Goal: Information Seeking & Learning: Find specific fact

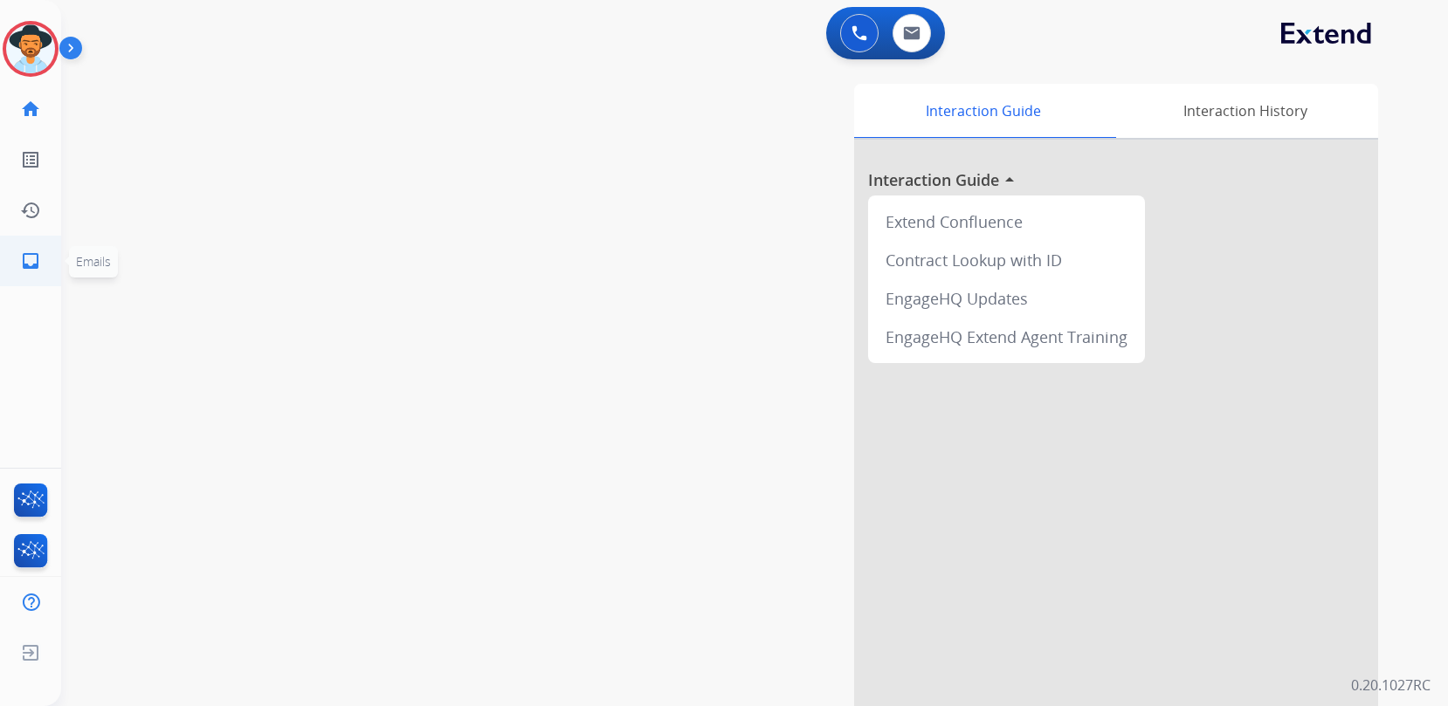
click at [17, 258] on link "inbox Emails" at bounding box center [30, 261] width 49 height 49
select select "**********"
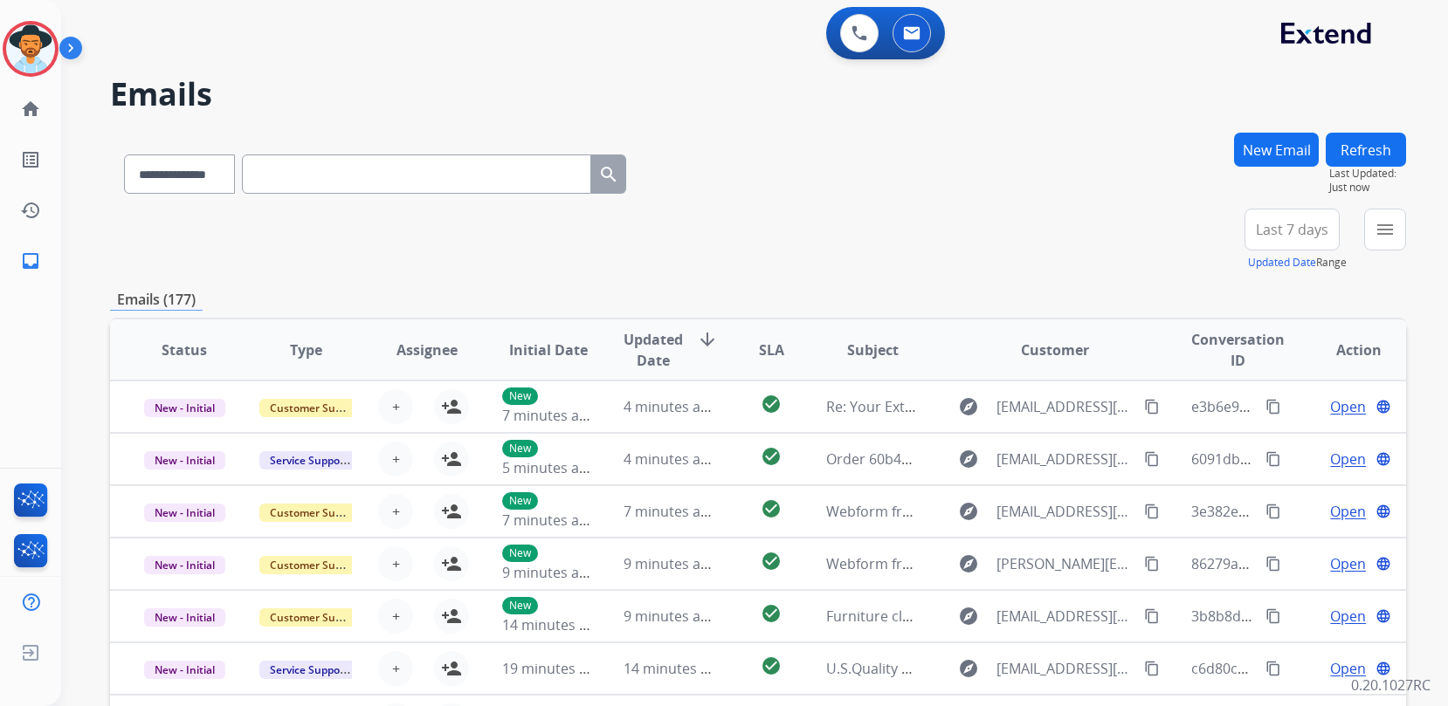
click at [376, 179] on input "text" at bounding box center [416, 174] width 349 height 39
paste input "**********"
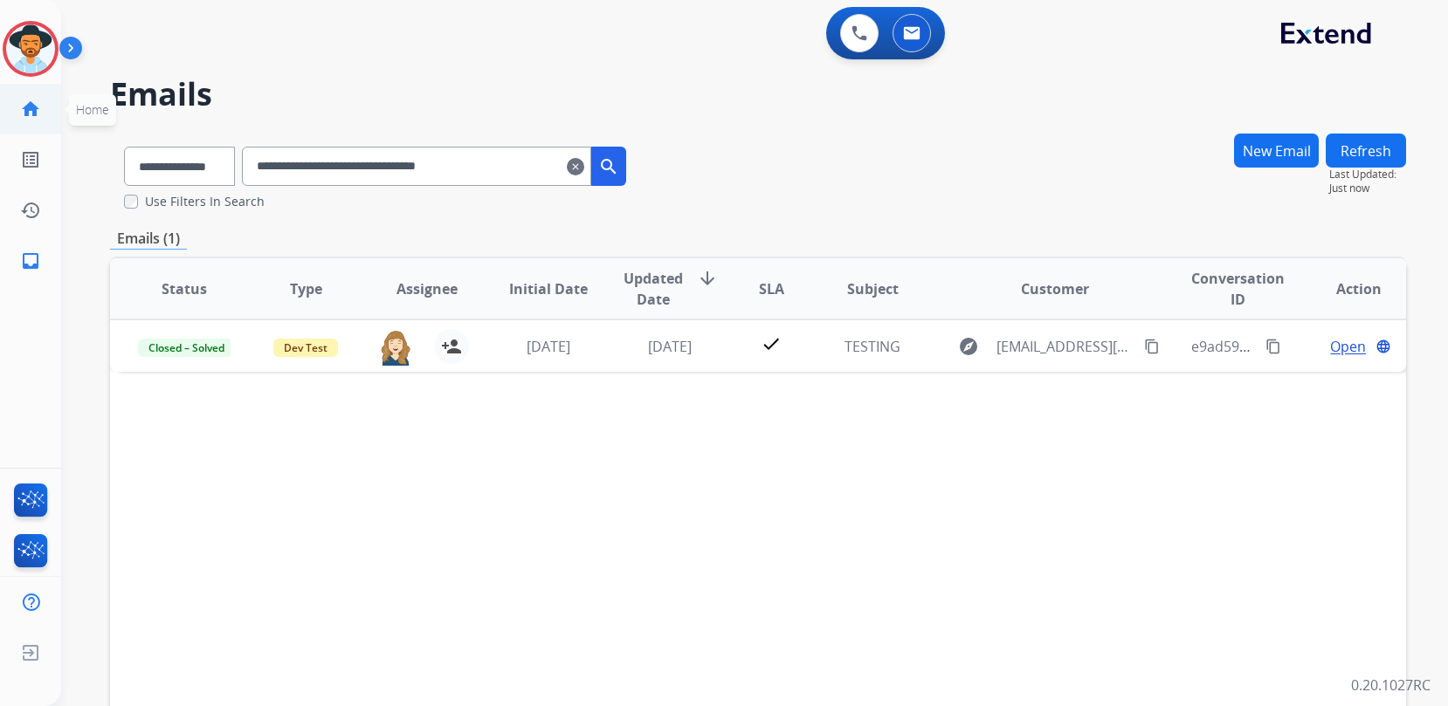
drag, startPoint x: 499, startPoint y: 157, endPoint x: 13, endPoint y: 126, distance: 486.6
click at [13, 126] on div "**********" at bounding box center [724, 353] width 1448 height 706
paste input "text"
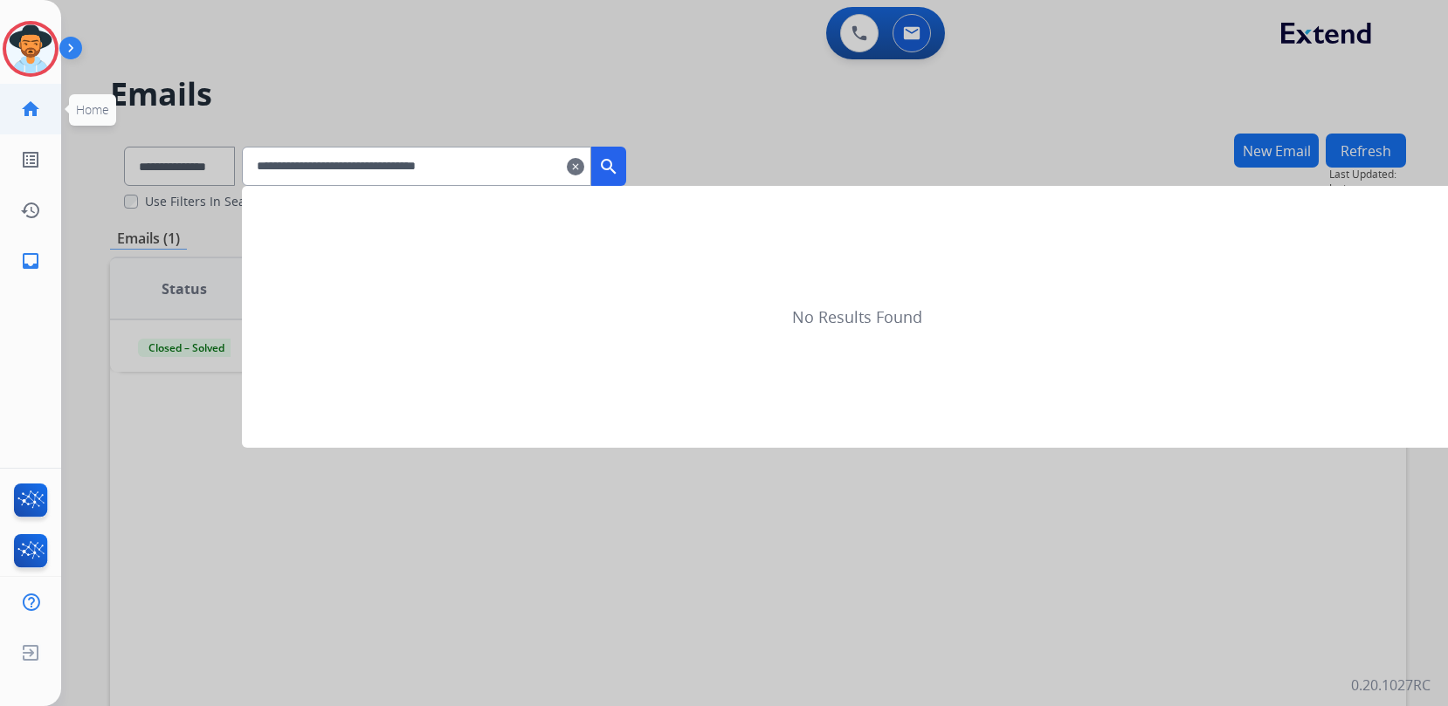
type input "**********"
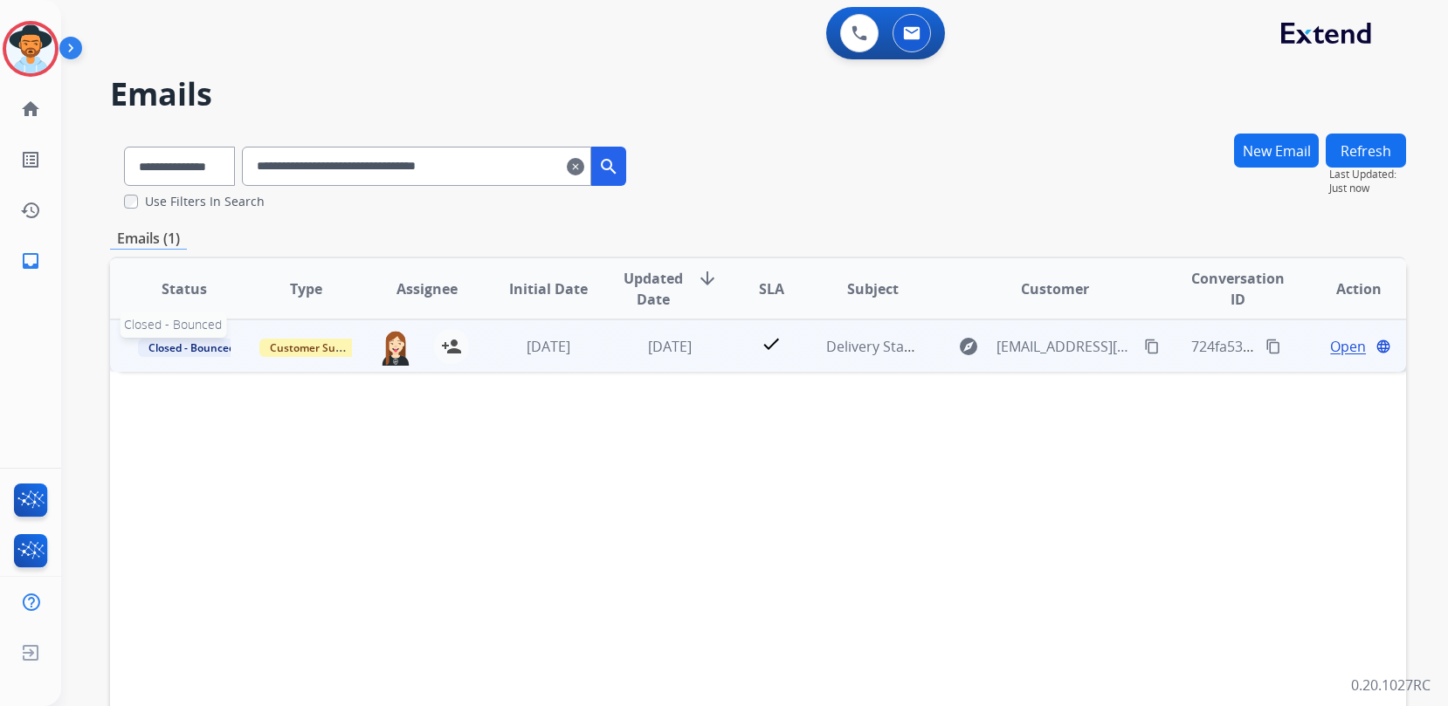
click at [166, 348] on span "Closed - Bounced" at bounding box center [191, 348] width 107 height 18
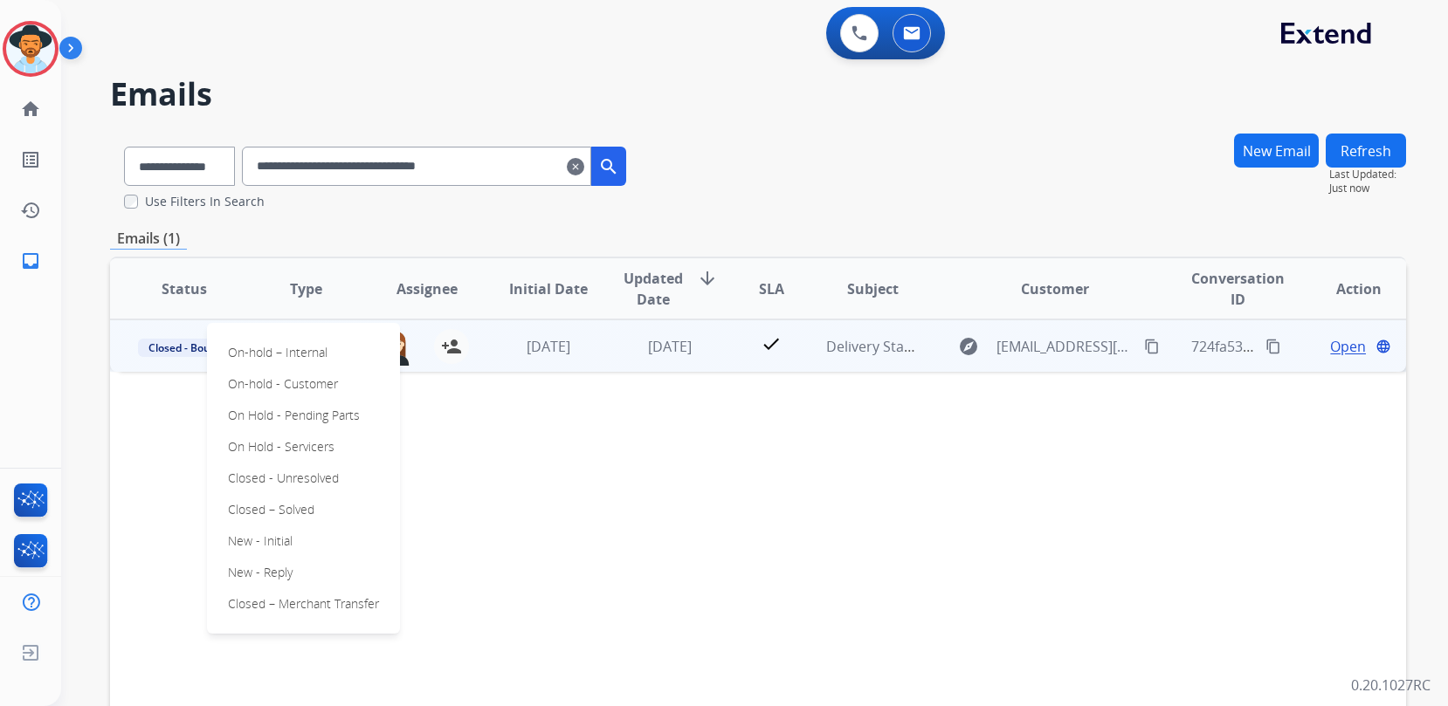
click at [307, 575] on div "On-hold – Internal On-hold - Customer On Hold - Pending Parts On Hold - Service…" at bounding box center [303, 478] width 193 height 311
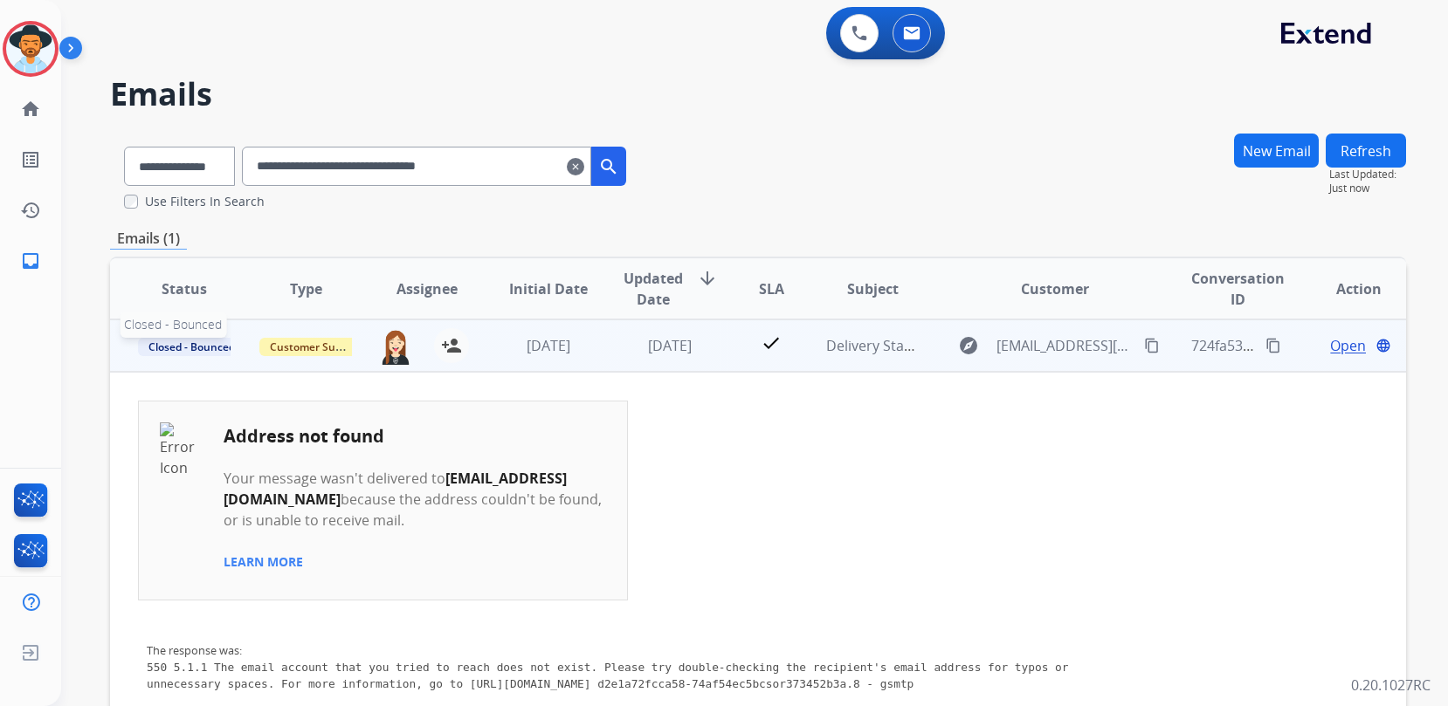
click at [174, 344] on span "Closed - Bounced" at bounding box center [191, 347] width 107 height 18
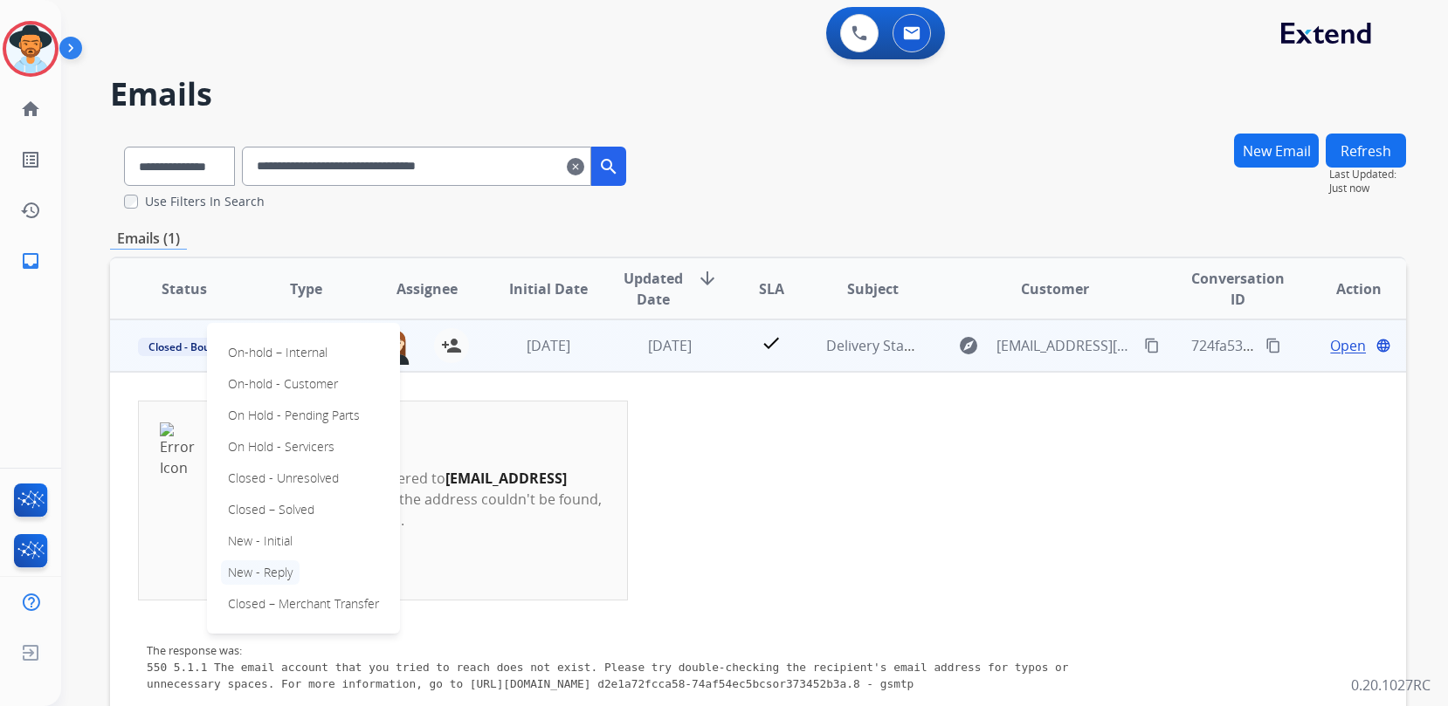
click at [288, 568] on p "New - Reply" at bounding box center [260, 573] width 79 height 24
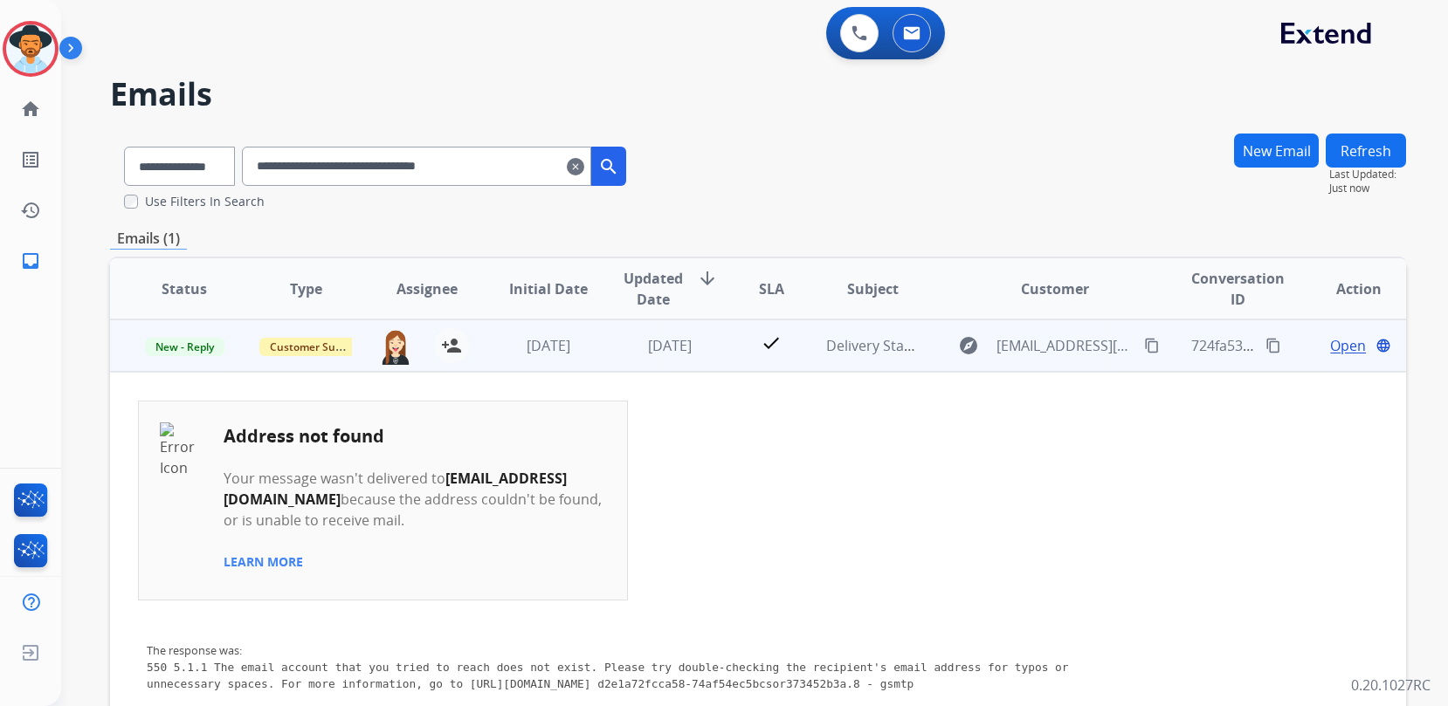
click at [1265, 345] on mat-icon "content_copy" at bounding box center [1273, 346] width 16 height 16
click at [198, 348] on span "New - Reply" at bounding box center [184, 347] width 79 height 18
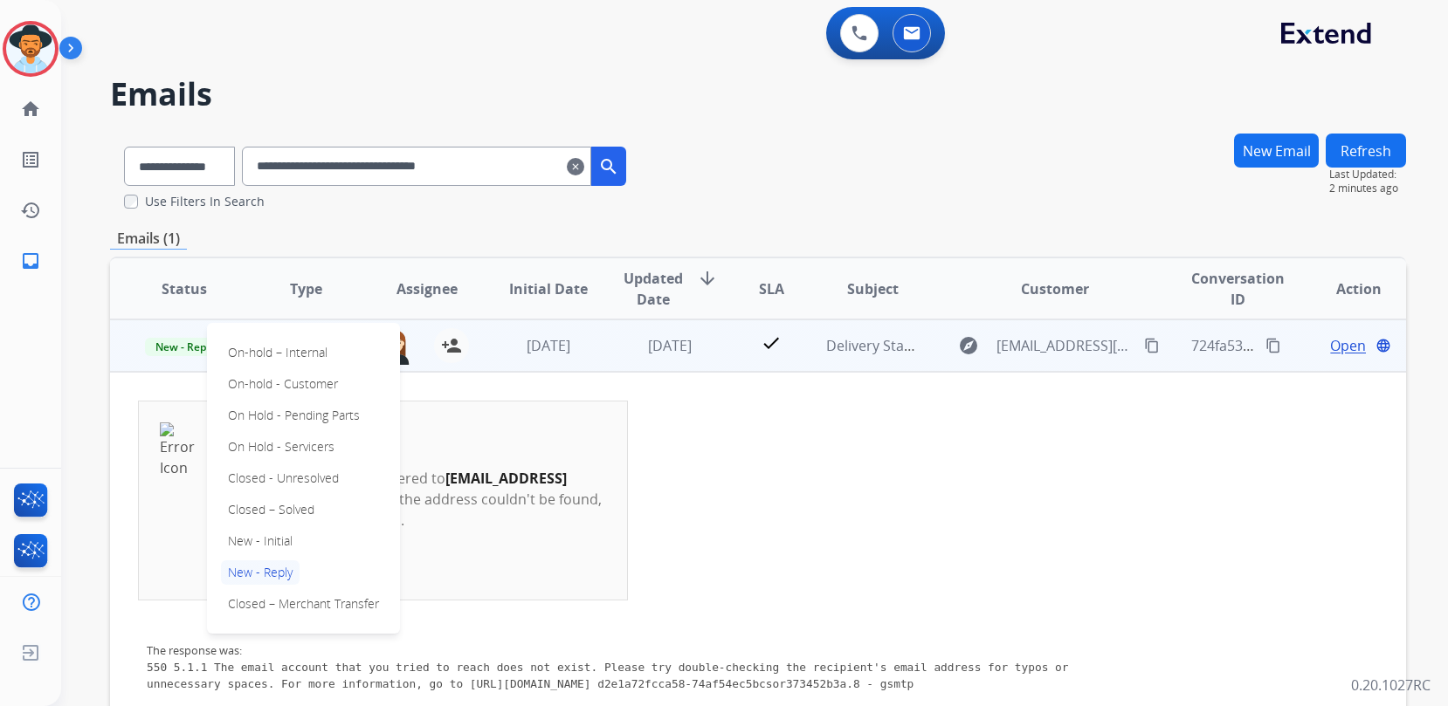
click at [926, 548] on td "Address not found Your message wasn't delivered to [EMAIL_ADDRESS][DOMAIN_NAME]…" at bounding box center [636, 501] width 997 height 200
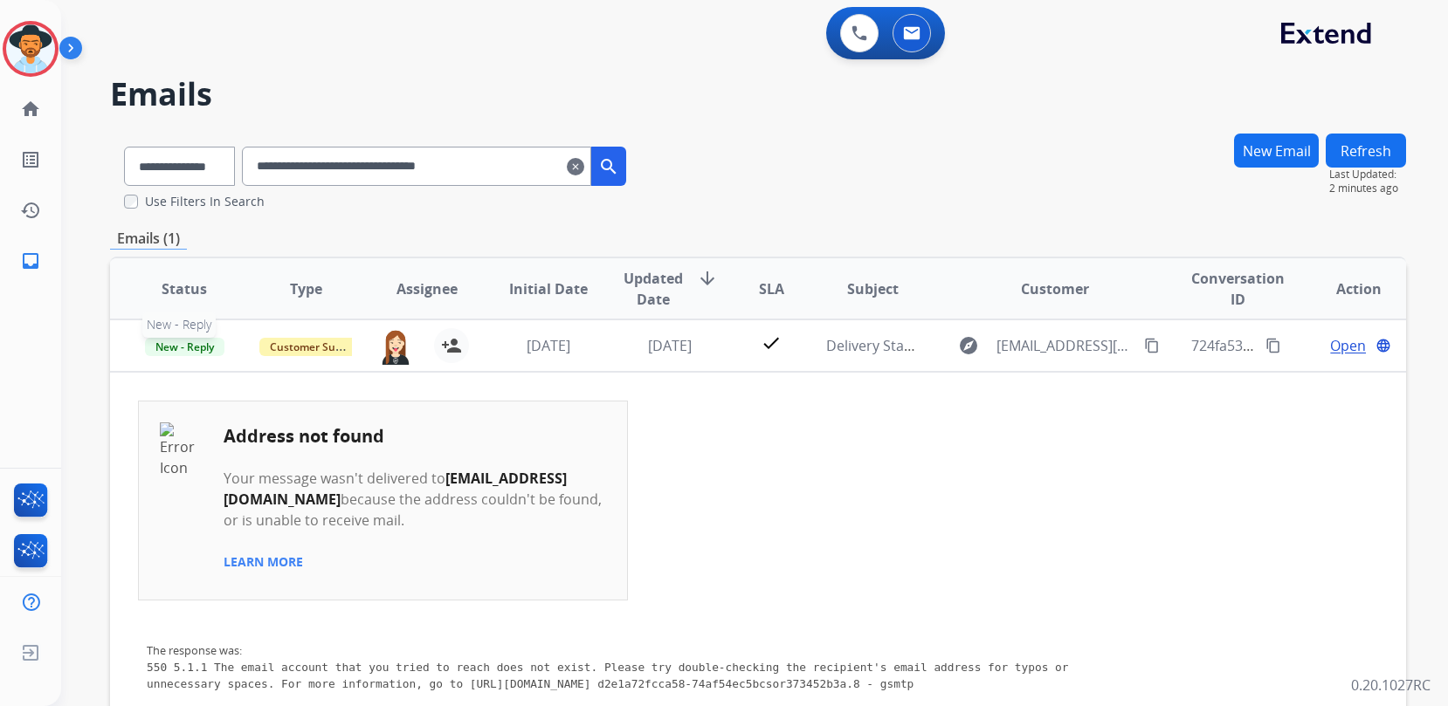
click at [192, 348] on span "New - Reply" at bounding box center [184, 347] width 79 height 18
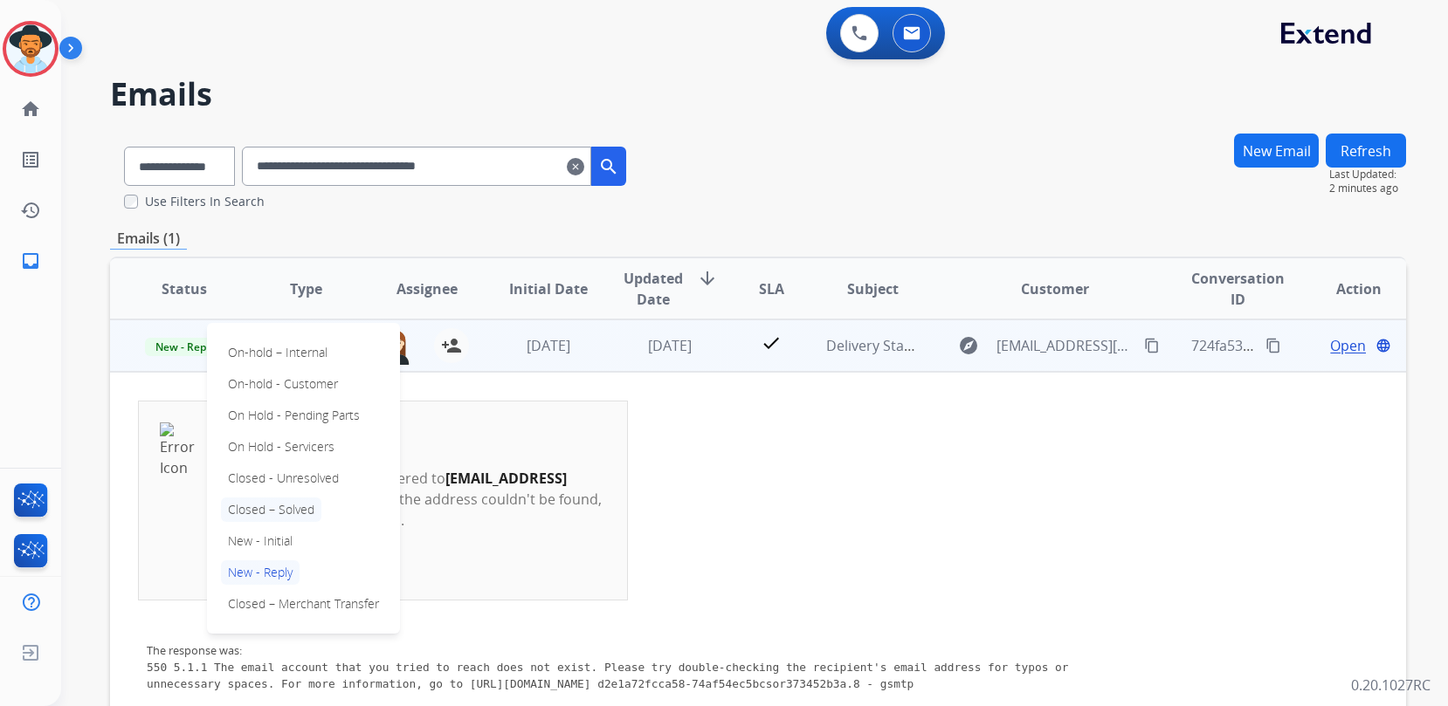
click at [289, 506] on p "Closed – Solved" at bounding box center [271, 510] width 100 height 24
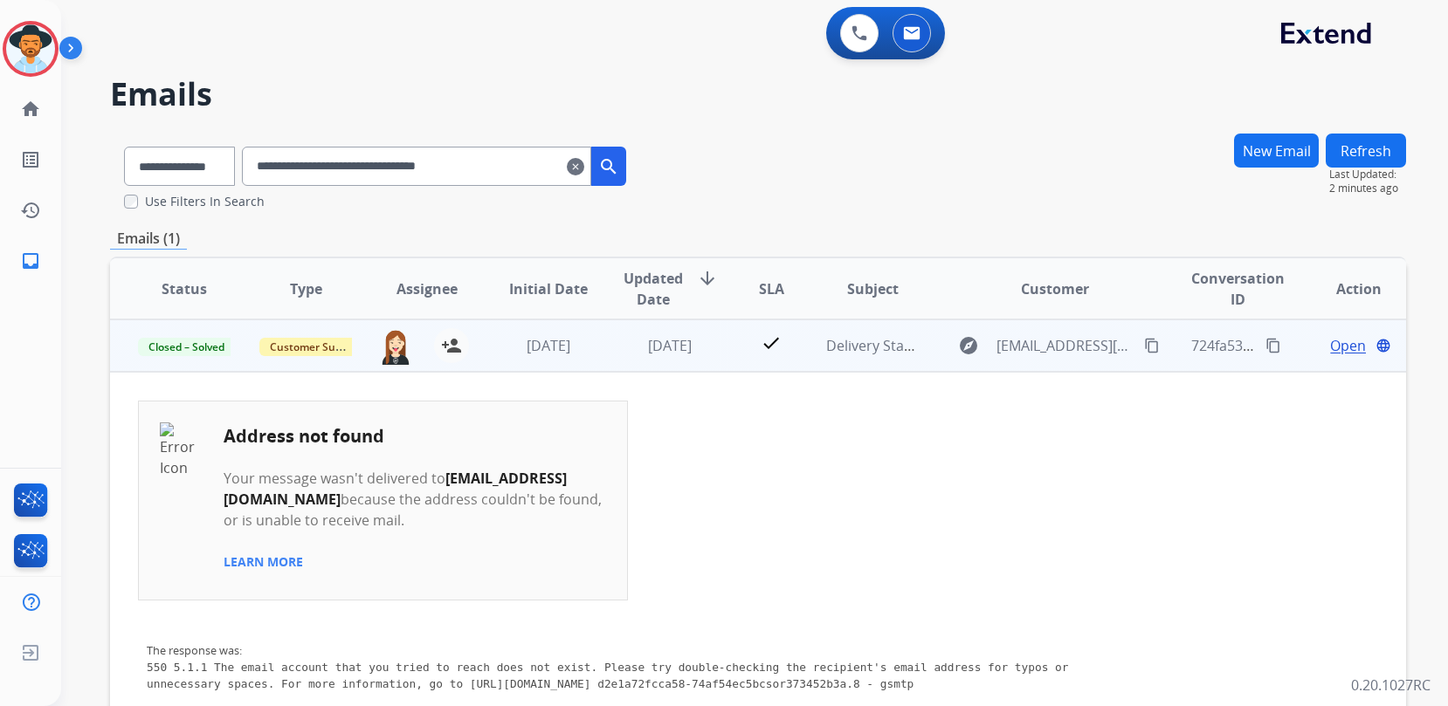
click at [965, 509] on td "Address not found Your message wasn't delivered to [EMAIL_ADDRESS][DOMAIN_NAME]…" at bounding box center [636, 501] width 997 height 200
click at [584, 166] on mat-icon "clear" at bounding box center [575, 166] width 17 height 21
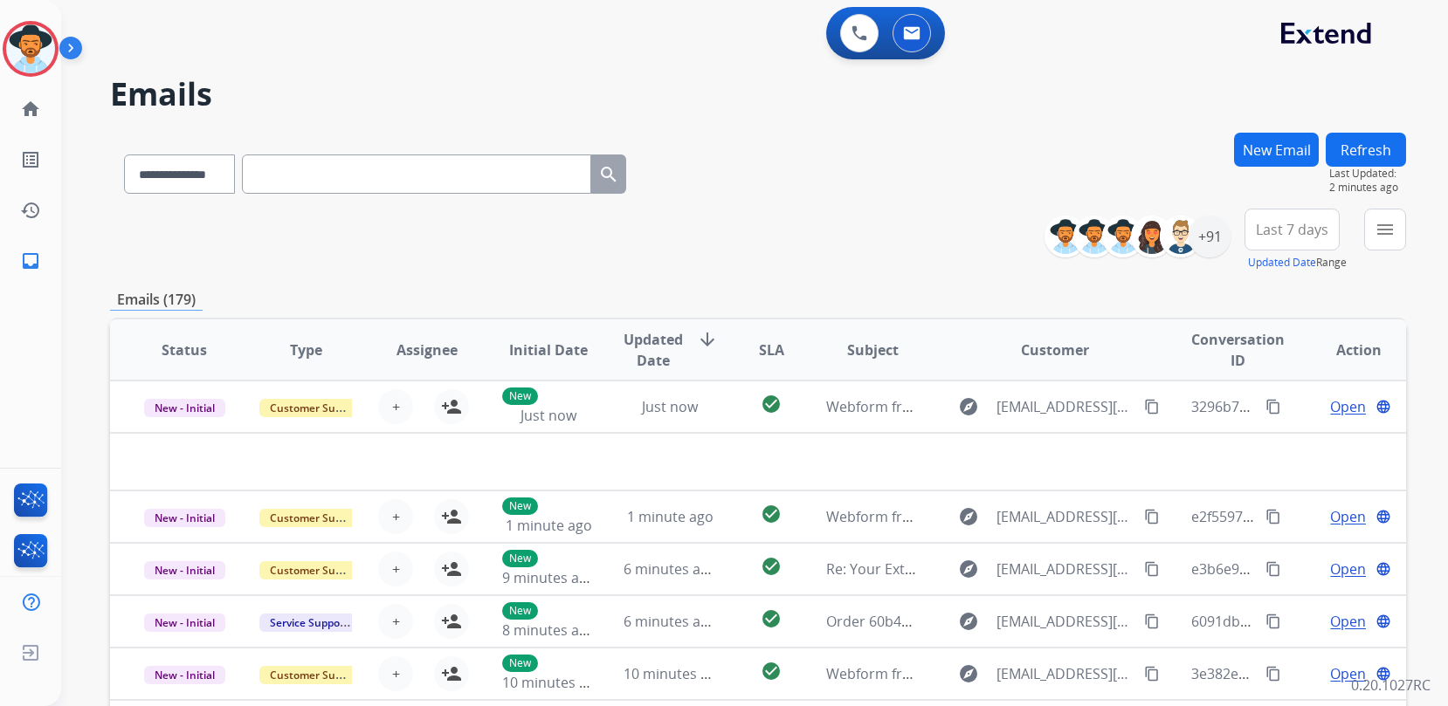
click at [260, 173] on div "**********" at bounding box center [375, 171] width 530 height 60
click at [332, 173] on input "text" at bounding box center [416, 174] width 349 height 39
paste input "**********"
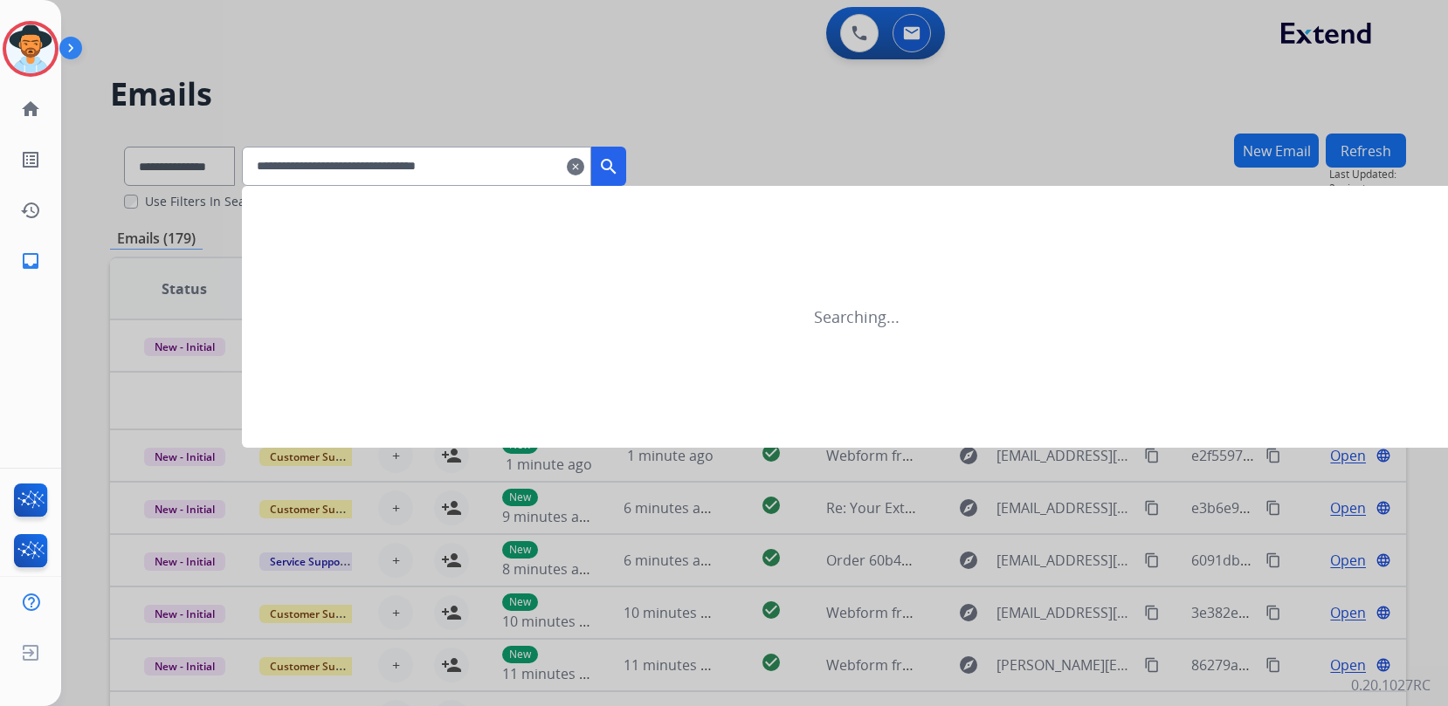
type input "**********"
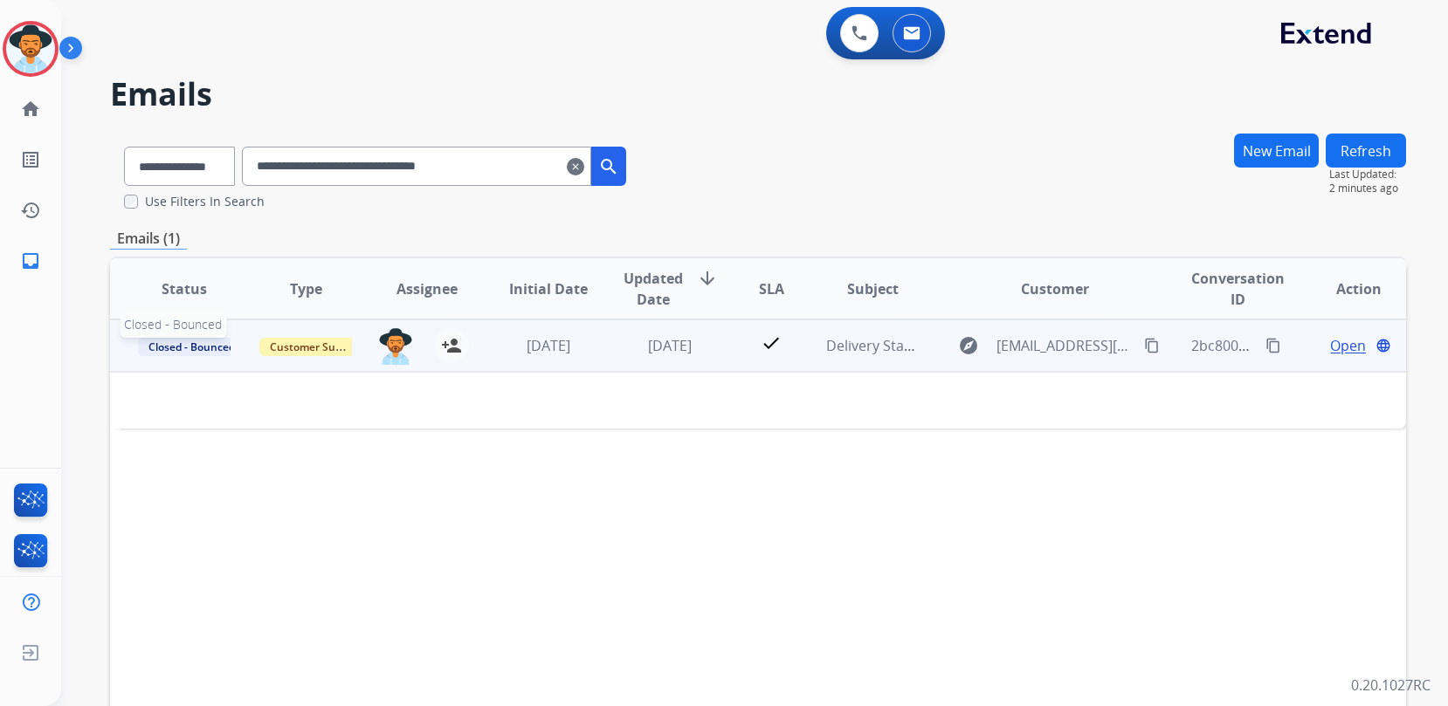
click at [176, 345] on span "Closed - Bounced" at bounding box center [191, 347] width 107 height 18
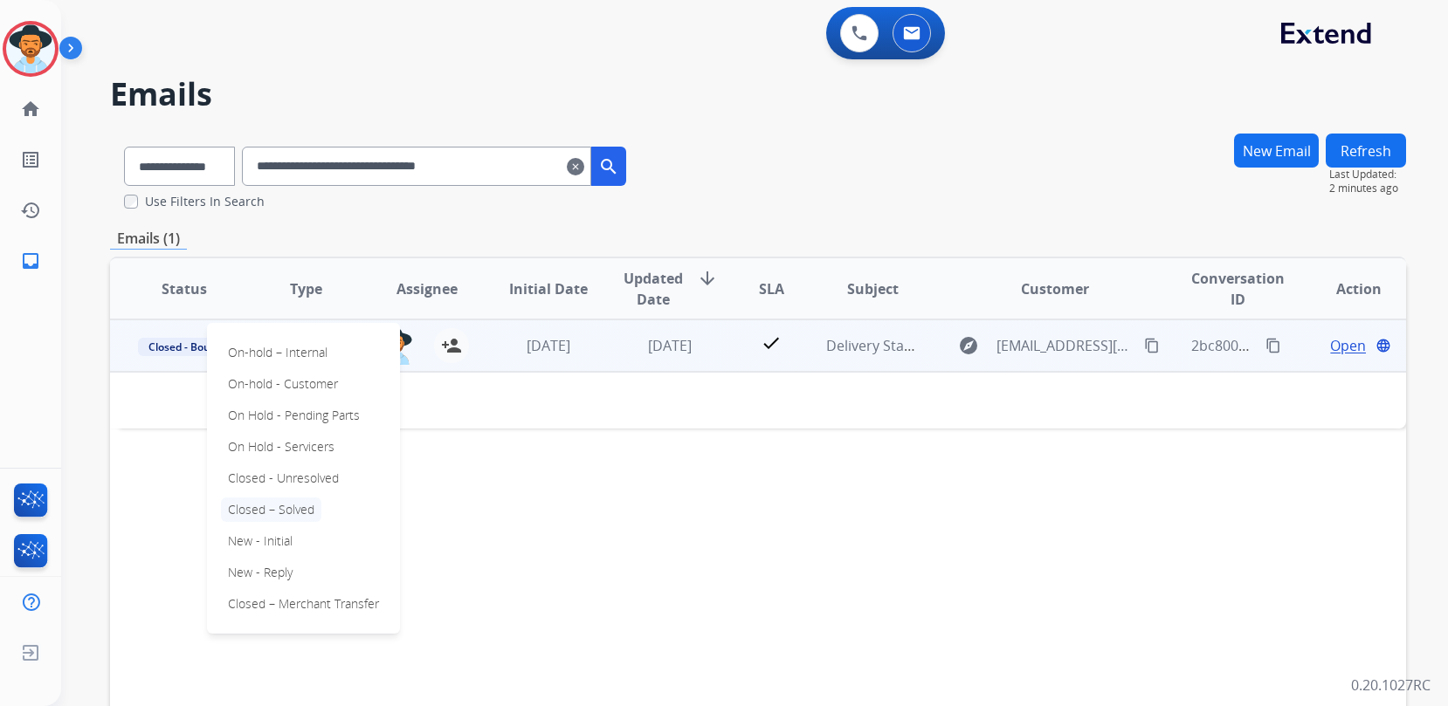
click at [310, 512] on p "Closed – Solved" at bounding box center [271, 510] width 100 height 24
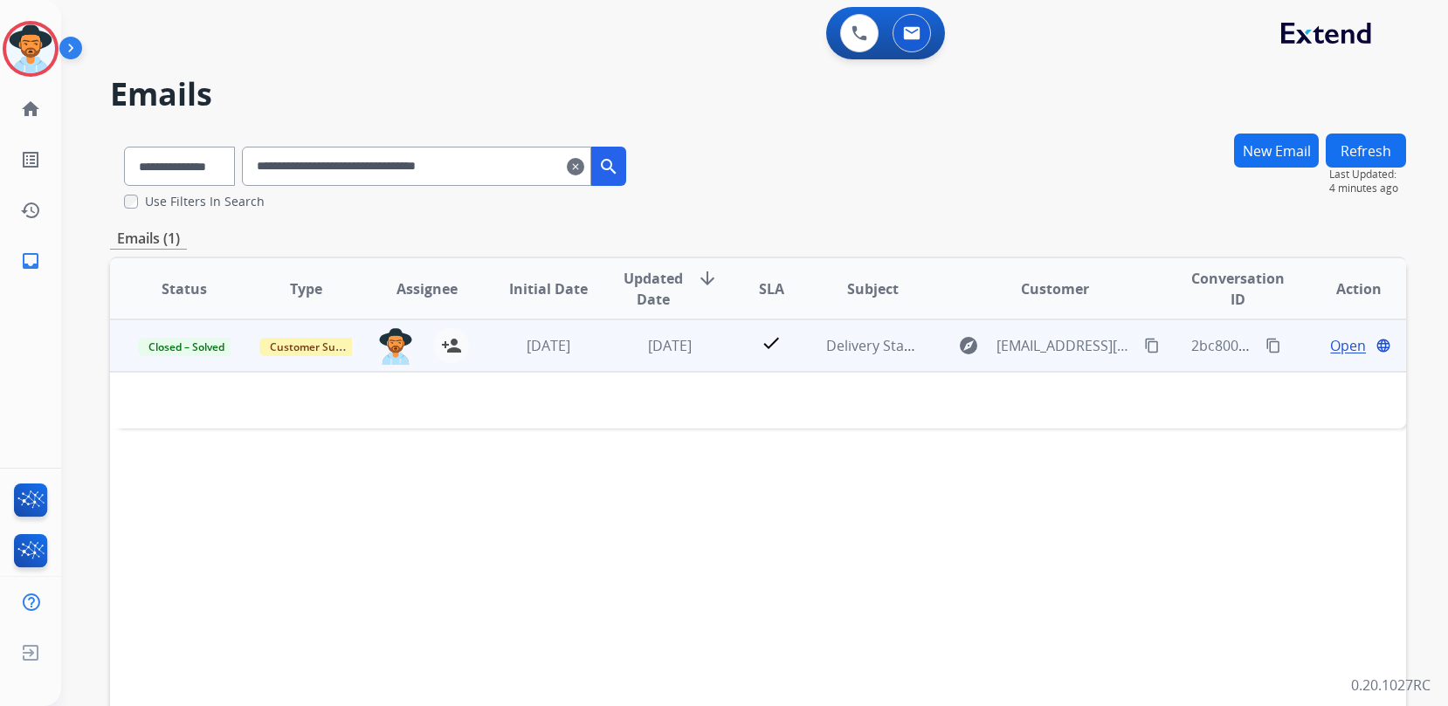
click at [584, 169] on mat-icon "clear" at bounding box center [575, 166] width 17 height 21
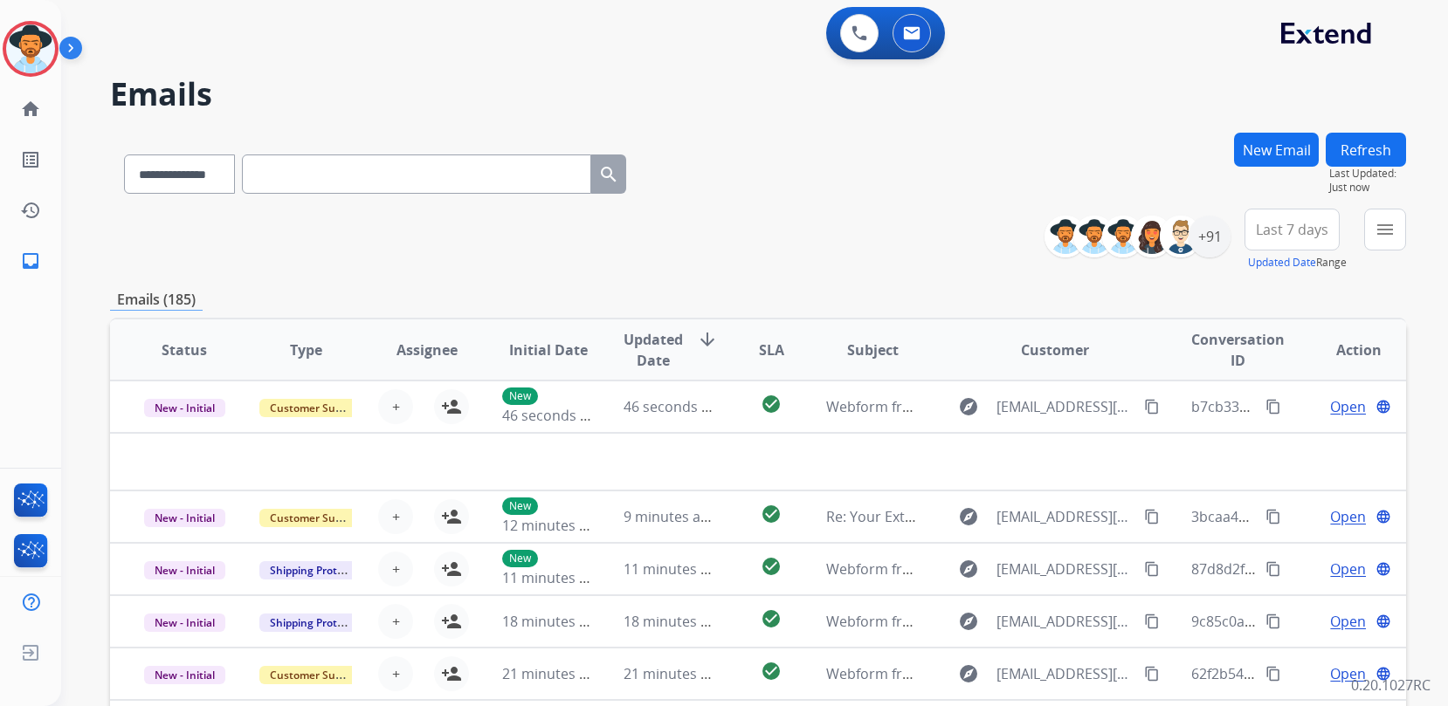
click at [291, 180] on input "text" at bounding box center [416, 174] width 349 height 39
paste input "**********"
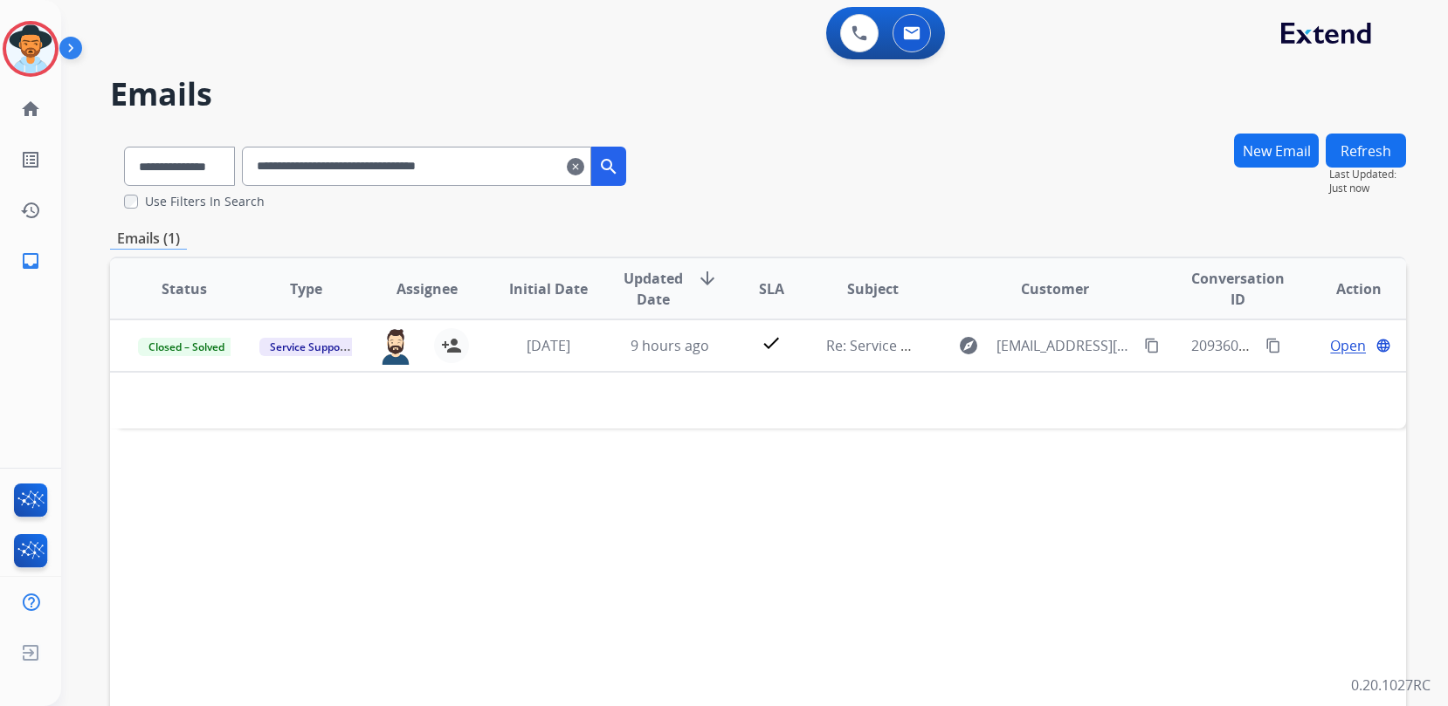
drag, startPoint x: 534, startPoint y: 171, endPoint x: 149, endPoint y: 159, distance: 385.3
click at [166, 160] on div "**********" at bounding box center [375, 163] width 530 height 60
paste input "text"
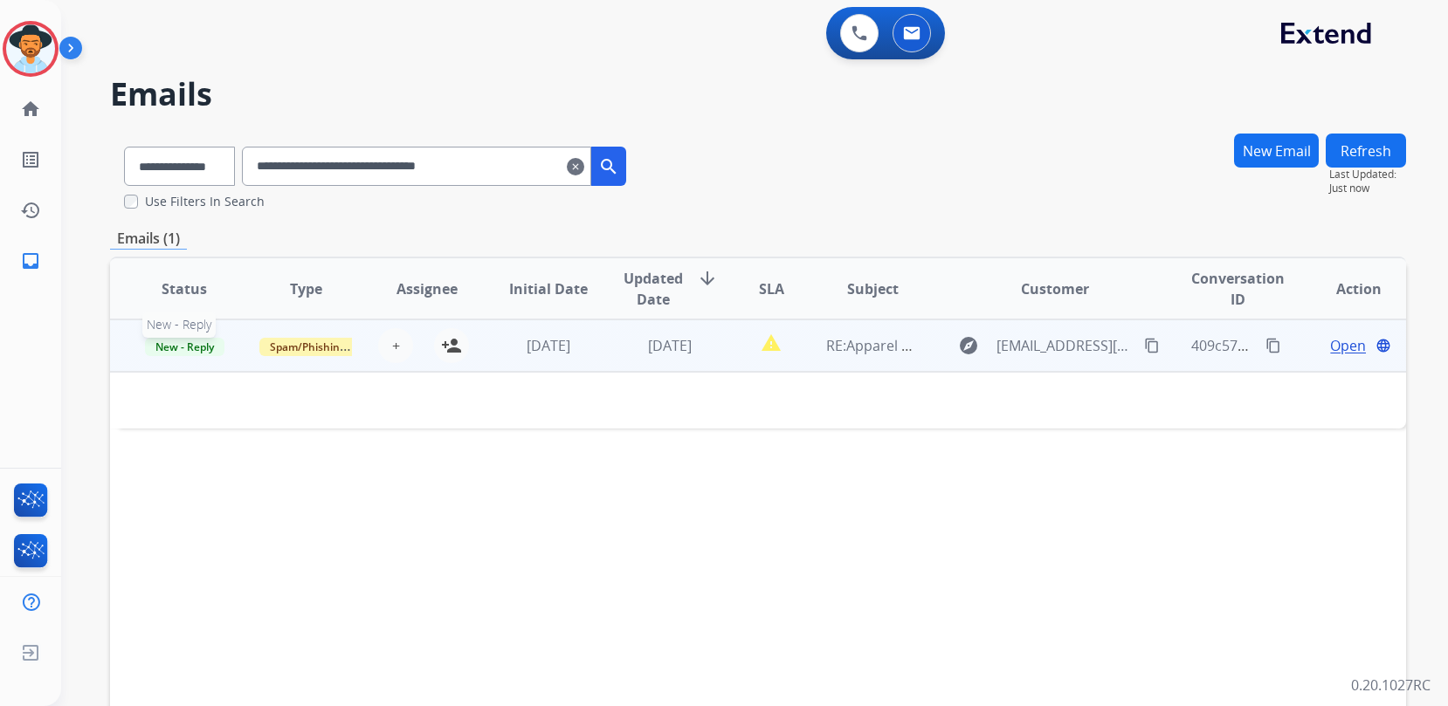
click at [186, 348] on span "New - Reply" at bounding box center [184, 347] width 79 height 18
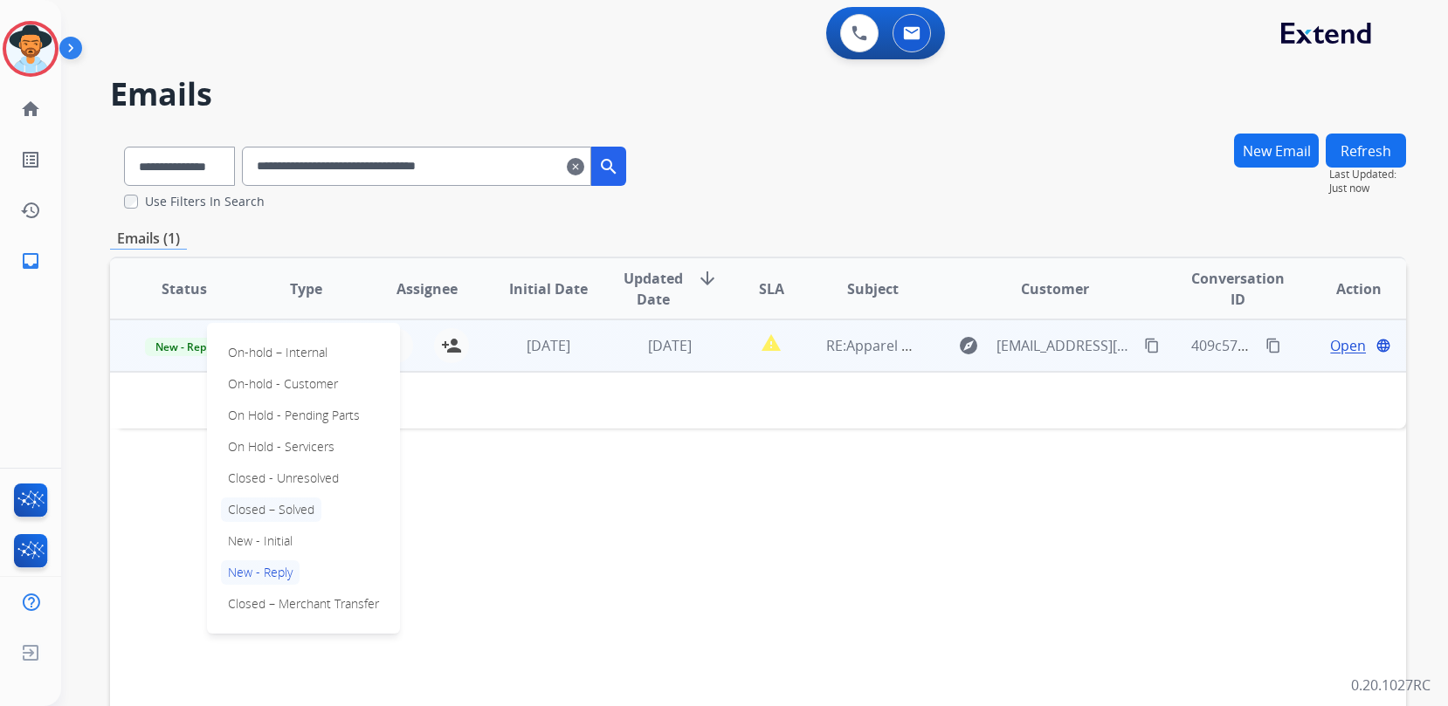
click at [307, 510] on p "Closed – Solved" at bounding box center [271, 510] width 100 height 24
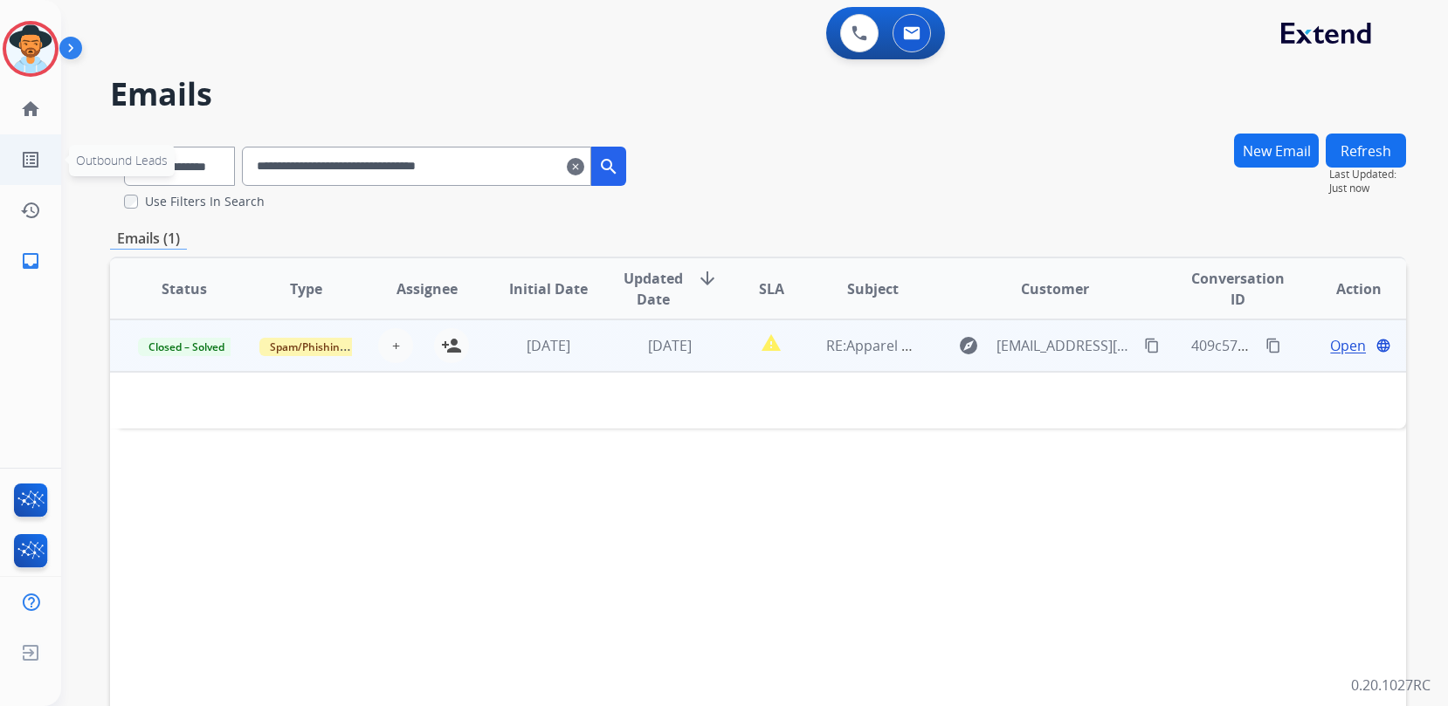
drag, startPoint x: 48, startPoint y: 150, endPoint x: 17, endPoint y: 150, distance: 30.6
click at [17, 150] on div "**********" at bounding box center [724, 353] width 1448 height 706
paste input "text"
click at [1340, 348] on span "Open" at bounding box center [1348, 345] width 36 height 21
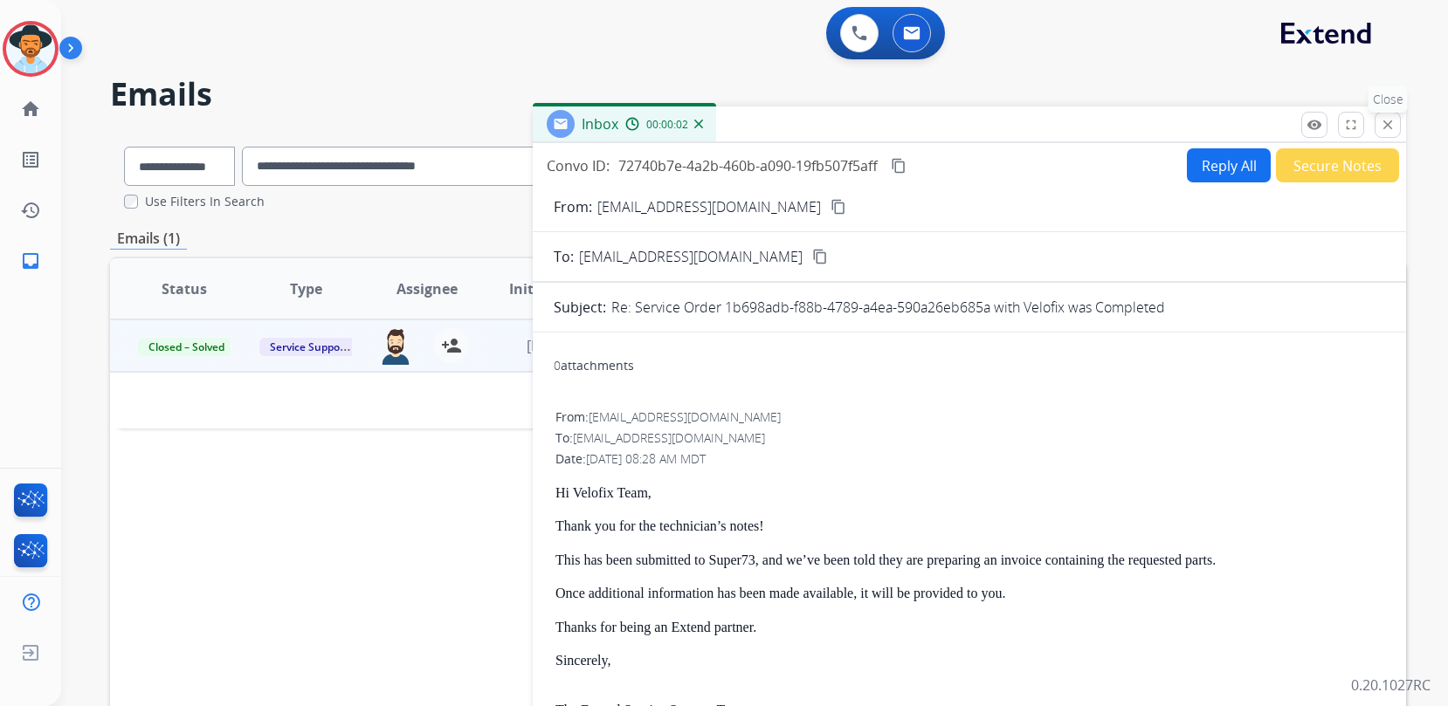
click at [1378, 120] on button "close Close" at bounding box center [1388, 125] width 26 height 26
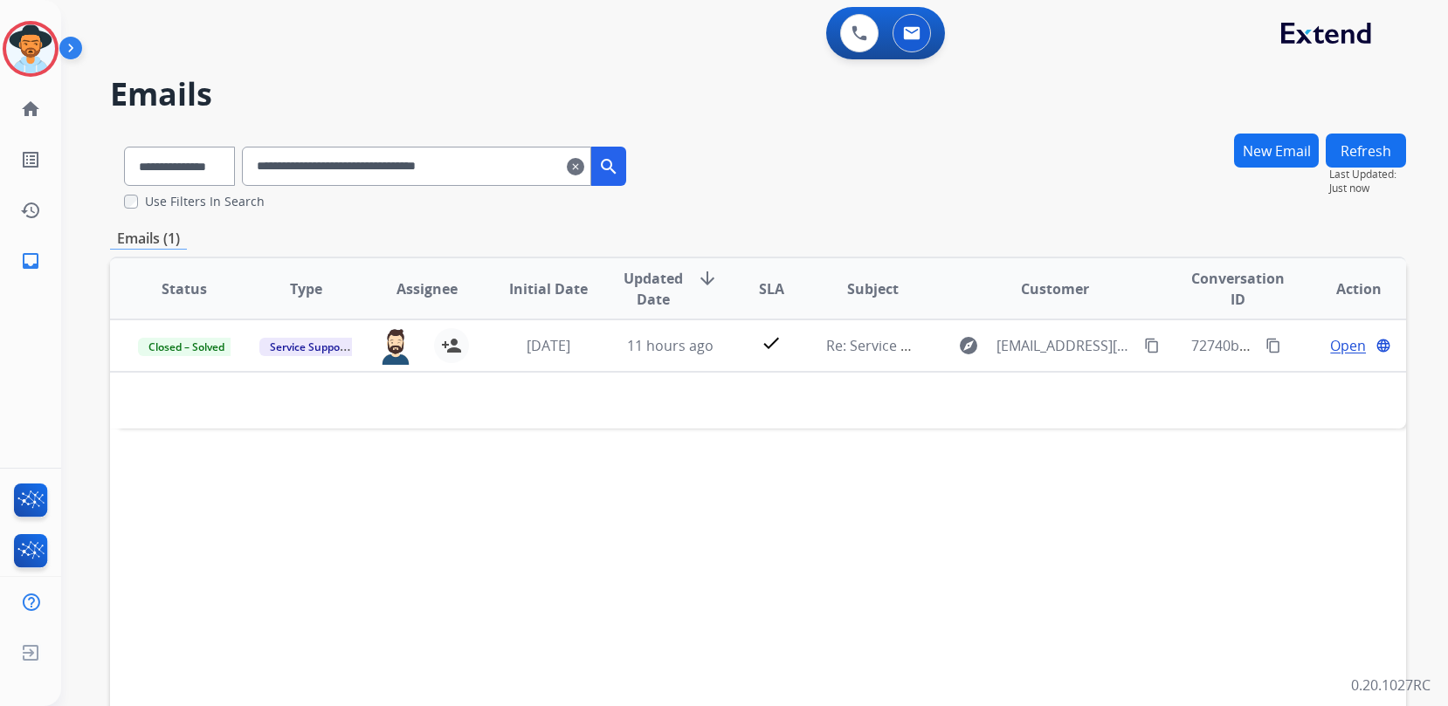
drag, startPoint x: 252, startPoint y: 149, endPoint x: 81, endPoint y: 132, distance: 172.1
click at [110, 135] on div "**********" at bounding box center [375, 163] width 530 height 60
paste input "text"
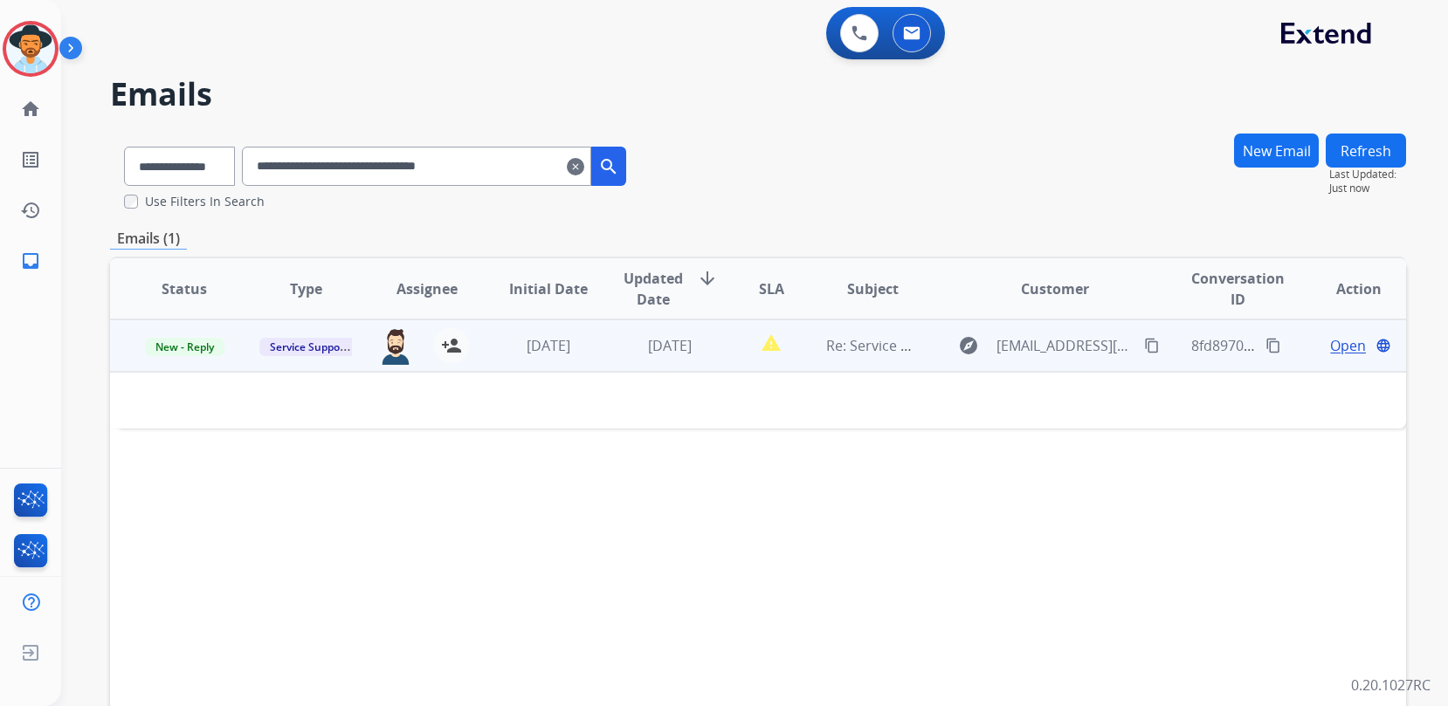
click at [1347, 347] on span "Open" at bounding box center [1348, 345] width 36 height 21
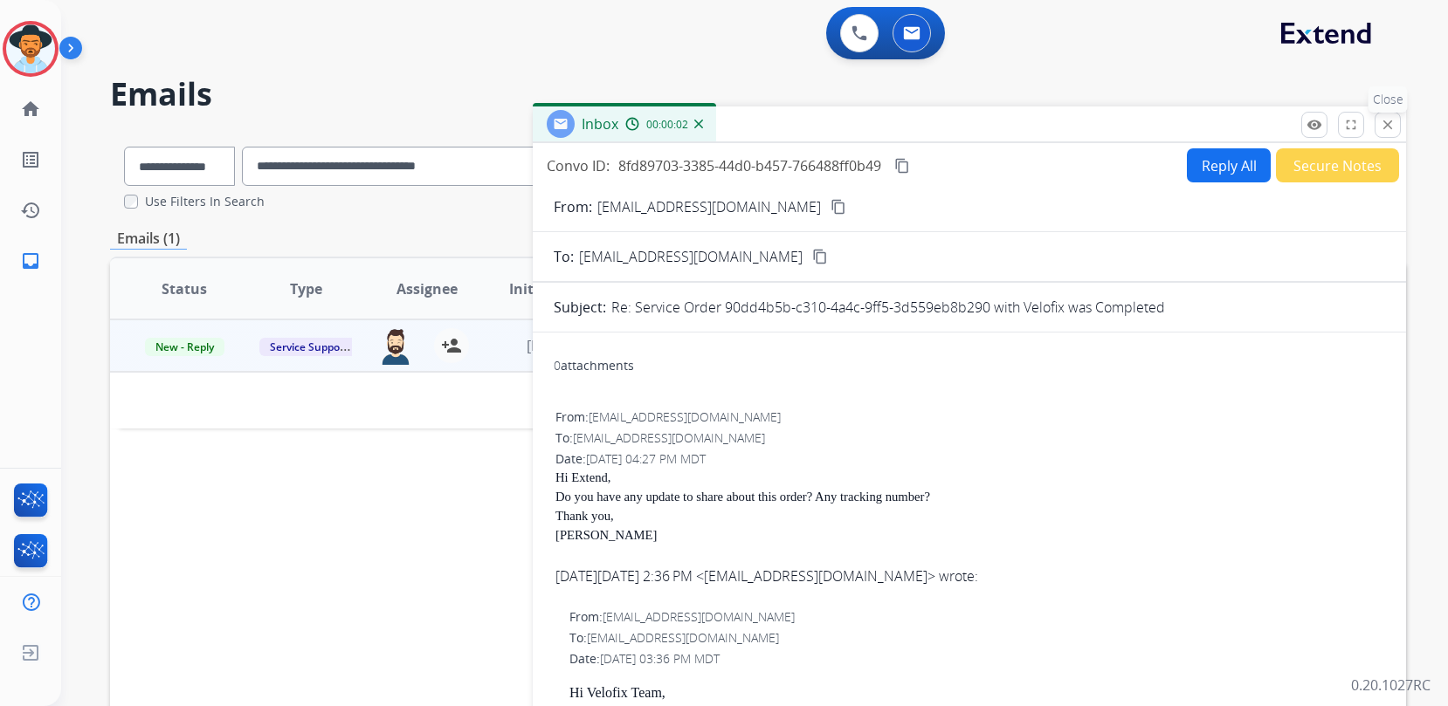
click at [1379, 133] on button "close Close" at bounding box center [1388, 125] width 26 height 26
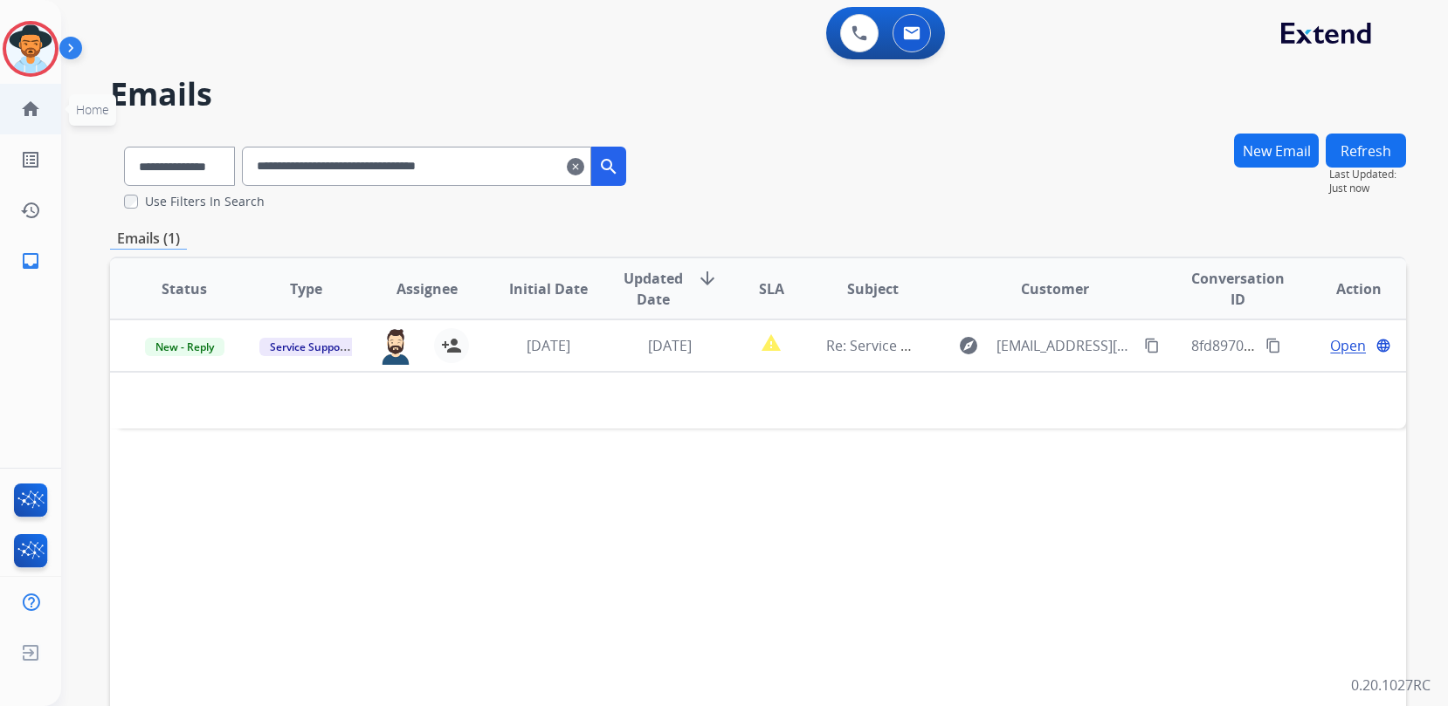
drag, startPoint x: 537, startPoint y: 164, endPoint x: 46, endPoint y: 122, distance: 492.6
click at [75, 126] on div "**********" at bounding box center [733, 416] width 1345 height 706
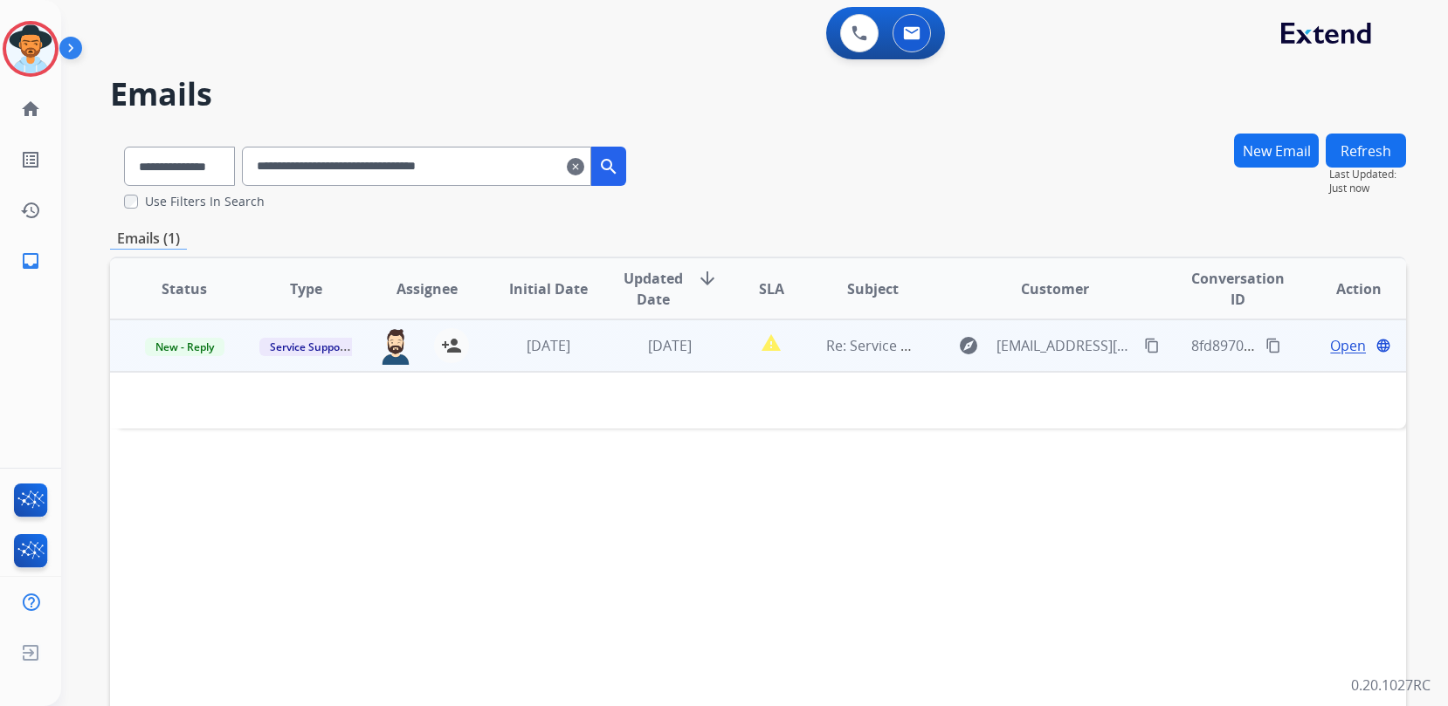
click at [1335, 348] on span "Open" at bounding box center [1348, 345] width 36 height 21
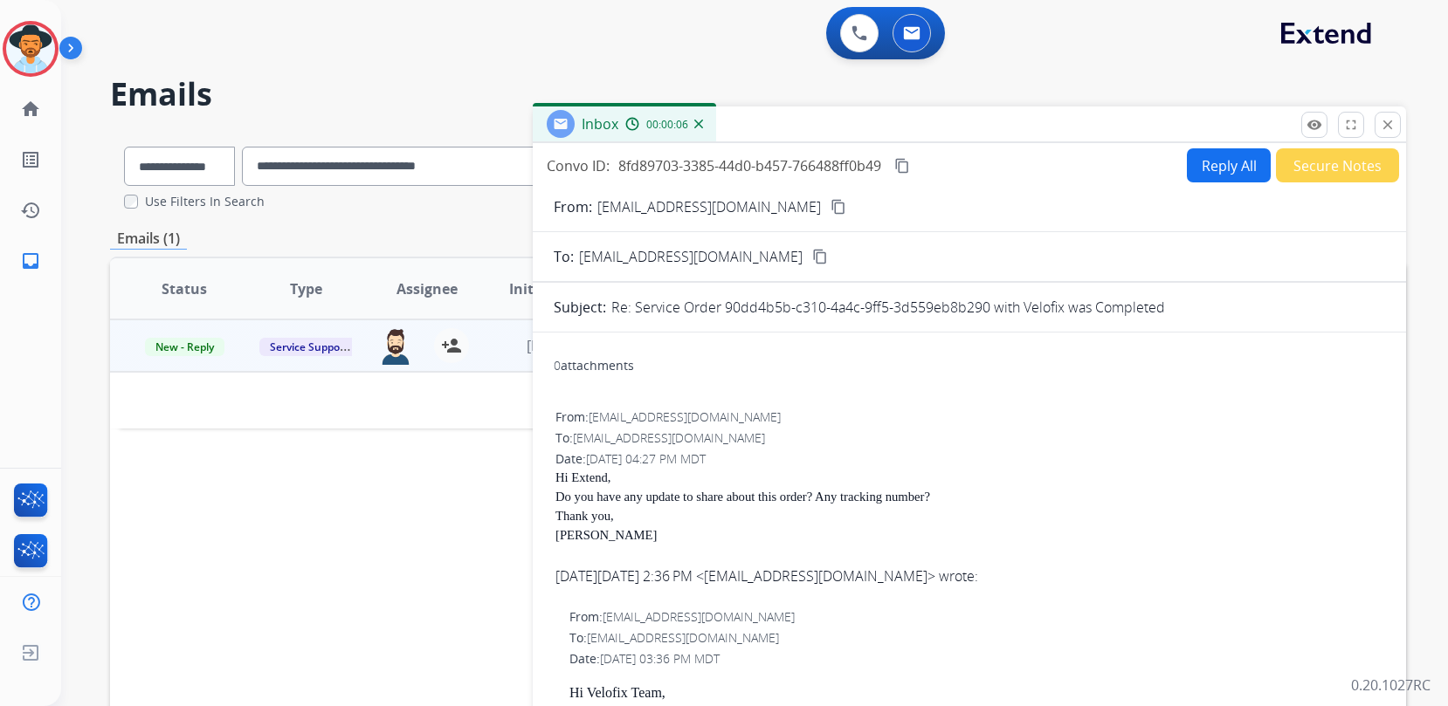
click at [1386, 121] on mat-icon "close" at bounding box center [1388, 125] width 16 height 16
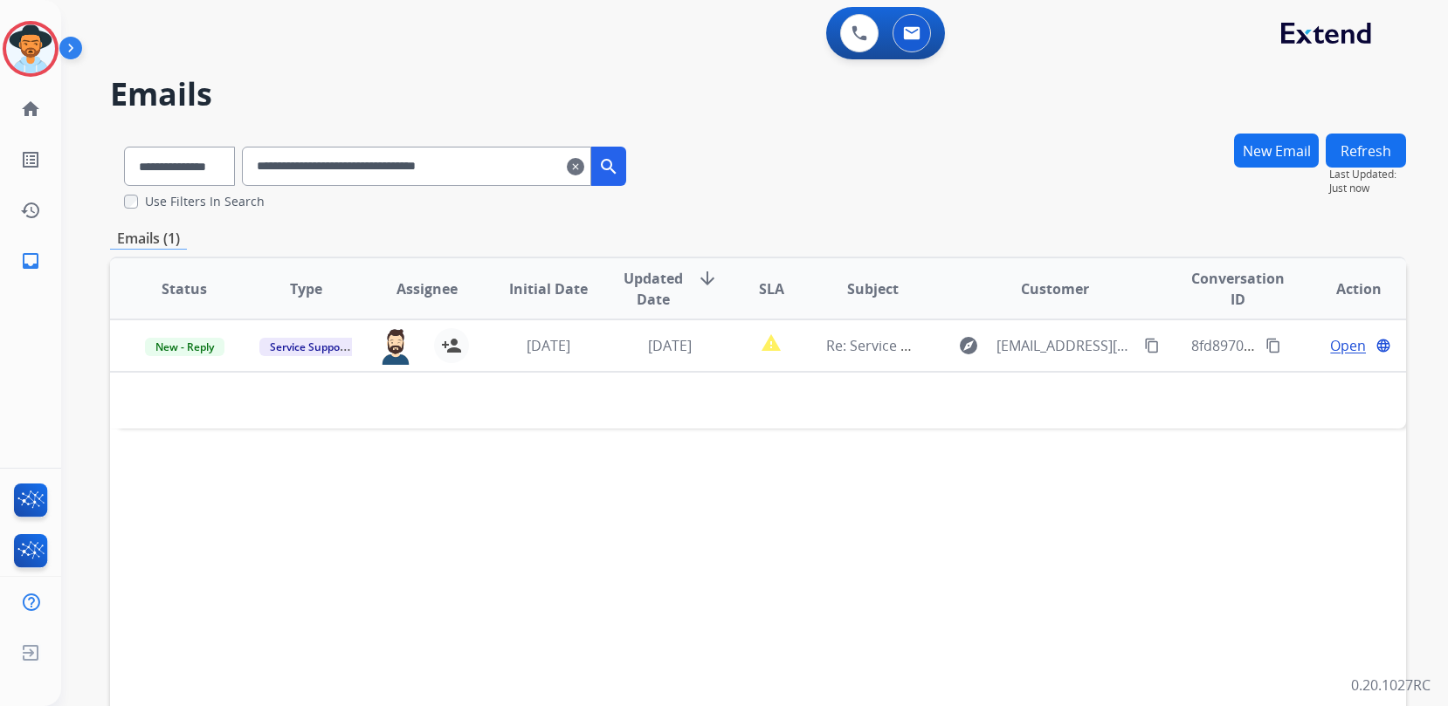
drag, startPoint x: 566, startPoint y: 163, endPoint x: 130, endPoint y: 147, distance: 436.1
click at [130, 147] on div "**********" at bounding box center [375, 163] width 530 height 60
paste input "text"
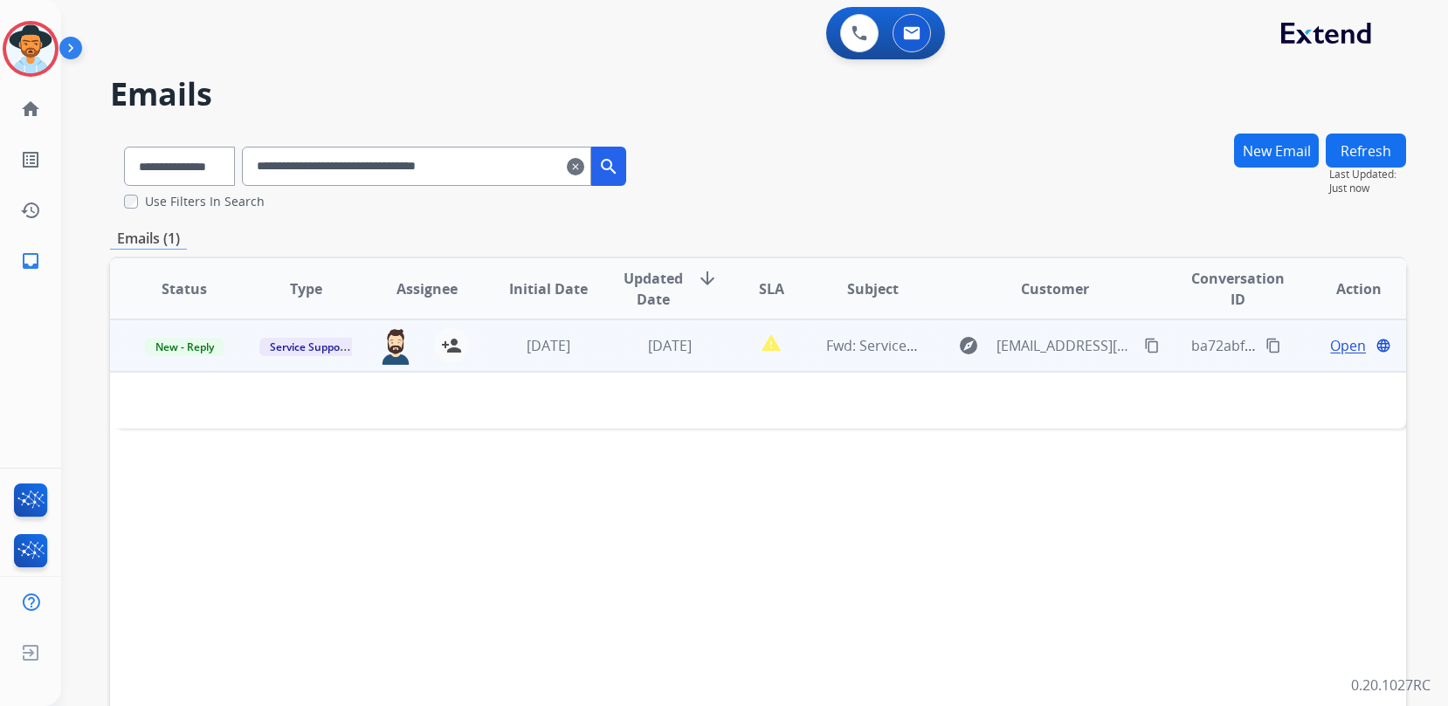
click at [1351, 348] on span "Open" at bounding box center [1348, 345] width 36 height 21
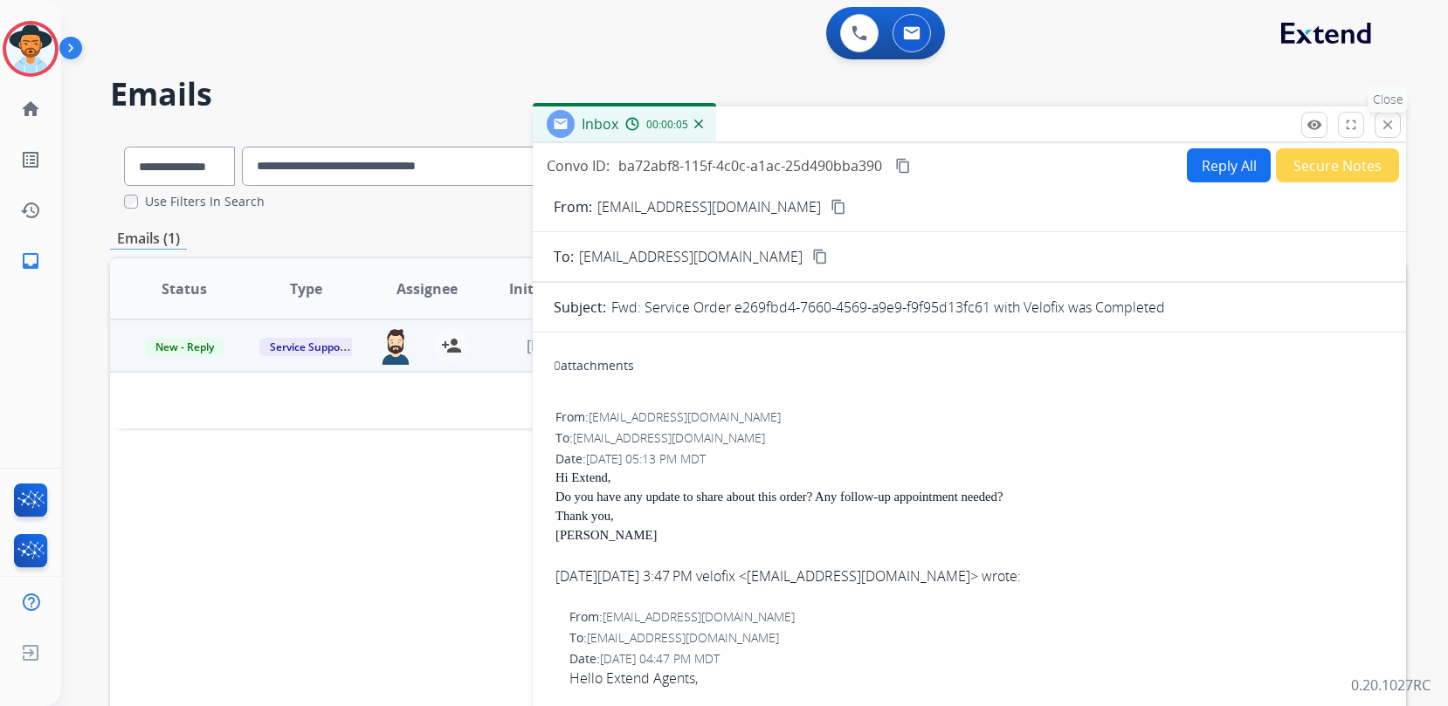
click at [1385, 133] on button "close Close" at bounding box center [1388, 125] width 26 height 26
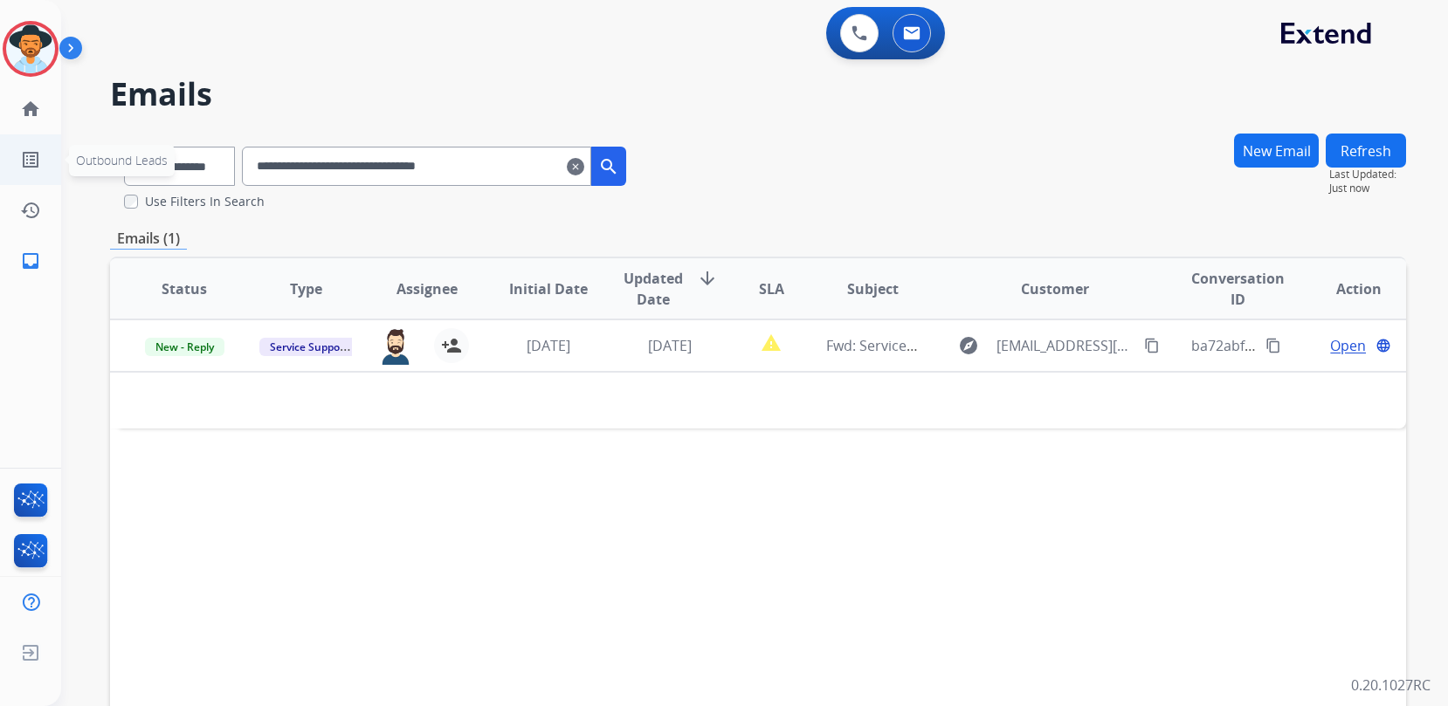
drag, startPoint x: 475, startPoint y: 163, endPoint x: 10, endPoint y: 152, distance: 464.7
click at [31, 153] on div "**********" at bounding box center [724, 353] width 1448 height 706
paste input "text"
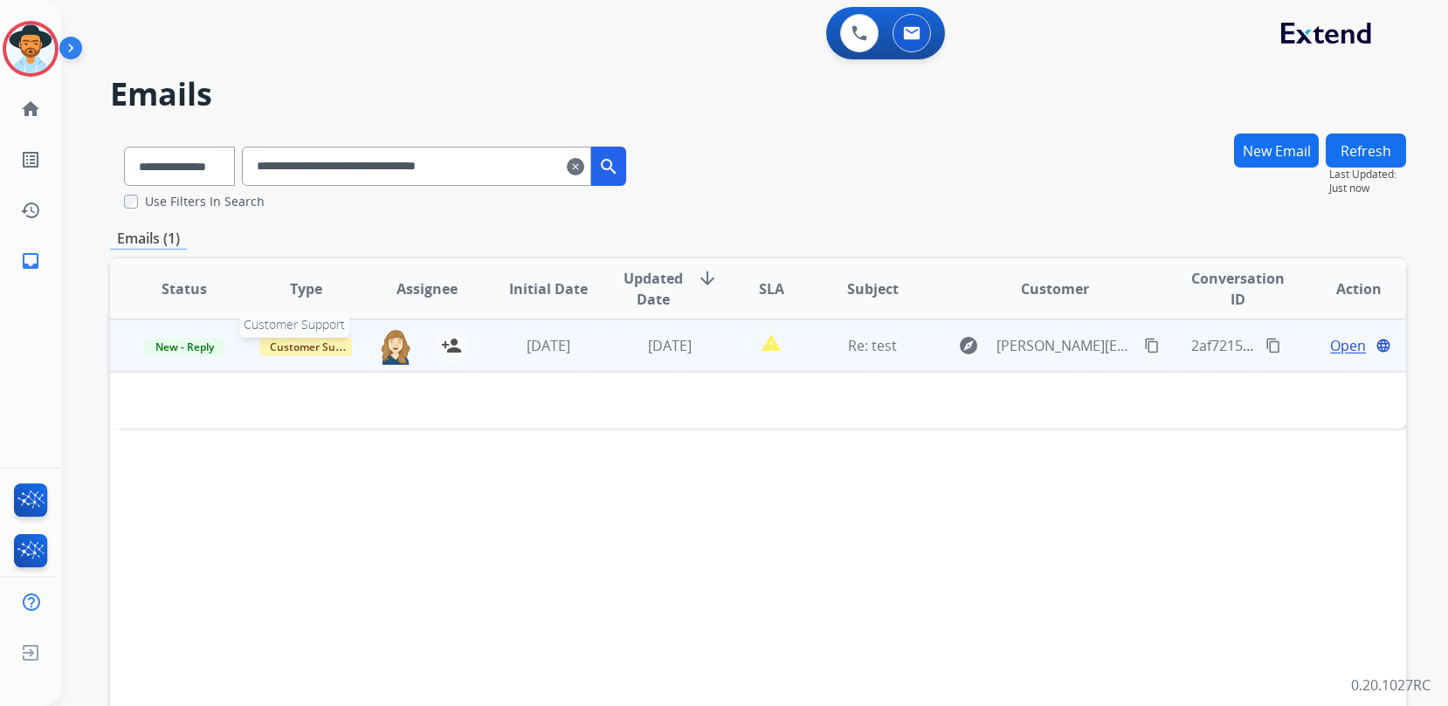
click at [330, 347] on span "Customer Support" at bounding box center [316, 347] width 114 height 18
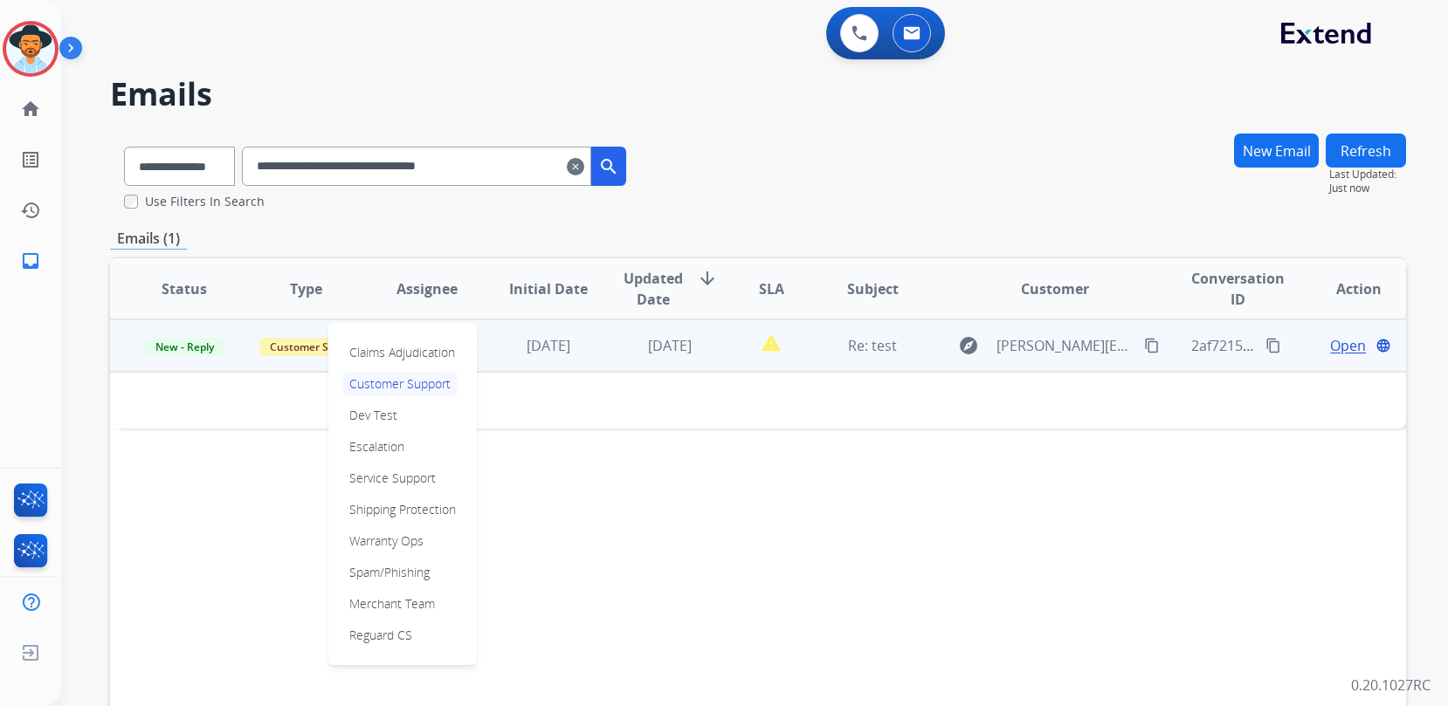
click at [406, 416] on div "Claims Adjudication Customer Support Dev Test Escalation Service Support Shippi…" at bounding box center [402, 494] width 148 height 342
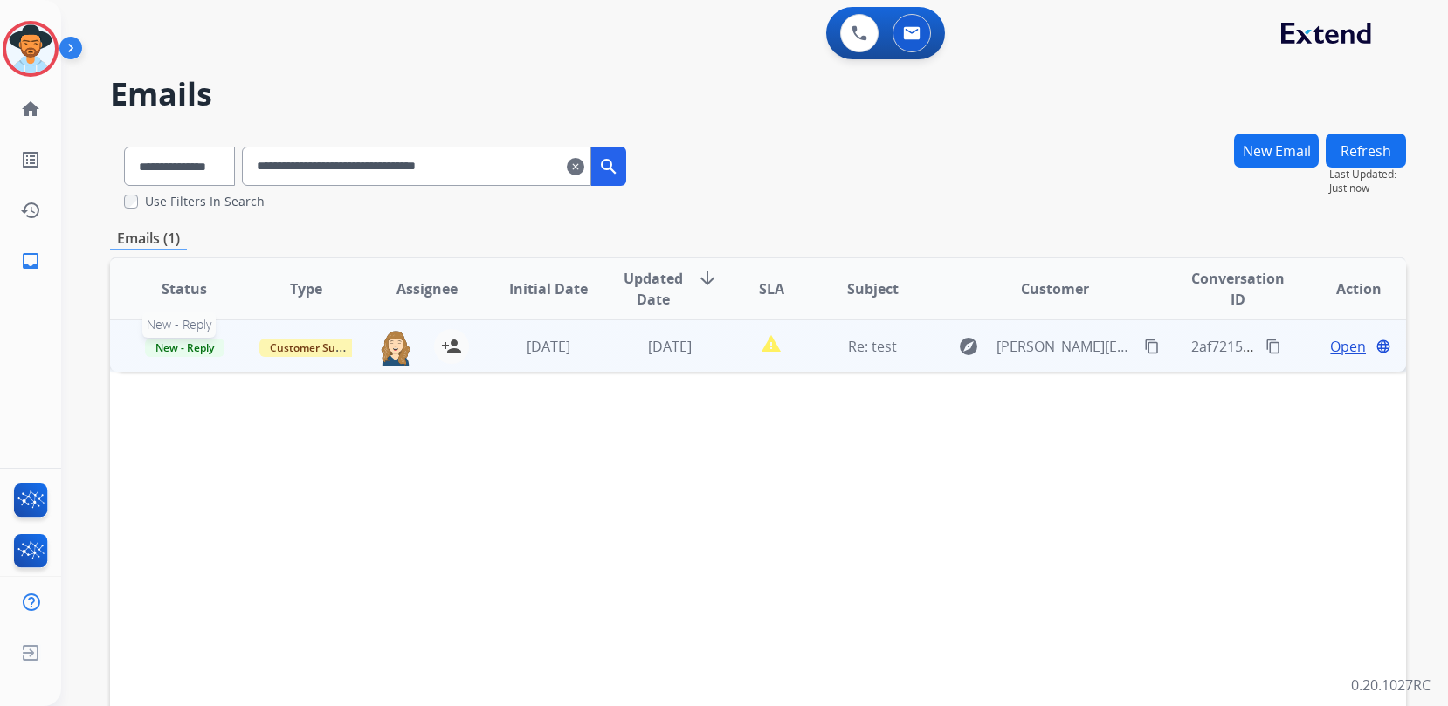
click at [189, 347] on span "New - Reply" at bounding box center [184, 348] width 79 height 18
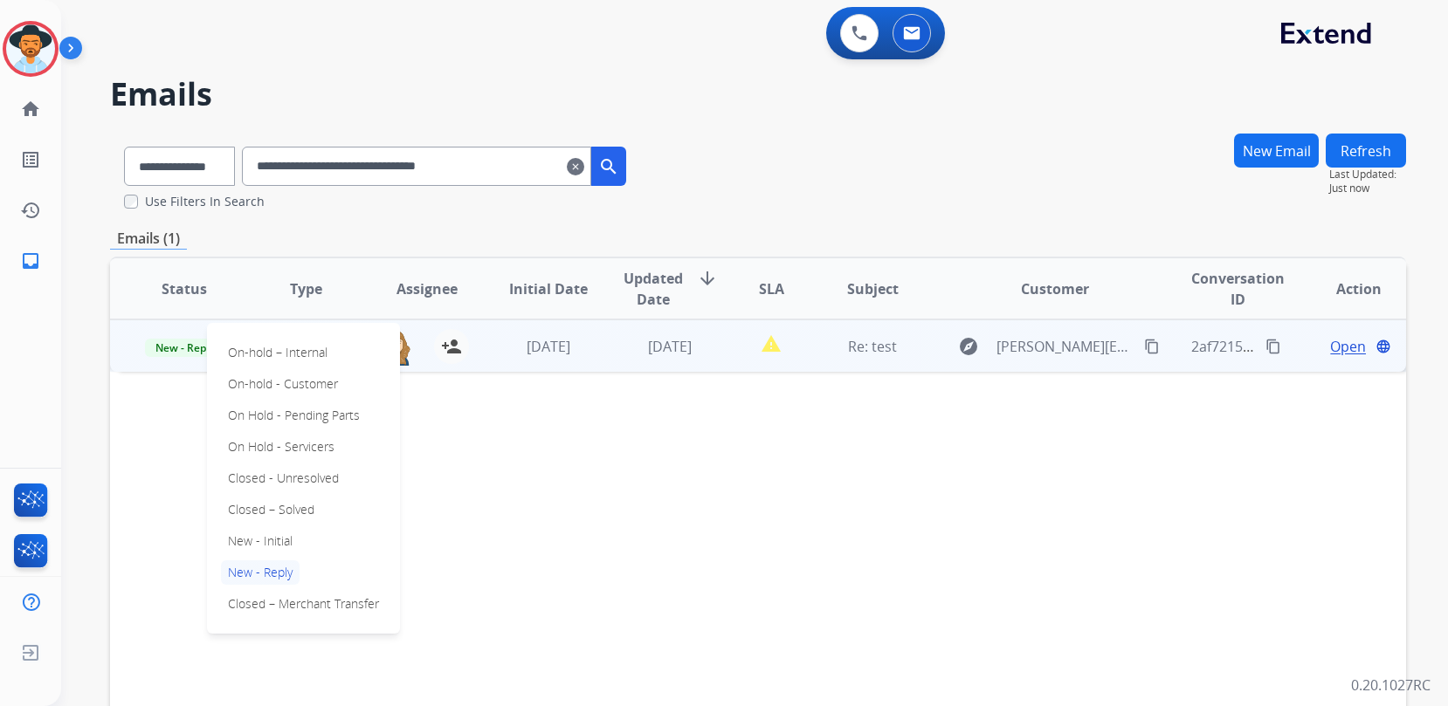
drag, startPoint x: 324, startPoint y: 508, endPoint x: 351, endPoint y: 505, distance: 27.3
click at [324, 508] on div "On-hold – Internal On-hold - Customer On Hold - Pending Parts On Hold - Service…" at bounding box center [303, 478] width 193 height 311
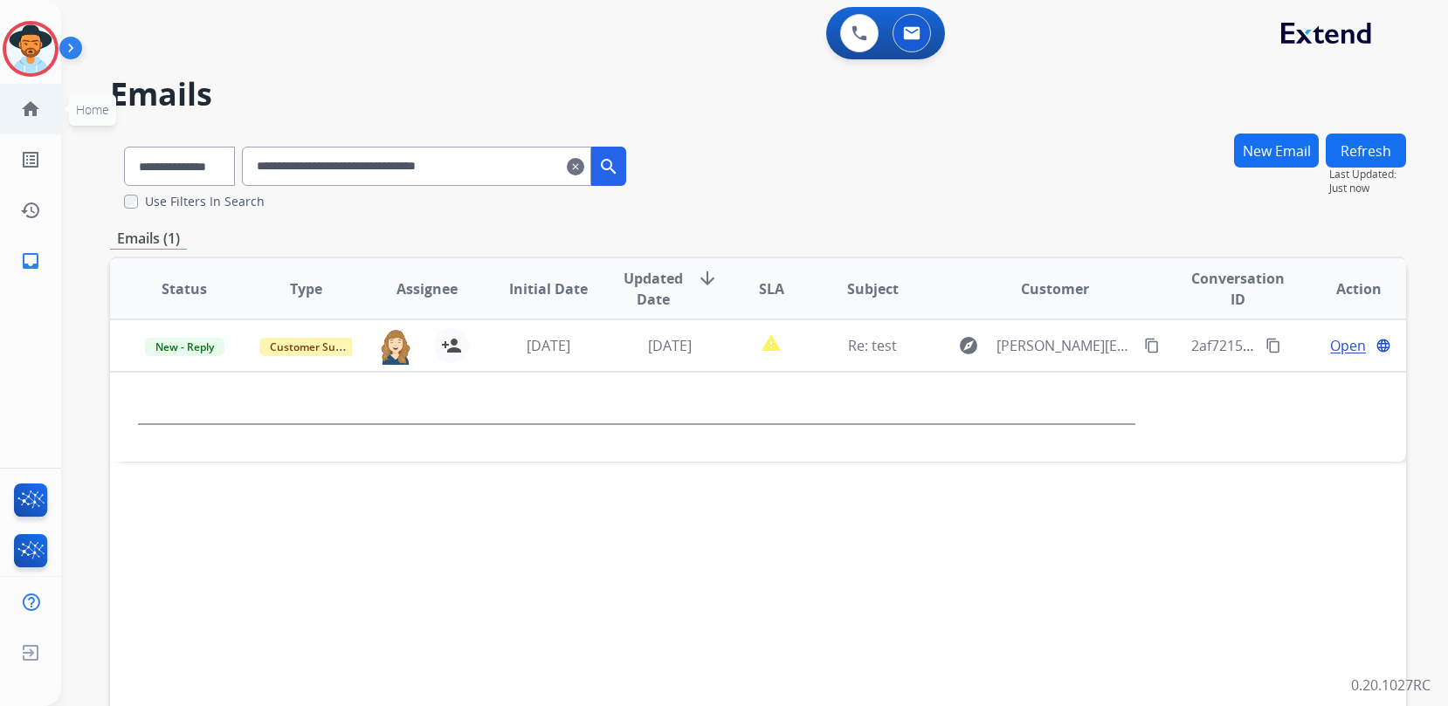
drag, startPoint x: 540, startPoint y: 166, endPoint x: 0, endPoint y: 129, distance: 540.9
click at [32, 134] on div "**********" at bounding box center [724, 353] width 1448 height 706
paste input "text"
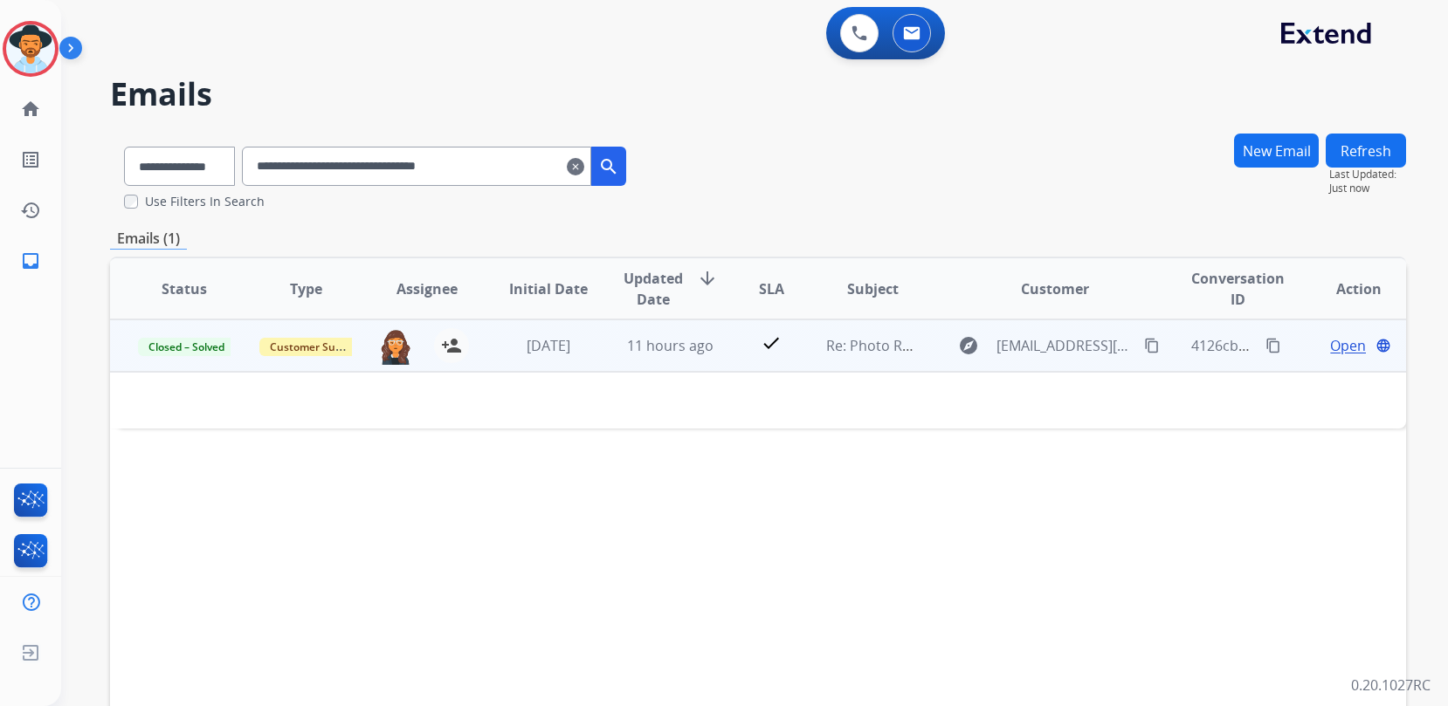
click at [1339, 348] on span "Open" at bounding box center [1348, 345] width 36 height 21
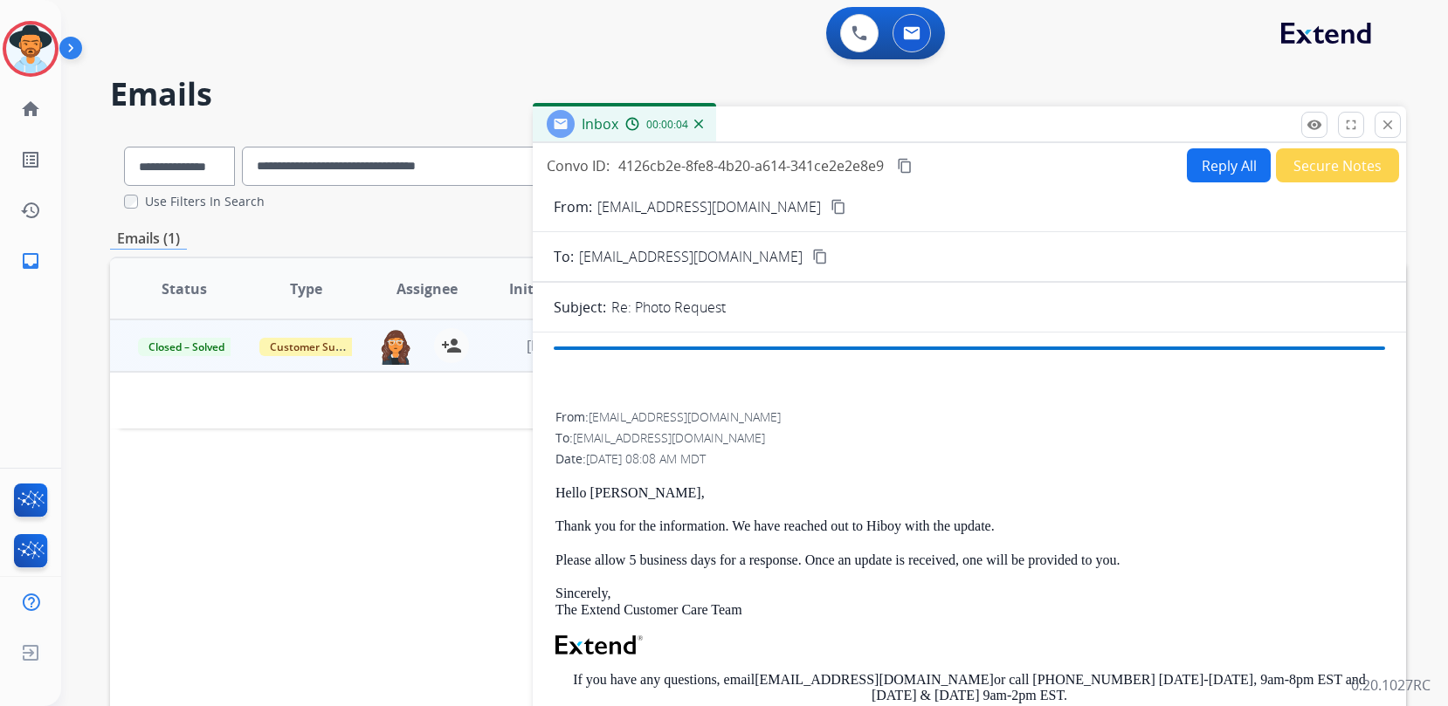
click at [1389, 135] on button "close Close" at bounding box center [1388, 125] width 26 height 26
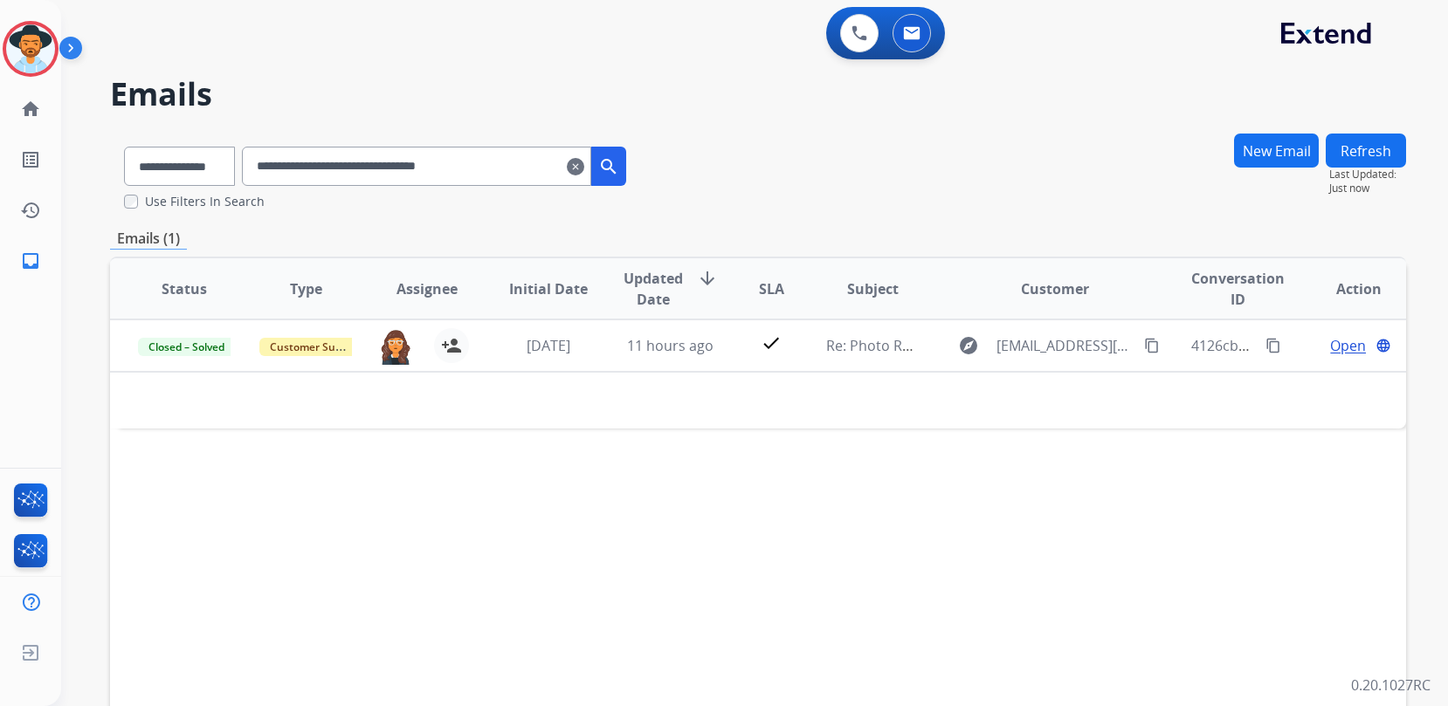
drag, startPoint x: 560, startPoint y: 165, endPoint x: 206, endPoint y: 152, distance: 353.9
click at [206, 152] on div "**********" at bounding box center [375, 163] width 530 height 60
paste input "text"
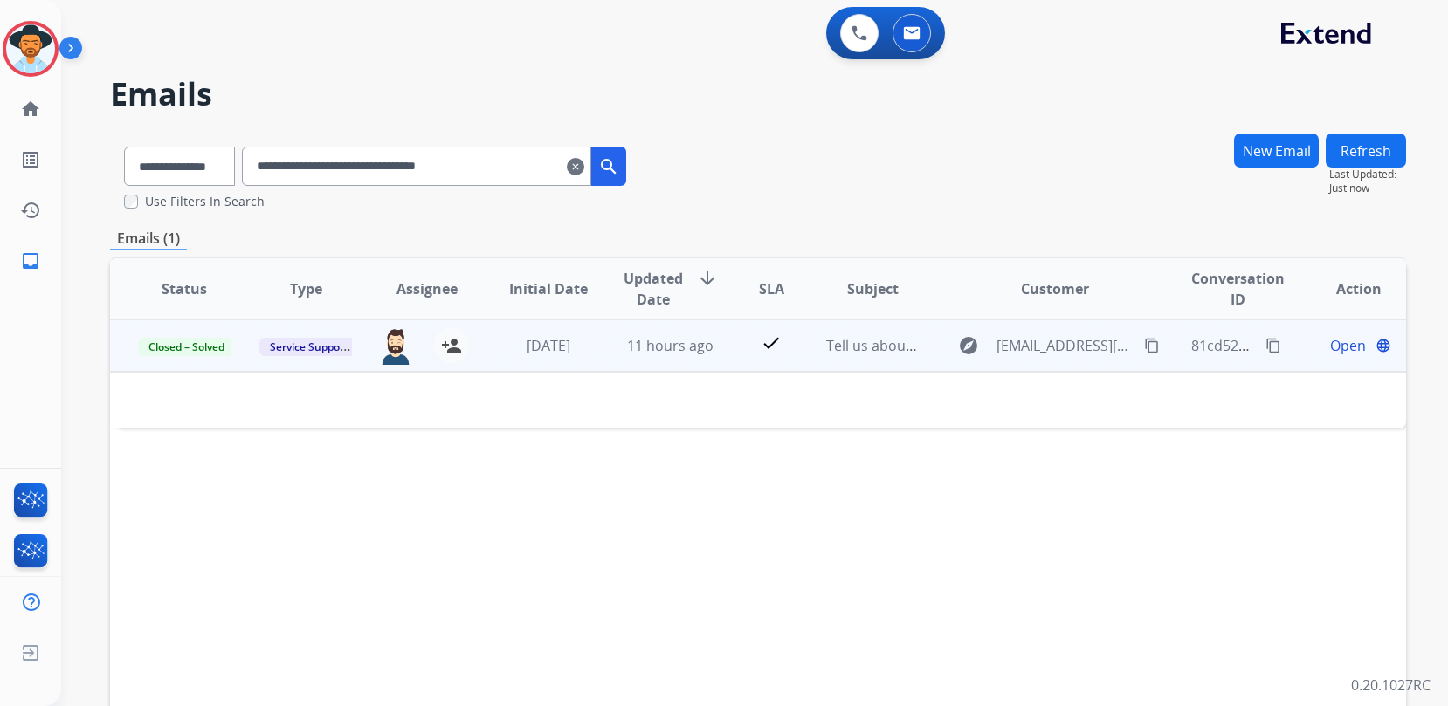
click at [1330, 345] on span "Open" at bounding box center [1348, 345] width 36 height 21
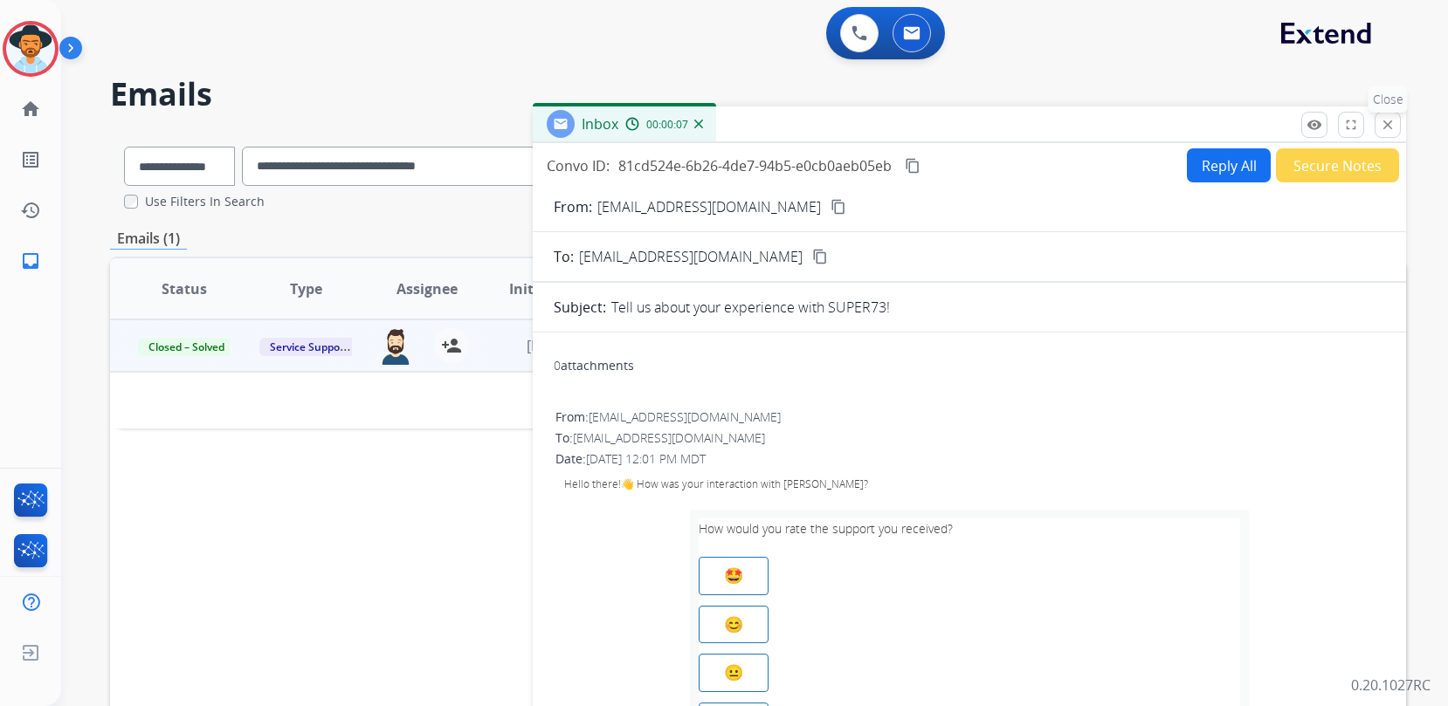
click at [1387, 128] on mat-icon "close" at bounding box center [1388, 125] width 16 height 16
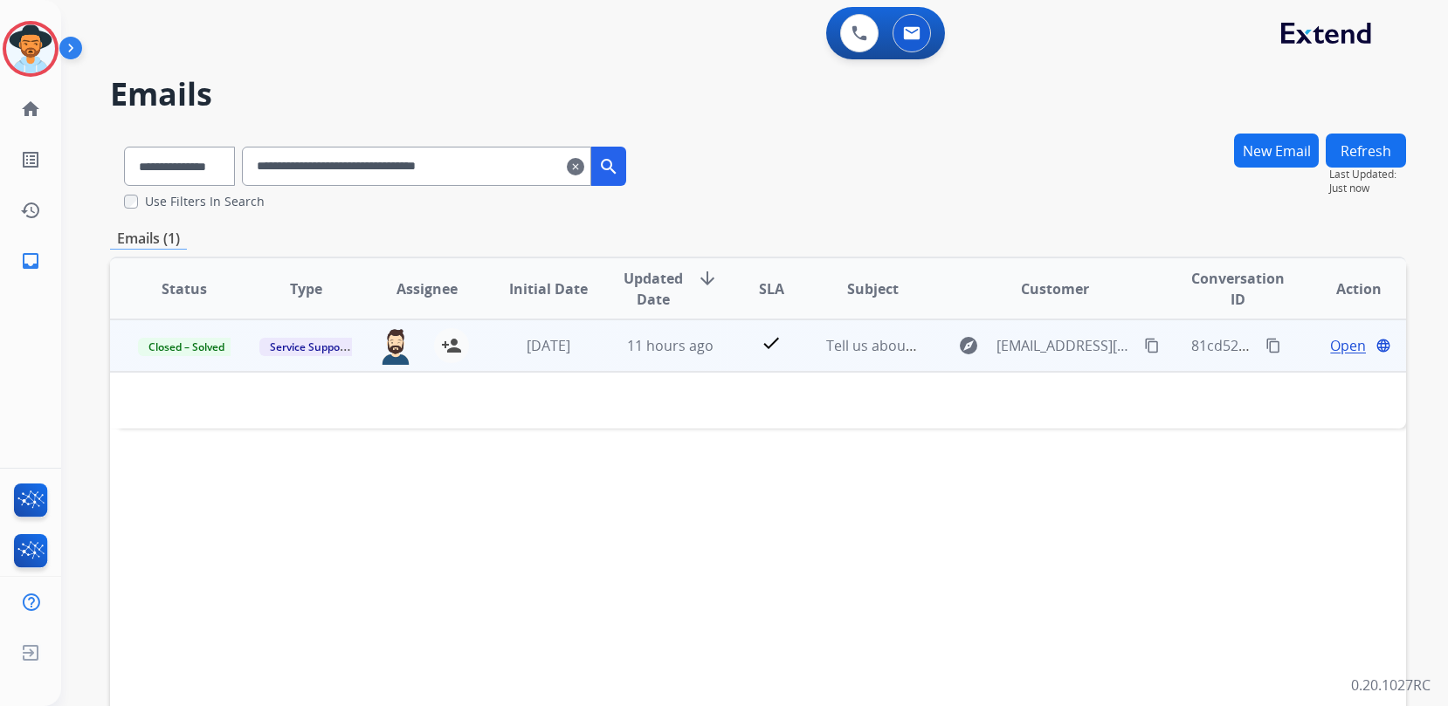
click at [1332, 346] on span "Open" at bounding box center [1348, 345] width 36 height 21
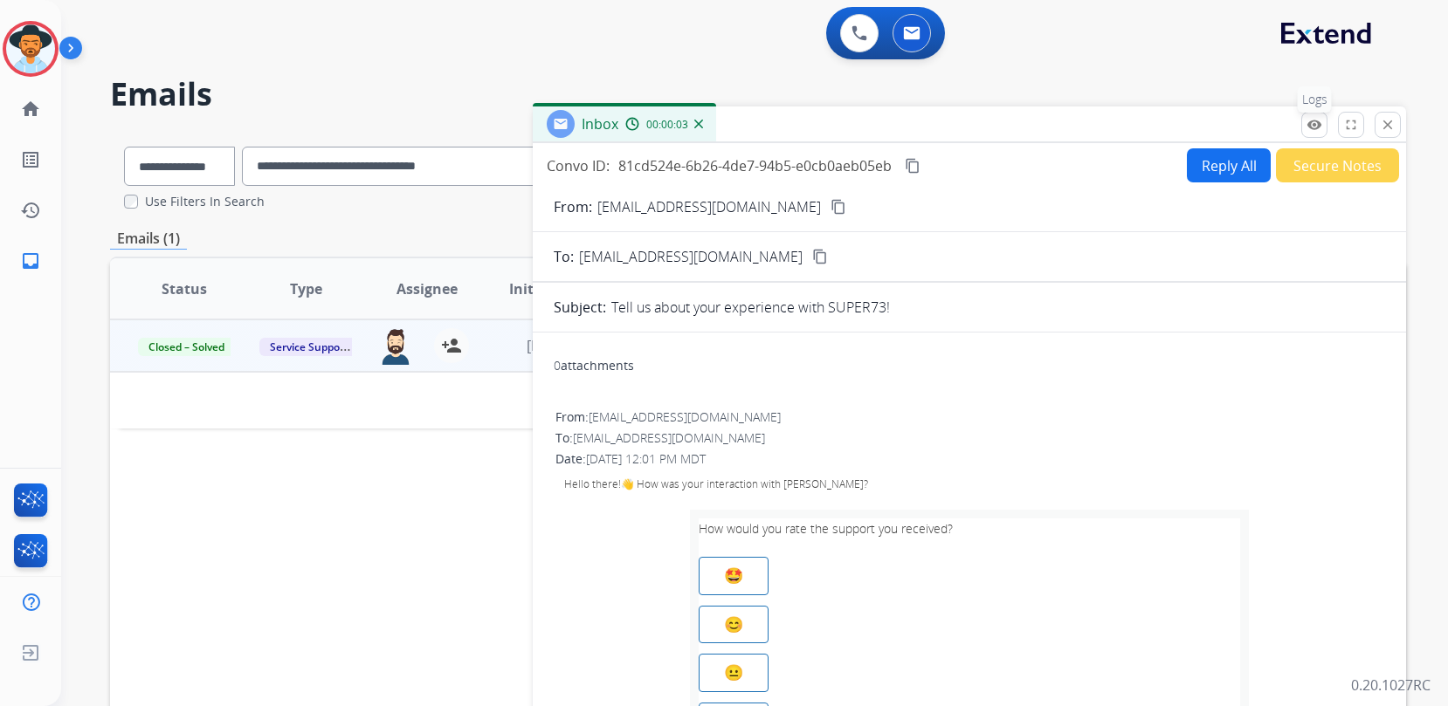
click at [1315, 129] on mat-icon "remove_red_eye" at bounding box center [1314, 125] width 16 height 16
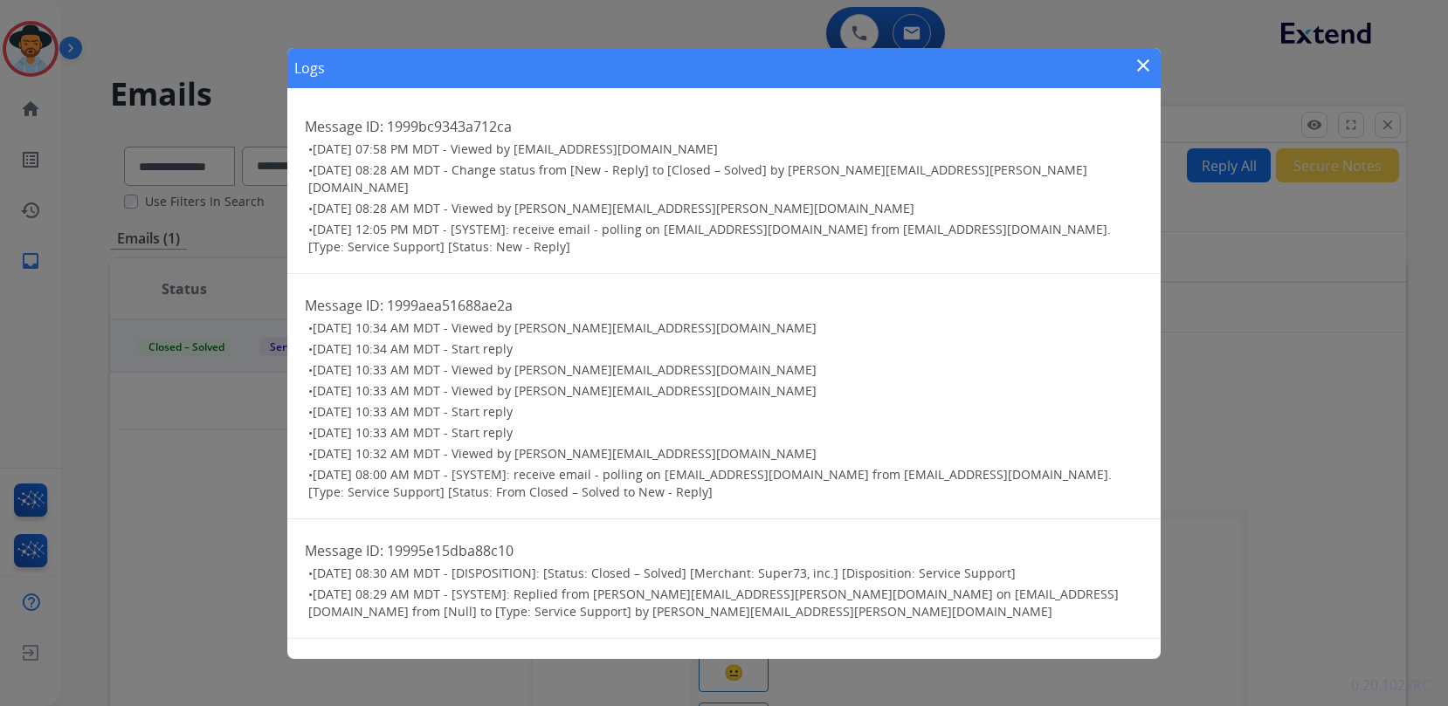
click at [1142, 70] on mat-icon "close" at bounding box center [1143, 65] width 21 height 21
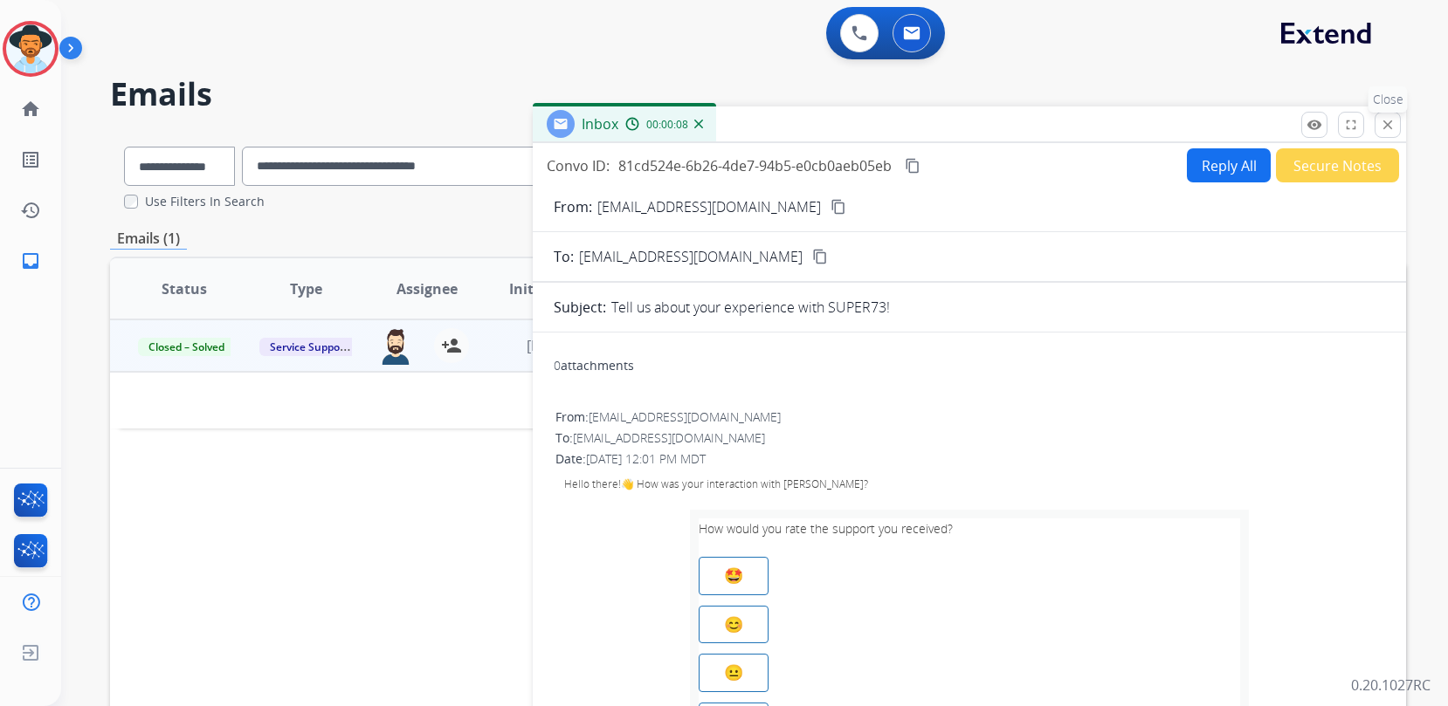
click at [1385, 125] on mat-icon "close" at bounding box center [1388, 125] width 16 height 16
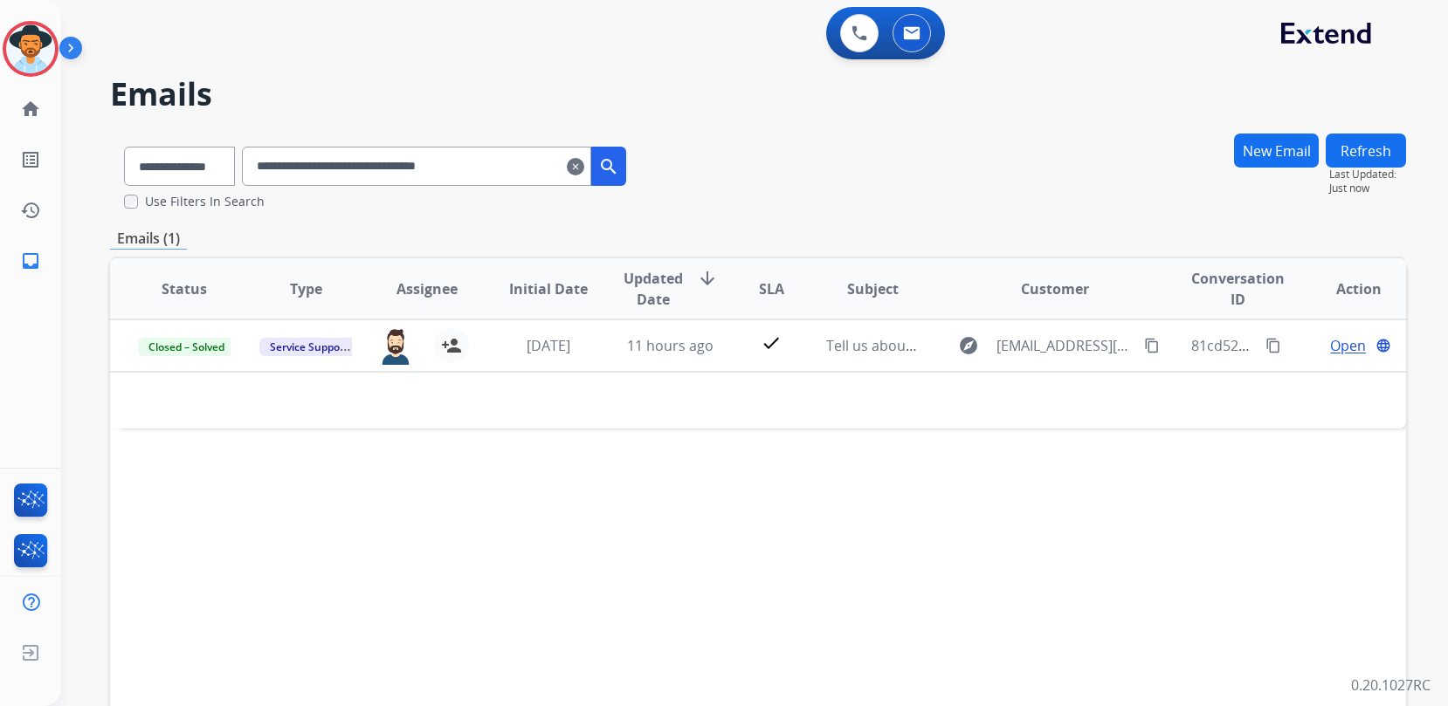
drag, startPoint x: 553, startPoint y: 168, endPoint x: 176, endPoint y: 143, distance: 378.0
click at [176, 143] on div "**********" at bounding box center [375, 163] width 530 height 60
paste input "text"
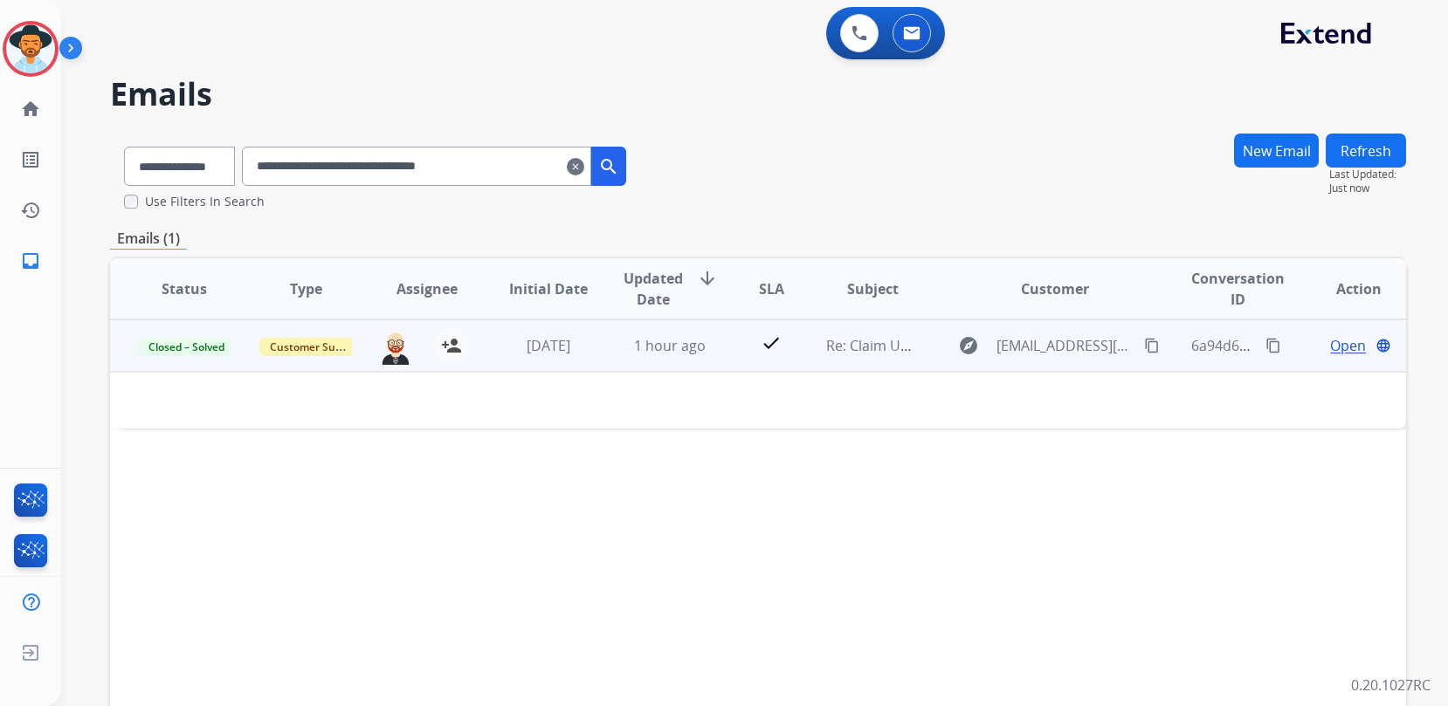
click at [1343, 346] on span "Open" at bounding box center [1348, 345] width 36 height 21
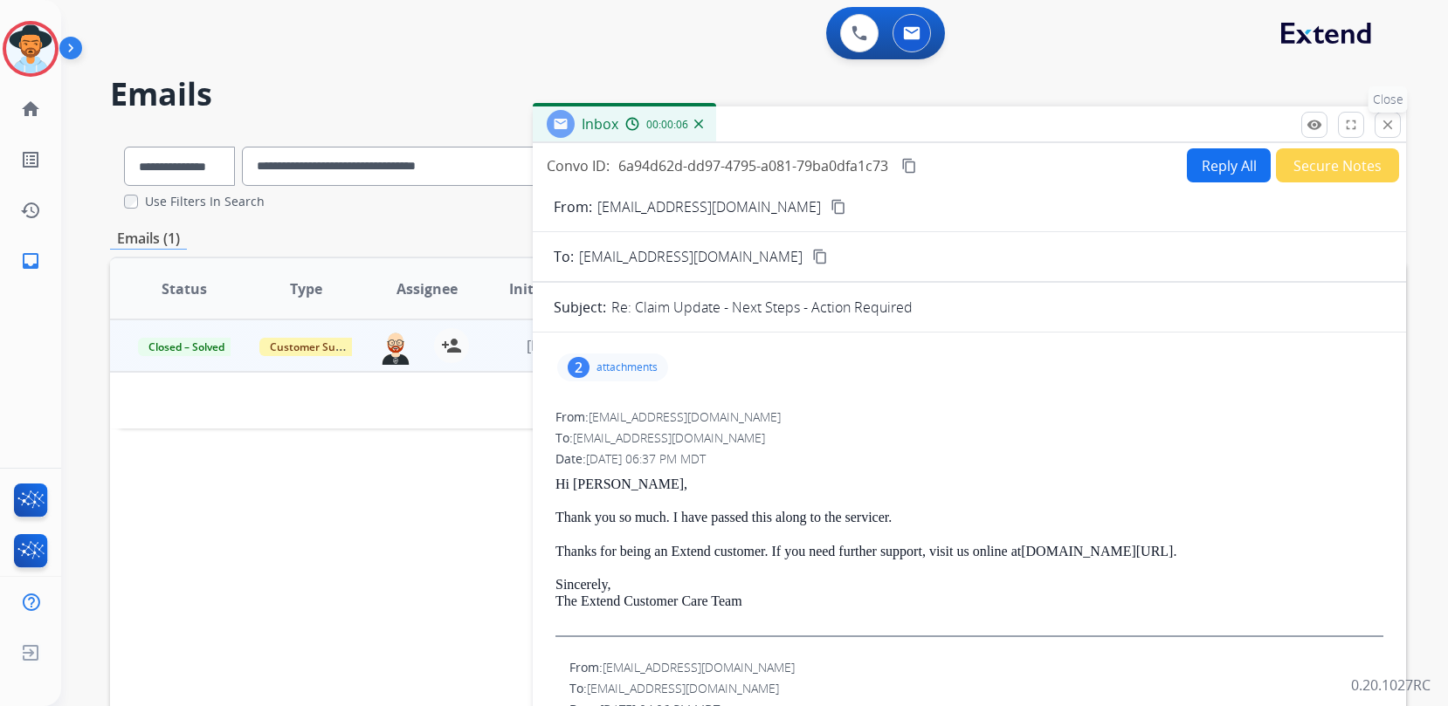
click at [1383, 129] on mat-icon "close" at bounding box center [1388, 125] width 16 height 16
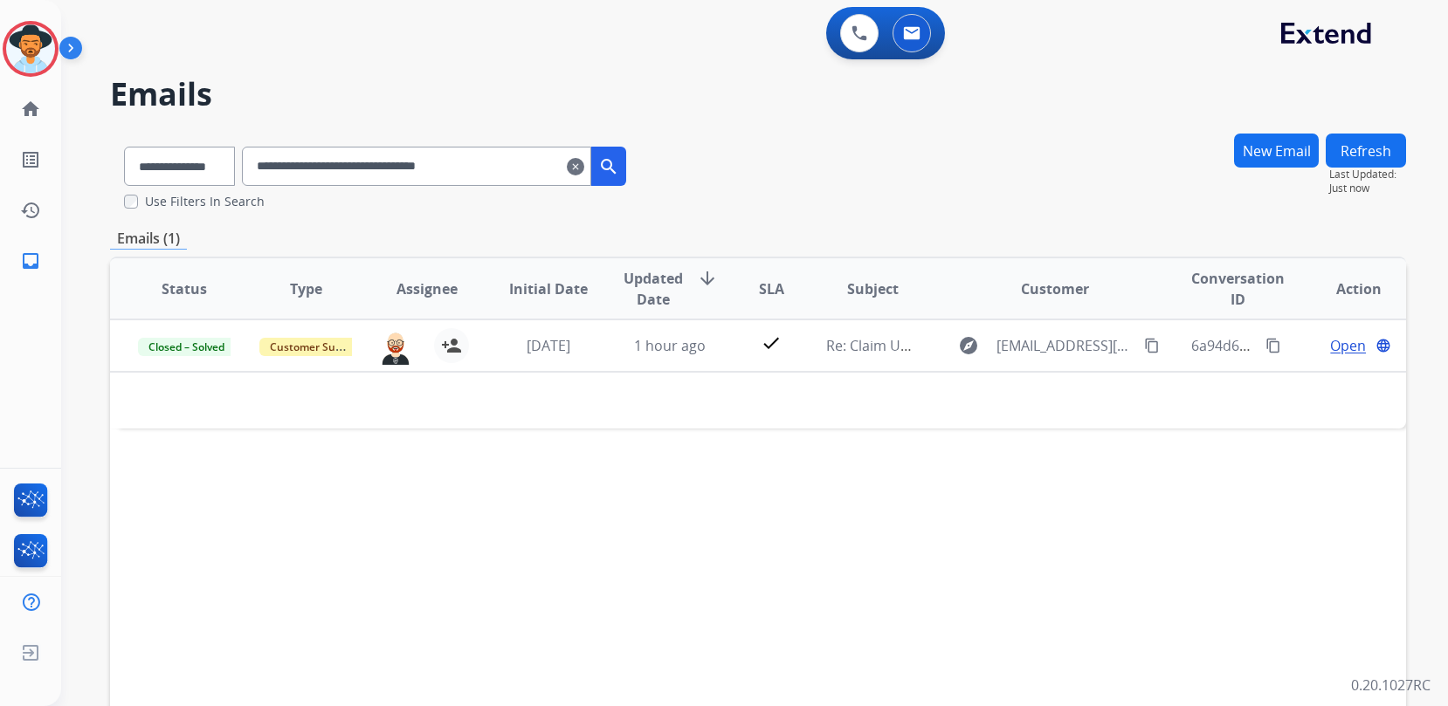
drag, startPoint x: 529, startPoint y: 158, endPoint x: 102, endPoint y: 110, distance: 429.7
click at [166, 116] on div "**********" at bounding box center [733, 416] width 1345 height 706
paste input "text"
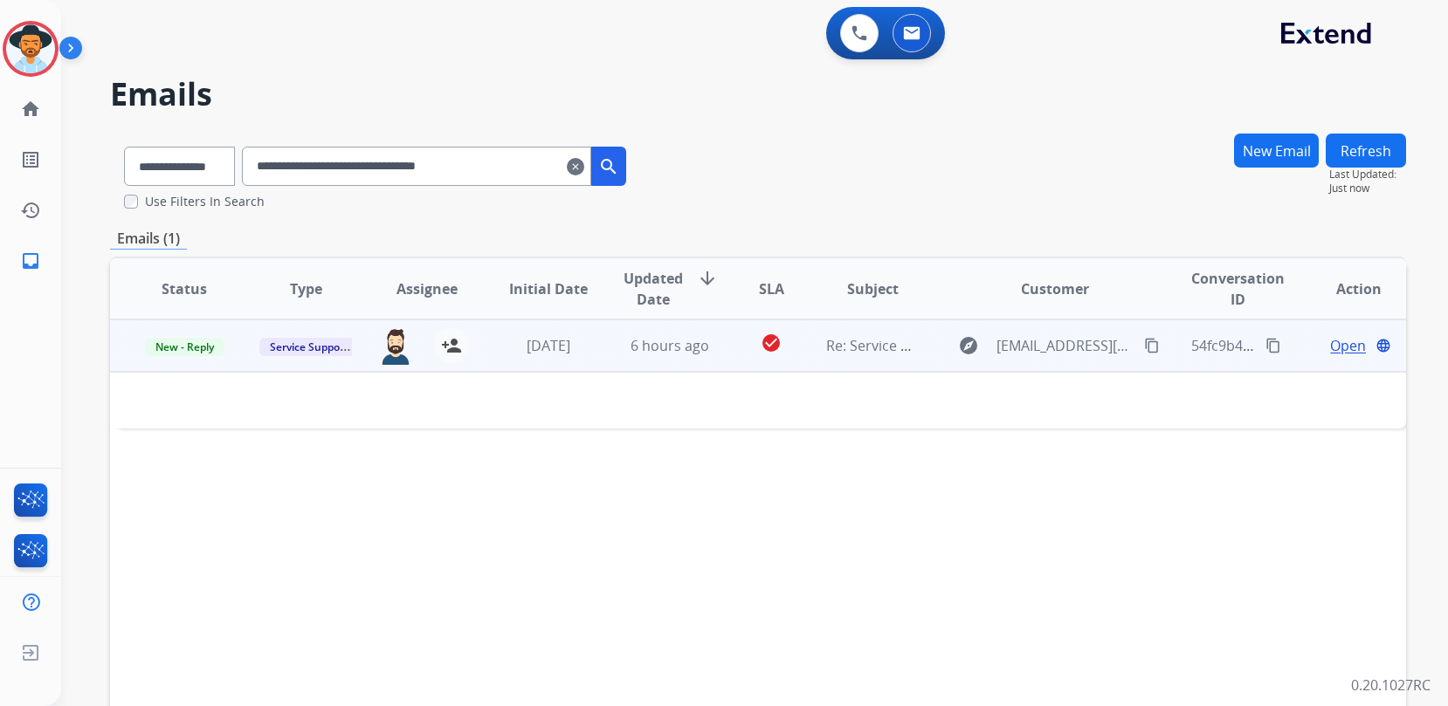
click at [1343, 346] on span "Open" at bounding box center [1348, 345] width 36 height 21
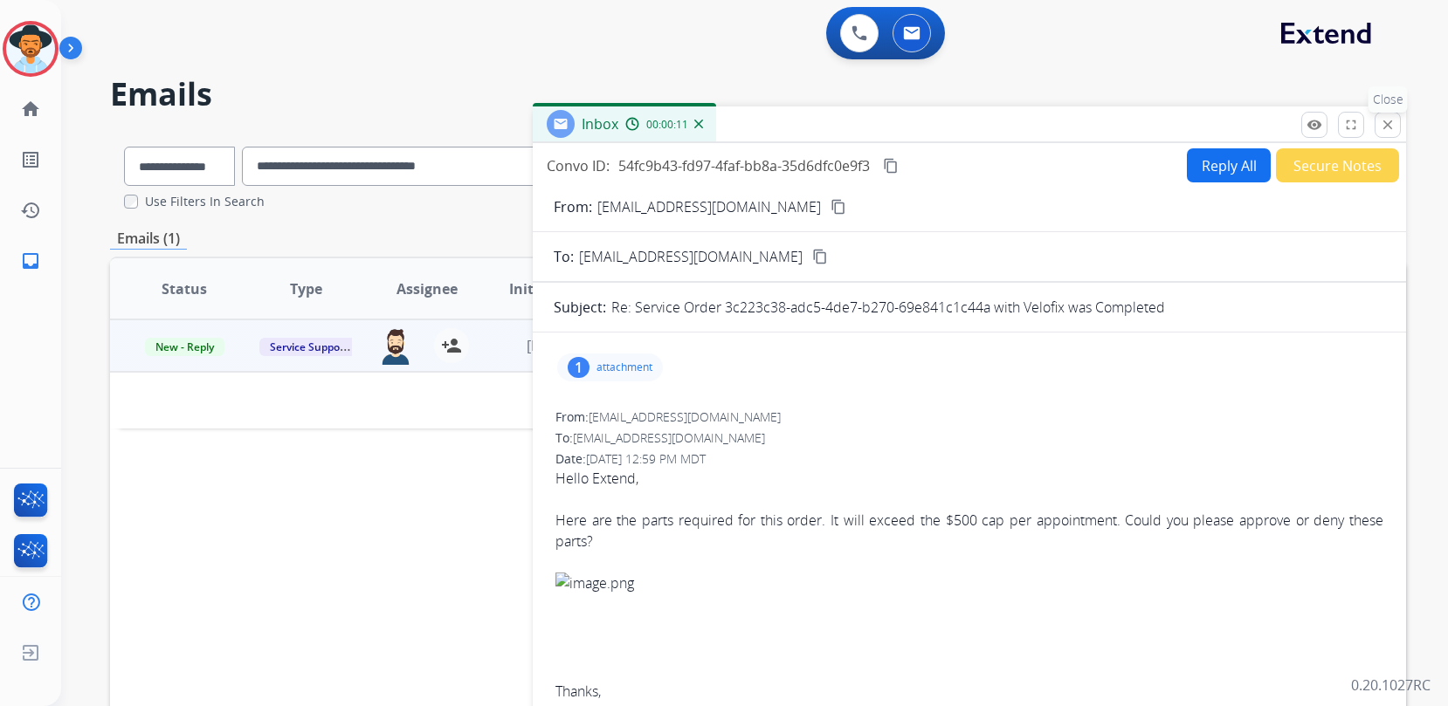
click at [1387, 128] on mat-icon "close" at bounding box center [1388, 125] width 16 height 16
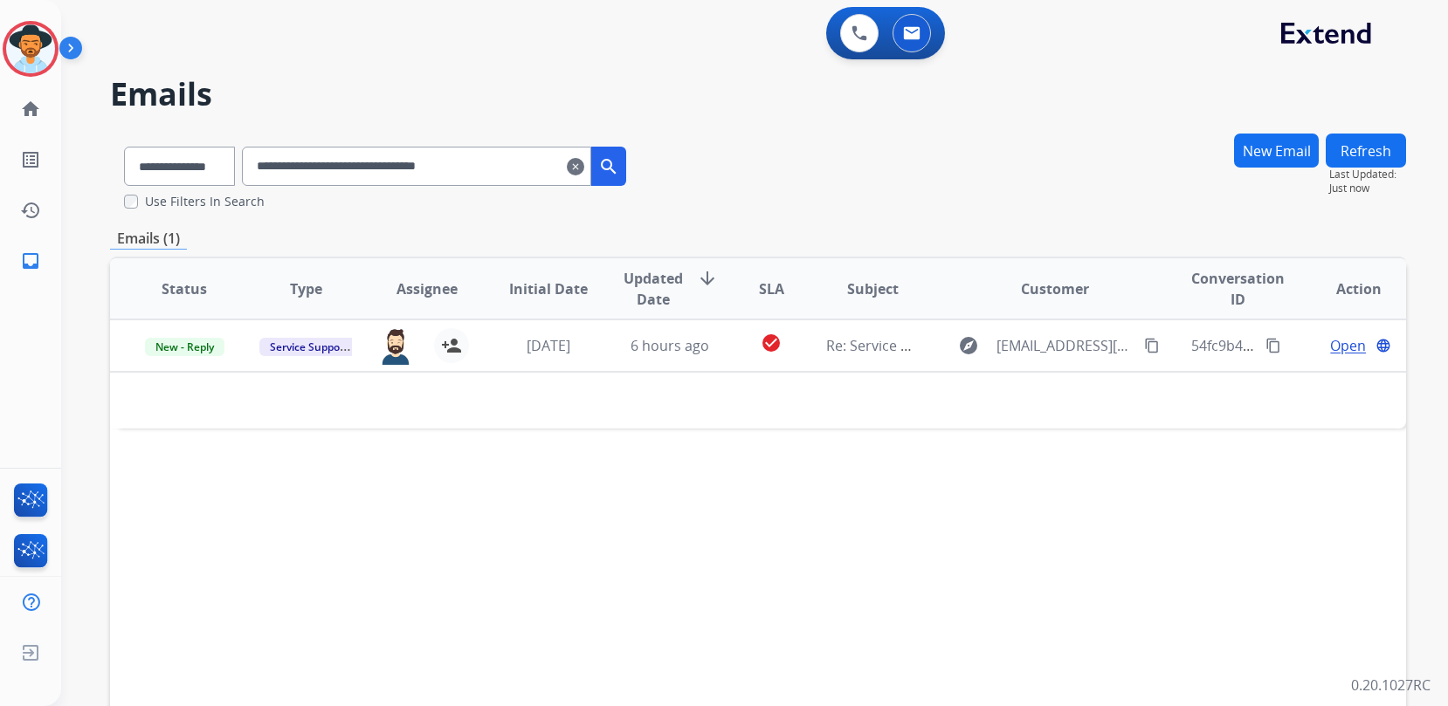
drag, startPoint x: 521, startPoint y: 169, endPoint x: 169, endPoint y: 123, distance: 355.8
click at [266, 138] on div "**********" at bounding box center [375, 163] width 530 height 60
paste input "text"
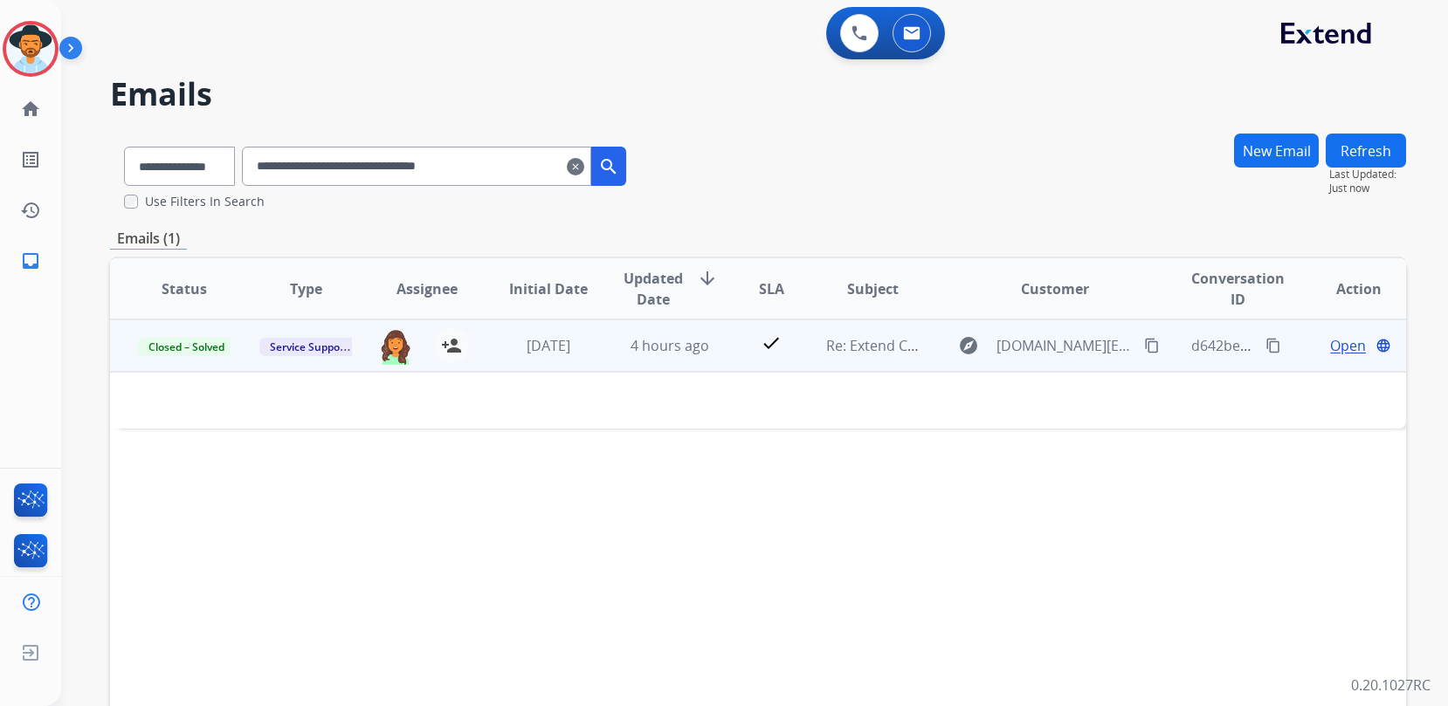
click at [1340, 346] on span "Open" at bounding box center [1348, 345] width 36 height 21
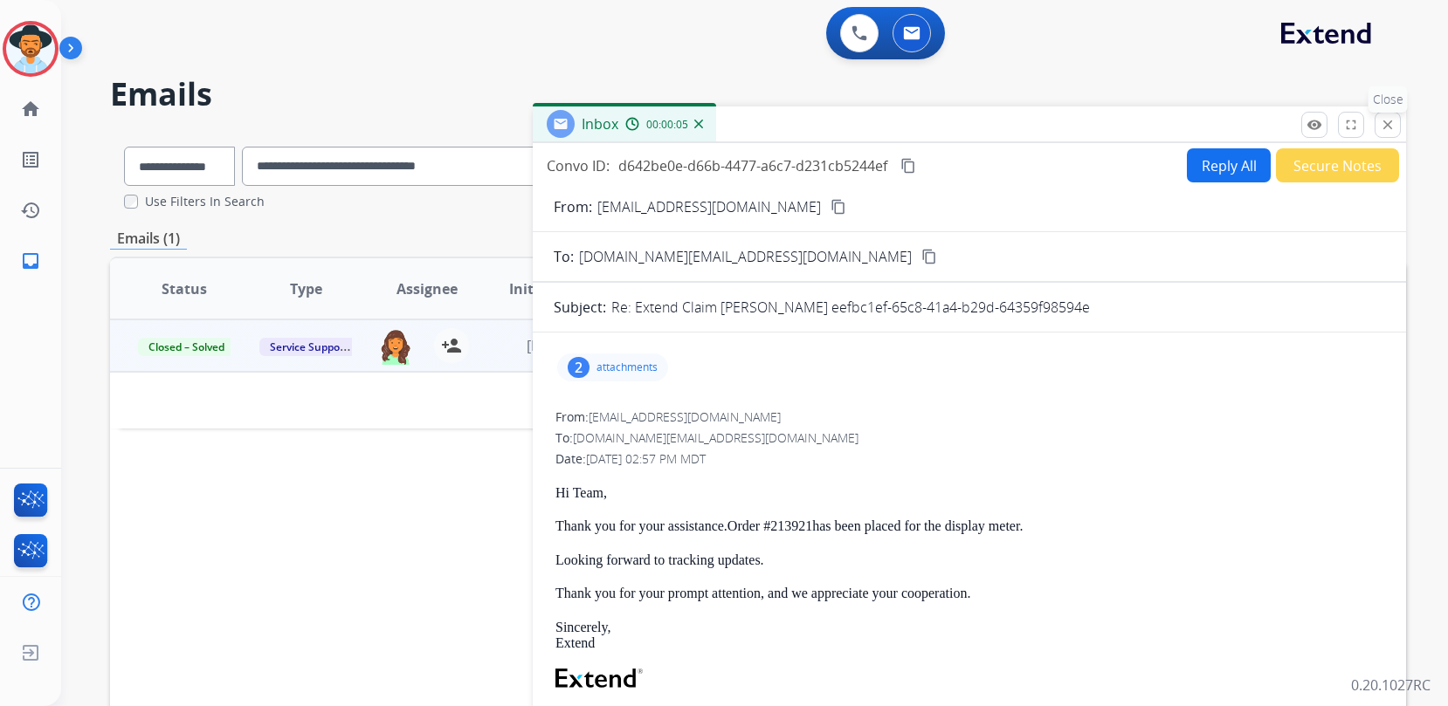
click at [1386, 127] on mat-icon "close" at bounding box center [1388, 125] width 16 height 16
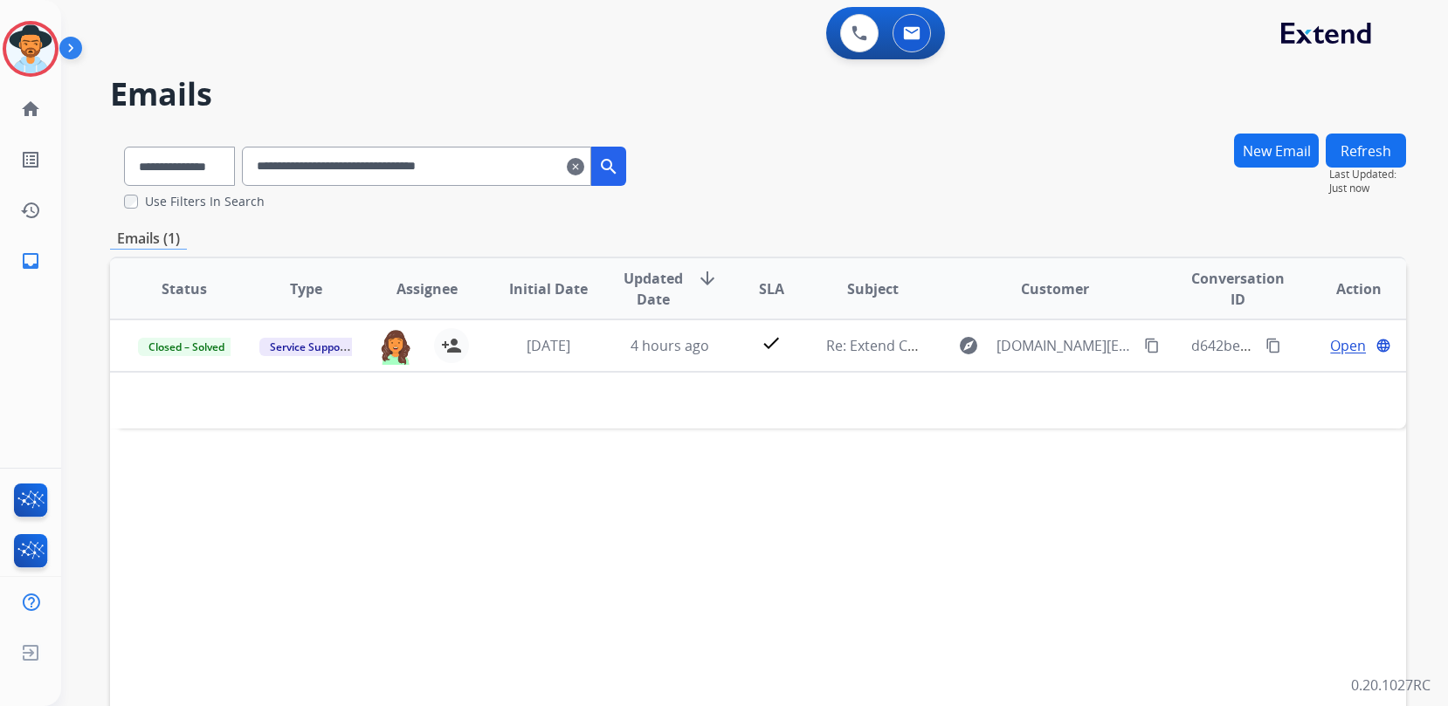
click at [265, 128] on div "**********" at bounding box center [733, 416] width 1345 height 706
paste input "text"
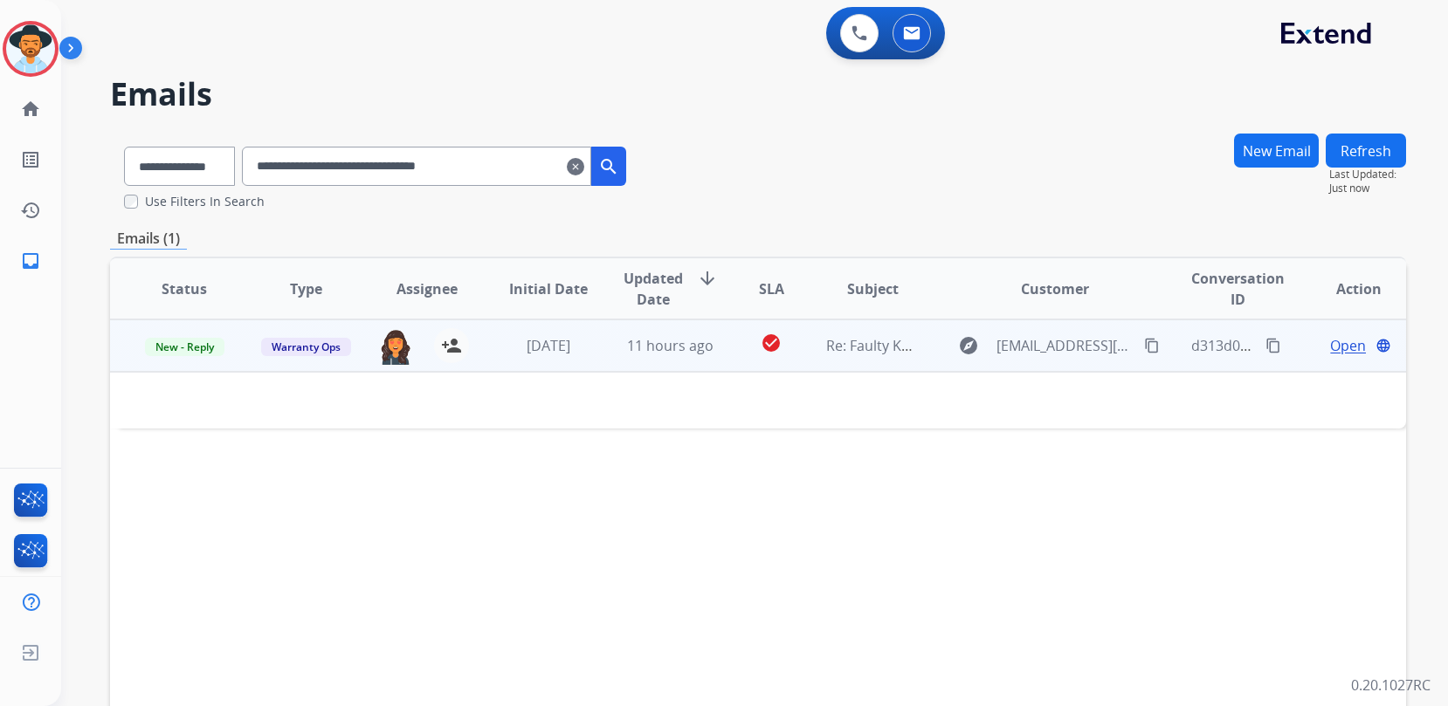
click at [1338, 341] on span "Open" at bounding box center [1348, 345] width 36 height 21
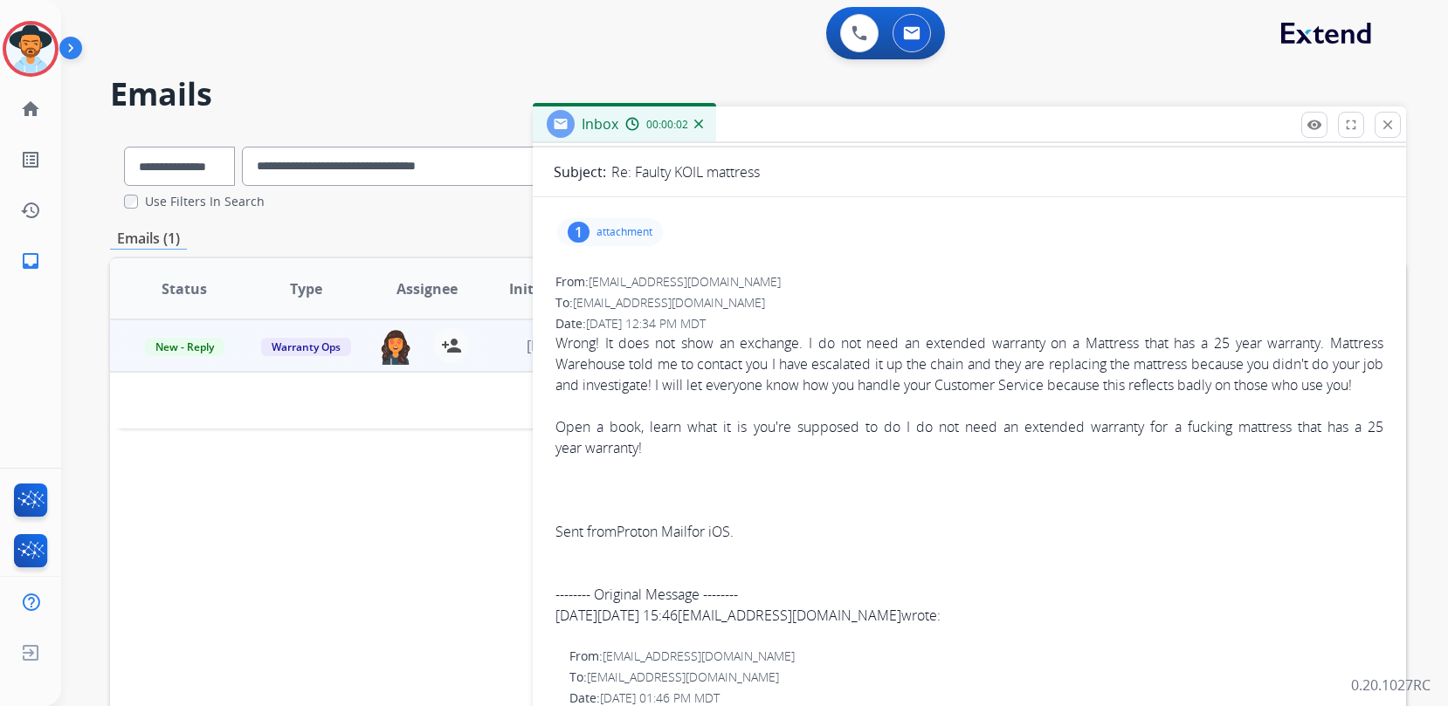
scroll to position [97, 0]
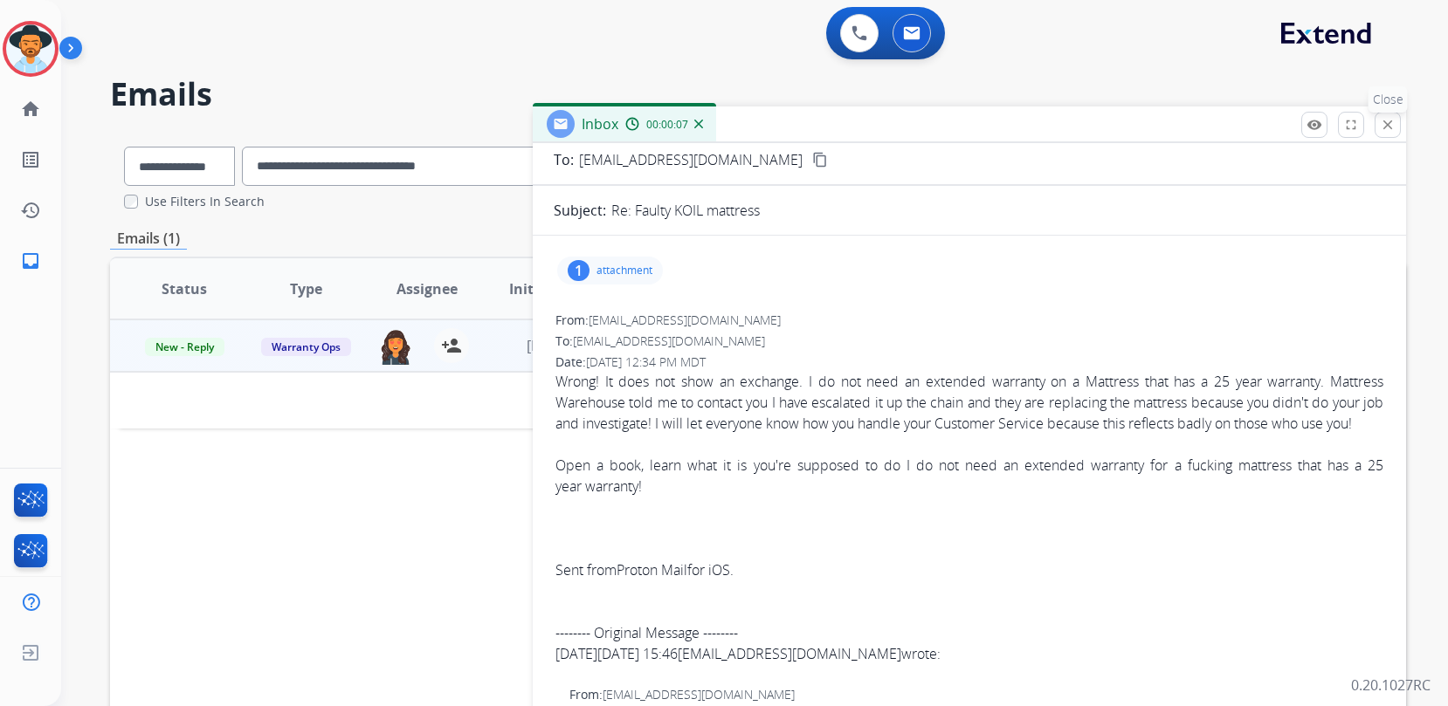
click at [1385, 129] on mat-icon "close" at bounding box center [1388, 125] width 16 height 16
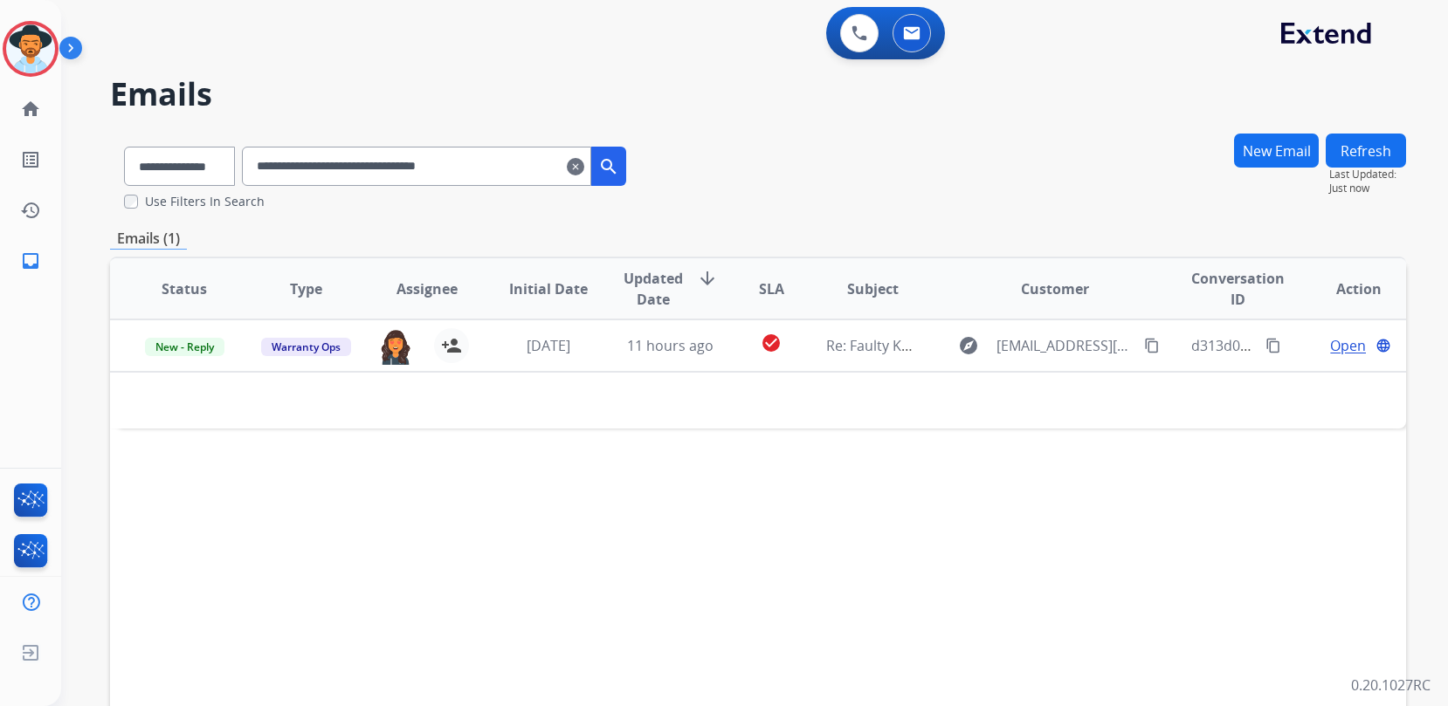
drag, startPoint x: 500, startPoint y: 164, endPoint x: 183, endPoint y: 138, distance: 317.2
click at [252, 141] on div "**********" at bounding box center [375, 163] width 530 height 60
paste input "text"
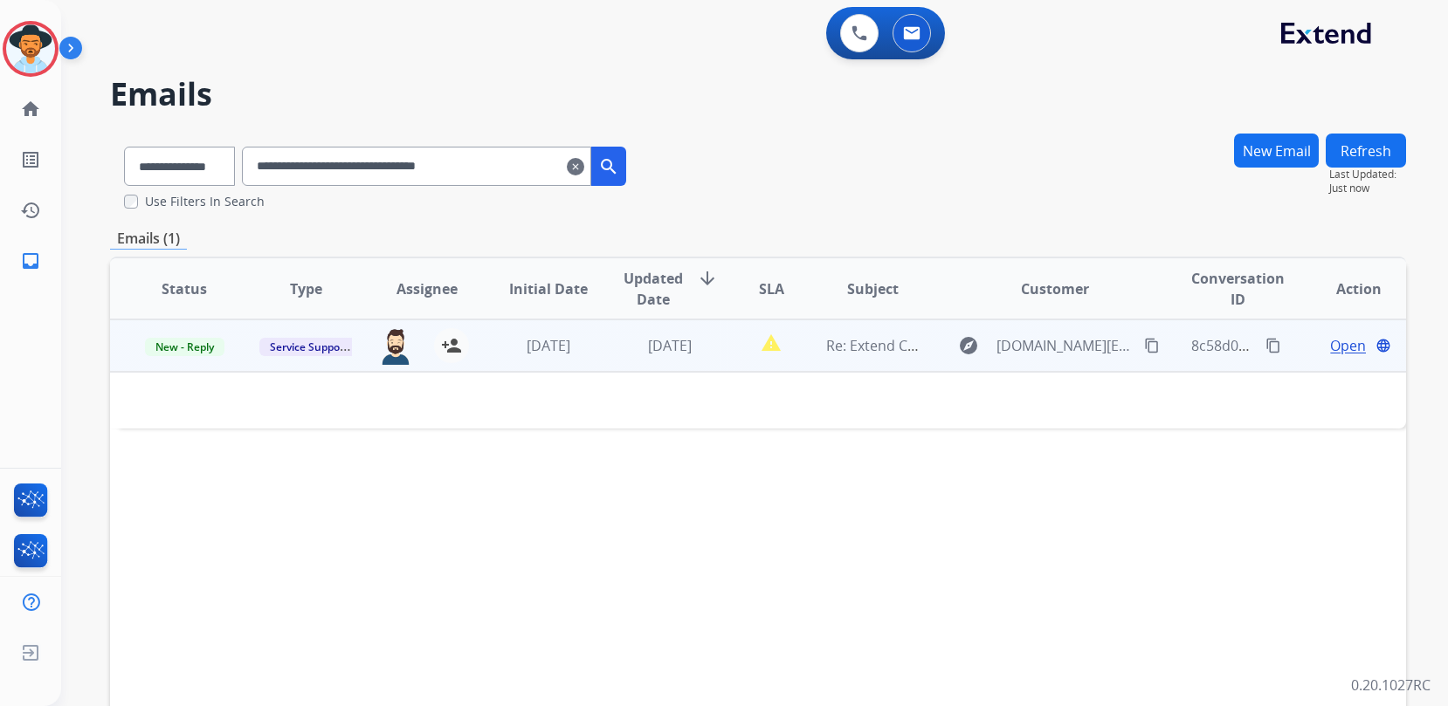
click at [1344, 345] on span "Open" at bounding box center [1348, 345] width 36 height 21
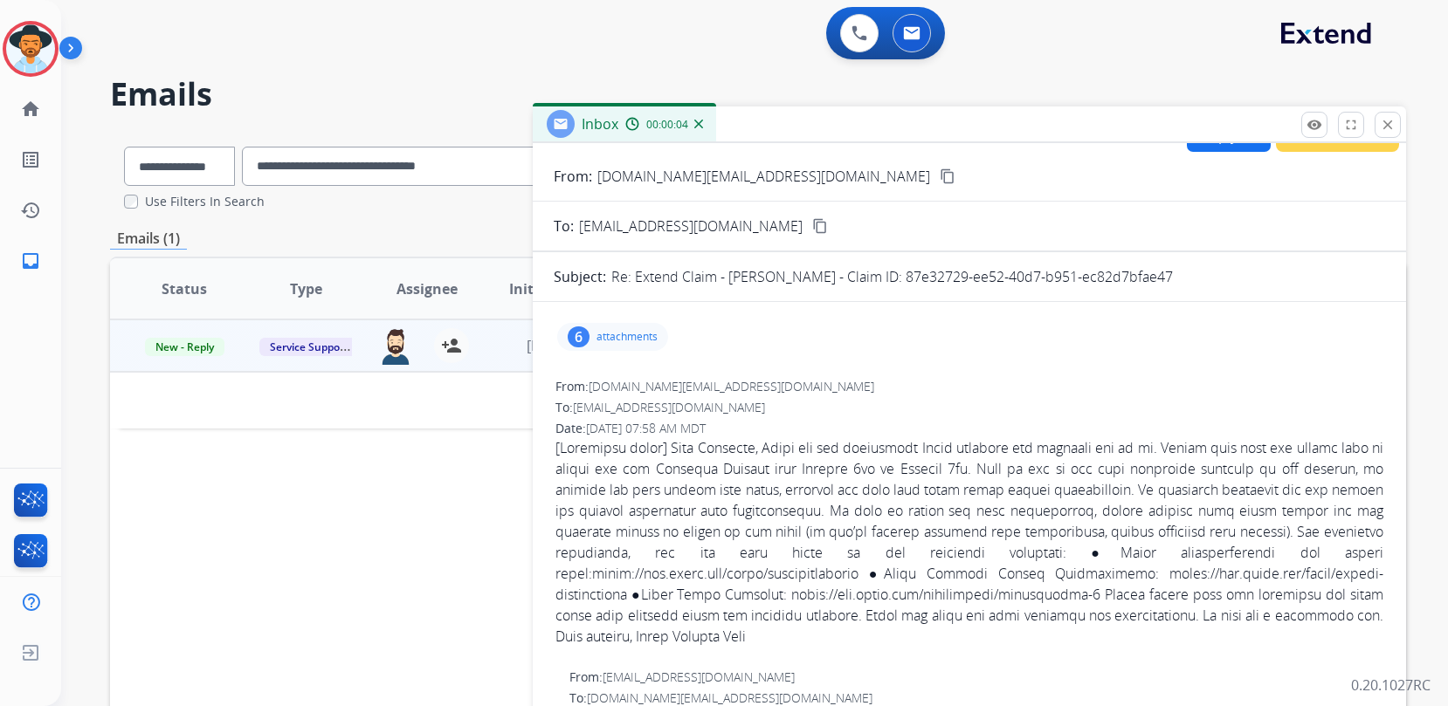
scroll to position [0, 0]
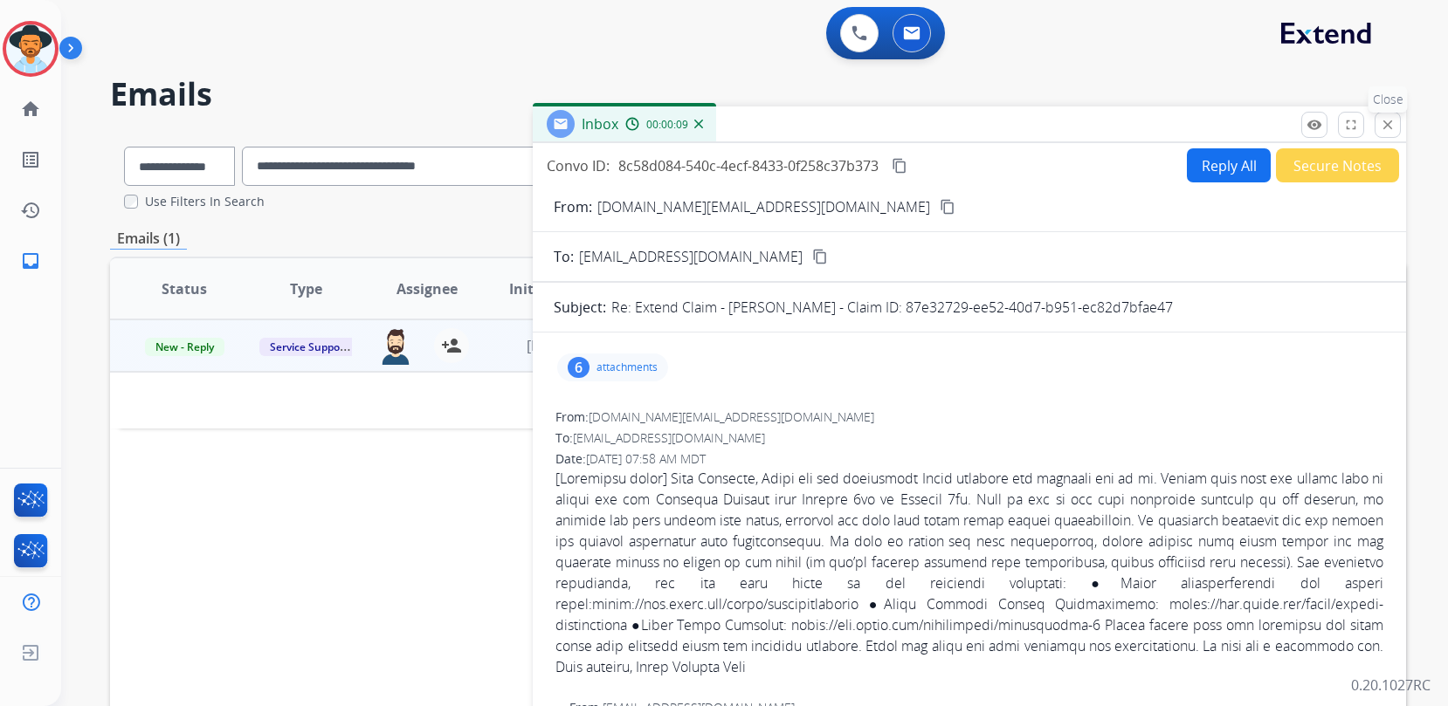
click at [1382, 130] on mat-icon "close" at bounding box center [1388, 125] width 16 height 16
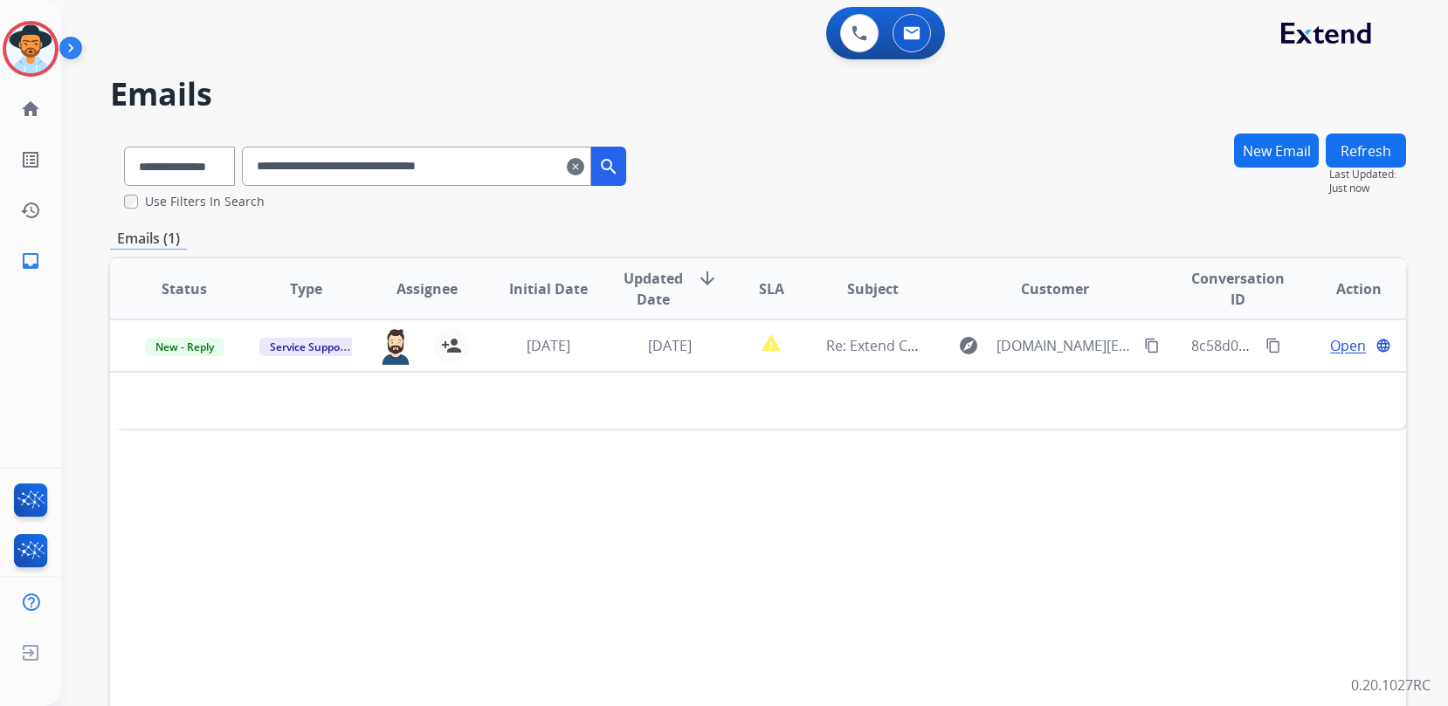
drag, startPoint x: 532, startPoint y: 165, endPoint x: 260, endPoint y: 139, distance: 272.8
click at [260, 139] on div "**********" at bounding box center [375, 163] width 530 height 60
paste input "text"
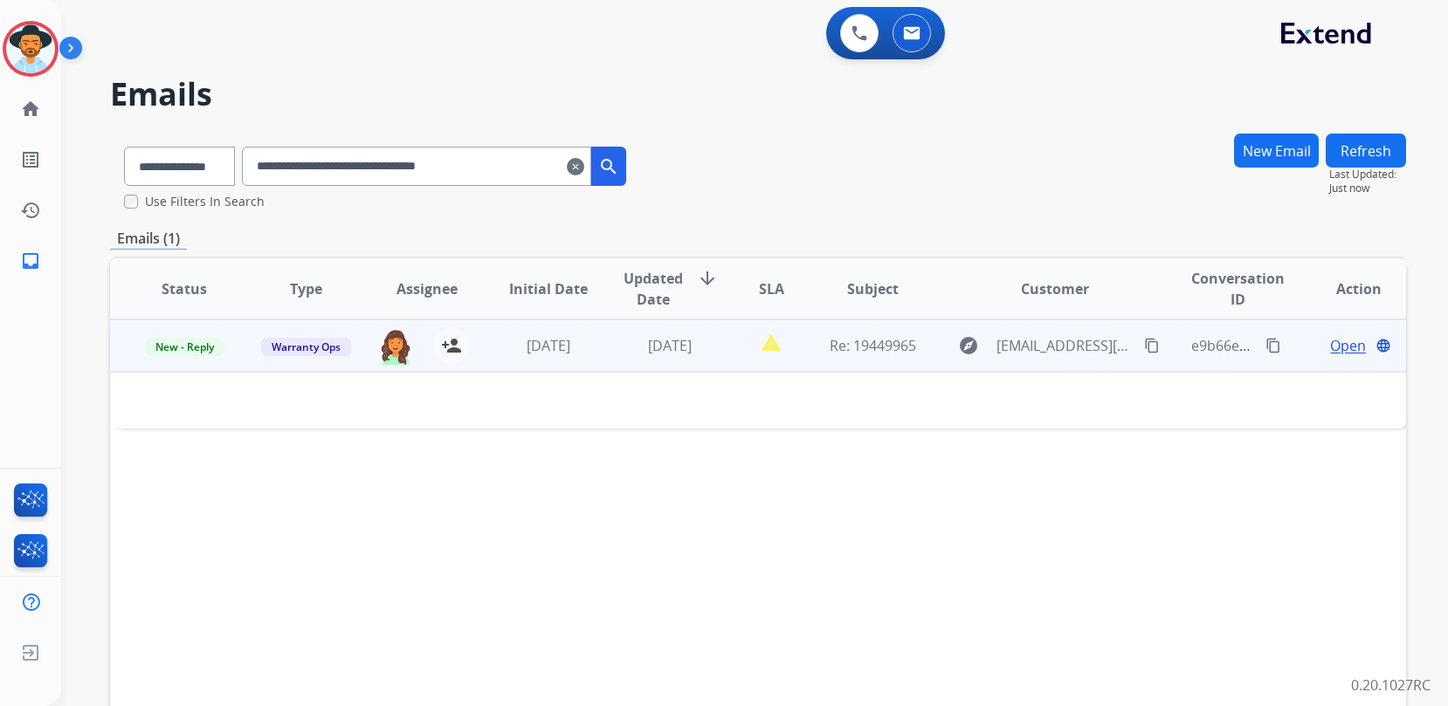
click at [1348, 348] on span "Open" at bounding box center [1348, 345] width 36 height 21
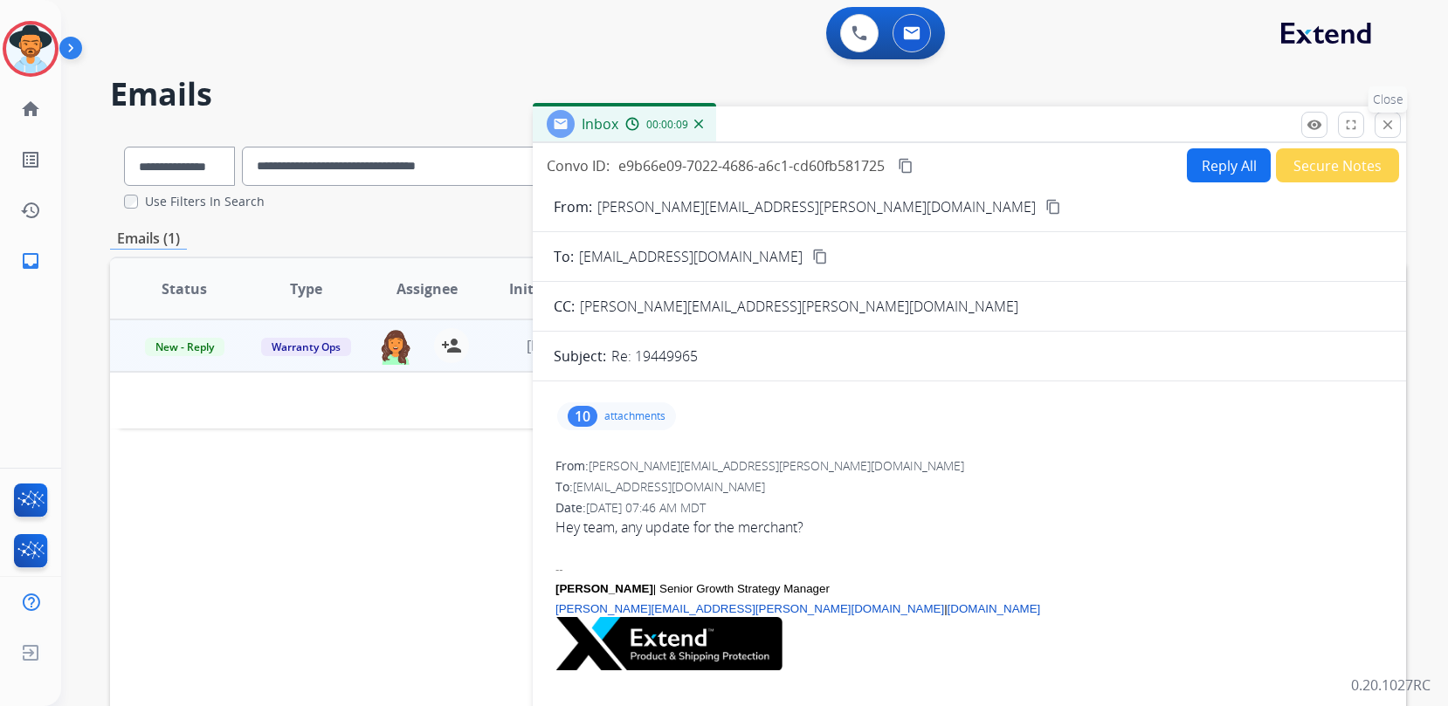
click at [1389, 129] on mat-icon "close" at bounding box center [1388, 125] width 16 height 16
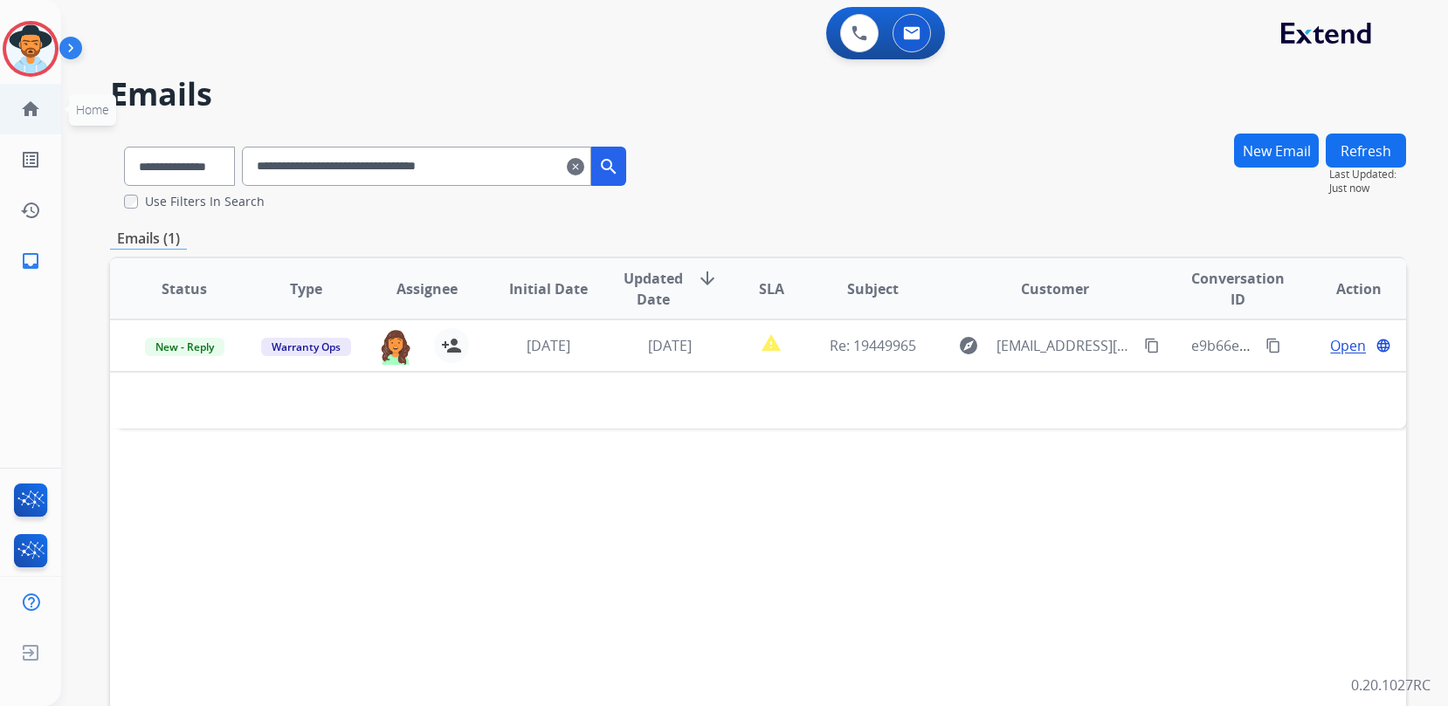
drag, startPoint x: 178, startPoint y: 135, endPoint x: 10, endPoint y: 118, distance: 168.6
click at [10, 118] on div "**********" at bounding box center [724, 353] width 1448 height 706
paste input "text"
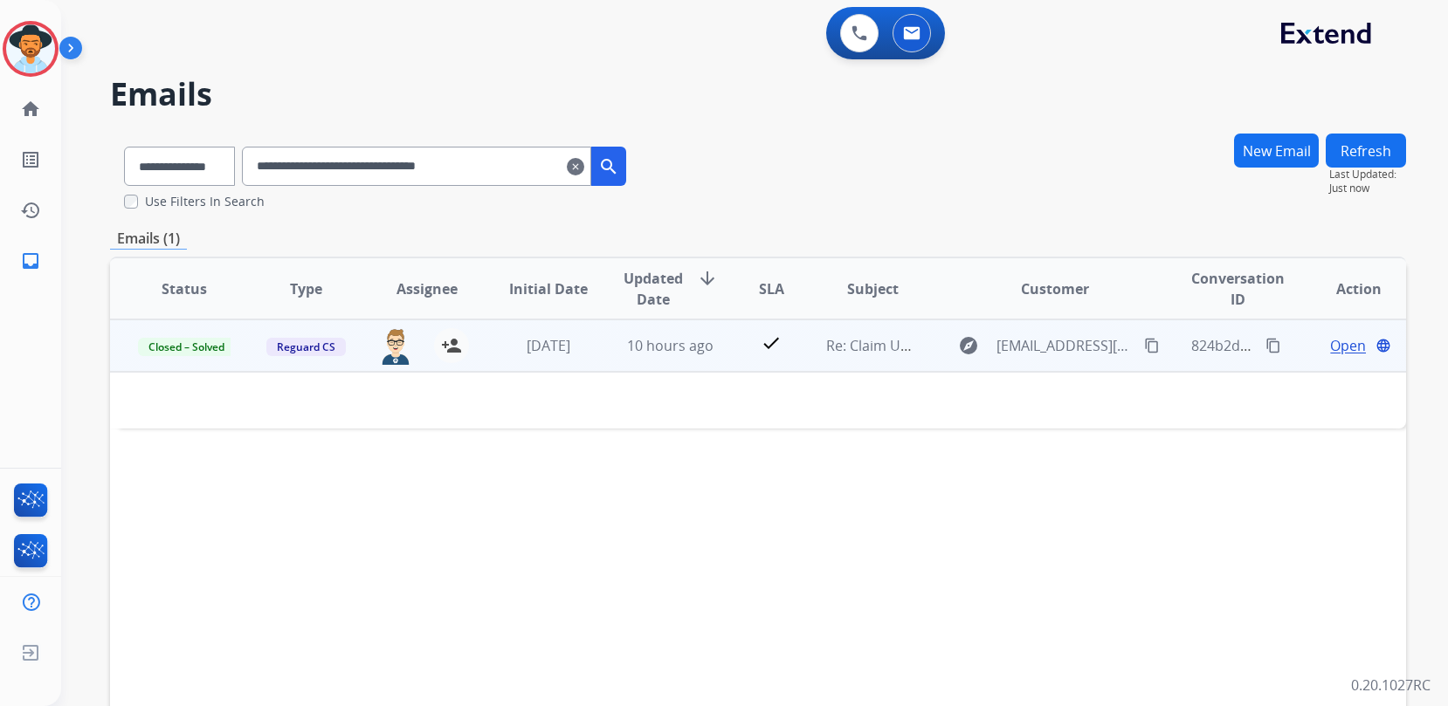
click at [1342, 348] on span "Open" at bounding box center [1348, 345] width 36 height 21
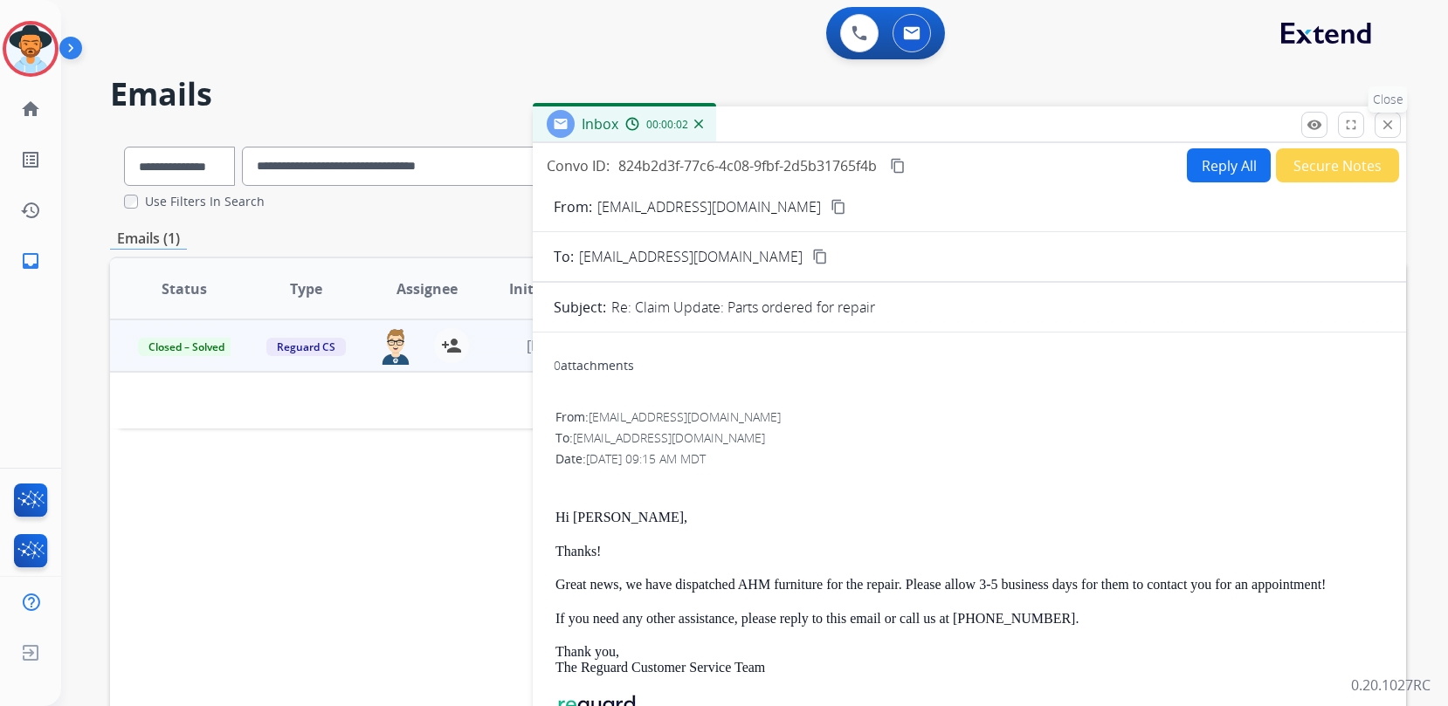
click at [1389, 131] on mat-icon "close" at bounding box center [1388, 125] width 16 height 16
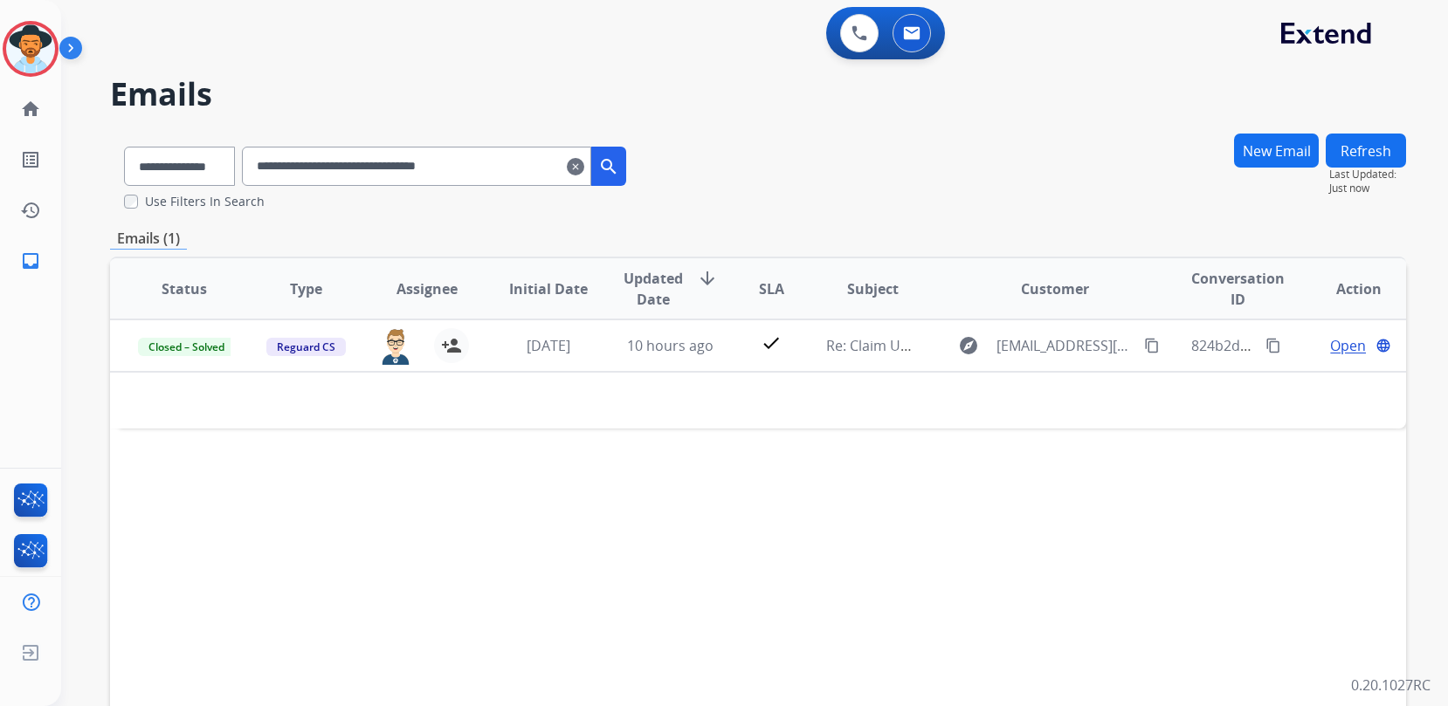
drag, startPoint x: 575, startPoint y: 164, endPoint x: 132, endPoint y: 143, distance: 443.2
click at [132, 143] on div "**********" at bounding box center [375, 163] width 530 height 60
paste input "text"
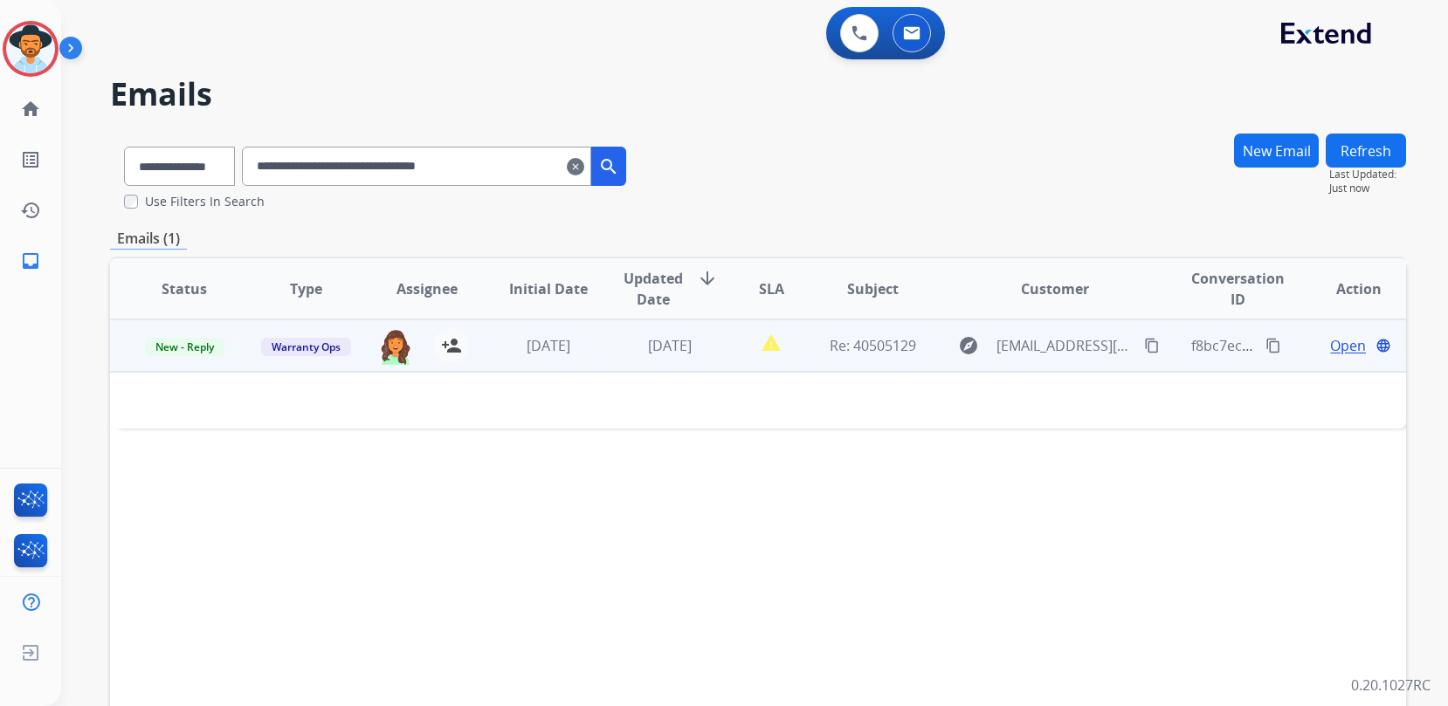
click at [1332, 341] on span "Open" at bounding box center [1348, 345] width 36 height 21
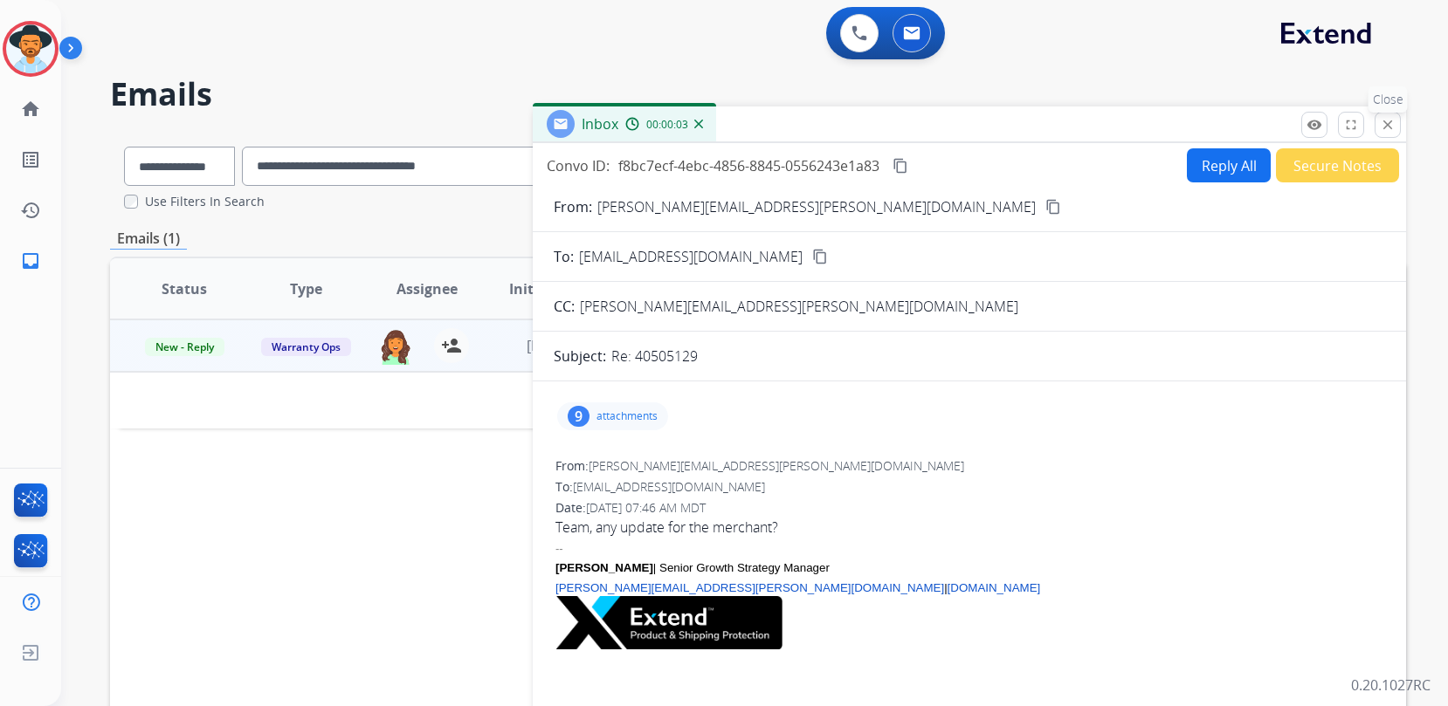
click at [1397, 131] on button "close Close" at bounding box center [1388, 125] width 26 height 26
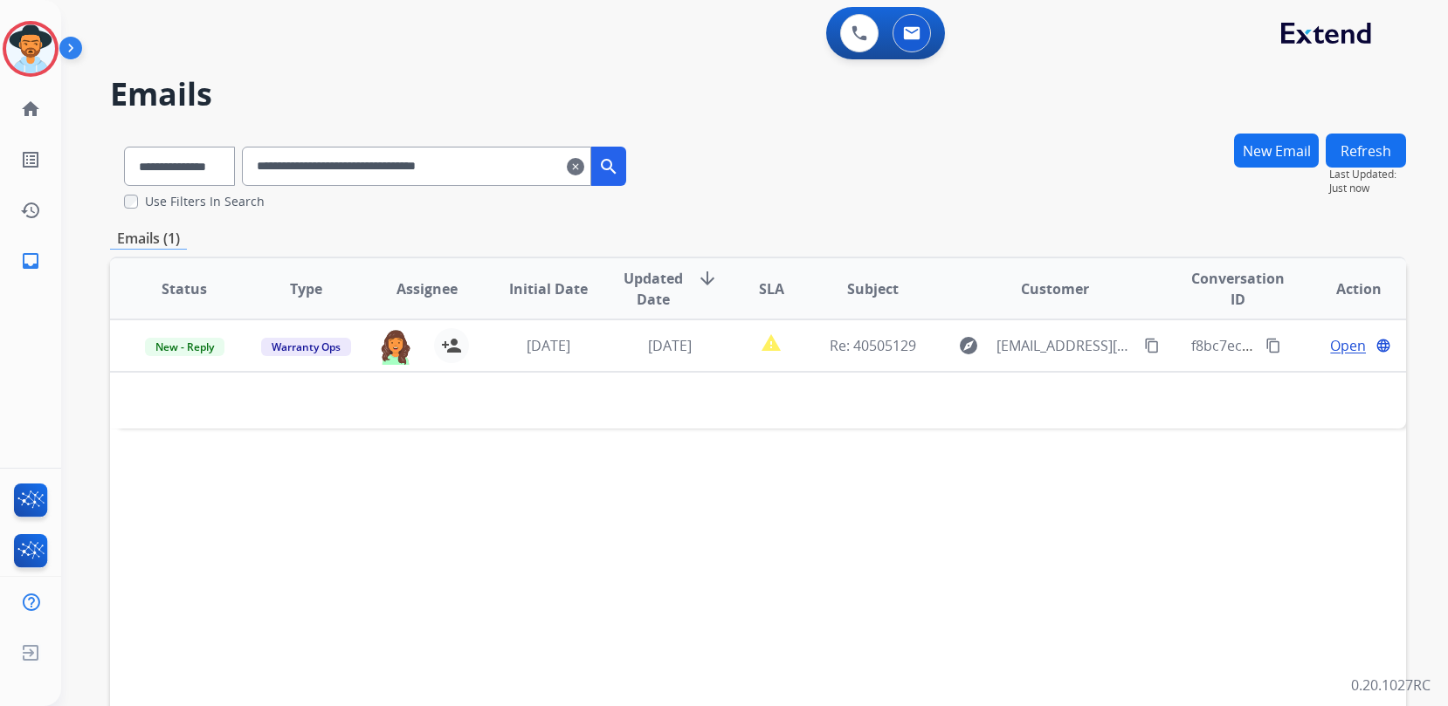
drag, startPoint x: 297, startPoint y: 155, endPoint x: 177, endPoint y: 144, distance: 120.1
click at [177, 144] on div "**********" at bounding box center [375, 163] width 530 height 60
paste input "text"
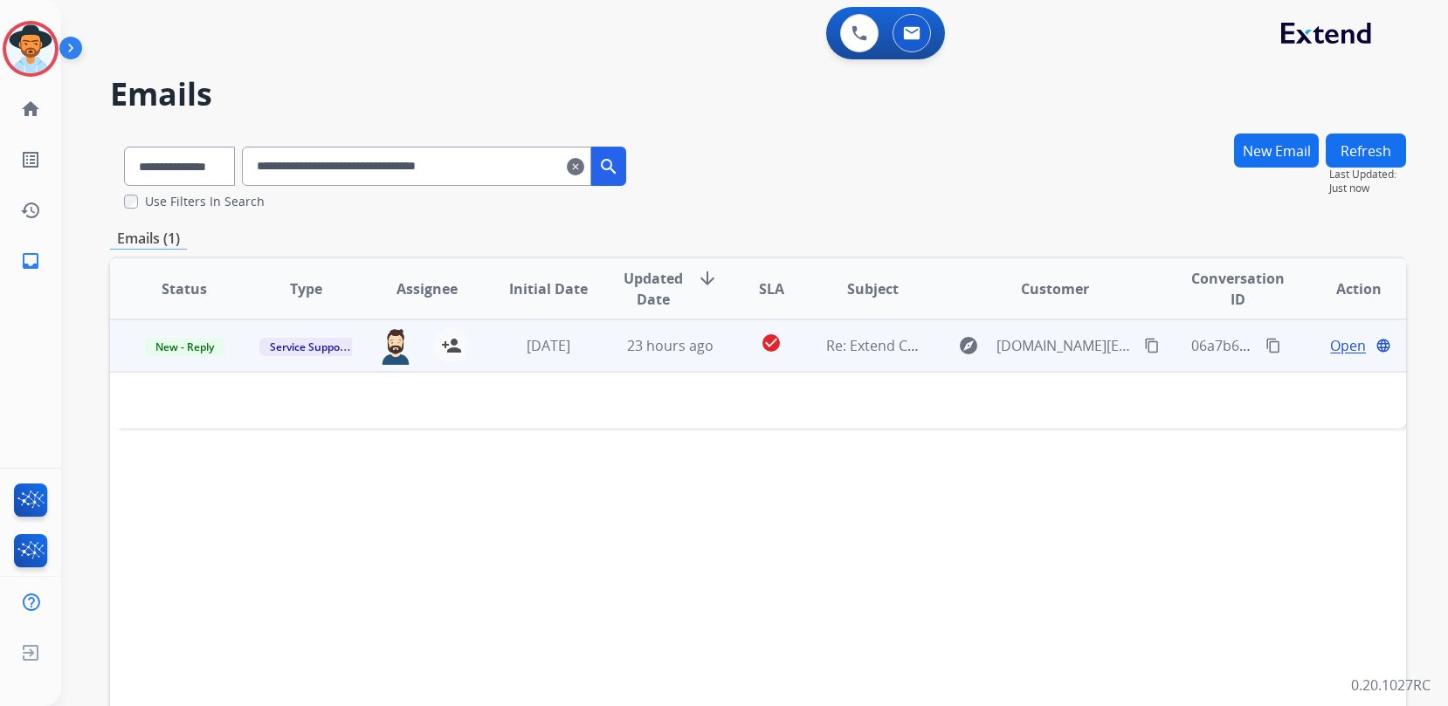
click at [1345, 346] on span "Open" at bounding box center [1348, 345] width 36 height 21
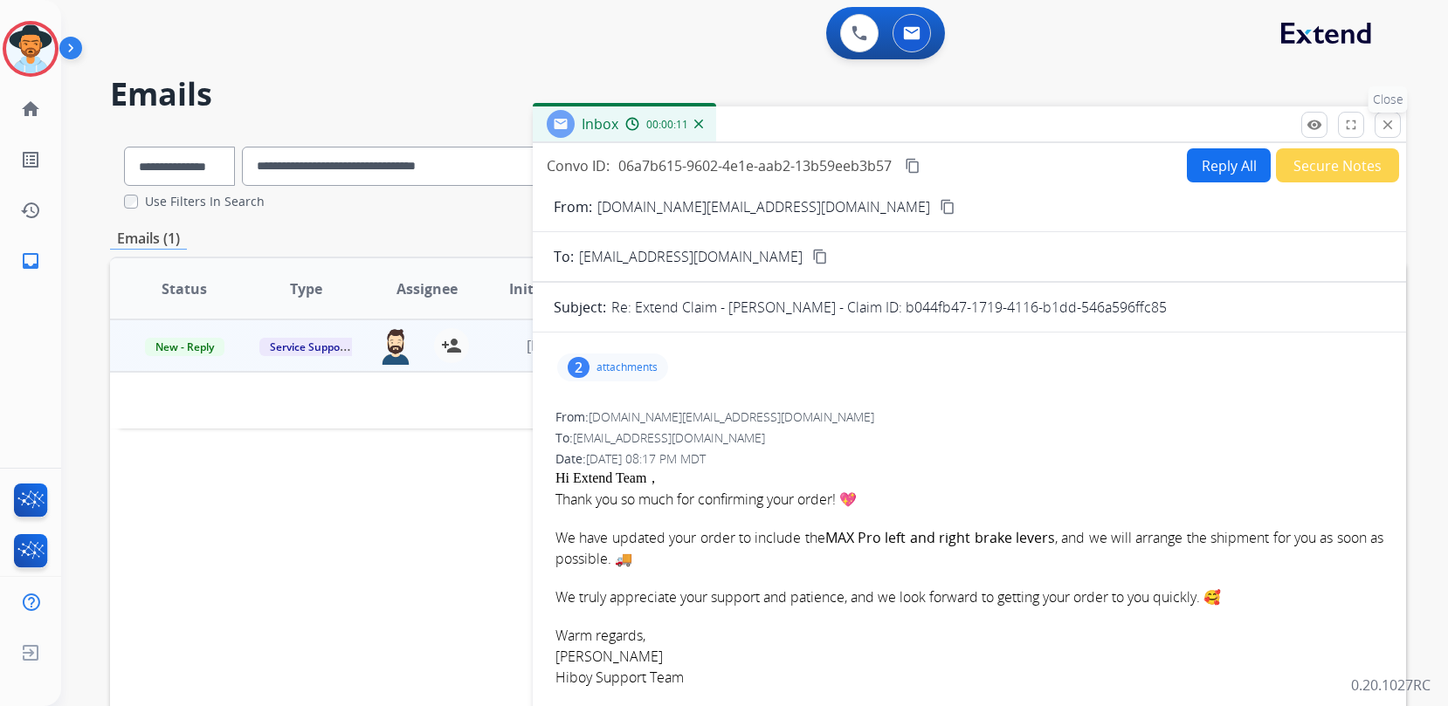
click at [1391, 131] on mat-icon "close" at bounding box center [1388, 125] width 16 height 16
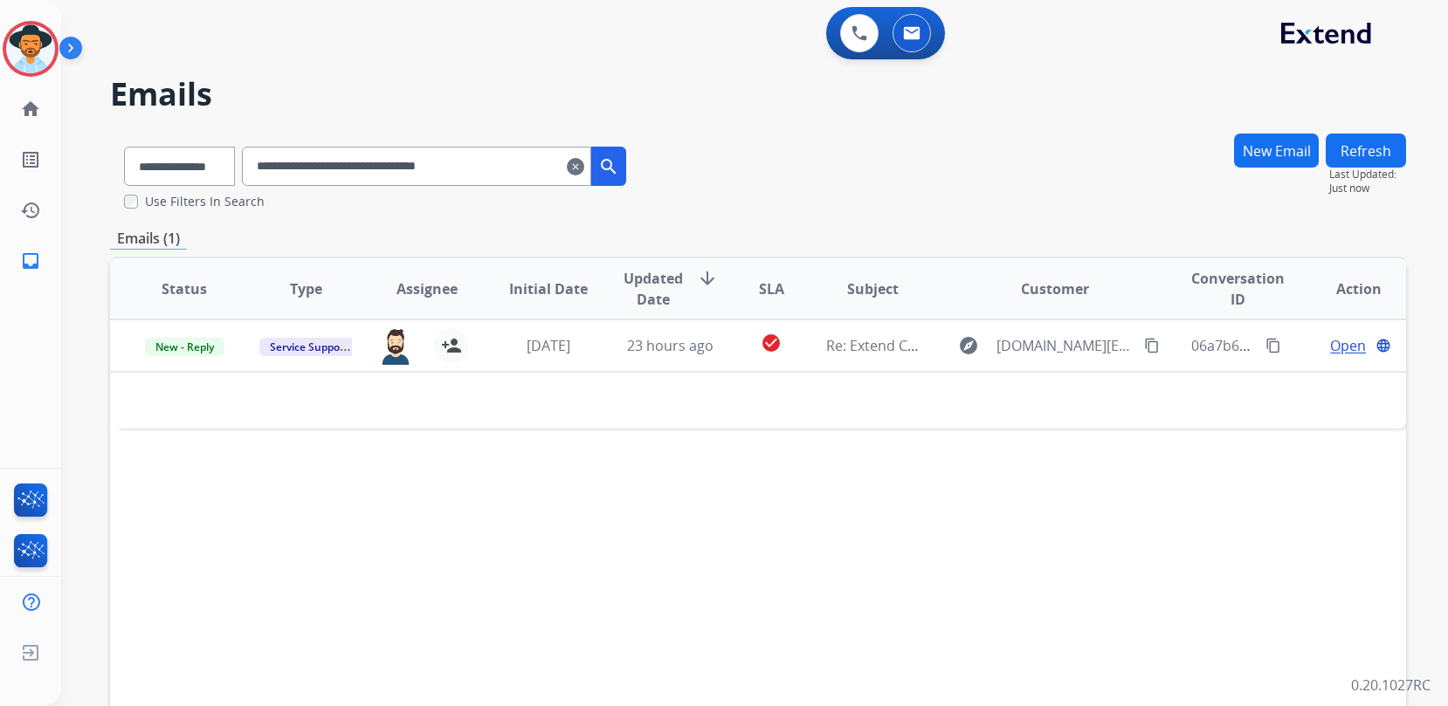
drag, startPoint x: 548, startPoint y: 166, endPoint x: 191, endPoint y: 142, distance: 357.1
click at [224, 145] on div "**********" at bounding box center [375, 163] width 530 height 60
paste input "text"
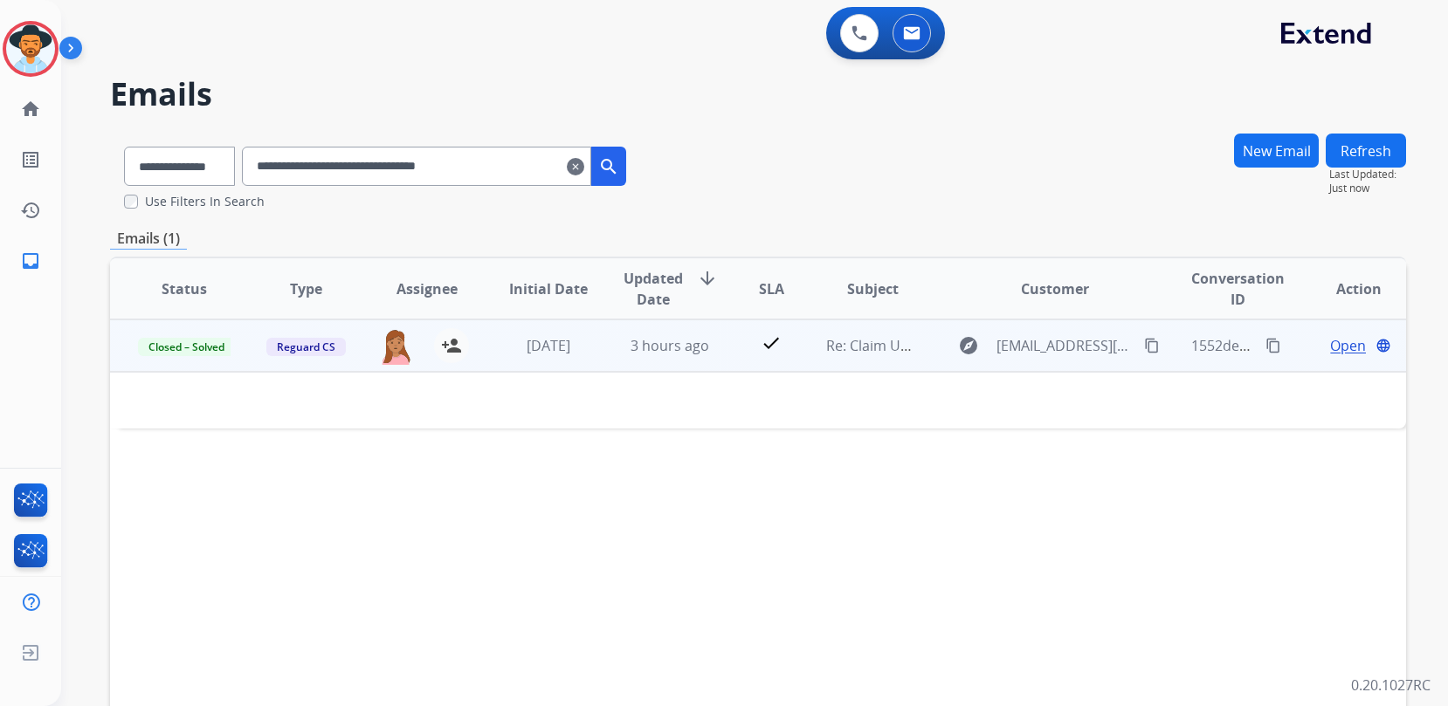
click at [1346, 346] on span "Open" at bounding box center [1348, 345] width 36 height 21
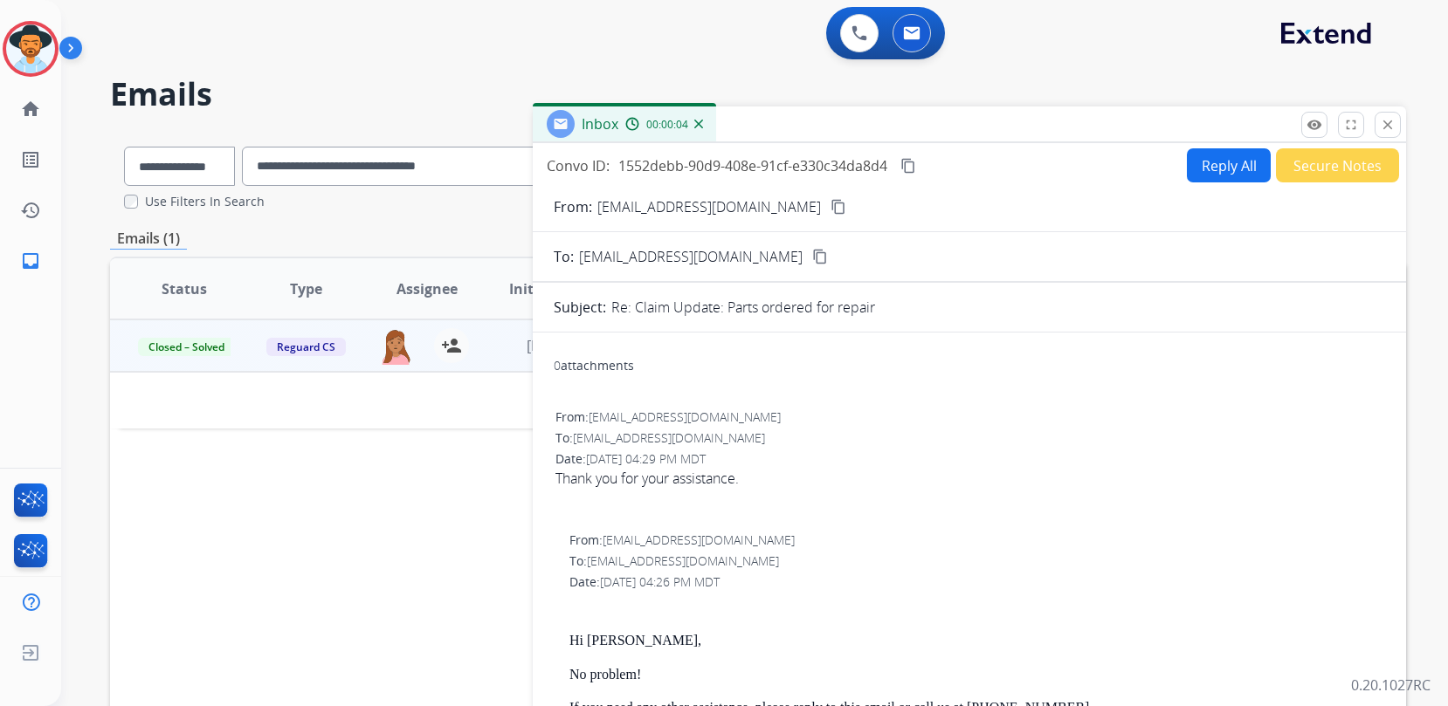
click at [1391, 115] on button "close Close" at bounding box center [1388, 125] width 26 height 26
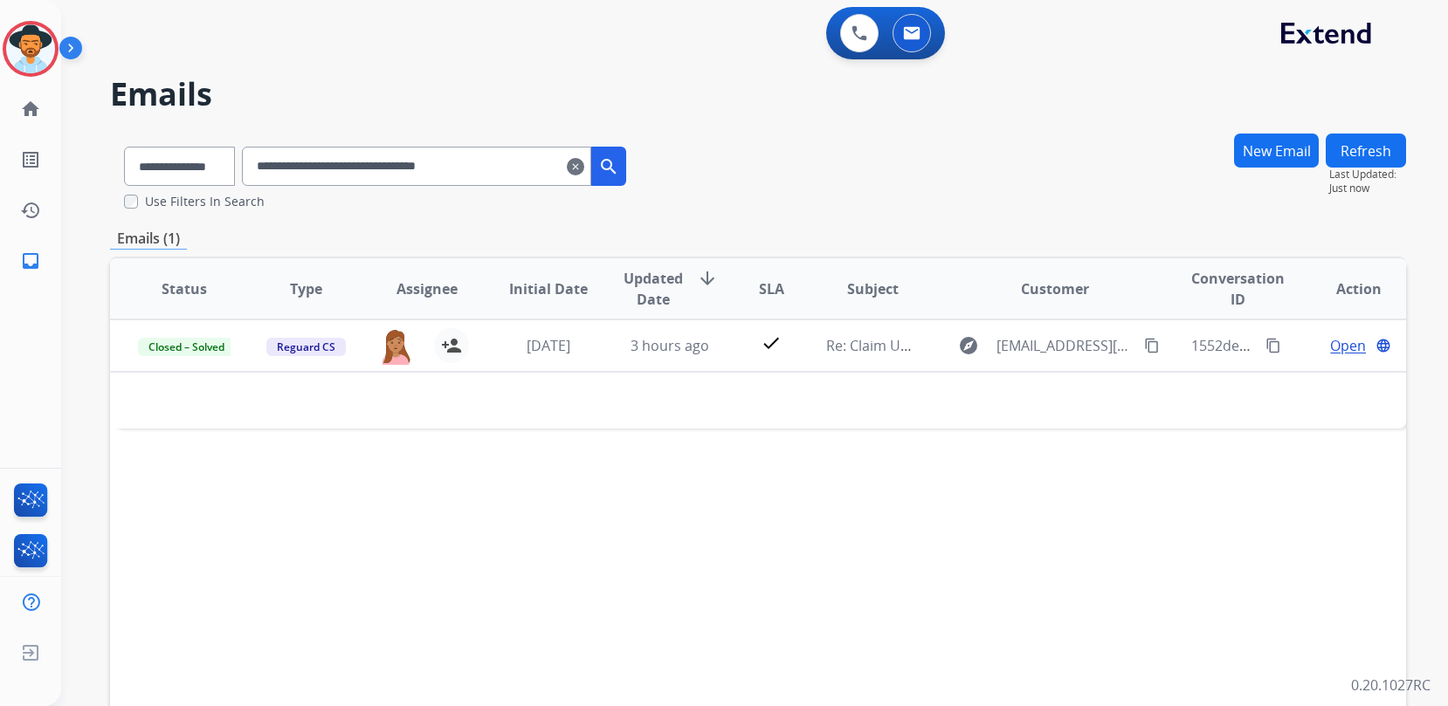
drag, startPoint x: 452, startPoint y: 164, endPoint x: 114, endPoint y: 115, distance: 342.3
click at [143, 121] on div "**********" at bounding box center [733, 416] width 1345 height 706
paste input "text"
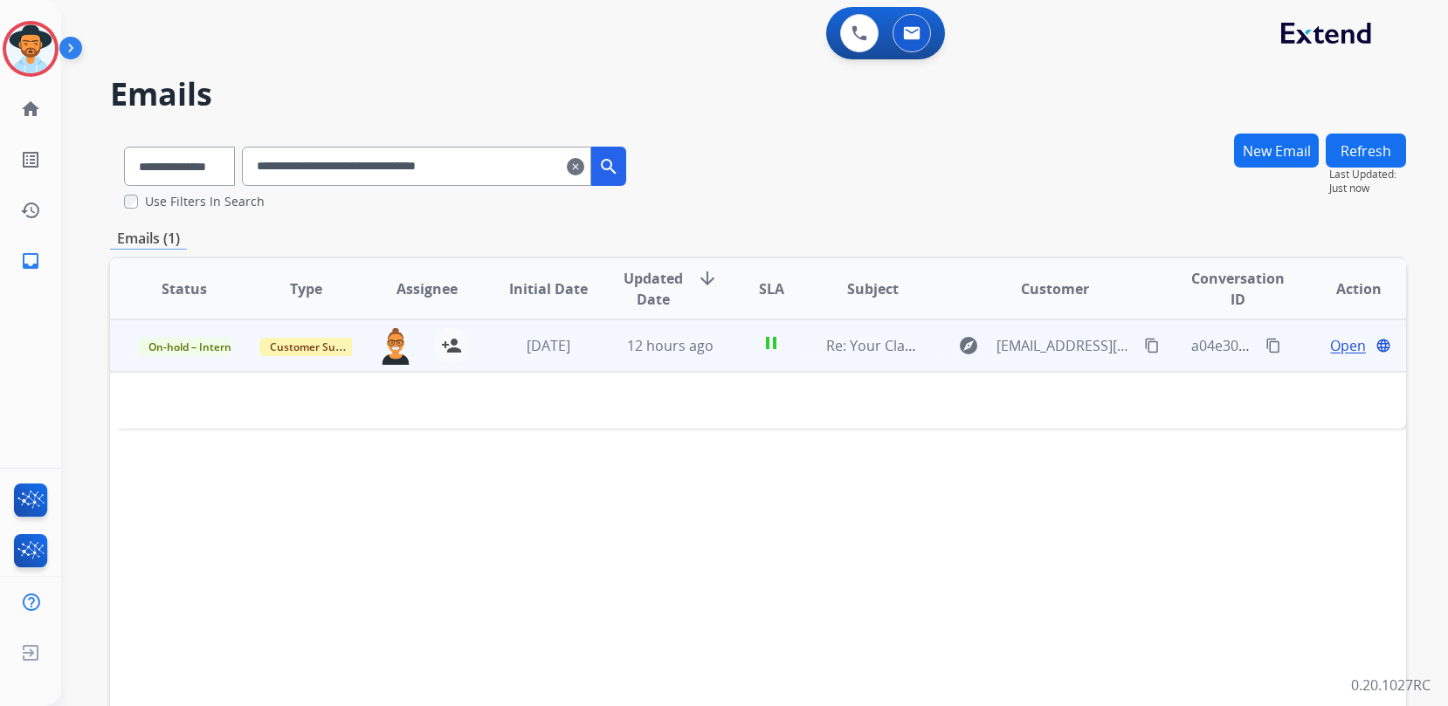
click at [1330, 349] on span "Open" at bounding box center [1348, 345] width 36 height 21
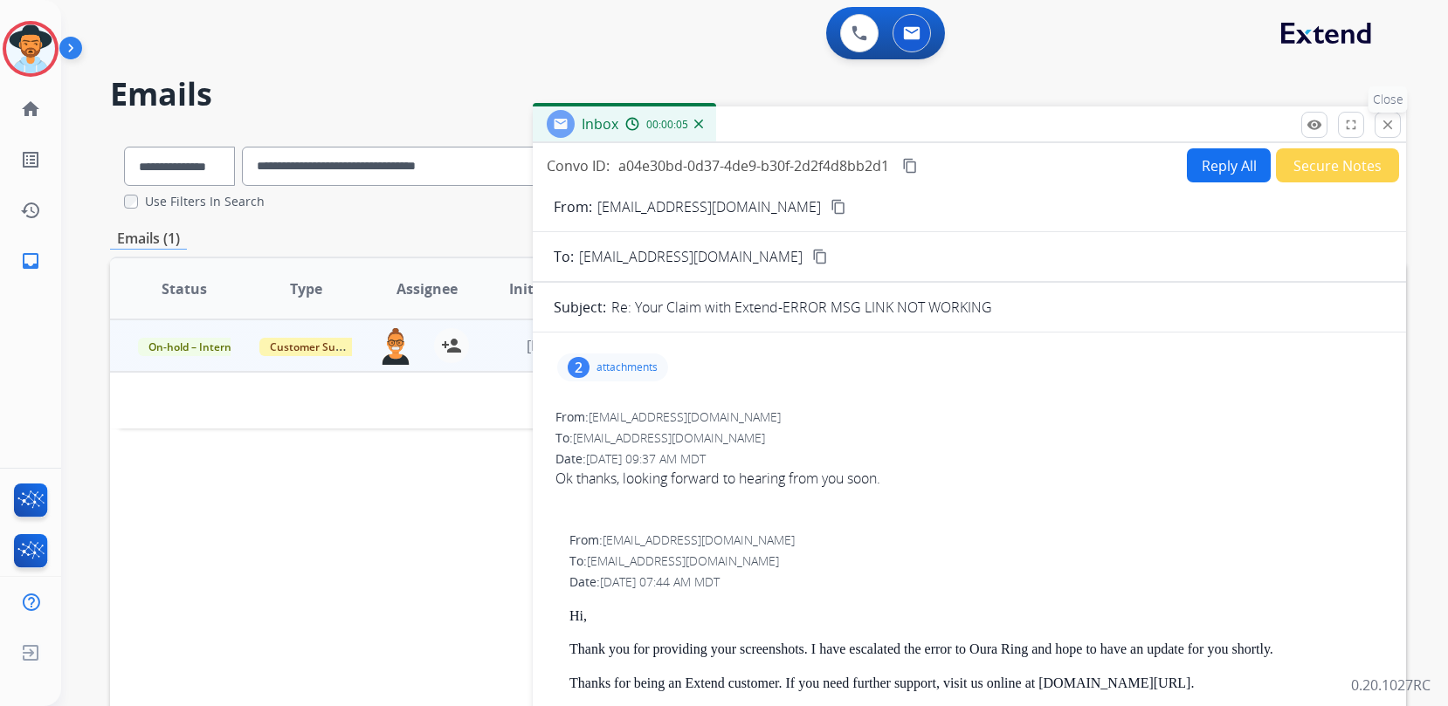
click at [1395, 123] on button "close Close" at bounding box center [1388, 125] width 26 height 26
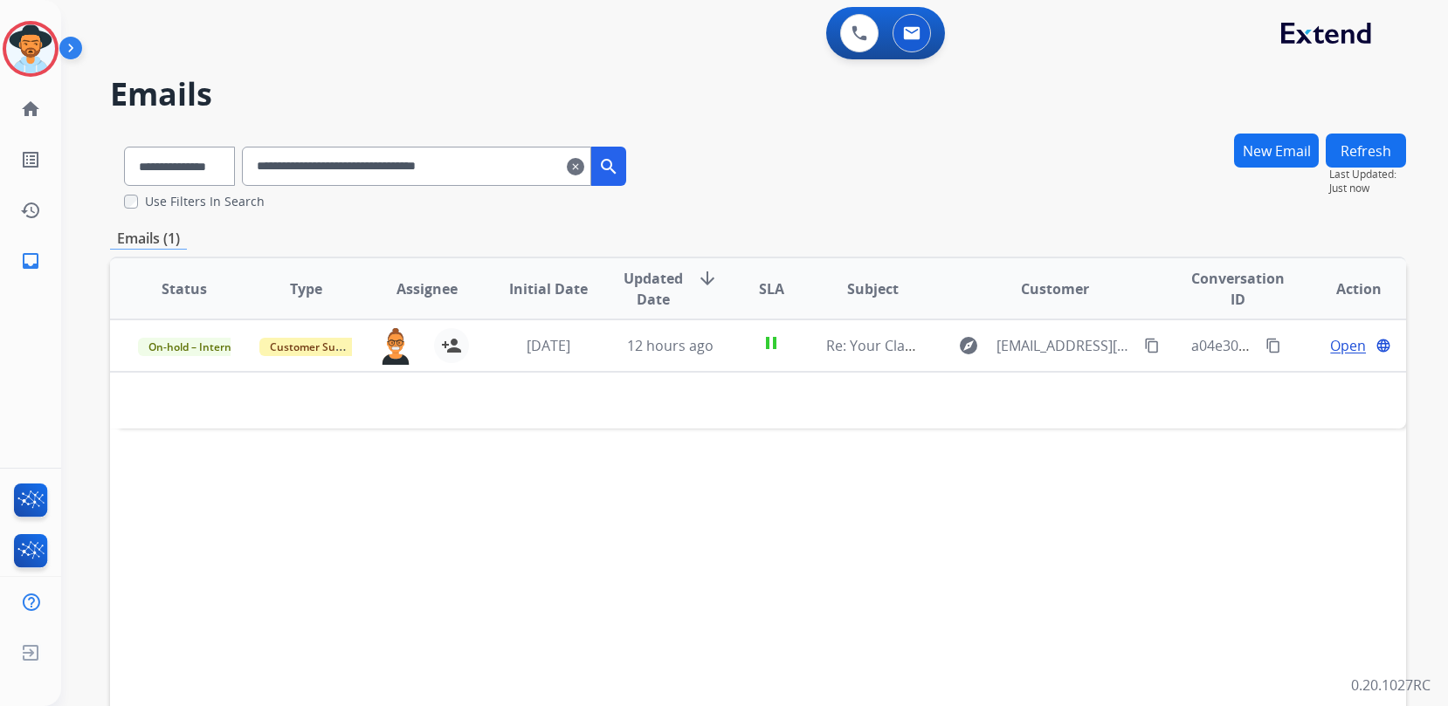
drag, startPoint x: 579, startPoint y: 176, endPoint x: 134, endPoint y: 155, distance: 444.9
click at [146, 155] on div "**********" at bounding box center [375, 163] width 530 height 60
paste input "text"
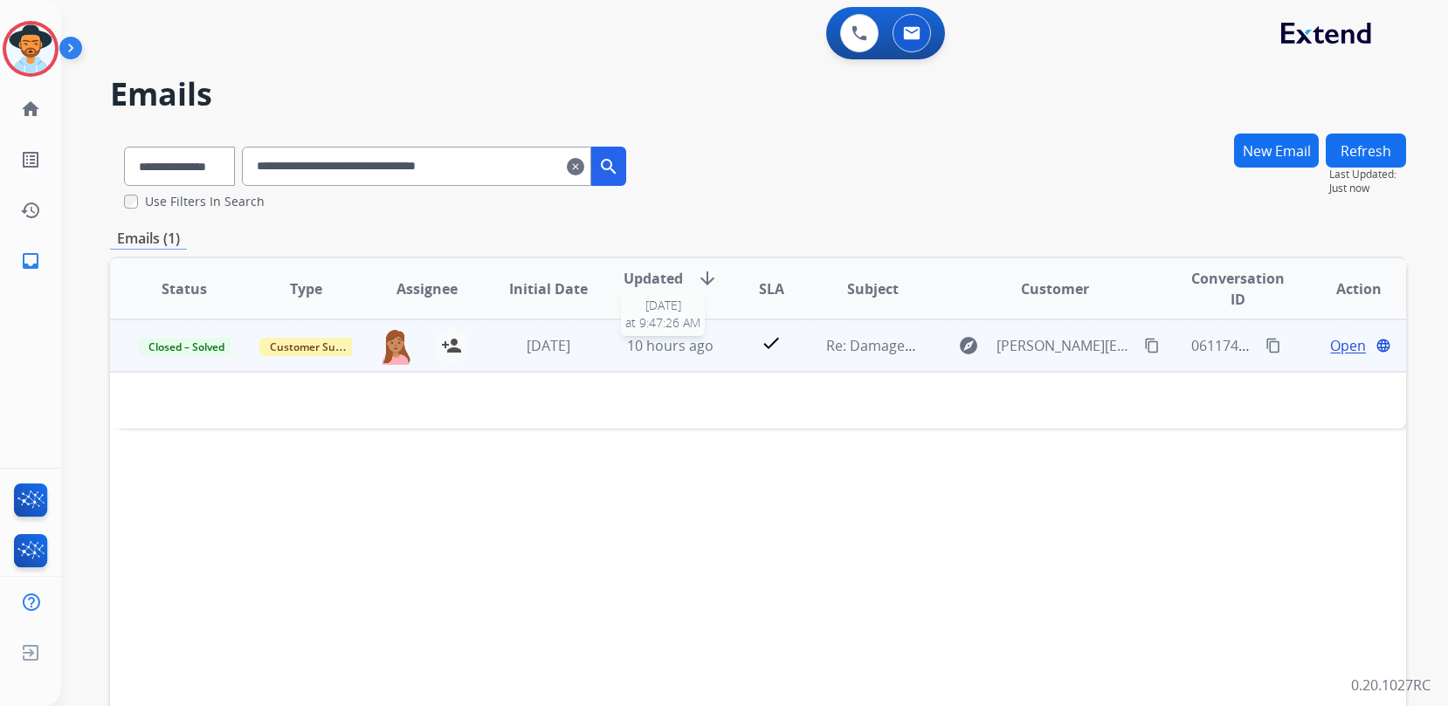
click at [663, 347] on span "10 hours ago" at bounding box center [670, 345] width 86 height 19
click at [1330, 348] on span "Open" at bounding box center [1348, 346] width 36 height 21
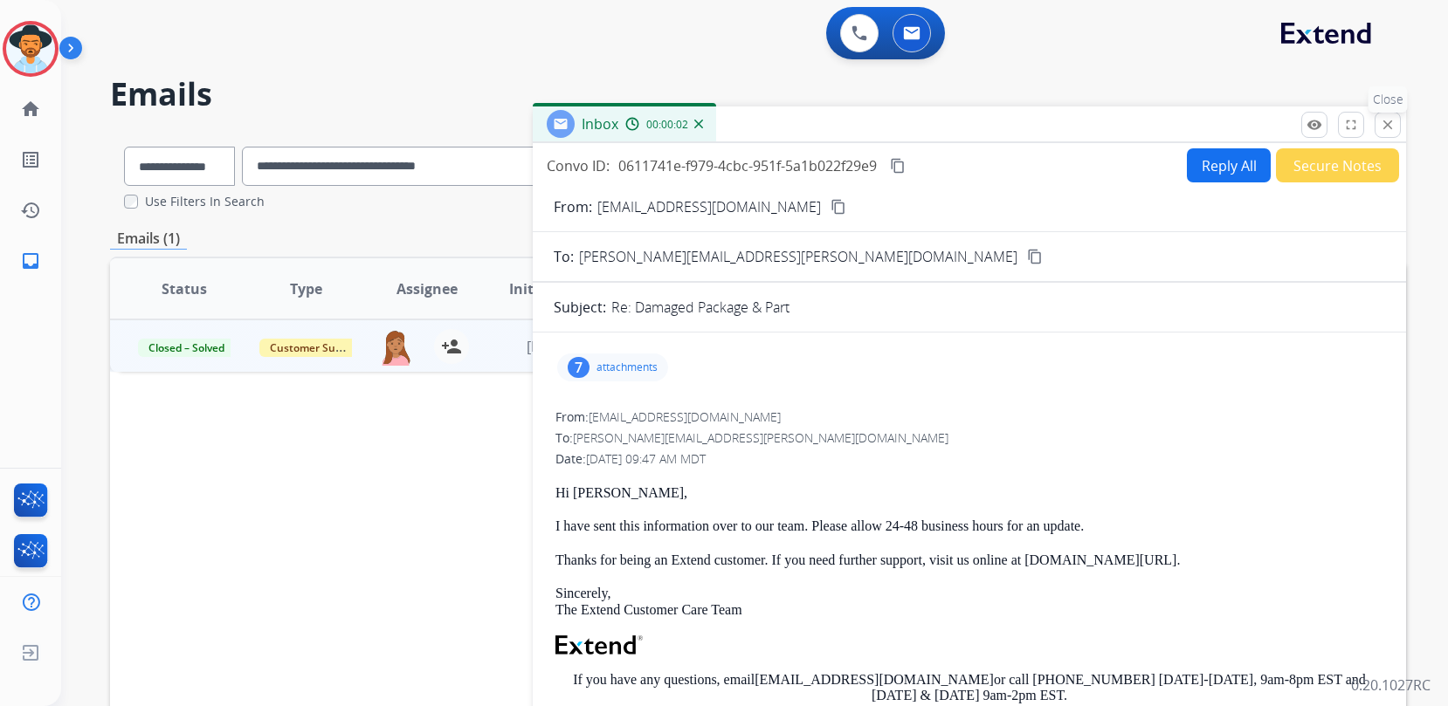
click at [1389, 123] on mat-icon "close" at bounding box center [1388, 125] width 16 height 16
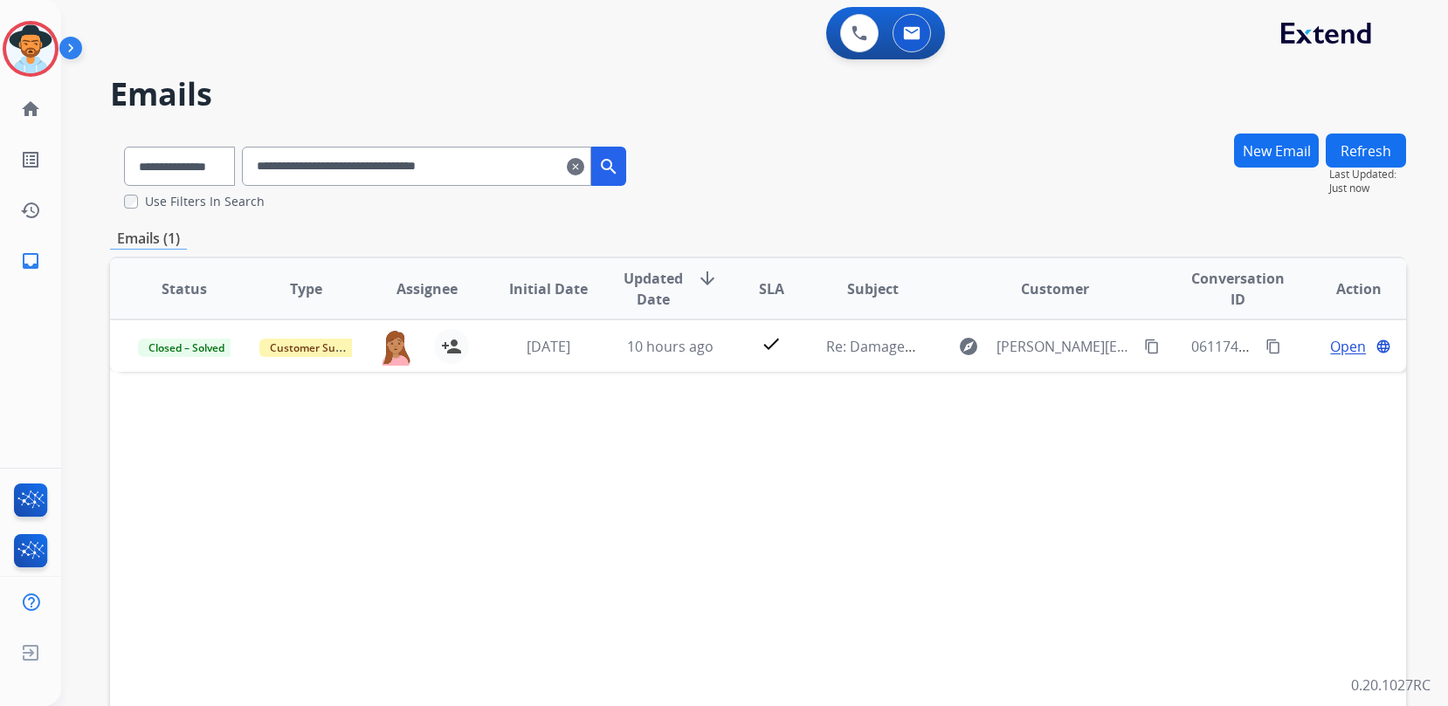
drag, startPoint x: 560, startPoint y: 168, endPoint x: 90, endPoint y: 159, distance: 469.9
click at [157, 162] on div "**********" at bounding box center [375, 163] width 530 height 60
paste input "text"
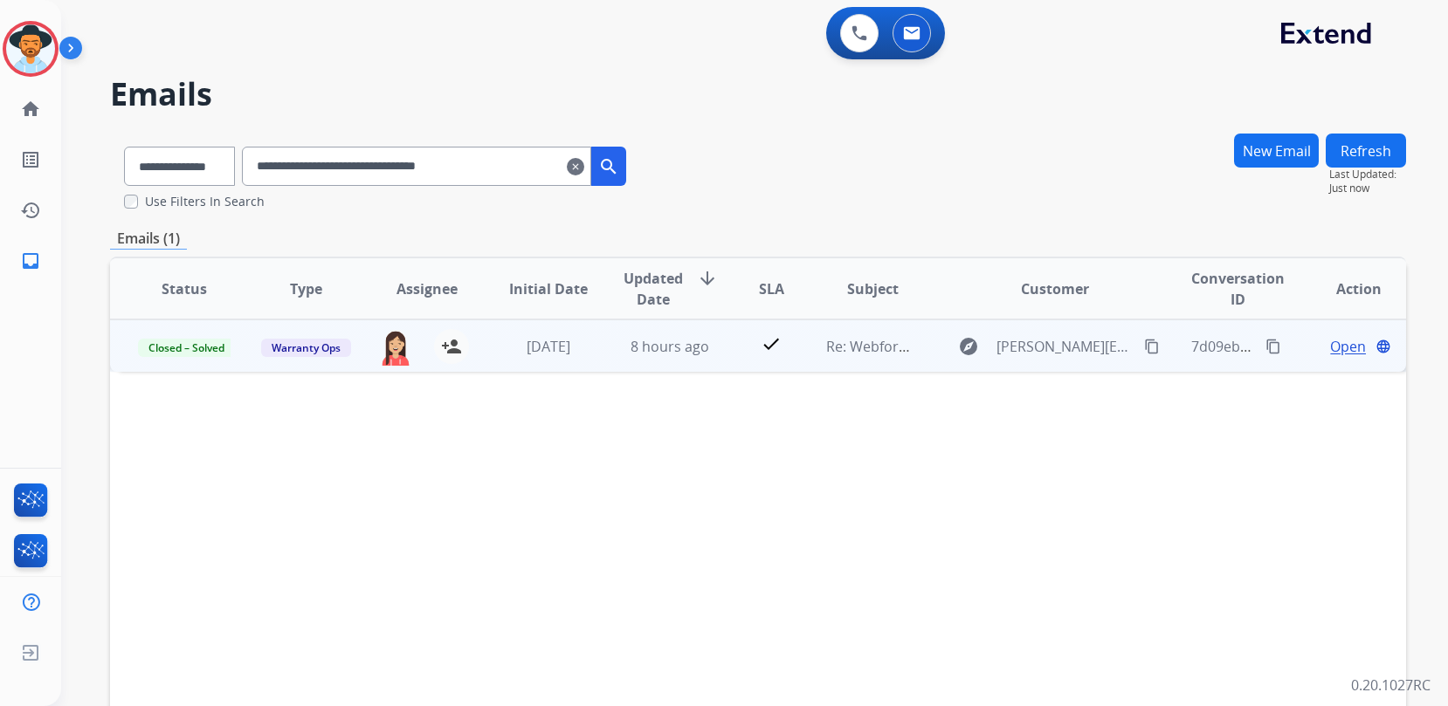
click at [1355, 350] on div "Open language" at bounding box center [1359, 346] width 93 height 21
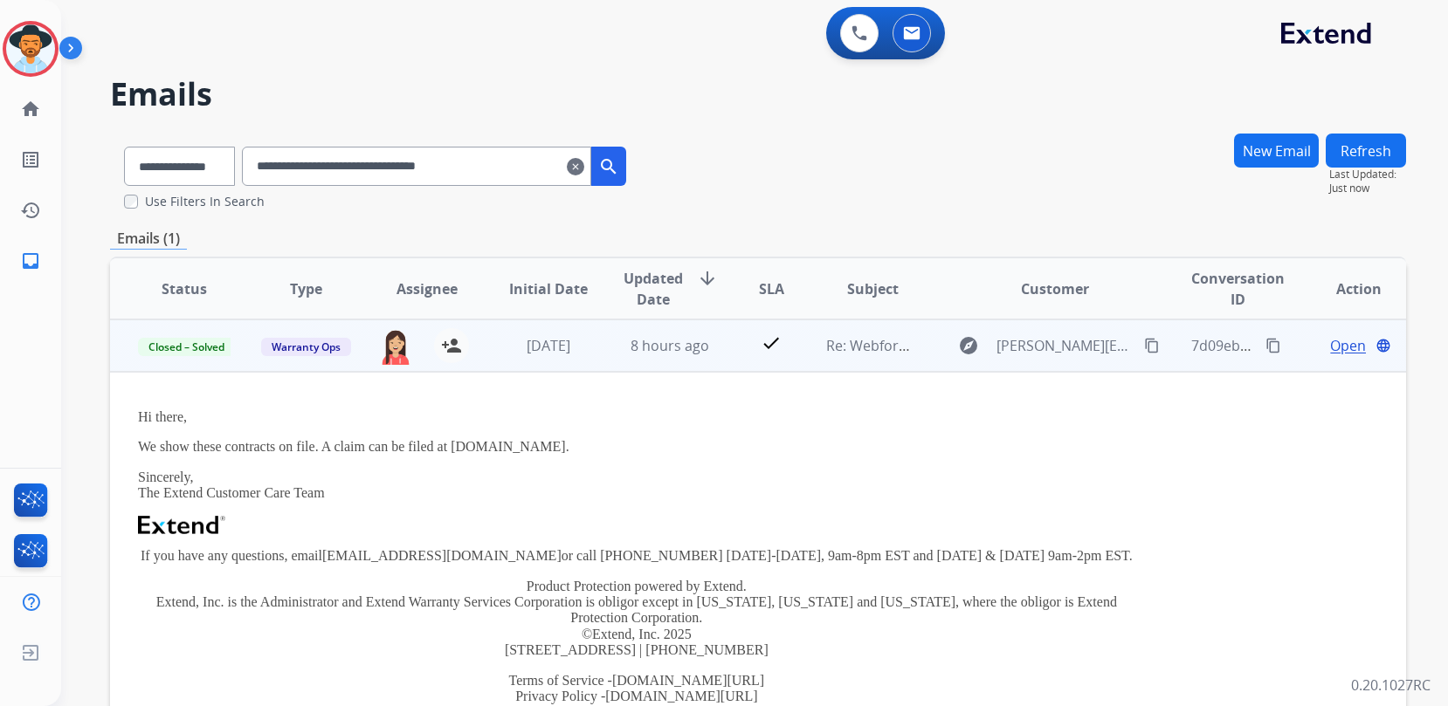
click at [1340, 349] on span "Open" at bounding box center [1348, 345] width 36 height 21
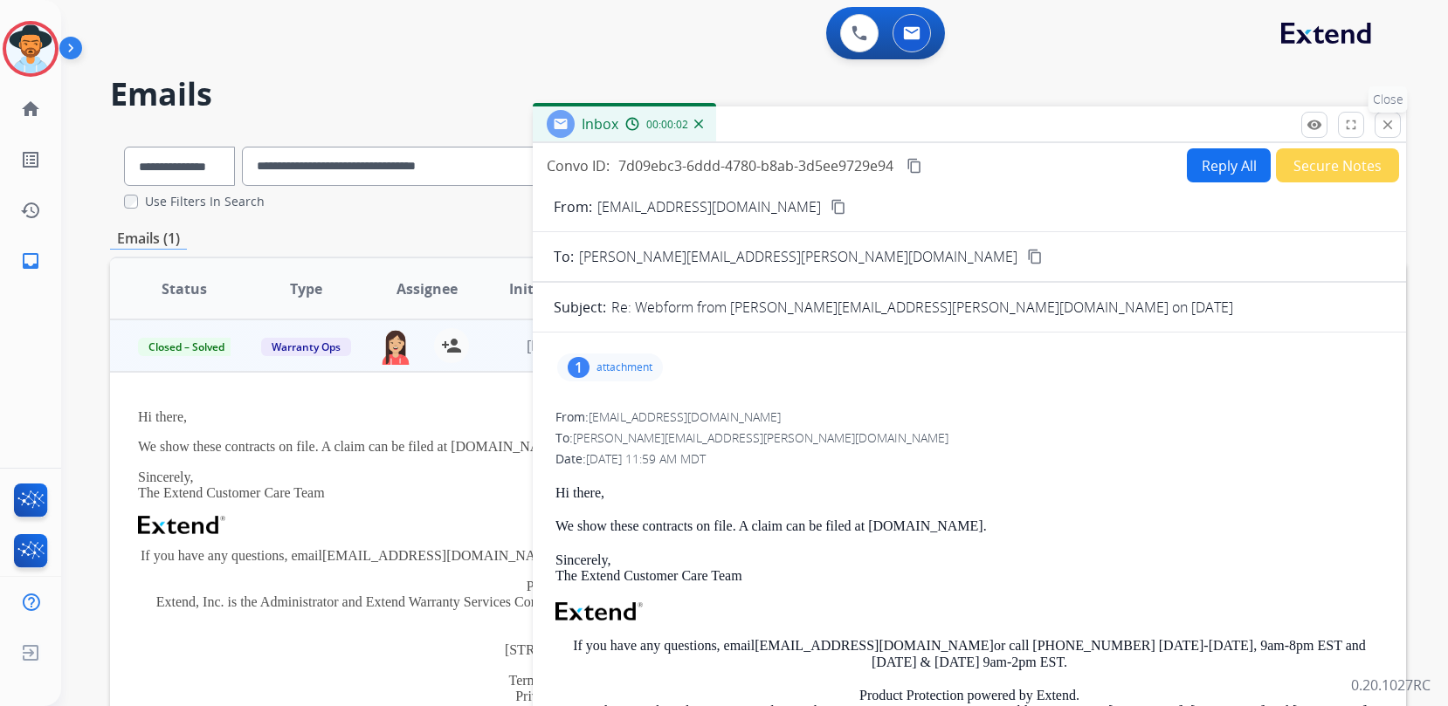
click at [1388, 124] on mat-icon "close" at bounding box center [1388, 125] width 16 height 16
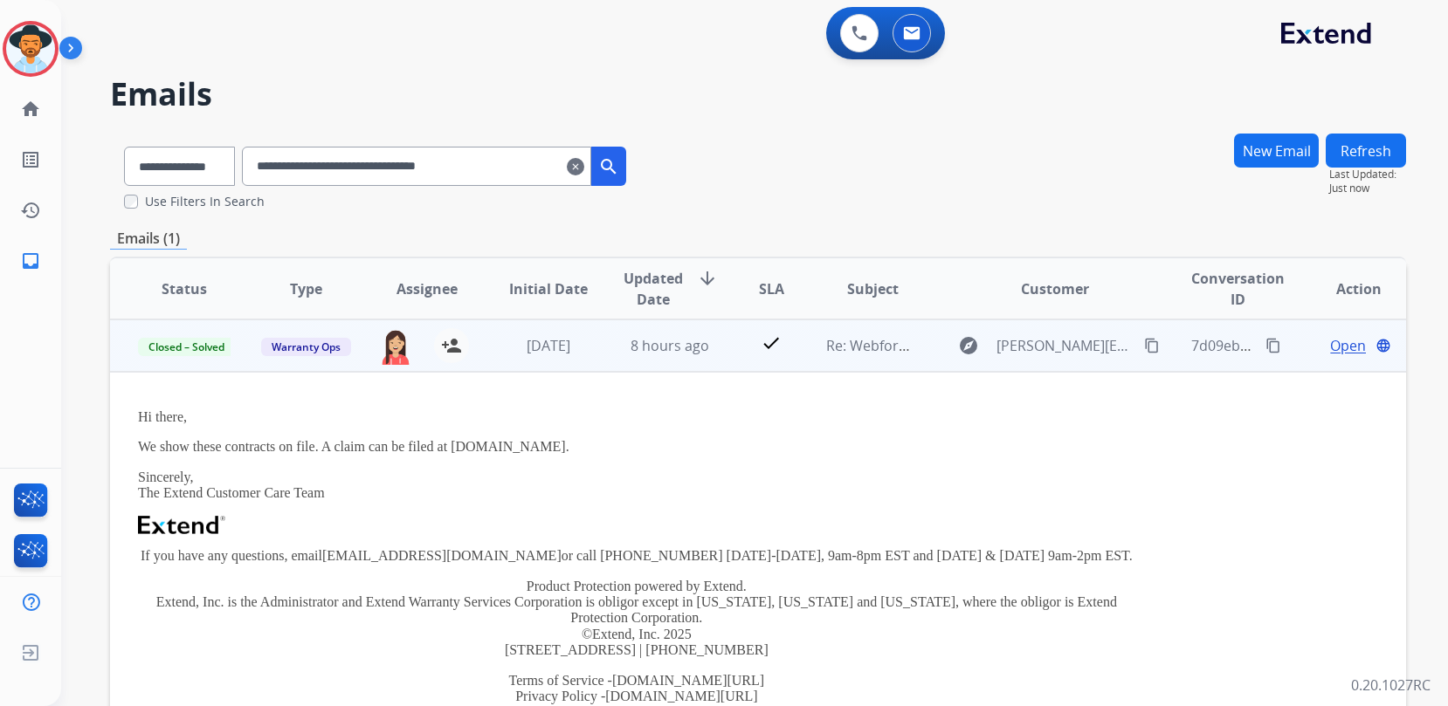
click at [857, 365] on td "Re: Webform from [PERSON_NAME][EMAIL_ADDRESS][PERSON_NAME][DOMAIN_NAME] on [DAT…" at bounding box center [858, 346] width 121 height 52
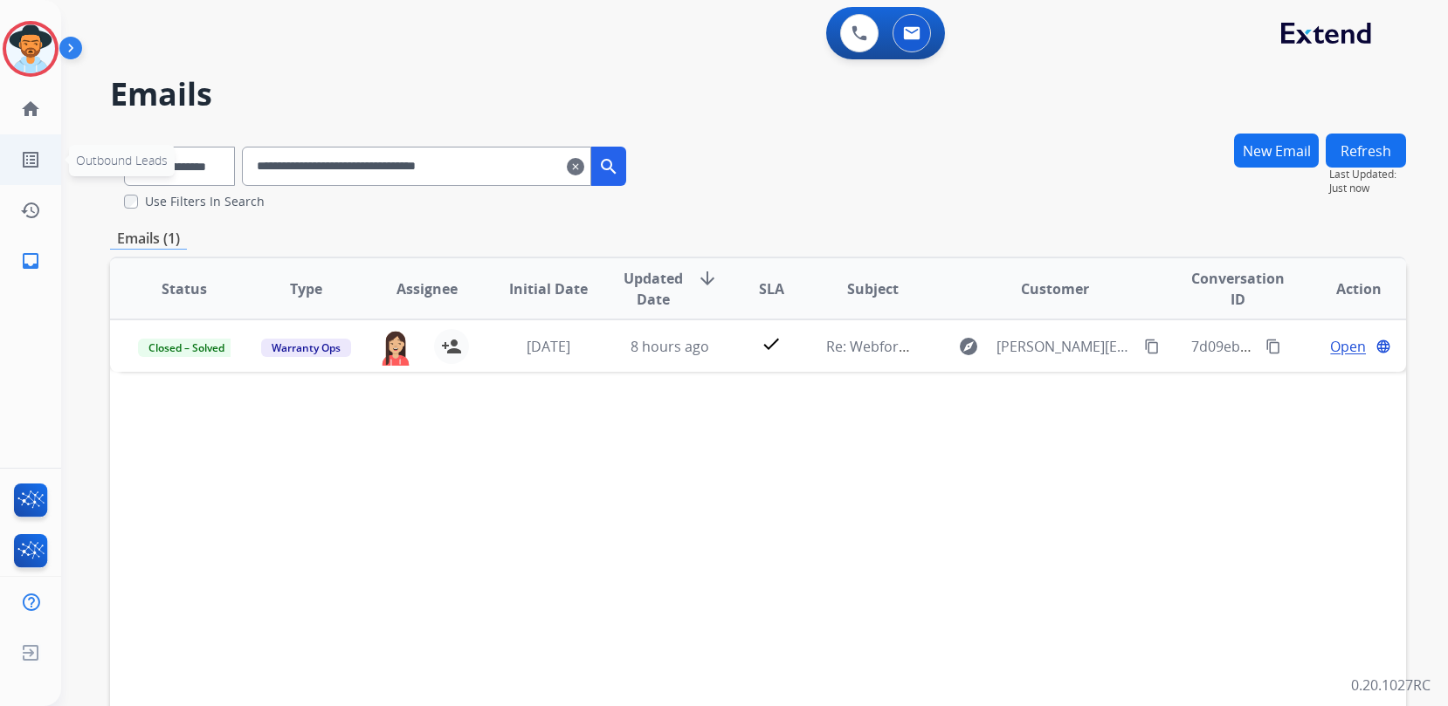
drag, startPoint x: 555, startPoint y: 163, endPoint x: 38, endPoint y: 134, distance: 517.8
click at [119, 141] on div "**********" at bounding box center [375, 163] width 530 height 60
paste input "text"
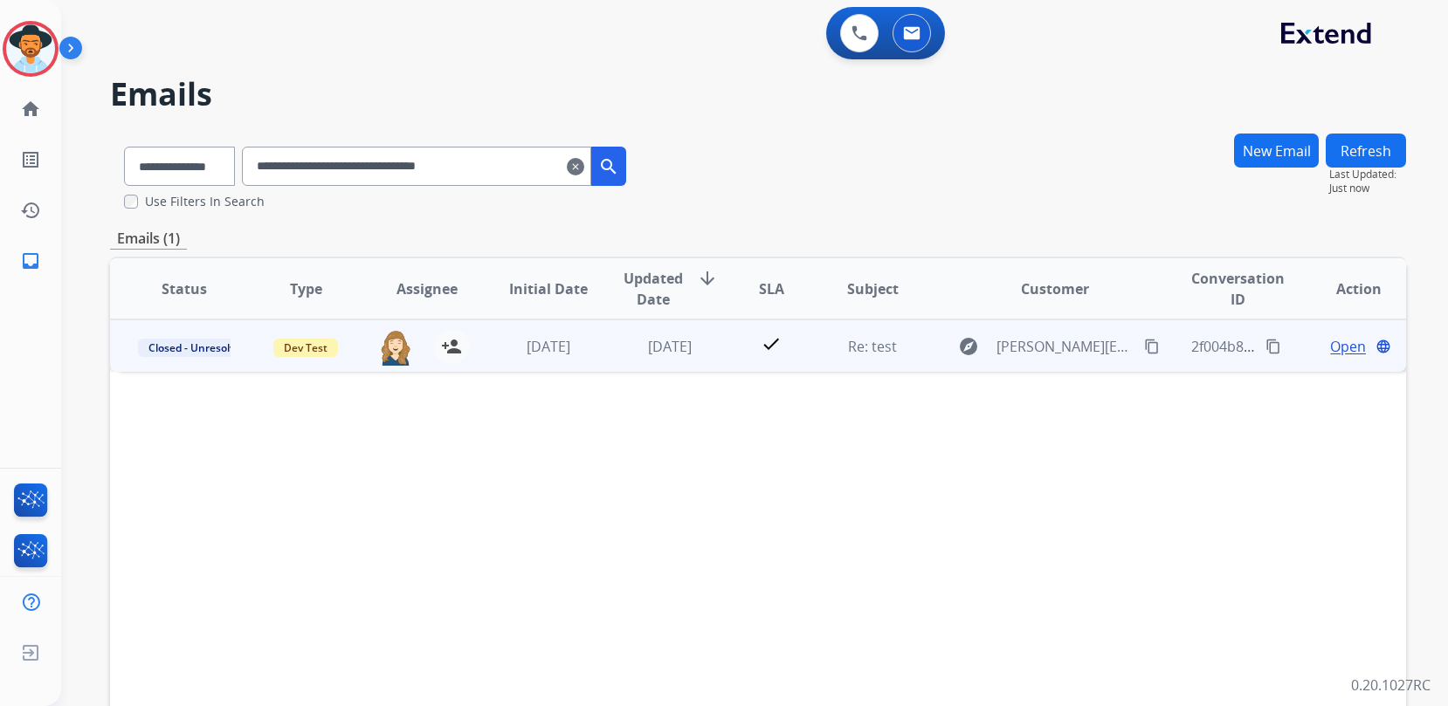
click at [1331, 351] on span "Open" at bounding box center [1348, 346] width 36 height 21
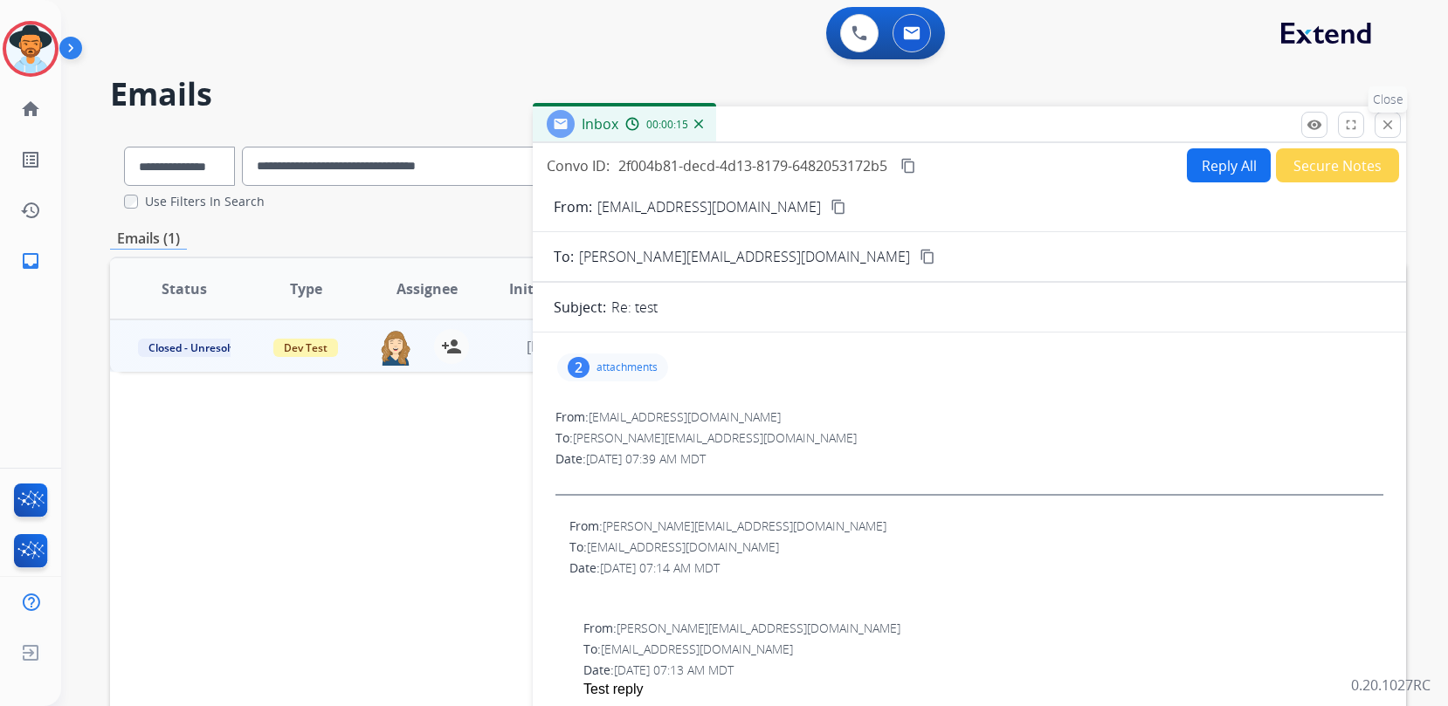
click at [1390, 127] on mat-icon "close" at bounding box center [1388, 125] width 16 height 16
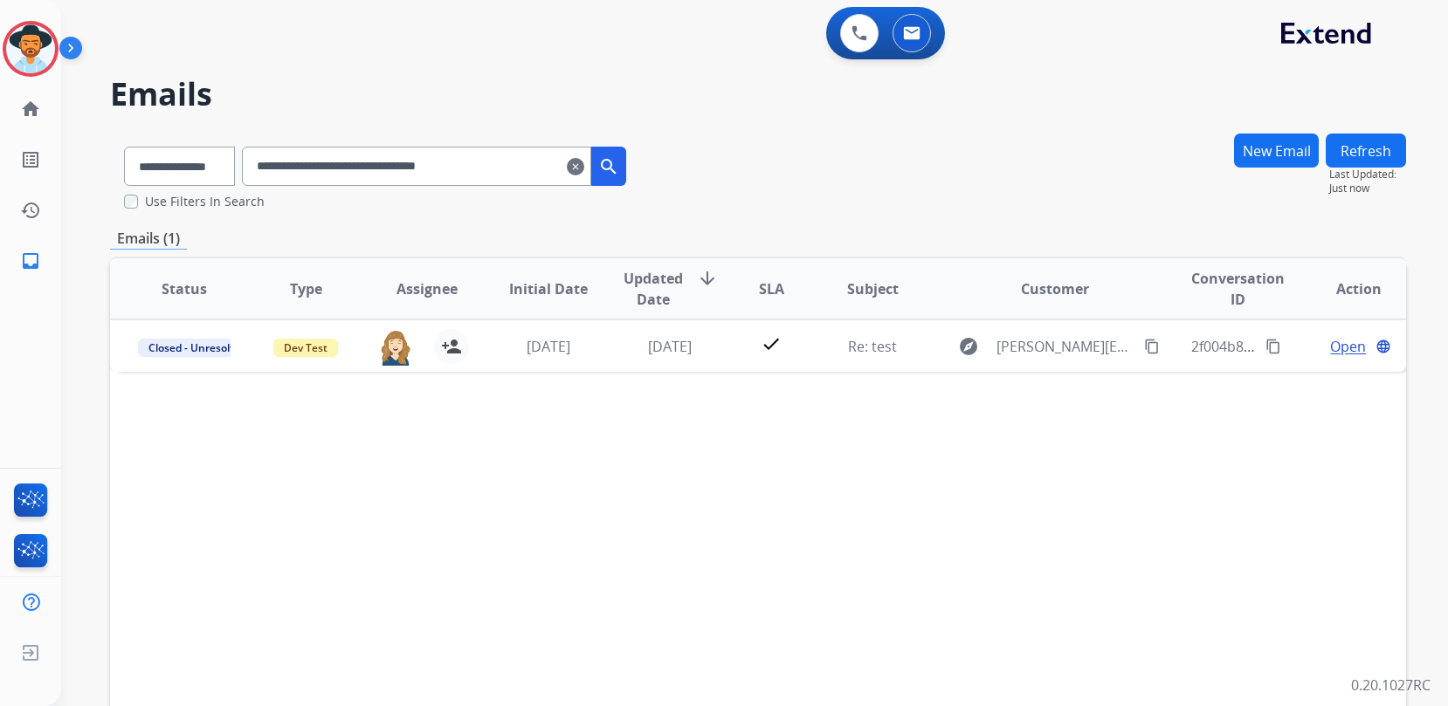
drag, startPoint x: 543, startPoint y: 170, endPoint x: 222, endPoint y: 144, distance: 322.4
click at [256, 148] on div "**********" at bounding box center [375, 163] width 530 height 60
paste input "text"
drag, startPoint x: 461, startPoint y: 164, endPoint x: 100, endPoint y: 155, distance: 361.7
click at [150, 155] on div "**********" at bounding box center [375, 163] width 530 height 60
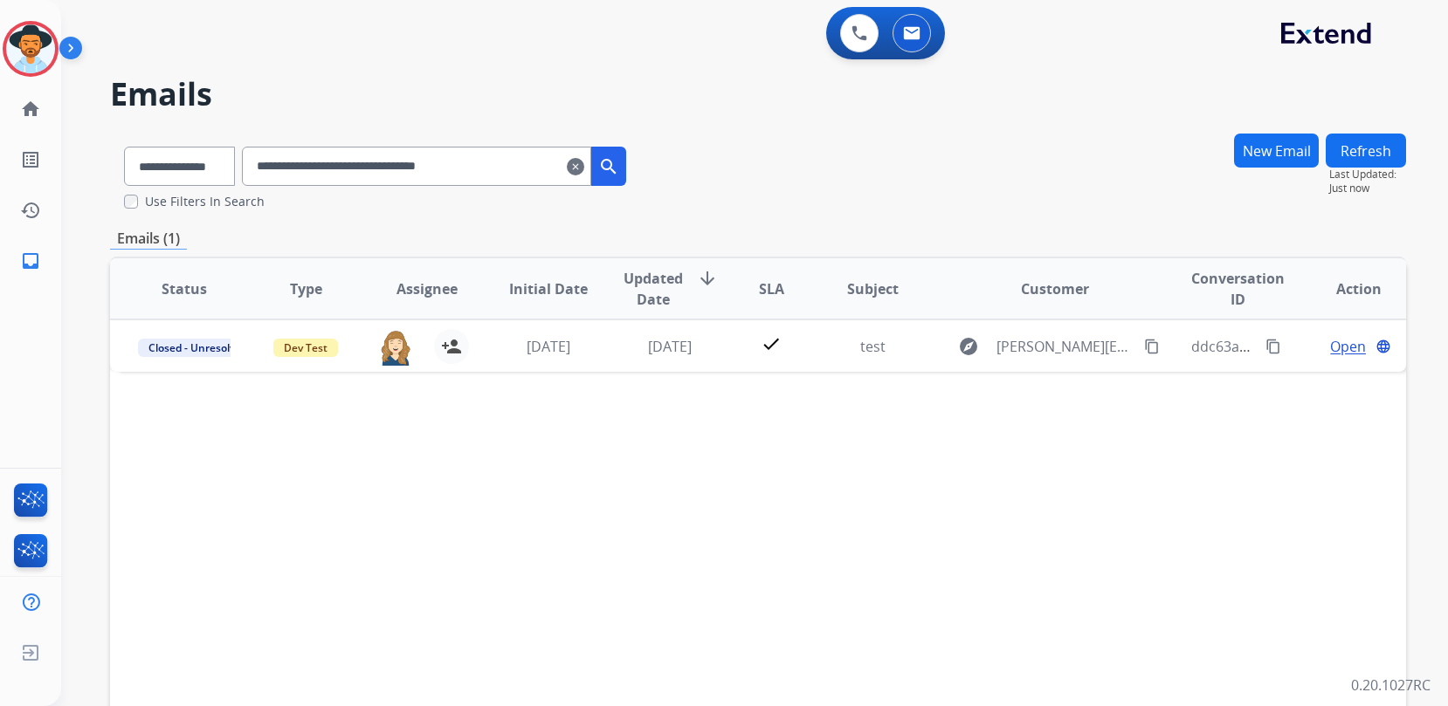
paste input "text"
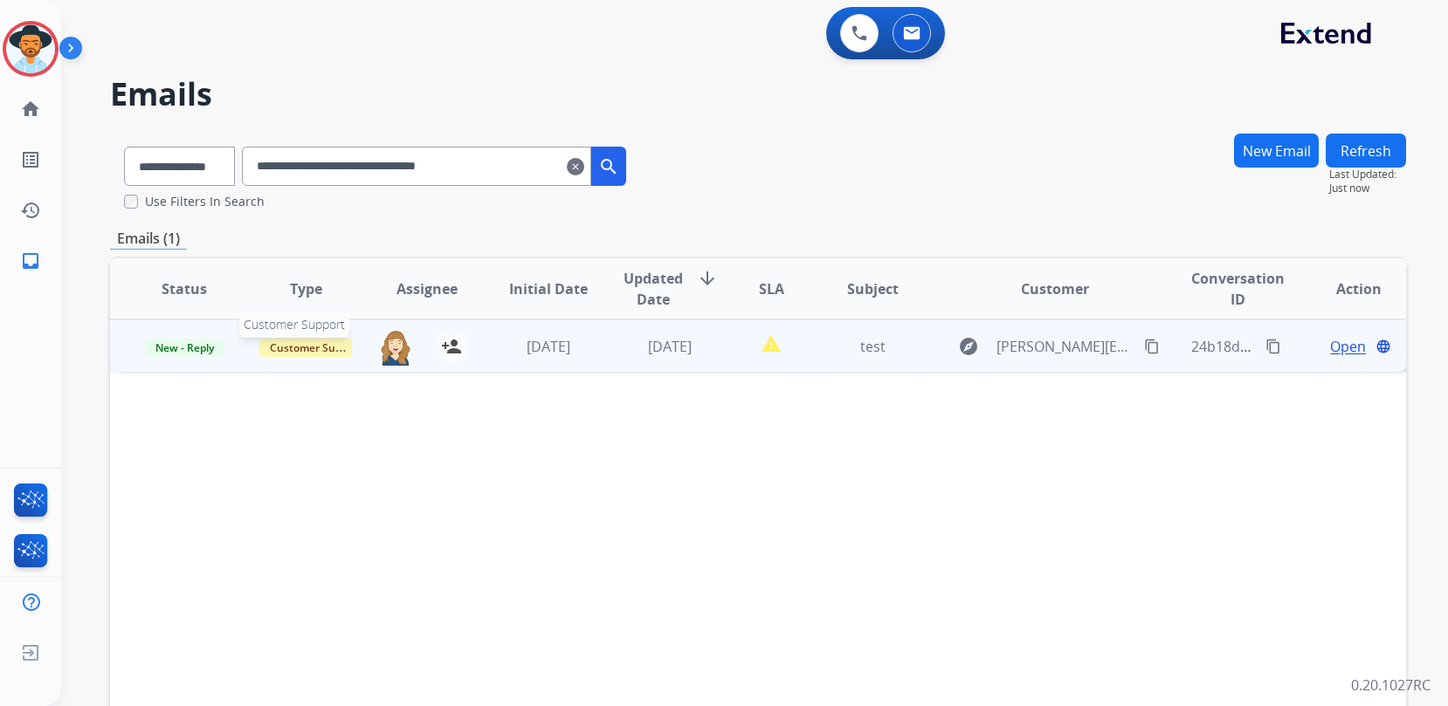
click at [309, 349] on span "Customer Support" at bounding box center [316, 348] width 114 height 18
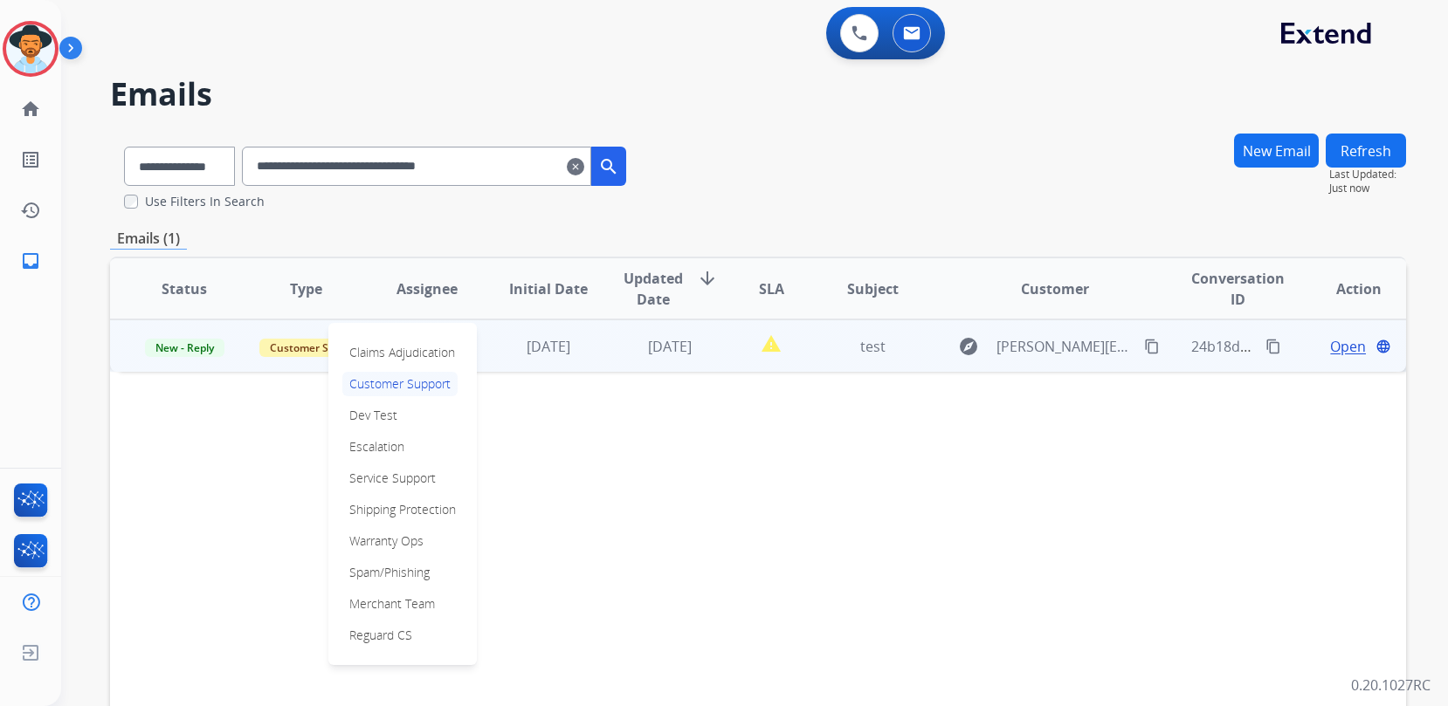
click at [426, 417] on div "Claims Adjudication Customer Support Dev Test Escalation Service Support Shippi…" at bounding box center [402, 494] width 148 height 342
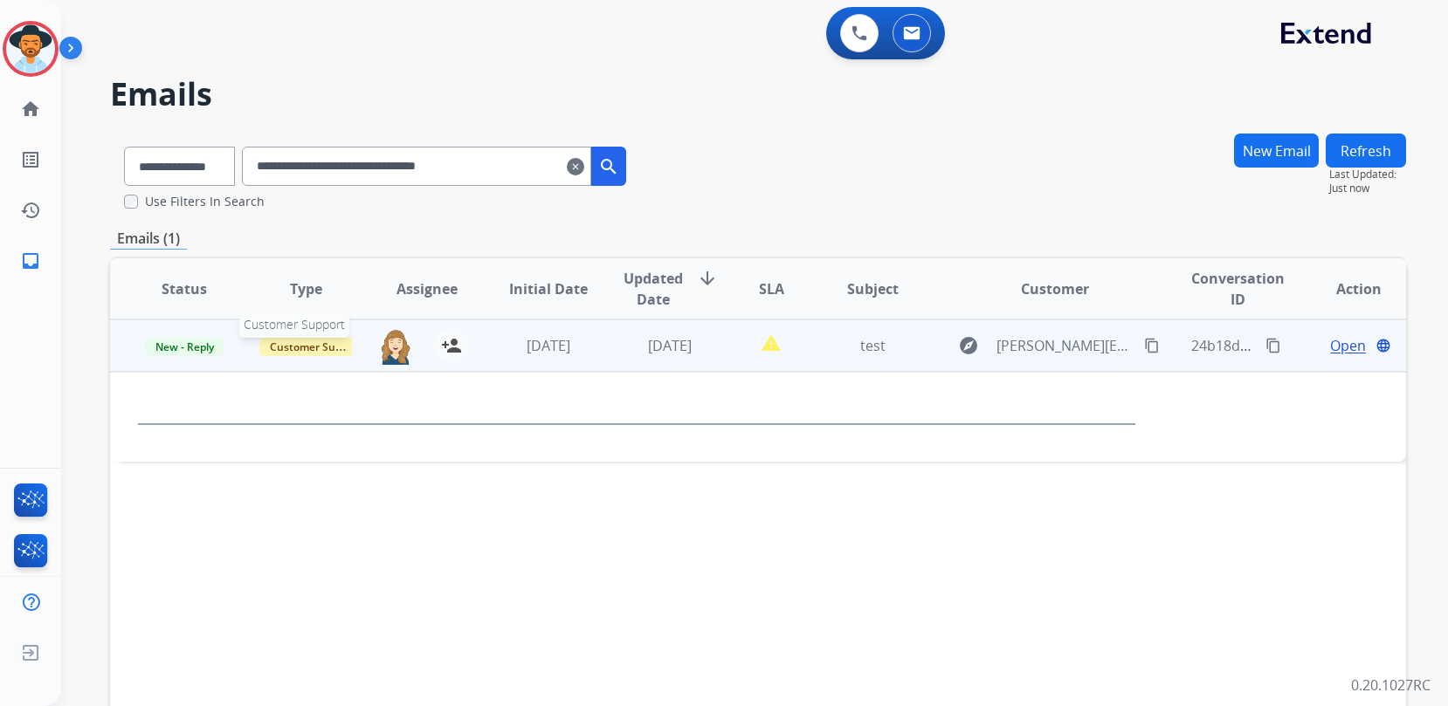
click at [307, 350] on span "Customer Support" at bounding box center [316, 347] width 114 height 18
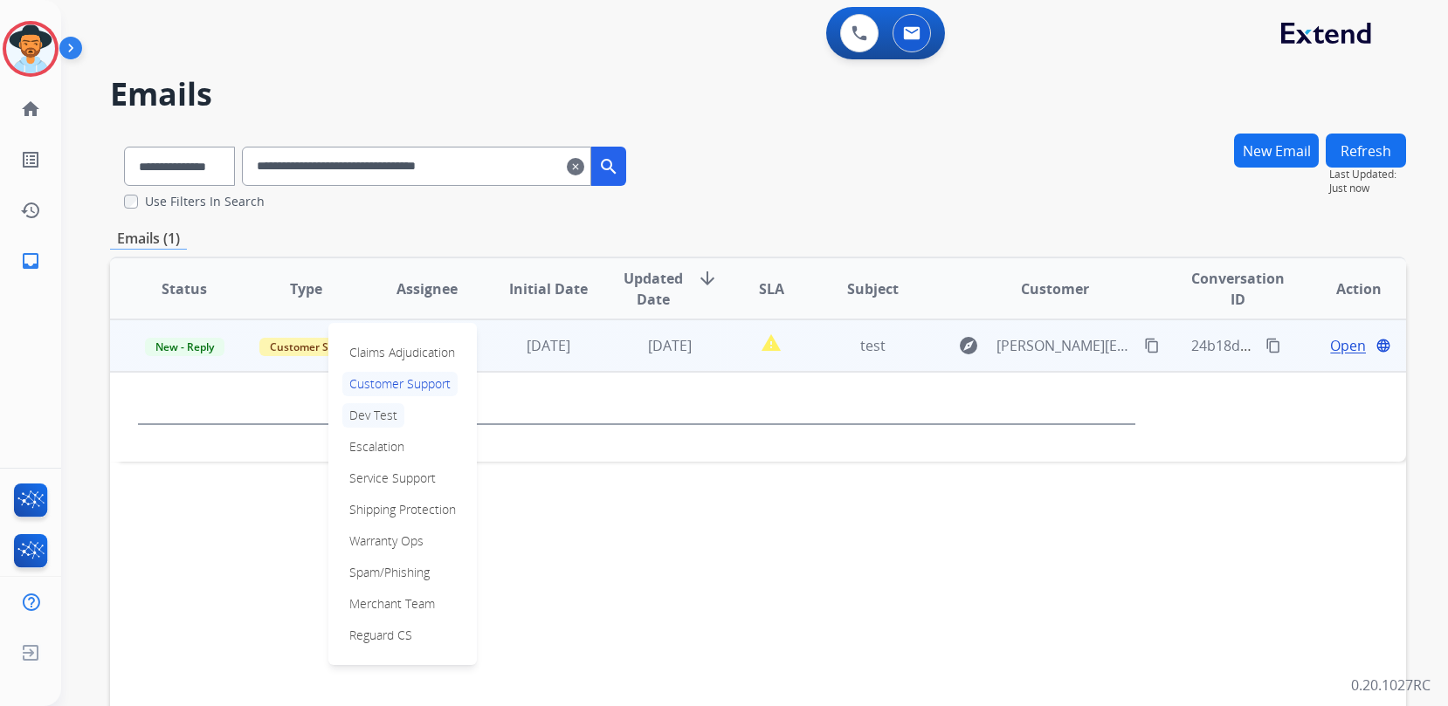
click at [382, 414] on p "Dev Test" at bounding box center [373, 415] width 62 height 24
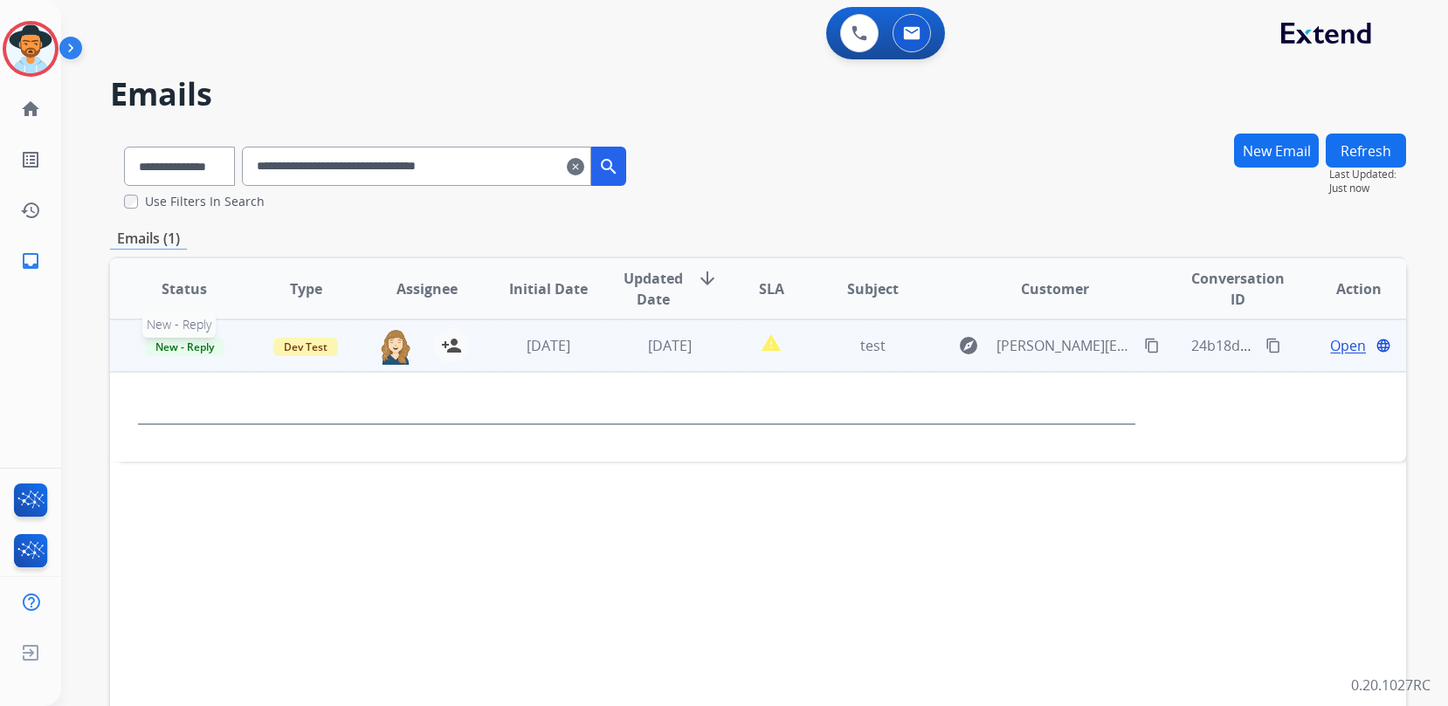
click at [209, 351] on span "New - Reply" at bounding box center [184, 347] width 79 height 18
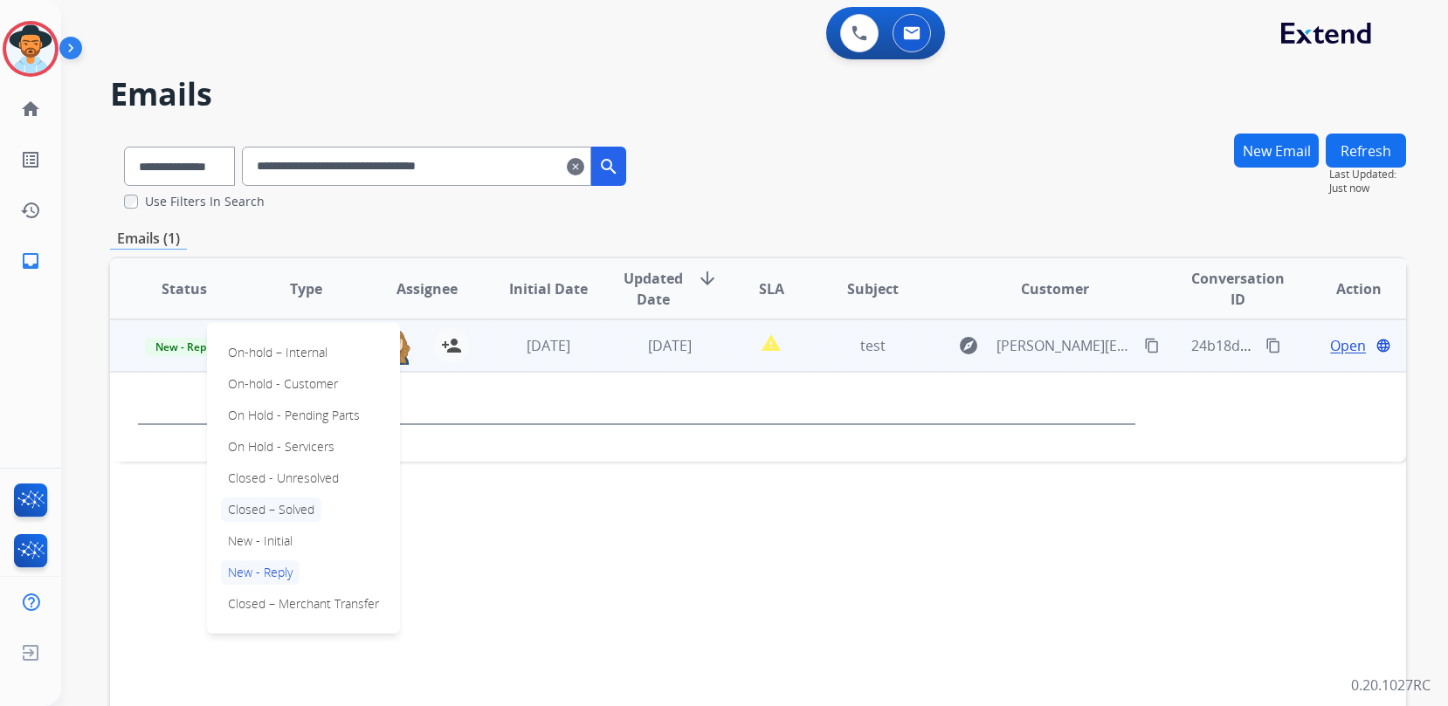
click at [305, 508] on p "Closed – Solved" at bounding box center [271, 510] width 100 height 24
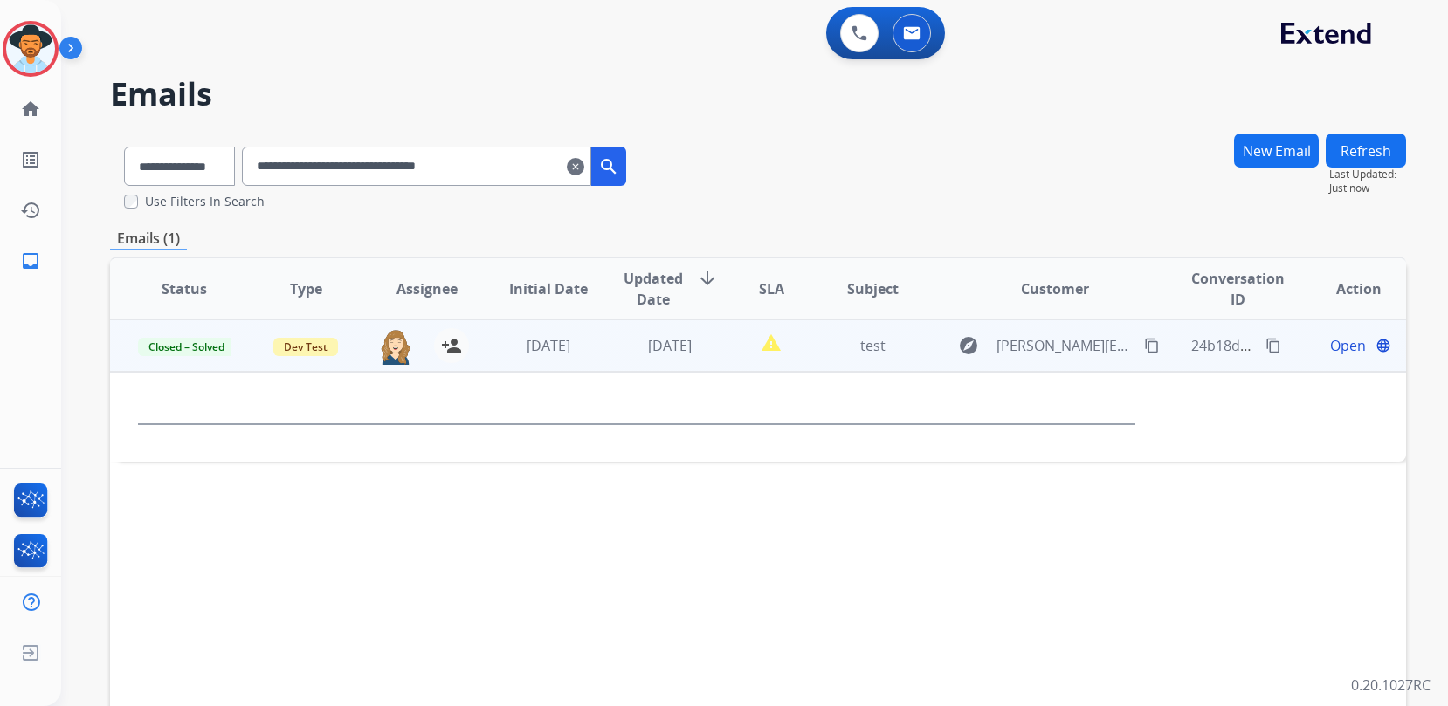
click at [816, 139] on div "**********" at bounding box center [758, 172] width 1296 height 78
drag, startPoint x: 548, startPoint y: 170, endPoint x: 64, endPoint y: 125, distance: 485.9
click at [53, 124] on div "**********" at bounding box center [724, 353] width 1448 height 706
paste input "text"
click at [1339, 349] on span "Open" at bounding box center [1348, 345] width 36 height 21
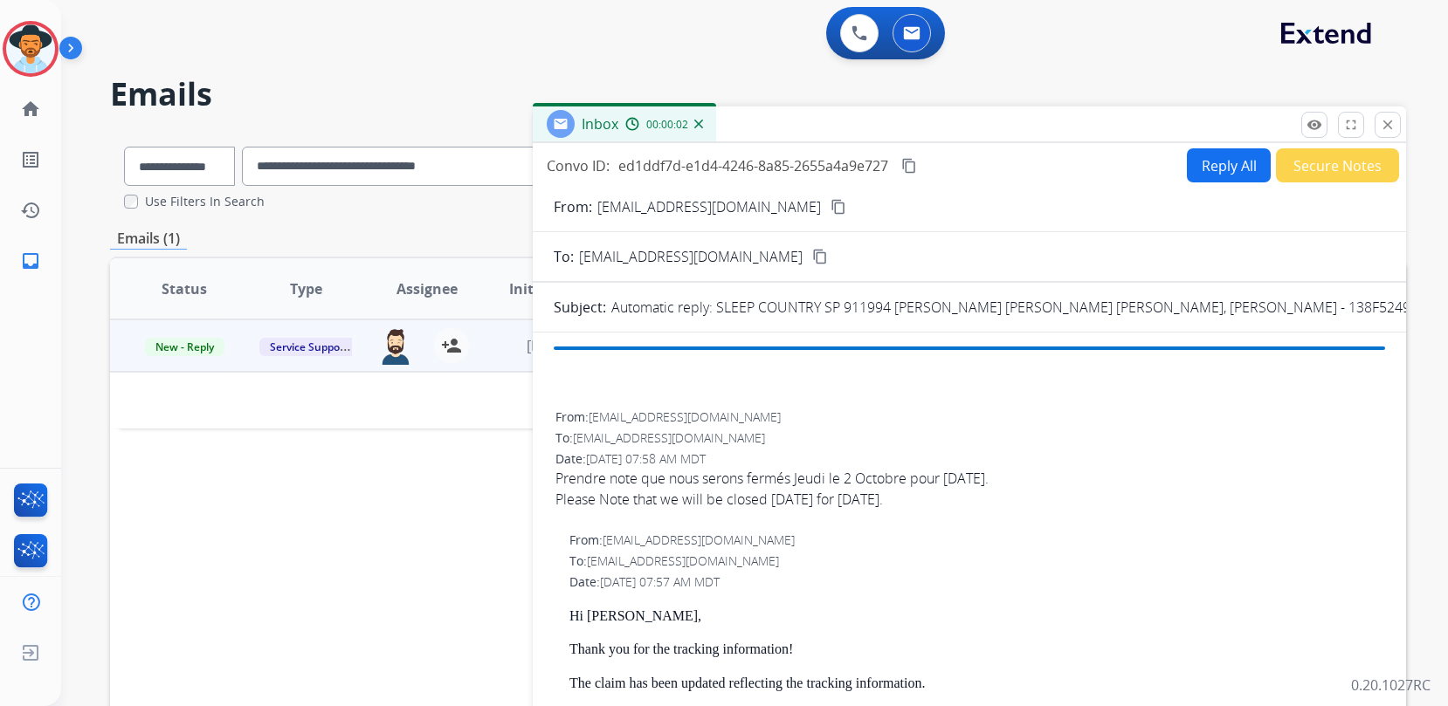
click at [1394, 123] on mat-icon "close" at bounding box center [1388, 125] width 16 height 16
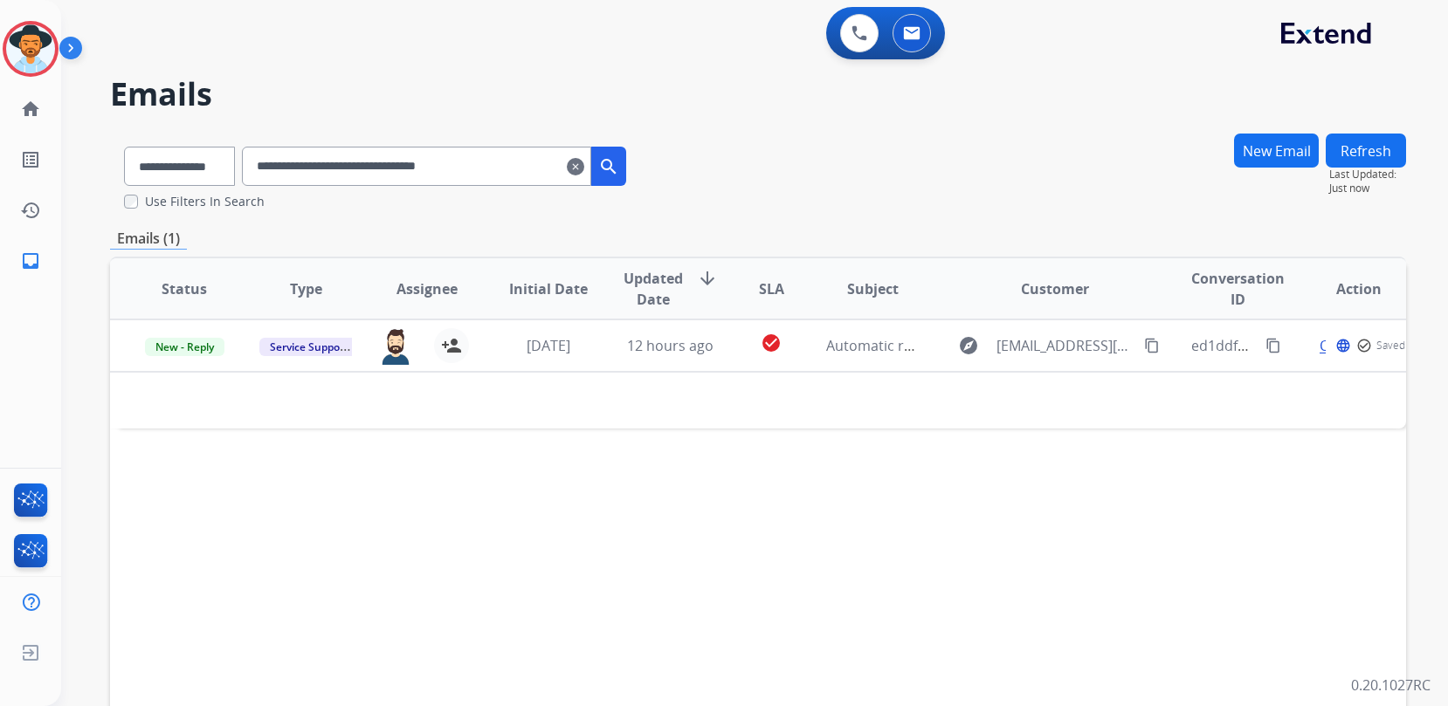
click at [734, 162] on div "**********" at bounding box center [758, 172] width 1296 height 78
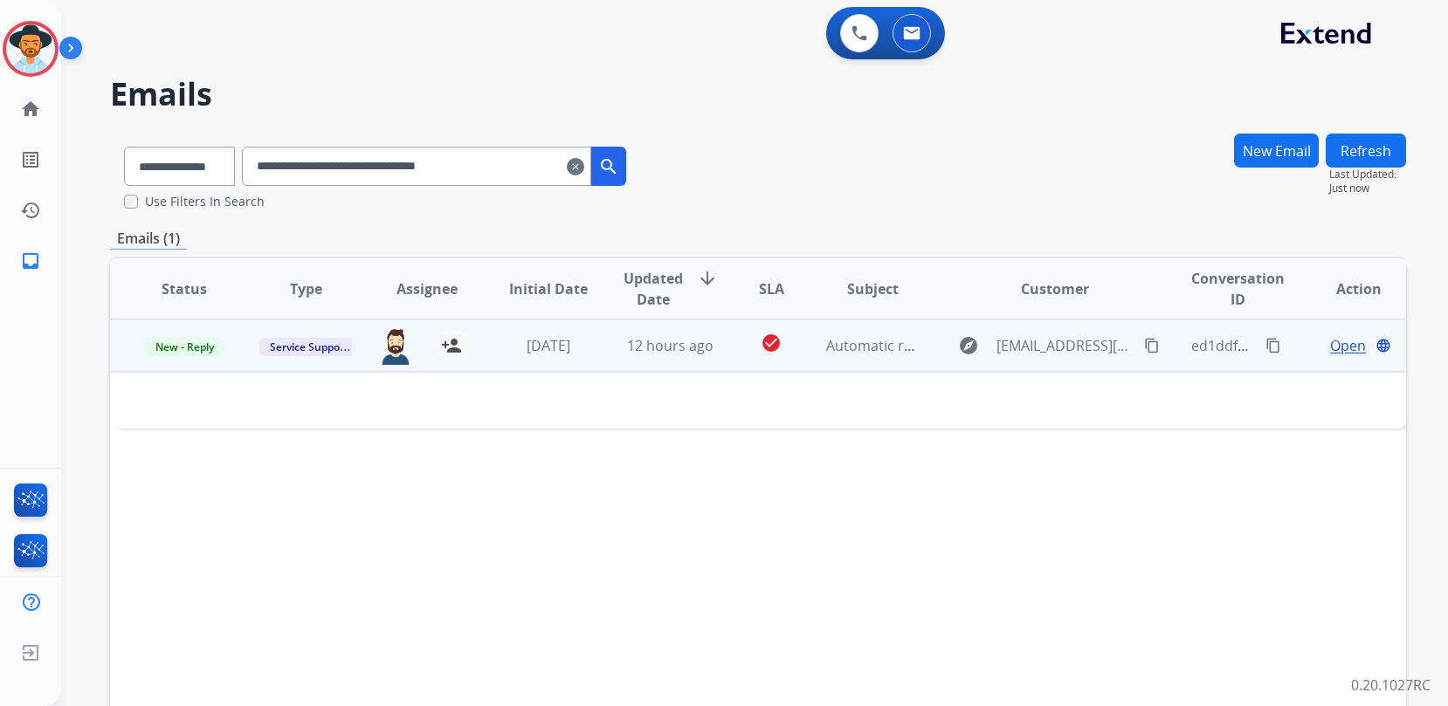
click at [555, 362] on td "[DATE]" at bounding box center [534, 346] width 121 height 52
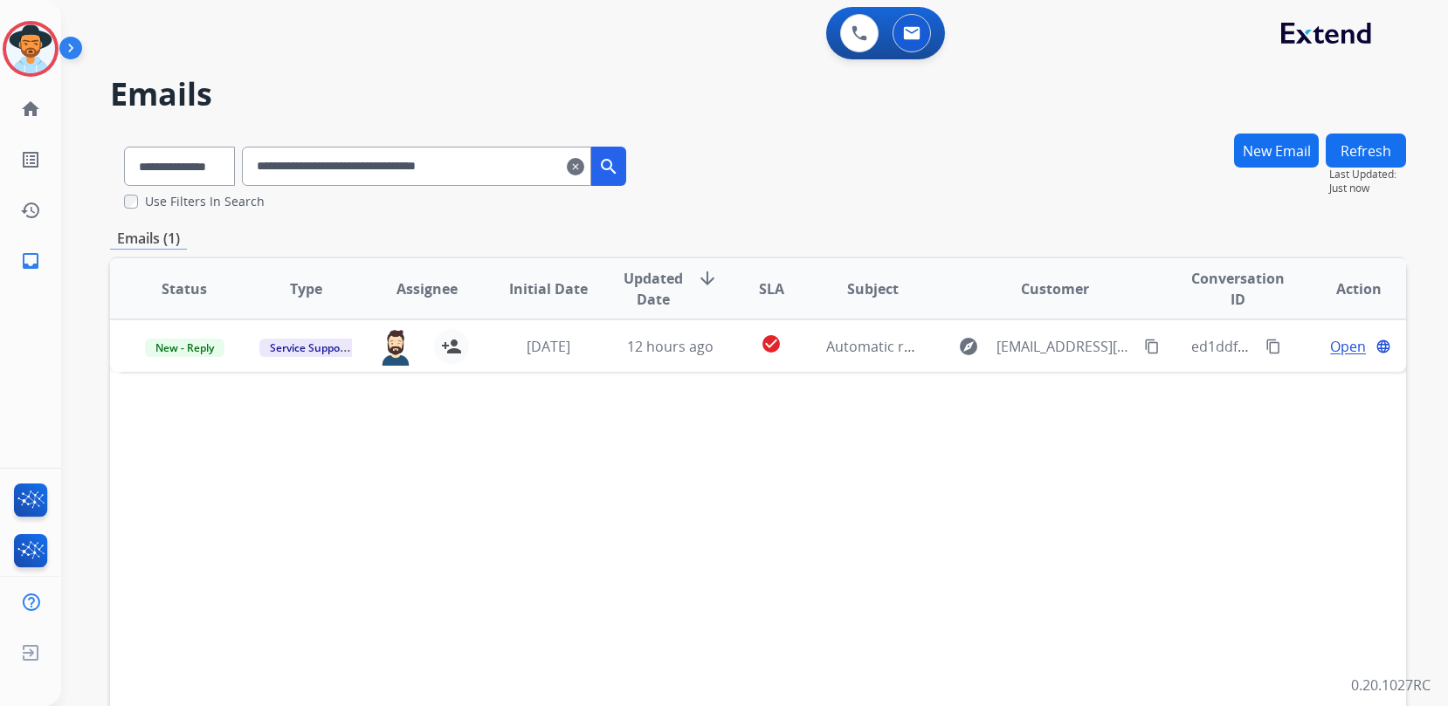
drag, startPoint x: 489, startPoint y: 164, endPoint x: 80, endPoint y: 157, distance: 408.8
click at [80, 157] on div "**********" at bounding box center [733, 416] width 1345 height 706
paste input "text"
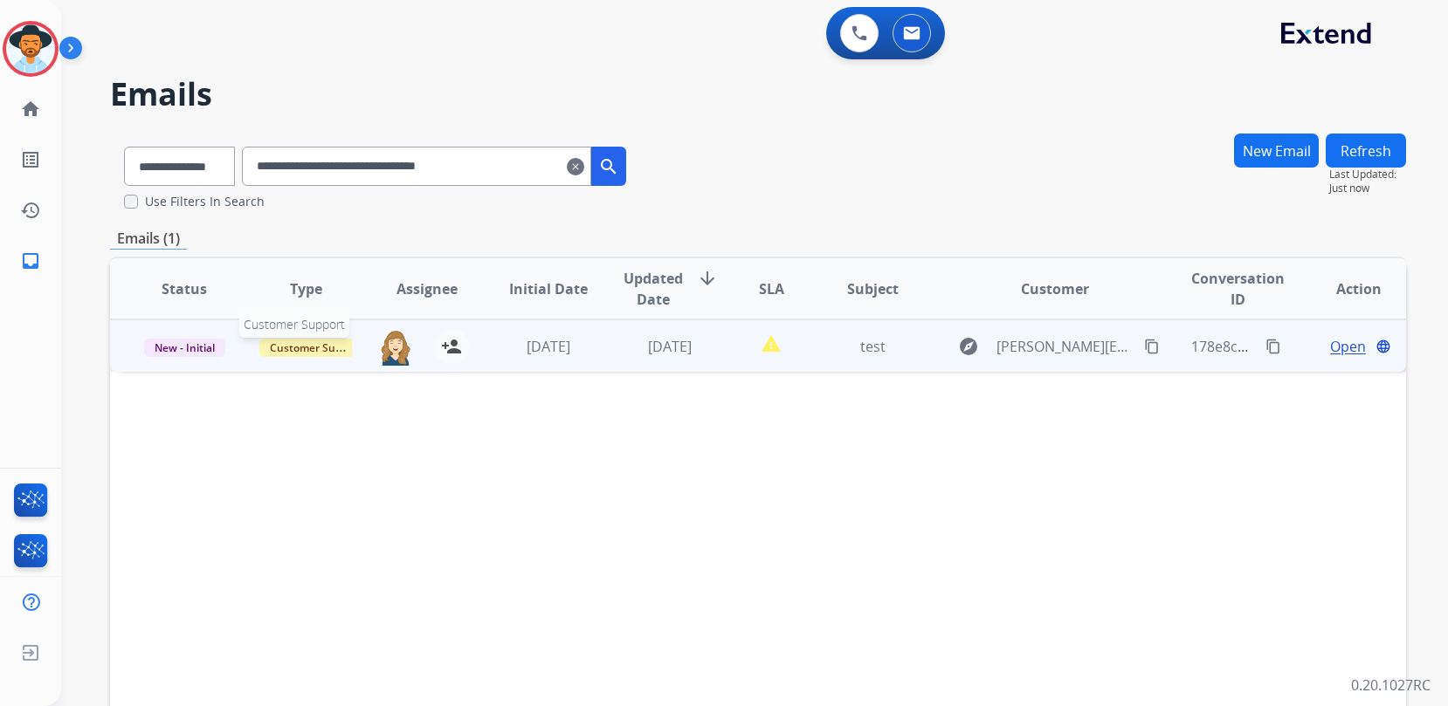
click at [306, 351] on span "Customer Support" at bounding box center [316, 348] width 114 height 18
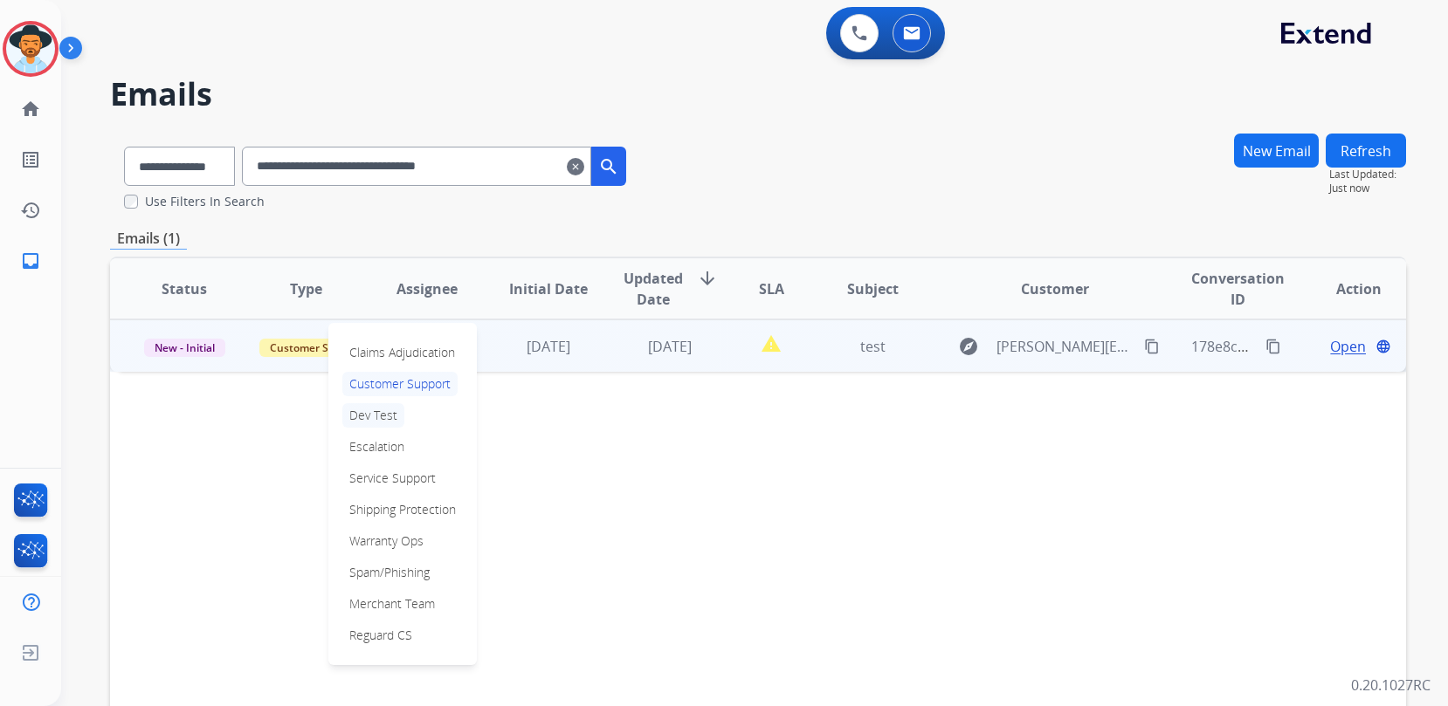
click at [400, 417] on p "Dev Test" at bounding box center [373, 415] width 62 height 24
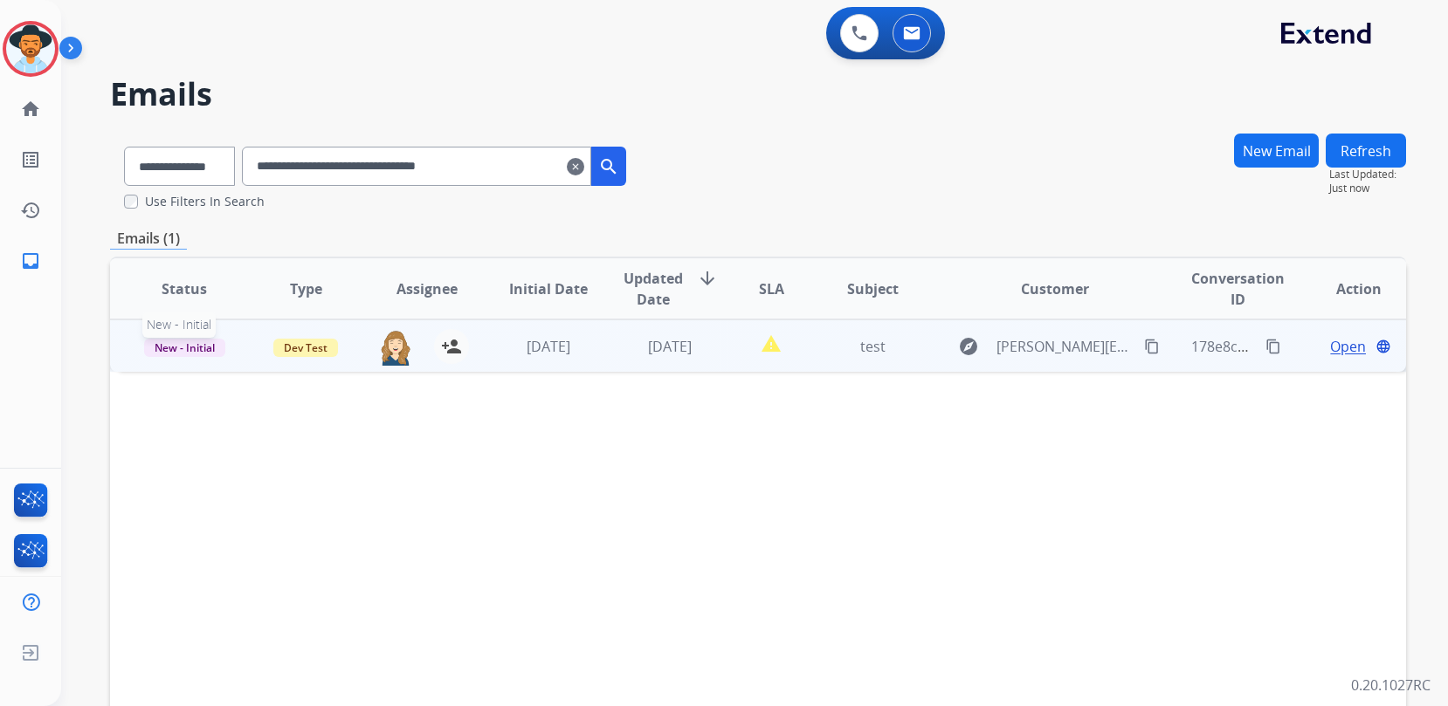
click at [207, 339] on span "New - Initial" at bounding box center [184, 348] width 81 height 18
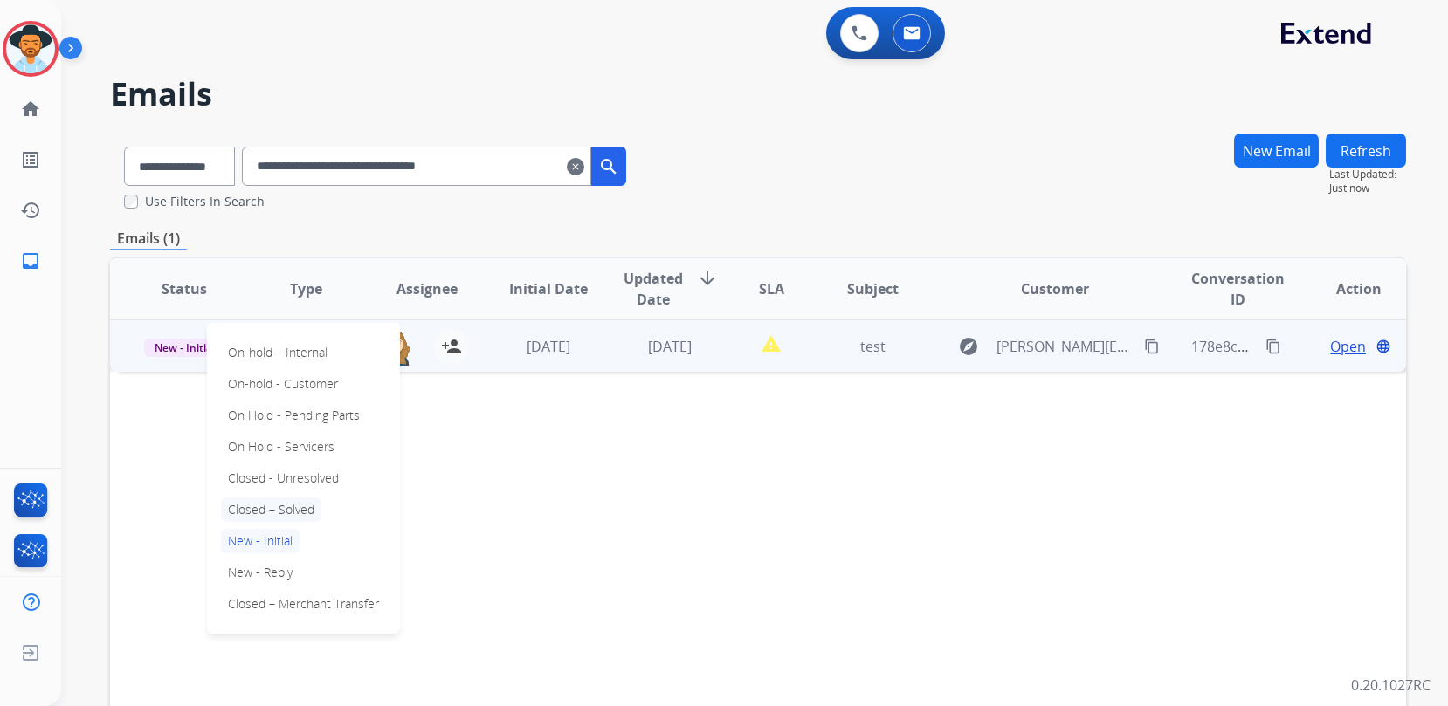
click at [275, 514] on p "Closed – Solved" at bounding box center [271, 510] width 100 height 24
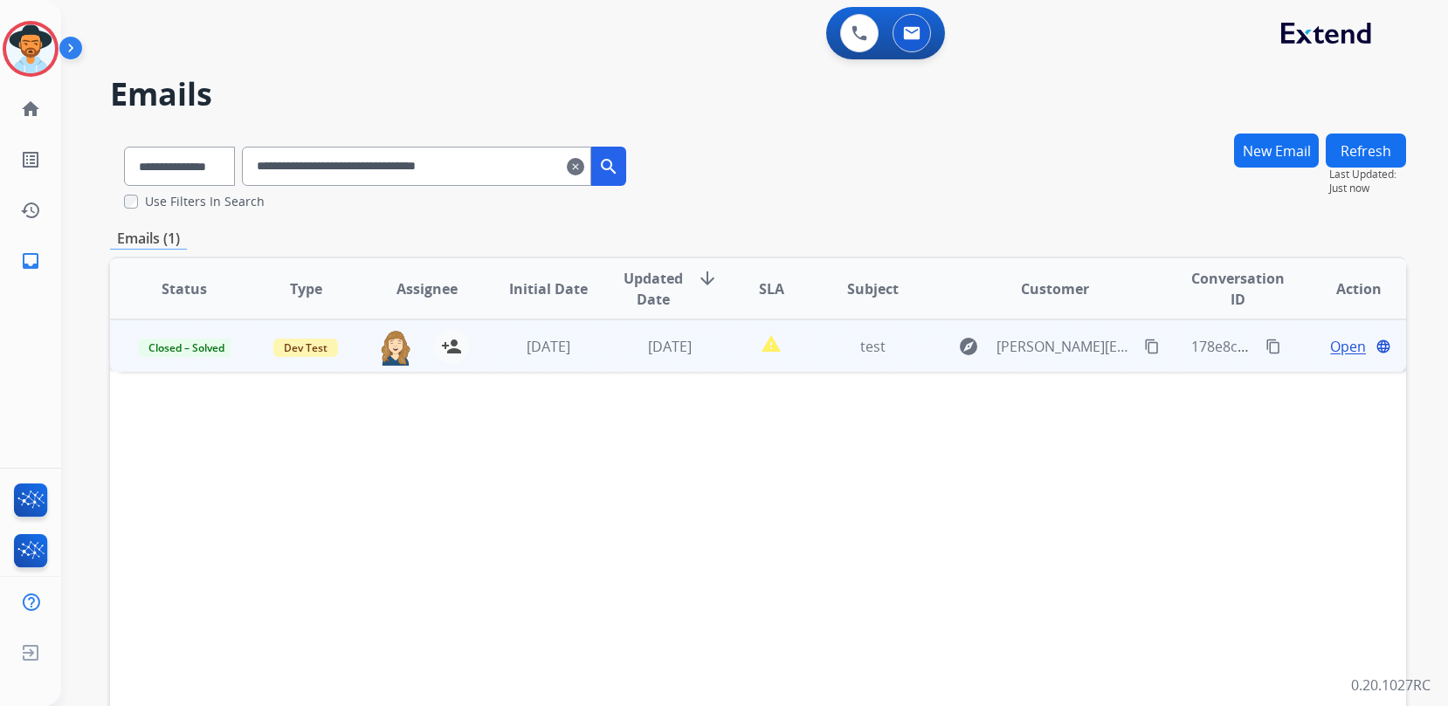
drag, startPoint x: 446, startPoint y: 162, endPoint x: 78, endPoint y: 144, distance: 368.9
click at [78, 144] on div "**********" at bounding box center [733, 416] width 1345 height 706
paste input "text"
click at [1345, 350] on span "Open" at bounding box center [1348, 346] width 36 height 21
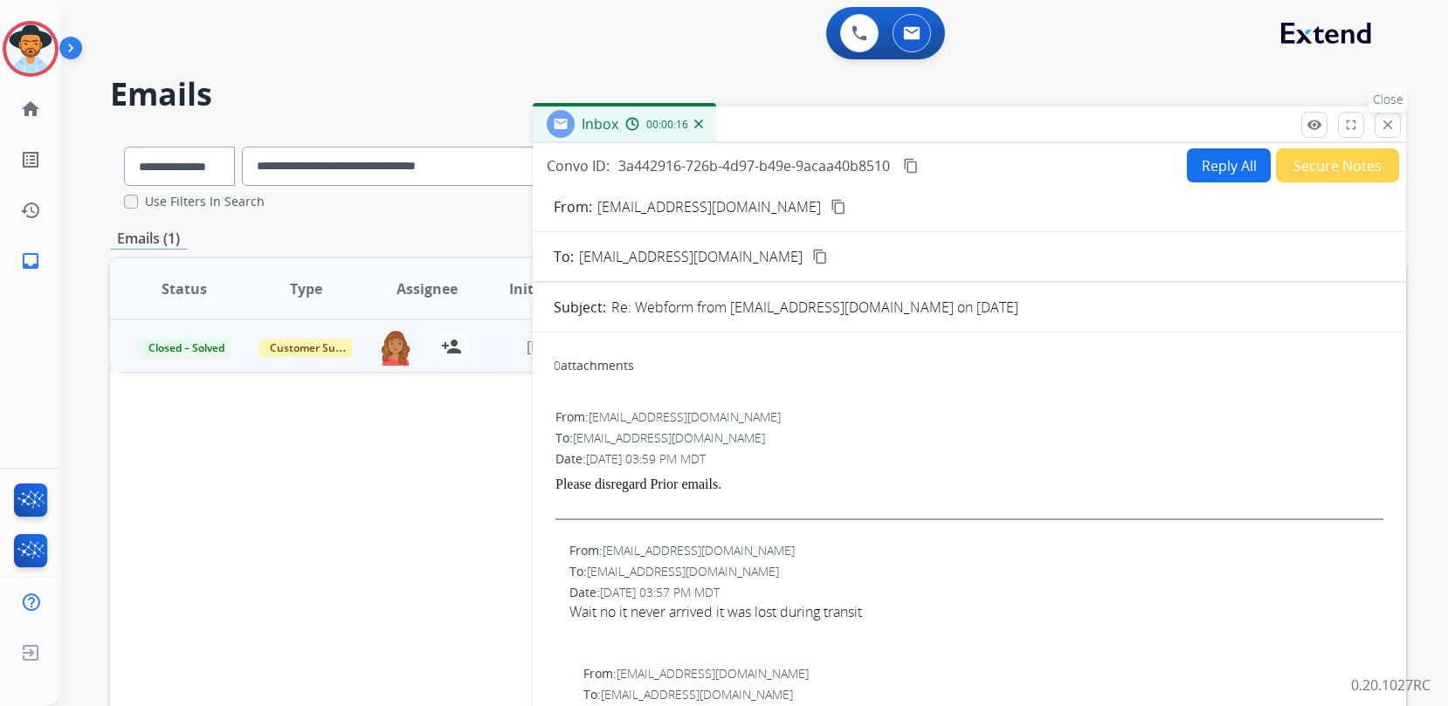
click at [1386, 127] on mat-icon "close" at bounding box center [1388, 125] width 16 height 16
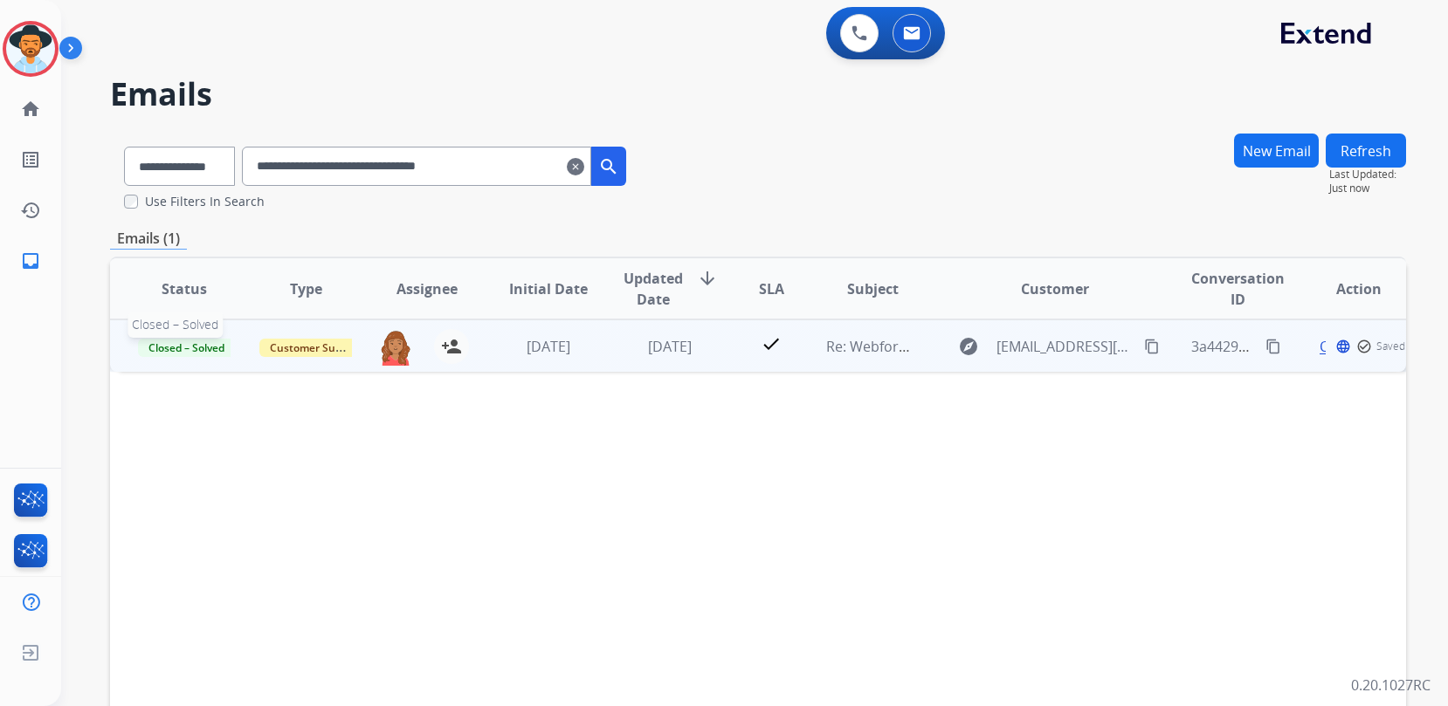
click at [173, 351] on span "Closed – Solved" at bounding box center [186, 348] width 97 height 18
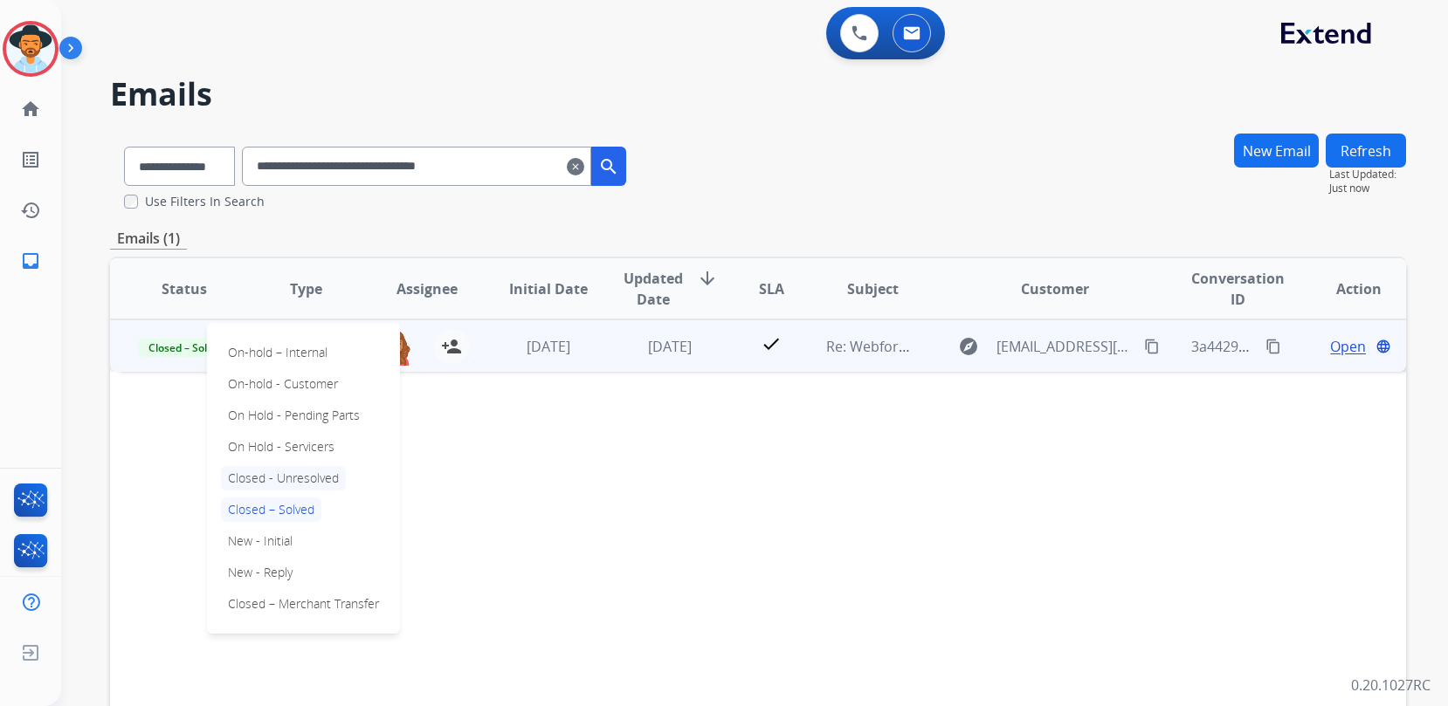
click at [322, 479] on p "Closed - Unresolved" at bounding box center [283, 478] width 125 height 24
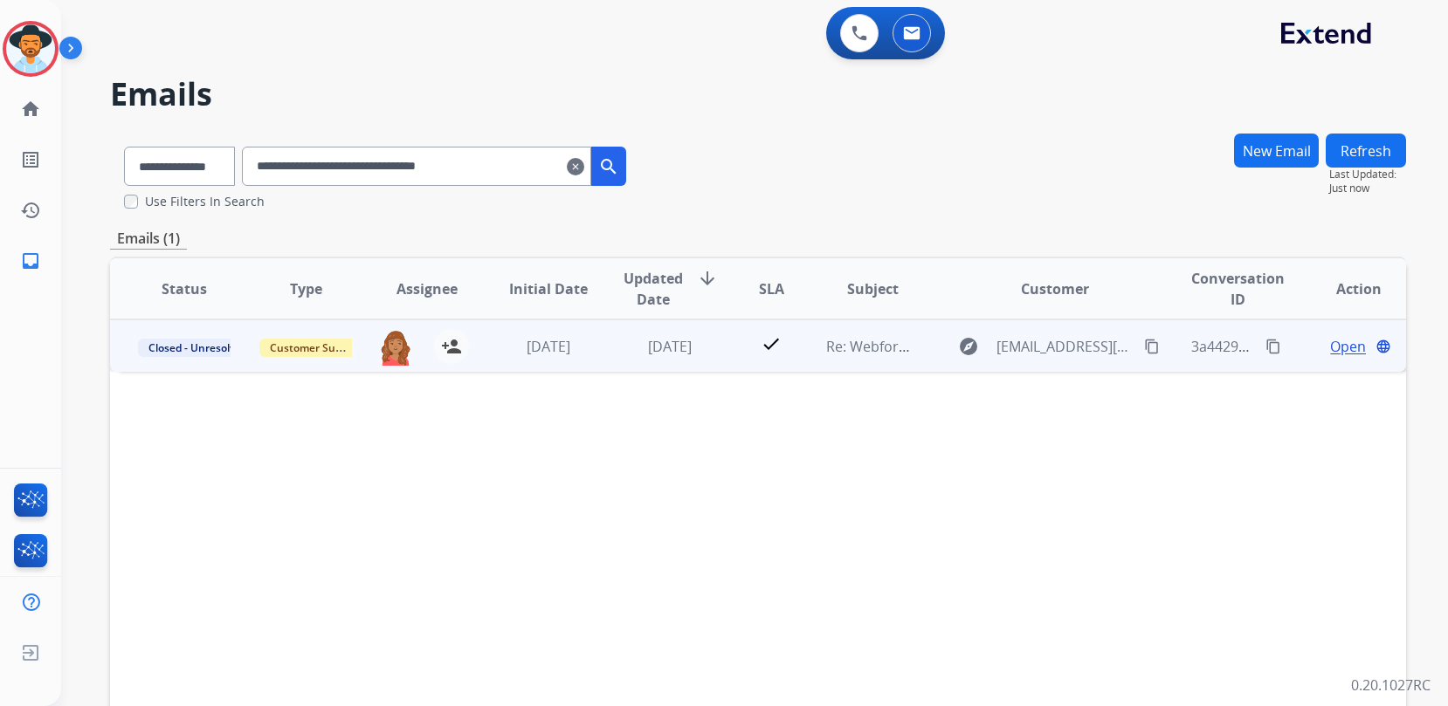
click at [1347, 341] on span "Open" at bounding box center [1348, 346] width 36 height 21
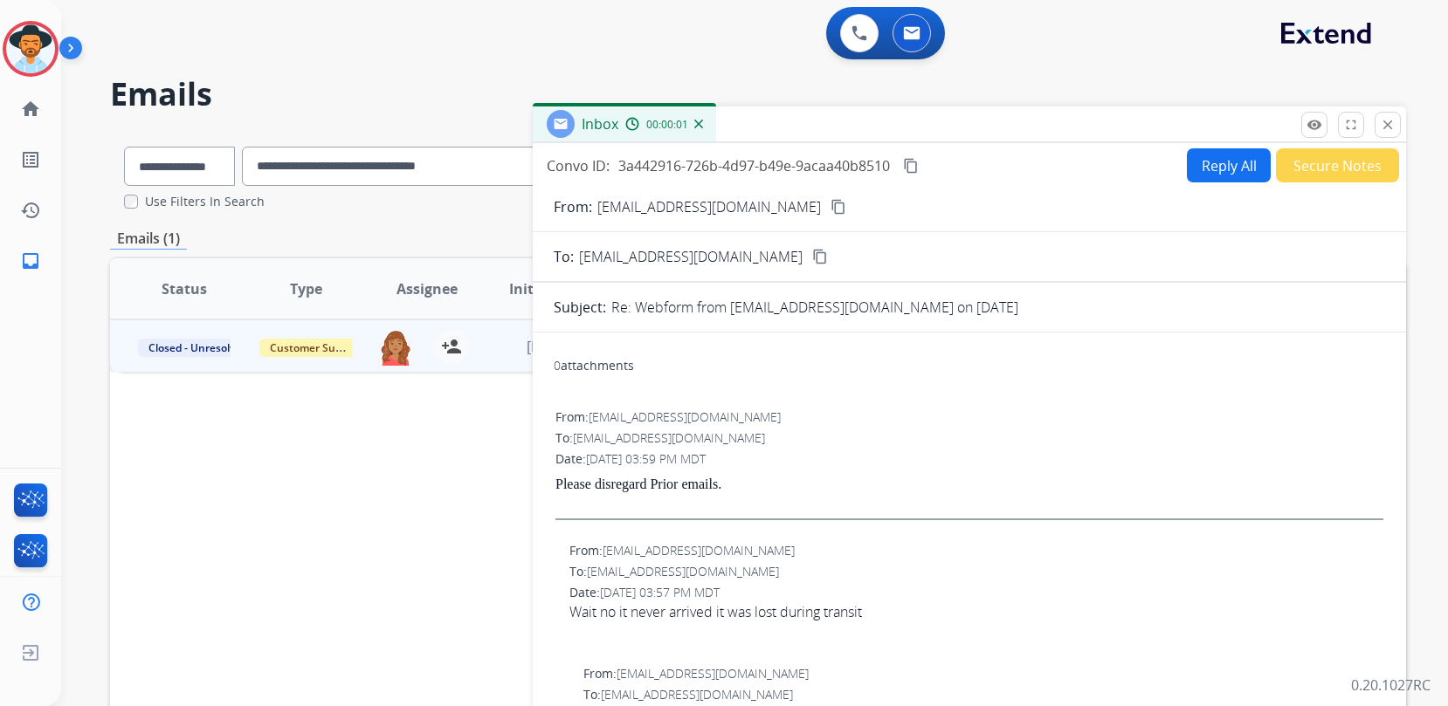
click at [1329, 128] on div "remove_red_eye Logs fullscreen Expand close Close" at bounding box center [1351, 125] width 100 height 26
click at [1391, 130] on mat-icon "close" at bounding box center [1388, 125] width 16 height 16
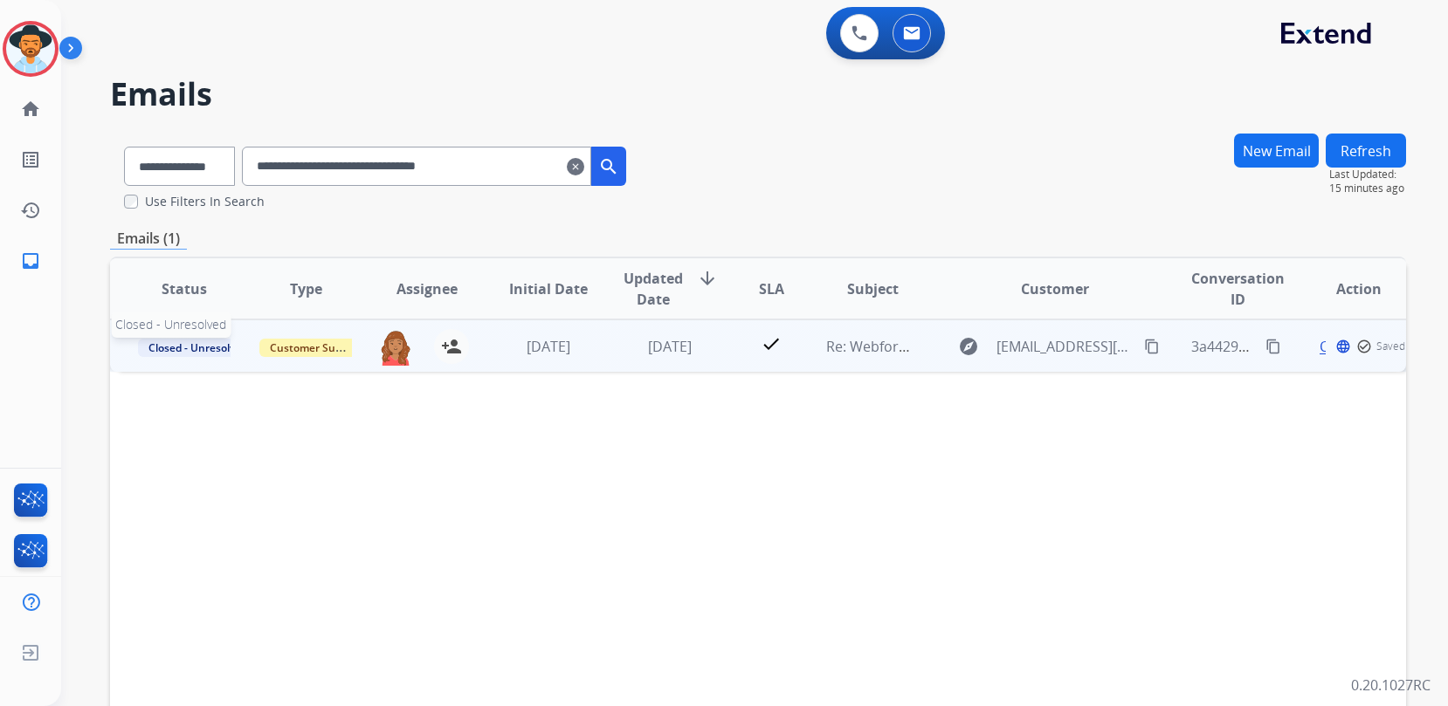
click at [184, 341] on span "Closed - Unresolved" at bounding box center [198, 348] width 120 height 18
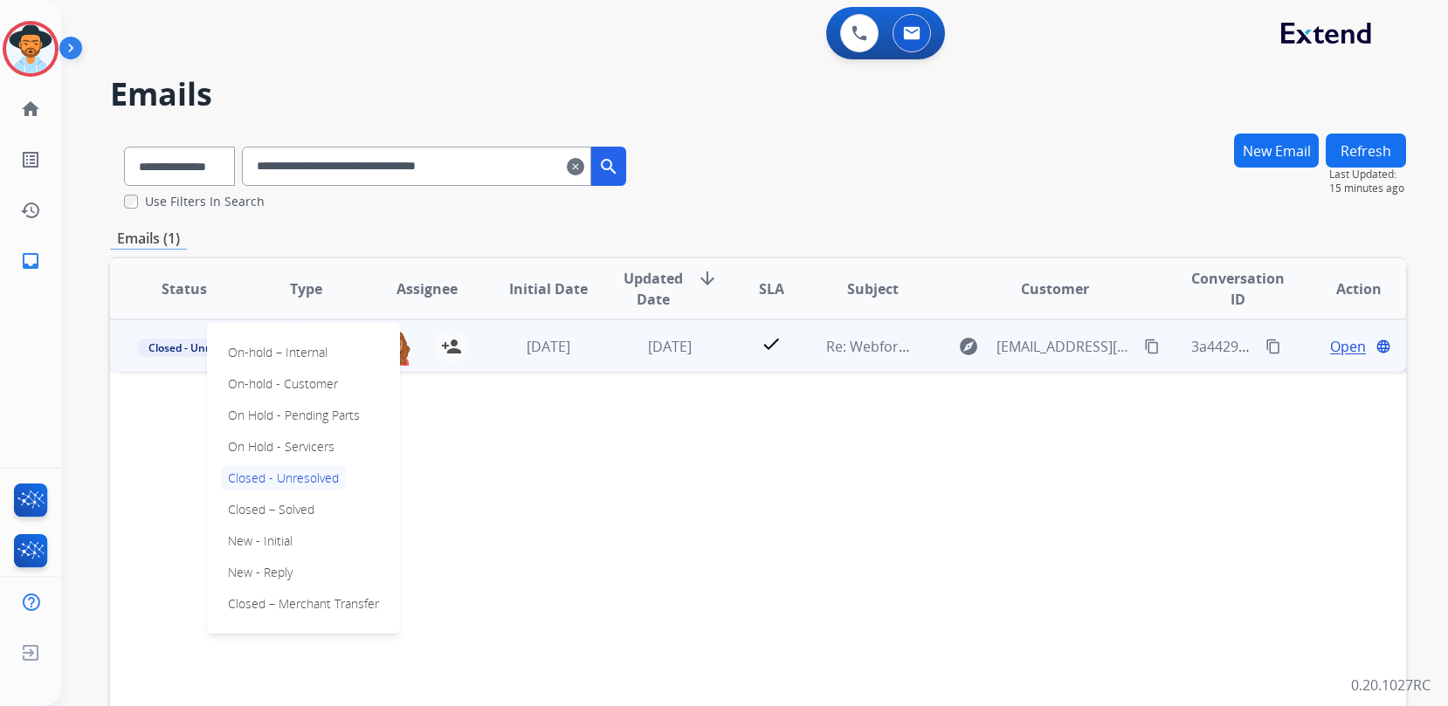
click at [326, 507] on div "On-hold – Internal On-hold - Customer On Hold - Pending Parts On Hold - Service…" at bounding box center [303, 478] width 193 height 311
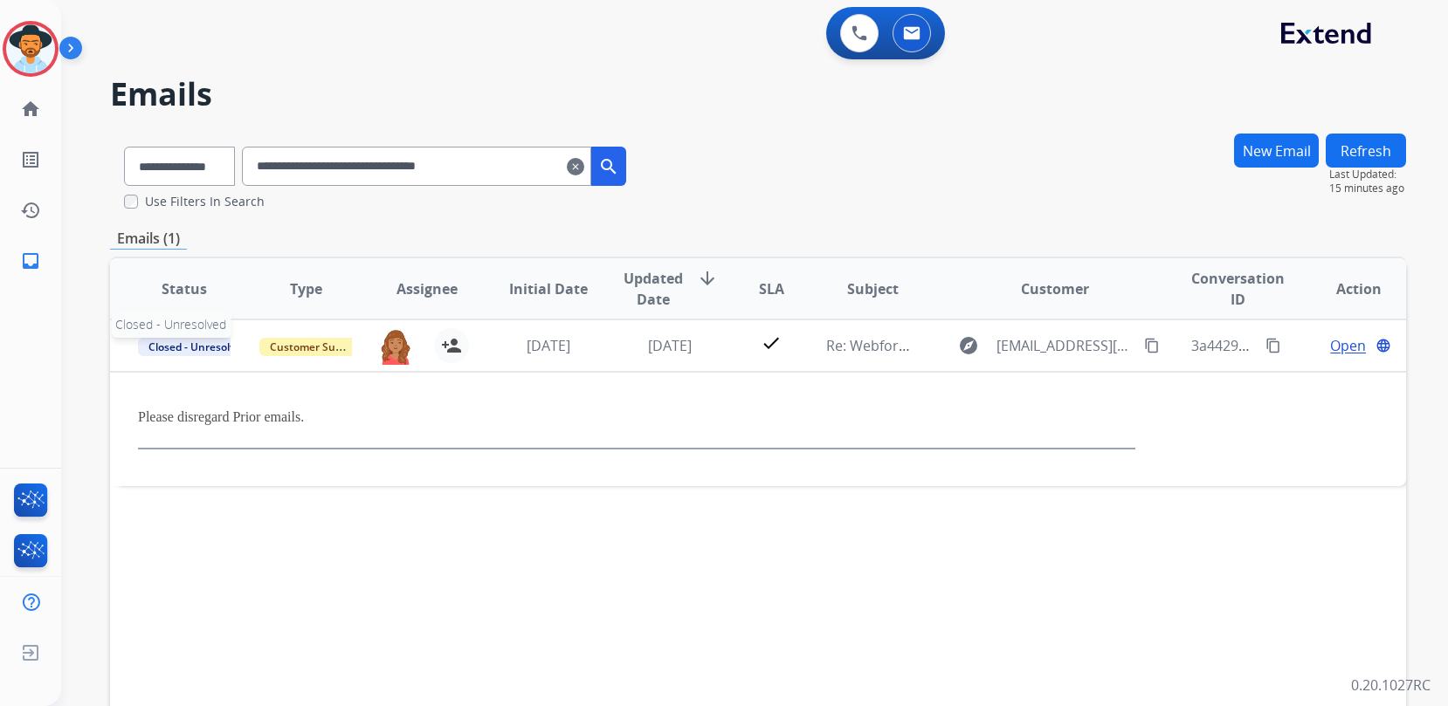
click at [174, 345] on span "Closed - Unresolved" at bounding box center [198, 347] width 120 height 18
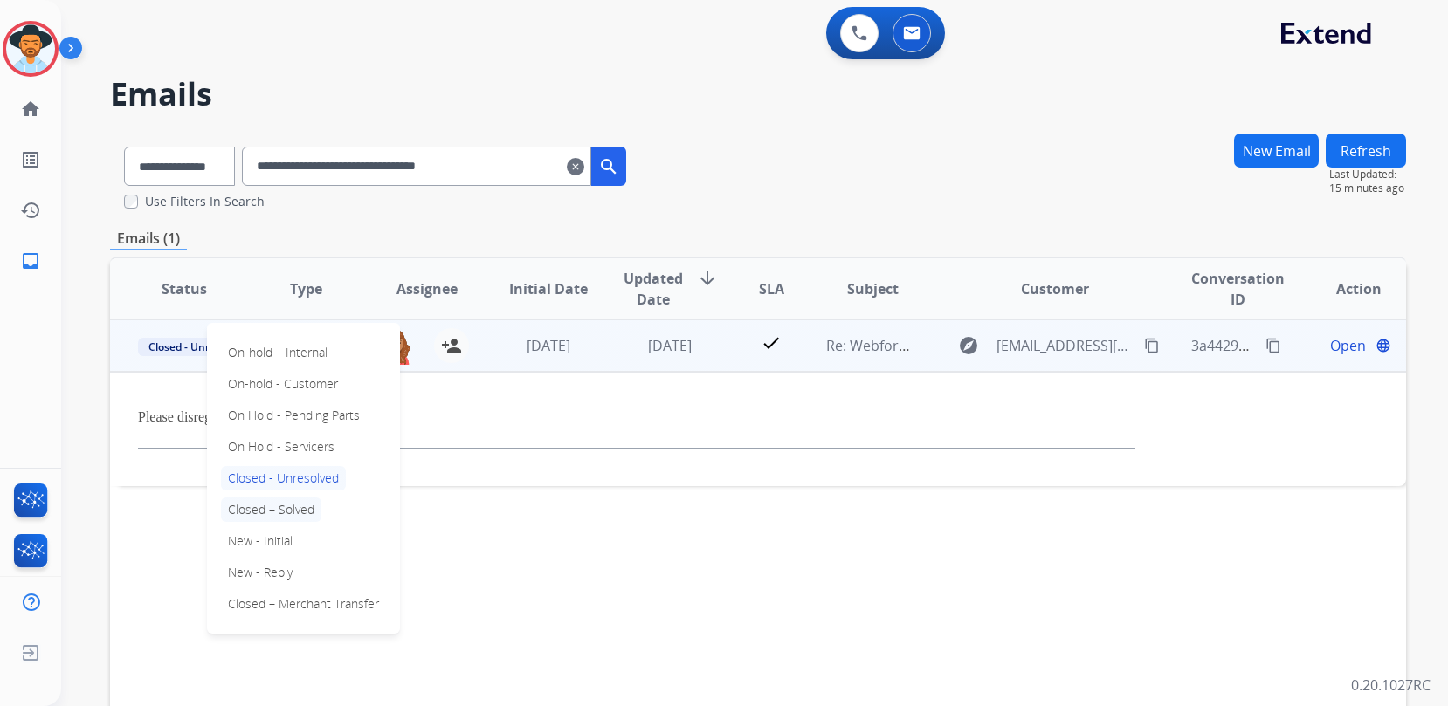
click at [279, 506] on p "Closed – Solved" at bounding box center [271, 510] width 100 height 24
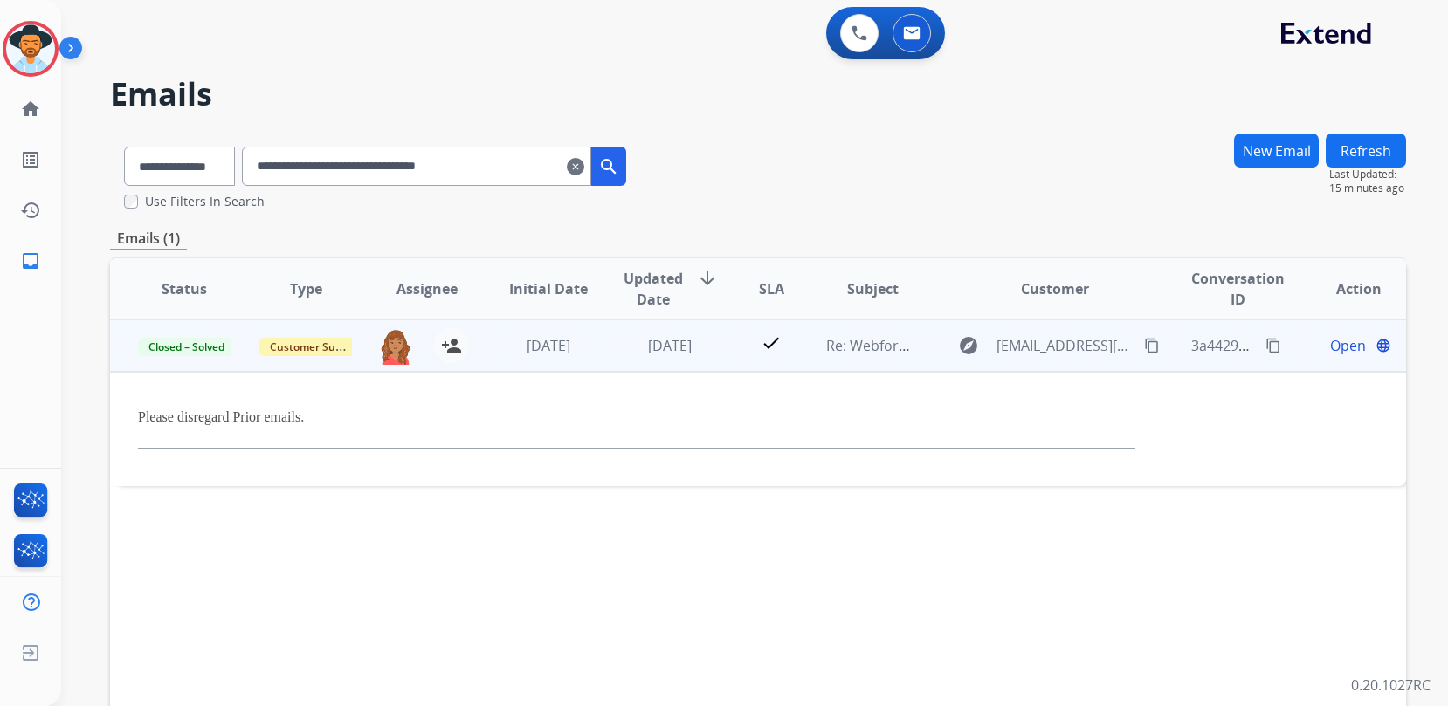
click at [1340, 347] on span "Open" at bounding box center [1348, 345] width 36 height 21
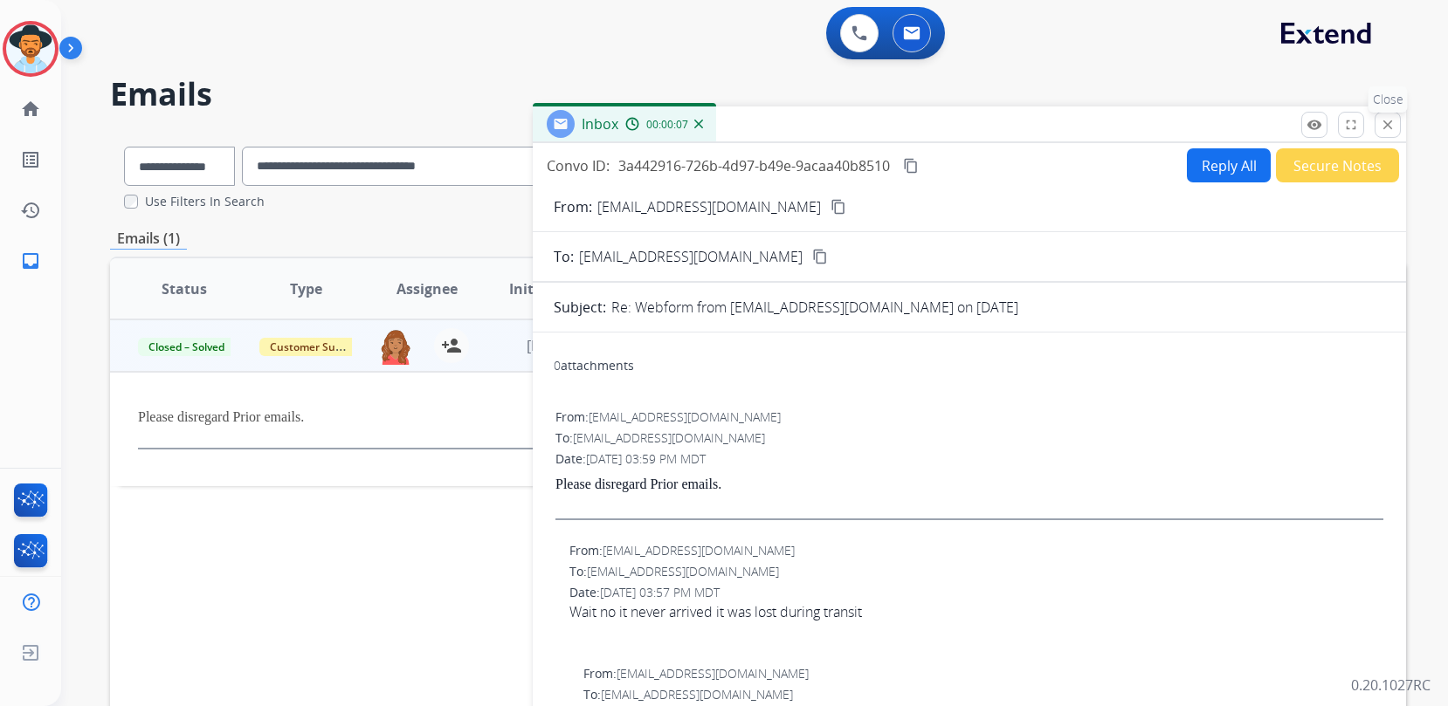
click at [1386, 126] on mat-icon "close" at bounding box center [1388, 125] width 16 height 16
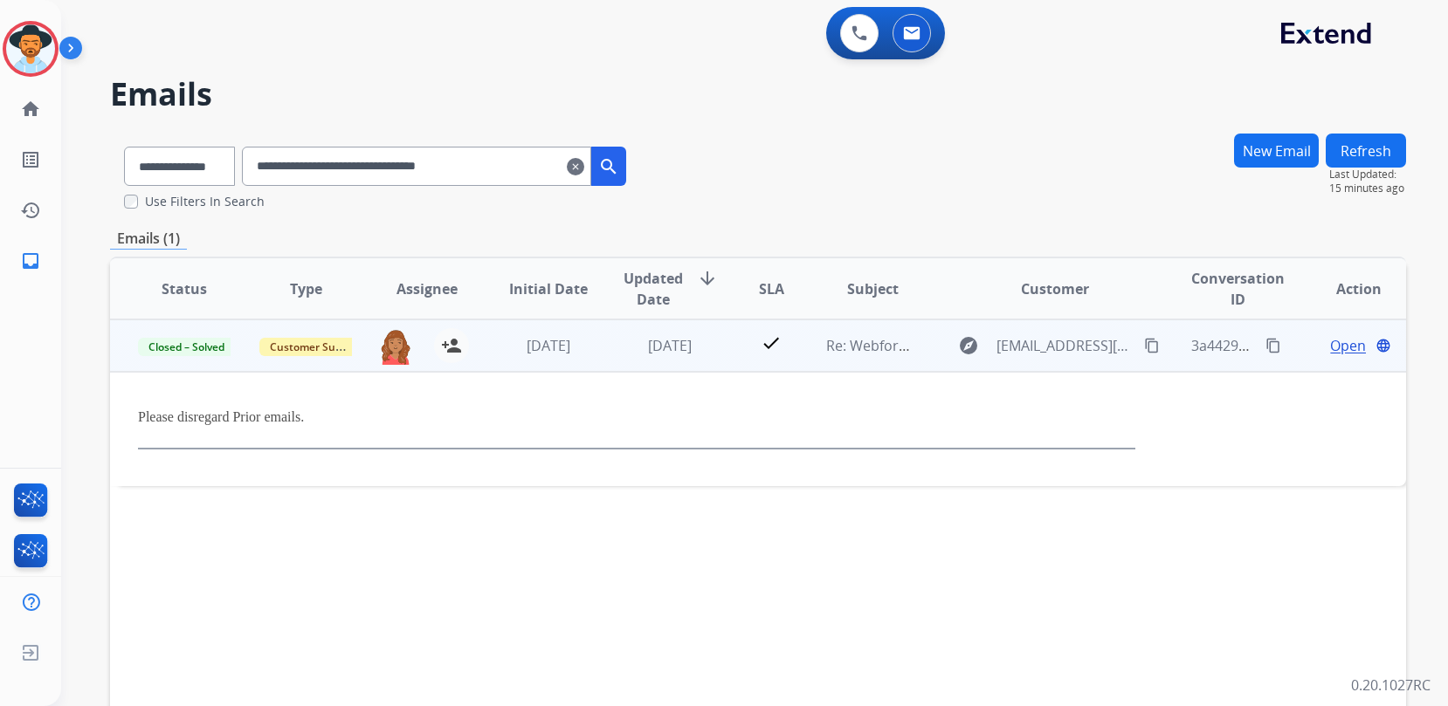
drag, startPoint x: 557, startPoint y: 169, endPoint x: 191, endPoint y: 140, distance: 367.0
click at [191, 140] on div "**********" at bounding box center [375, 163] width 530 height 60
paste input "text"
click at [1347, 346] on span "Open" at bounding box center [1348, 345] width 36 height 21
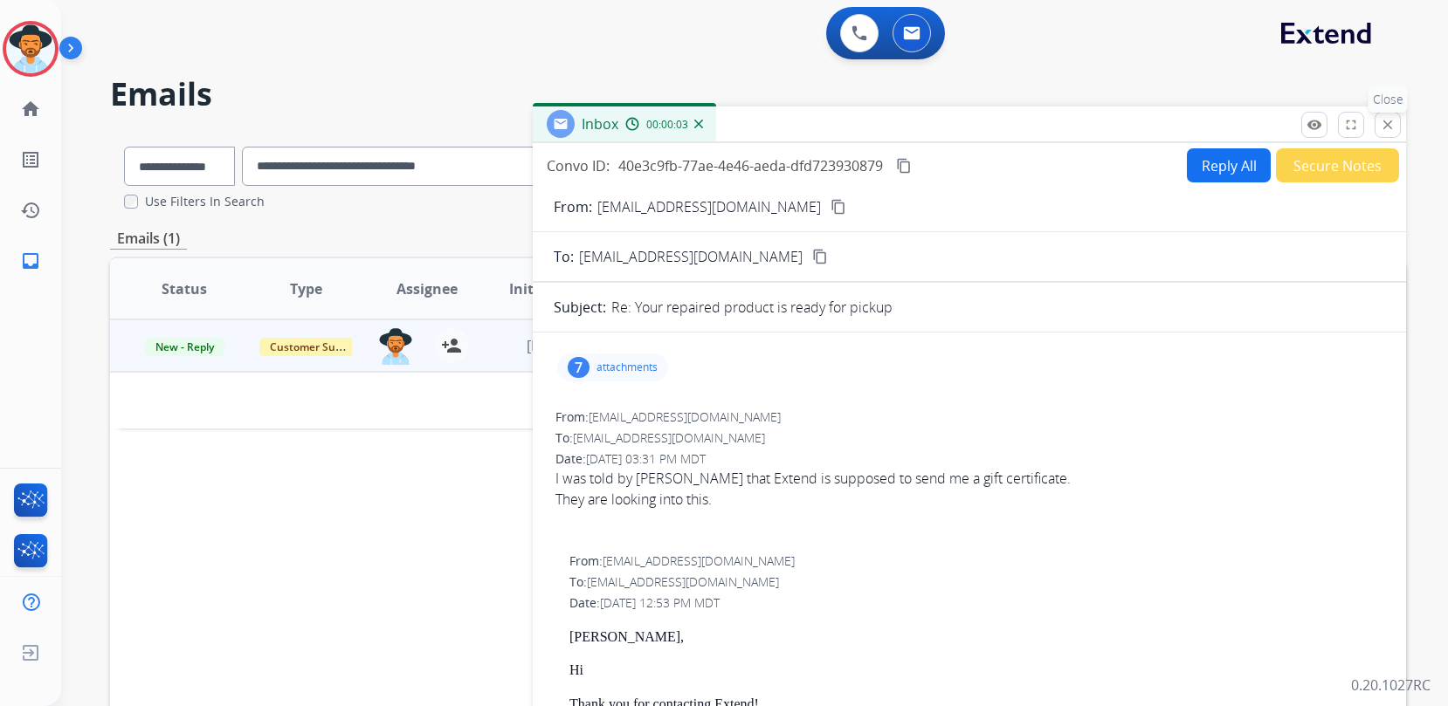
click at [1389, 127] on mat-icon "close" at bounding box center [1388, 125] width 16 height 16
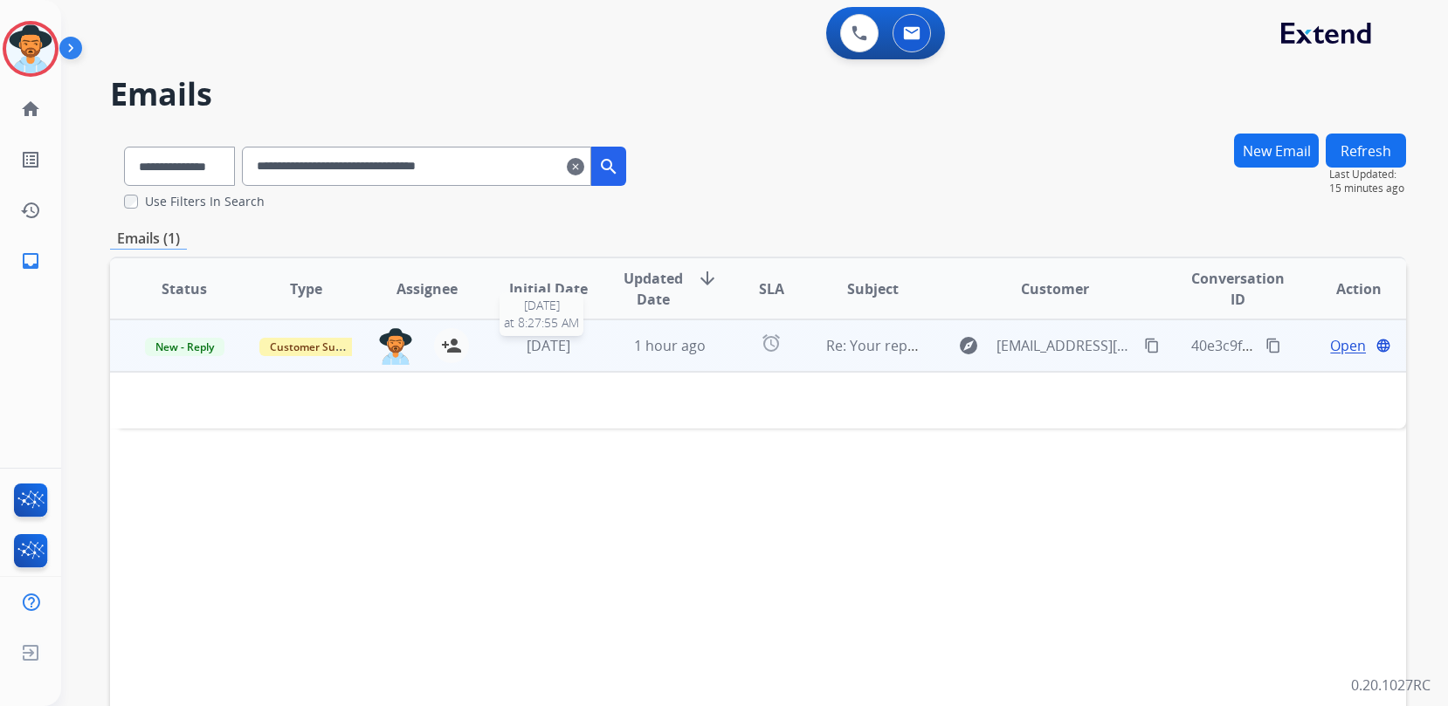
click at [583, 355] on div "[DATE]" at bounding box center [548, 345] width 93 height 21
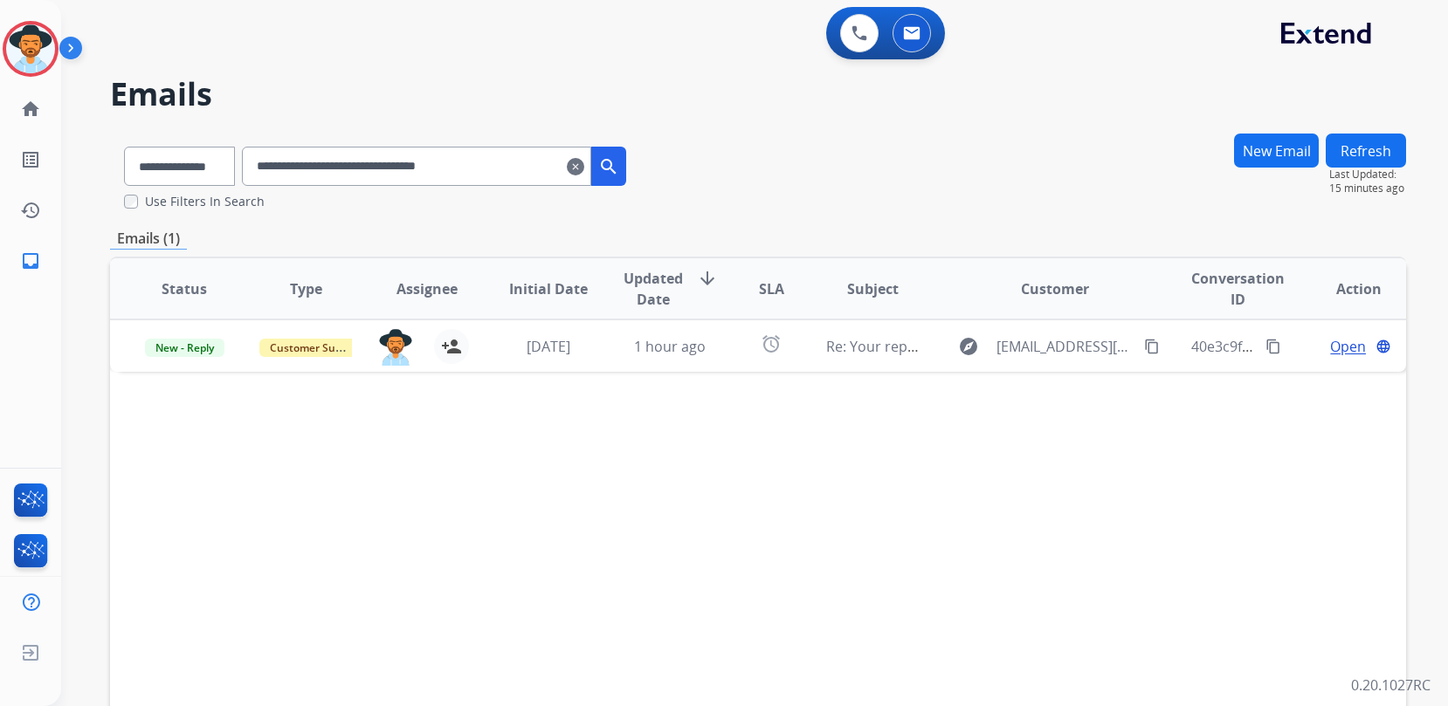
drag, startPoint x: 206, startPoint y: 123, endPoint x: 127, endPoint y: 105, distance: 80.7
click at [152, 114] on div "**********" at bounding box center [733, 416] width 1345 height 706
paste input "text"
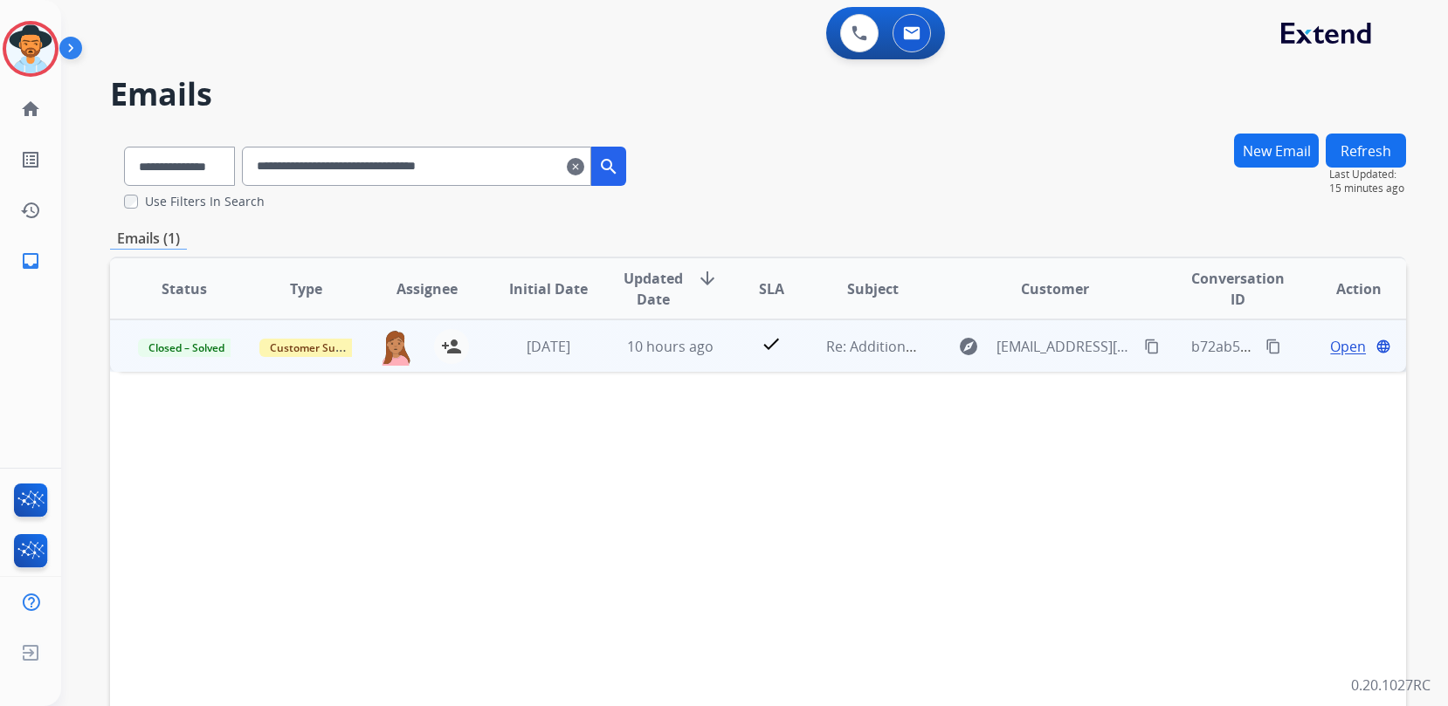
click at [1351, 344] on span "Open" at bounding box center [1348, 346] width 36 height 21
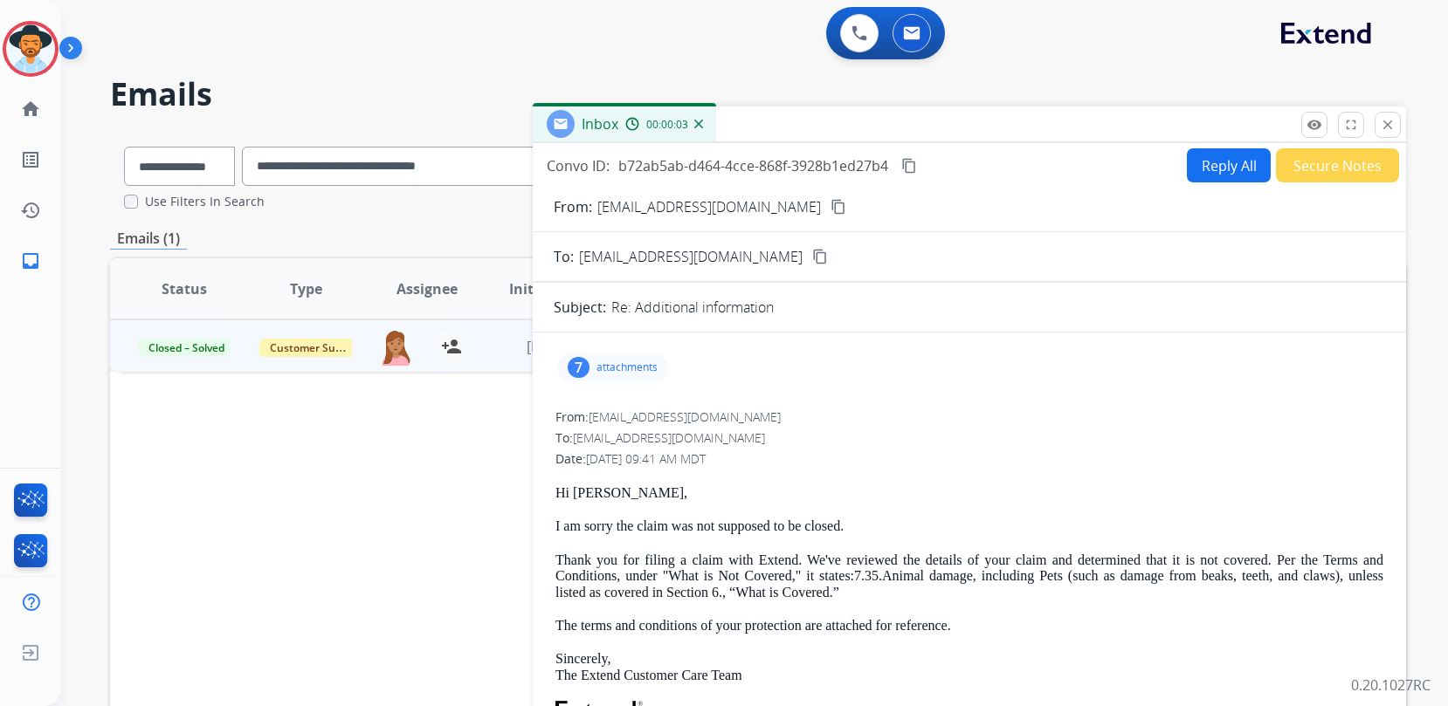
click at [1388, 131] on mat-icon "close" at bounding box center [1388, 125] width 16 height 16
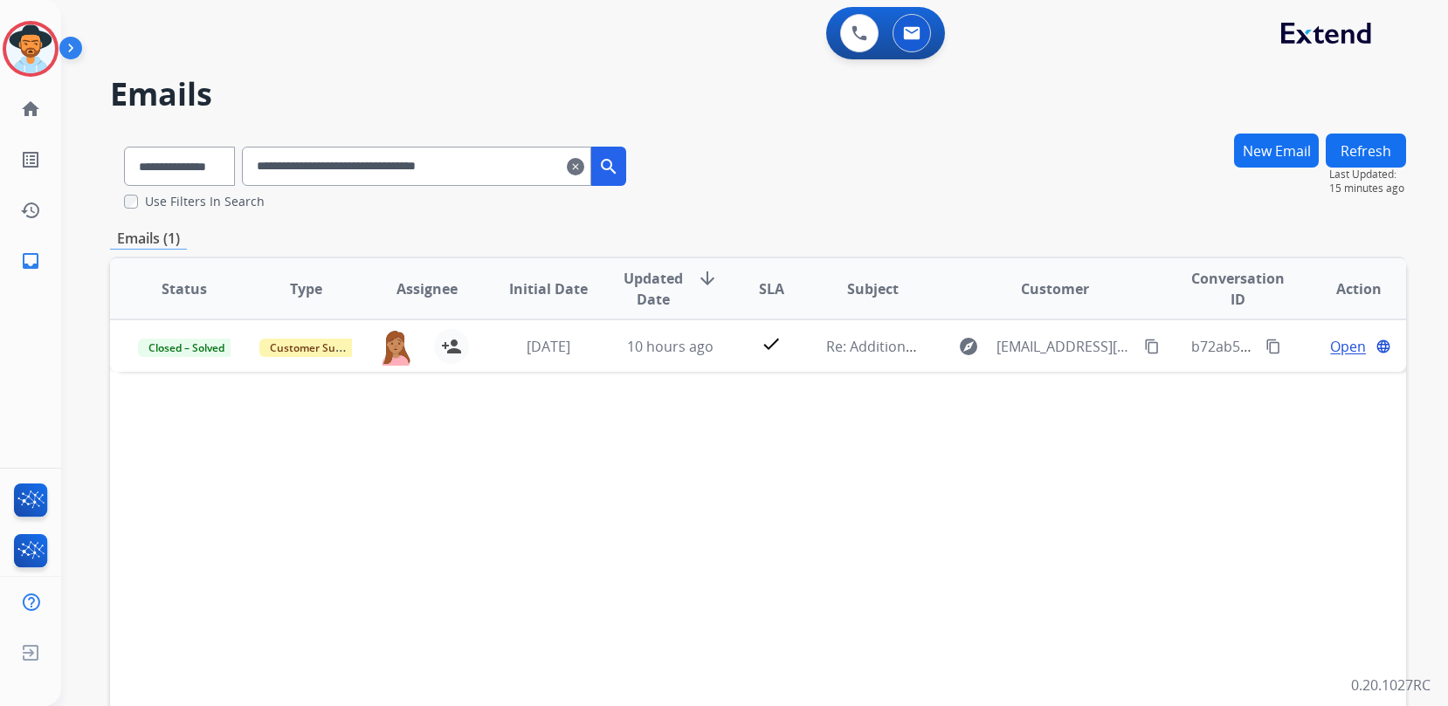
drag, startPoint x: 562, startPoint y: 176, endPoint x: 152, endPoint y: 137, distance: 411.4
click at [152, 137] on div "**********" at bounding box center [375, 163] width 530 height 60
paste input "text"
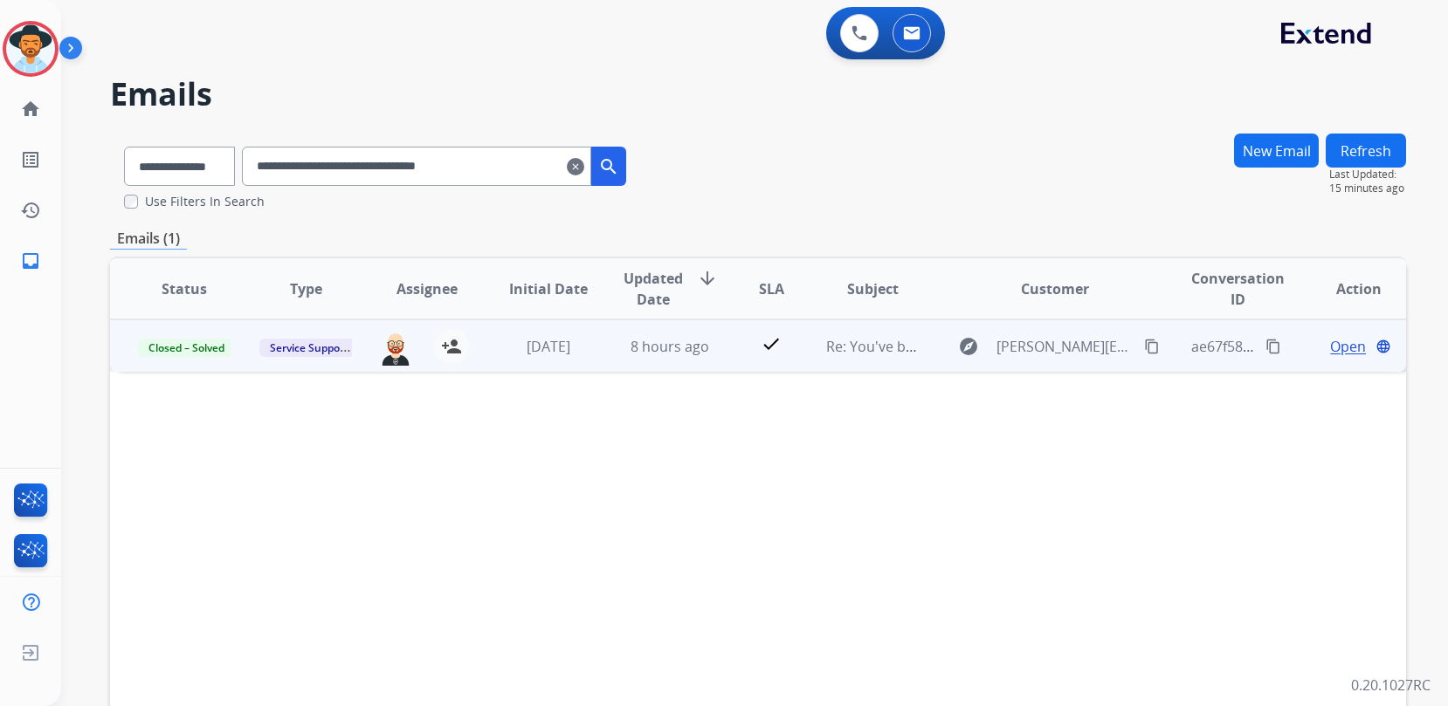
click at [1343, 347] on span "Open" at bounding box center [1348, 346] width 36 height 21
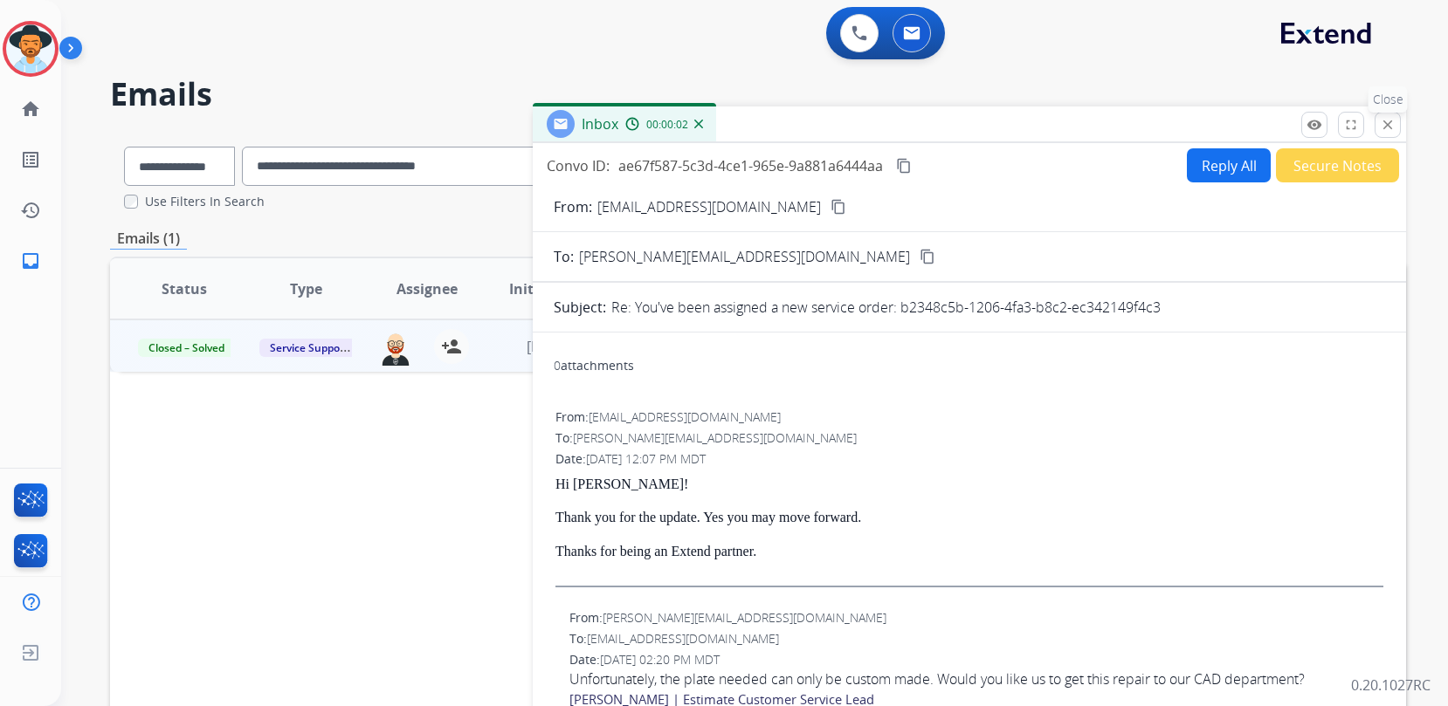
click at [1387, 119] on mat-icon "close" at bounding box center [1388, 125] width 16 height 16
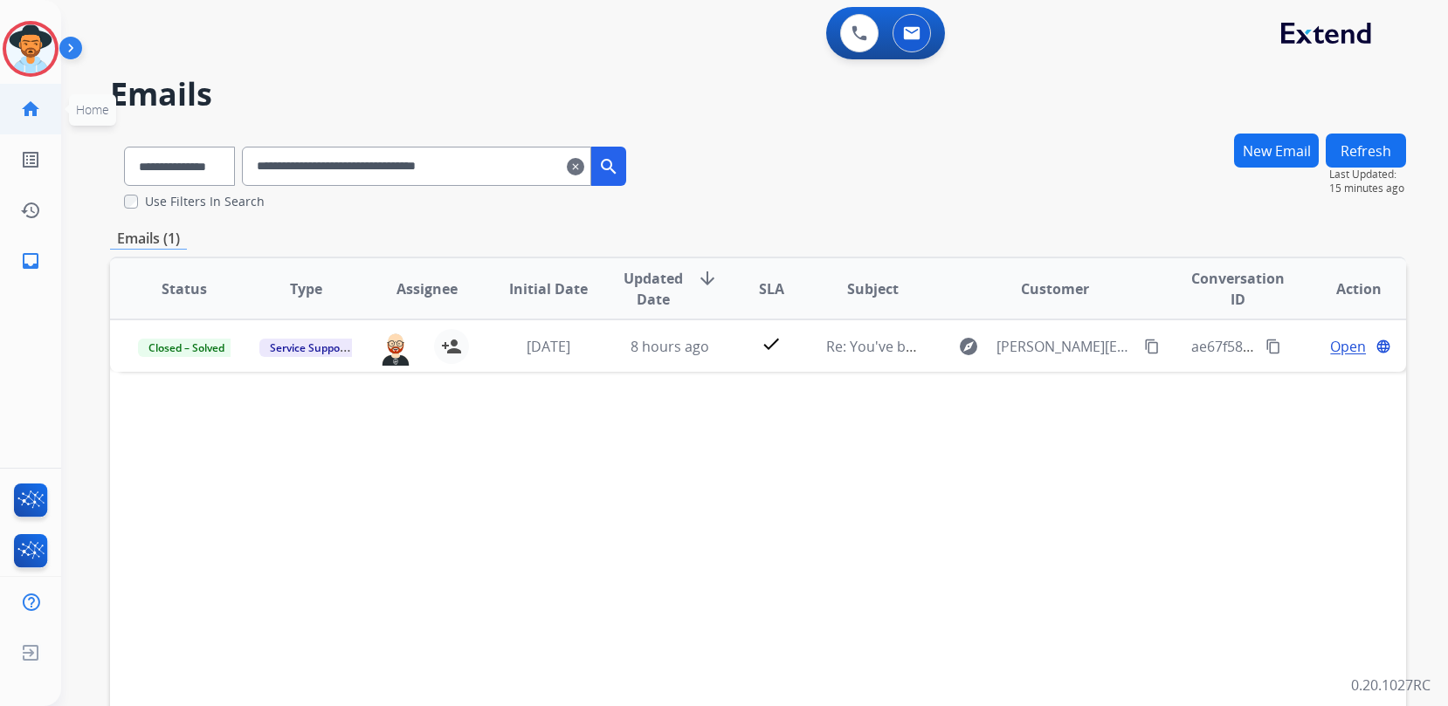
drag, startPoint x: 190, startPoint y: 135, endPoint x: 45, endPoint y: 125, distance: 146.2
click at [45, 125] on div "**********" at bounding box center [724, 353] width 1448 height 706
paste input "text"
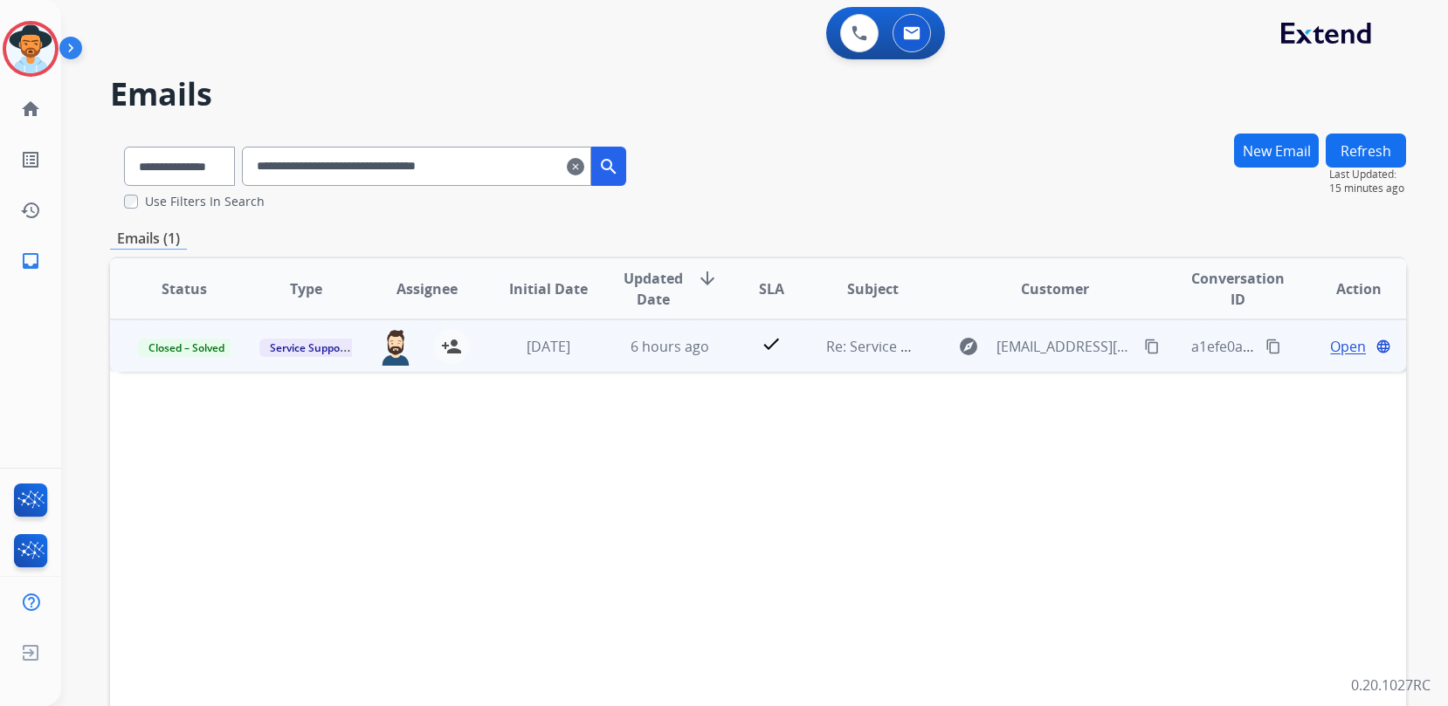
click at [1330, 348] on span "Open" at bounding box center [1348, 346] width 36 height 21
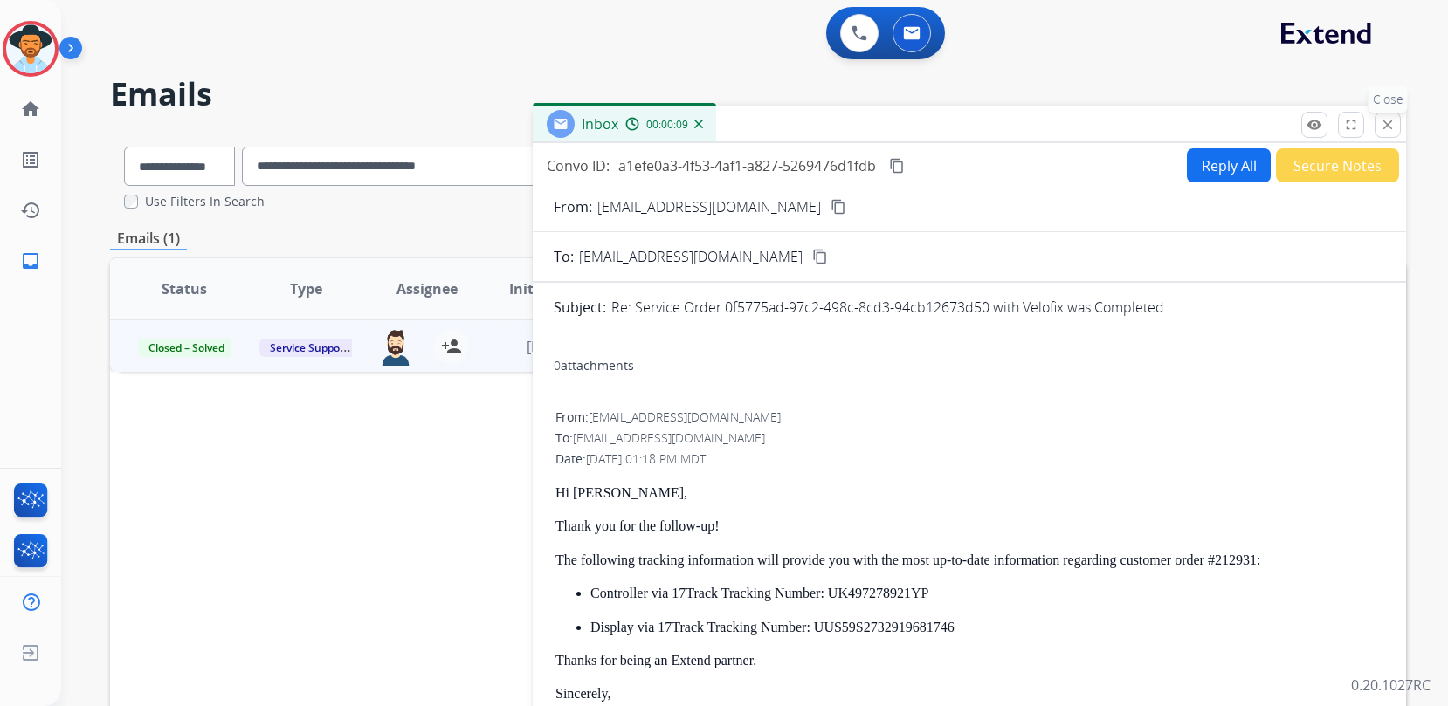
click at [1391, 120] on mat-icon "close" at bounding box center [1388, 125] width 16 height 16
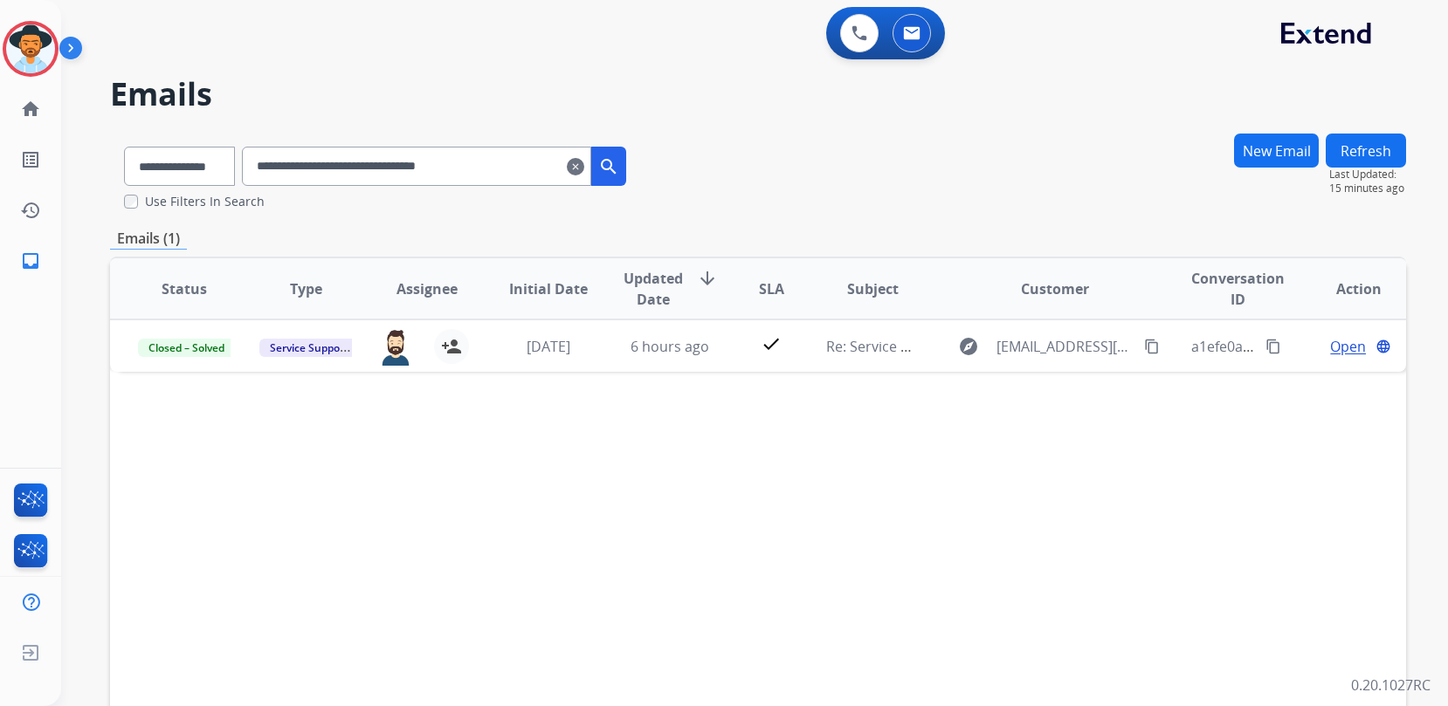
drag, startPoint x: 435, startPoint y: 167, endPoint x: 151, endPoint y: 152, distance: 284.2
click at [151, 152] on div "**********" at bounding box center [375, 163] width 530 height 60
paste input "text"
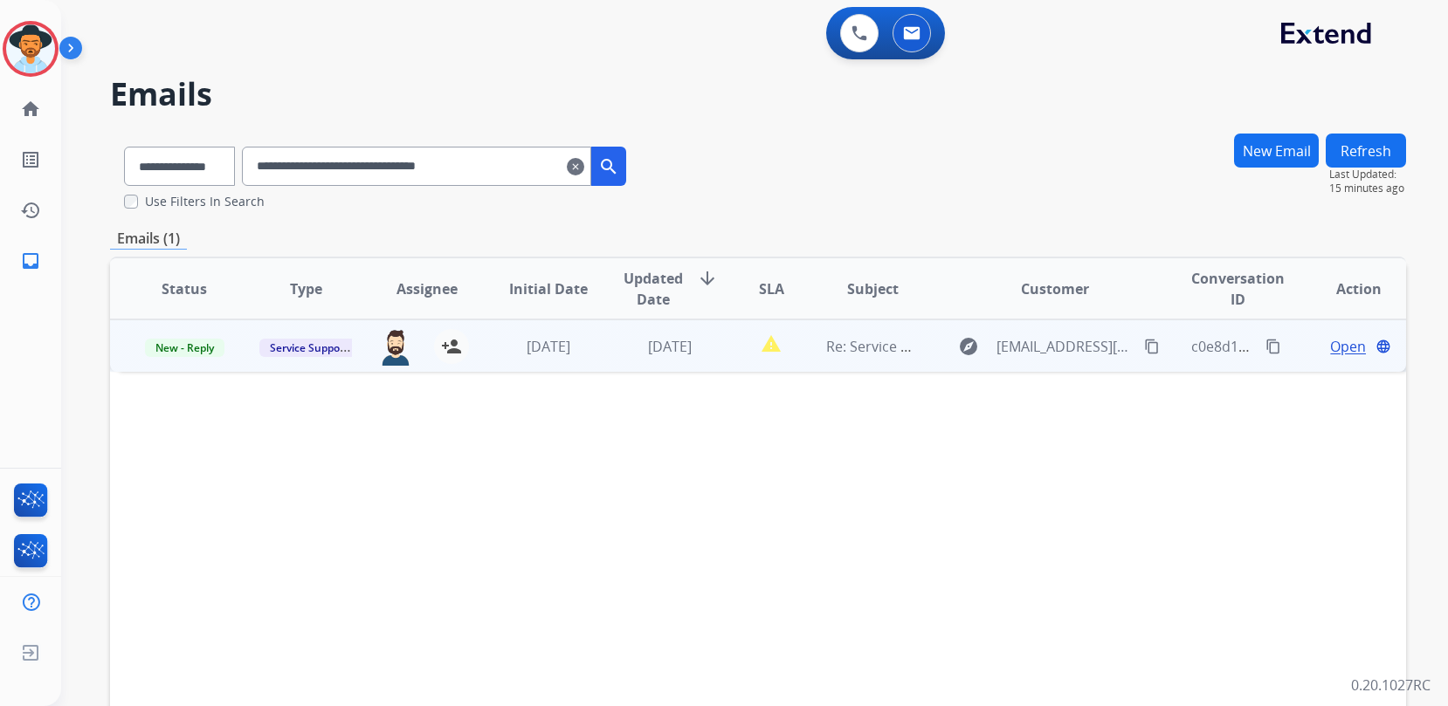
click at [1331, 345] on span "Open" at bounding box center [1348, 346] width 36 height 21
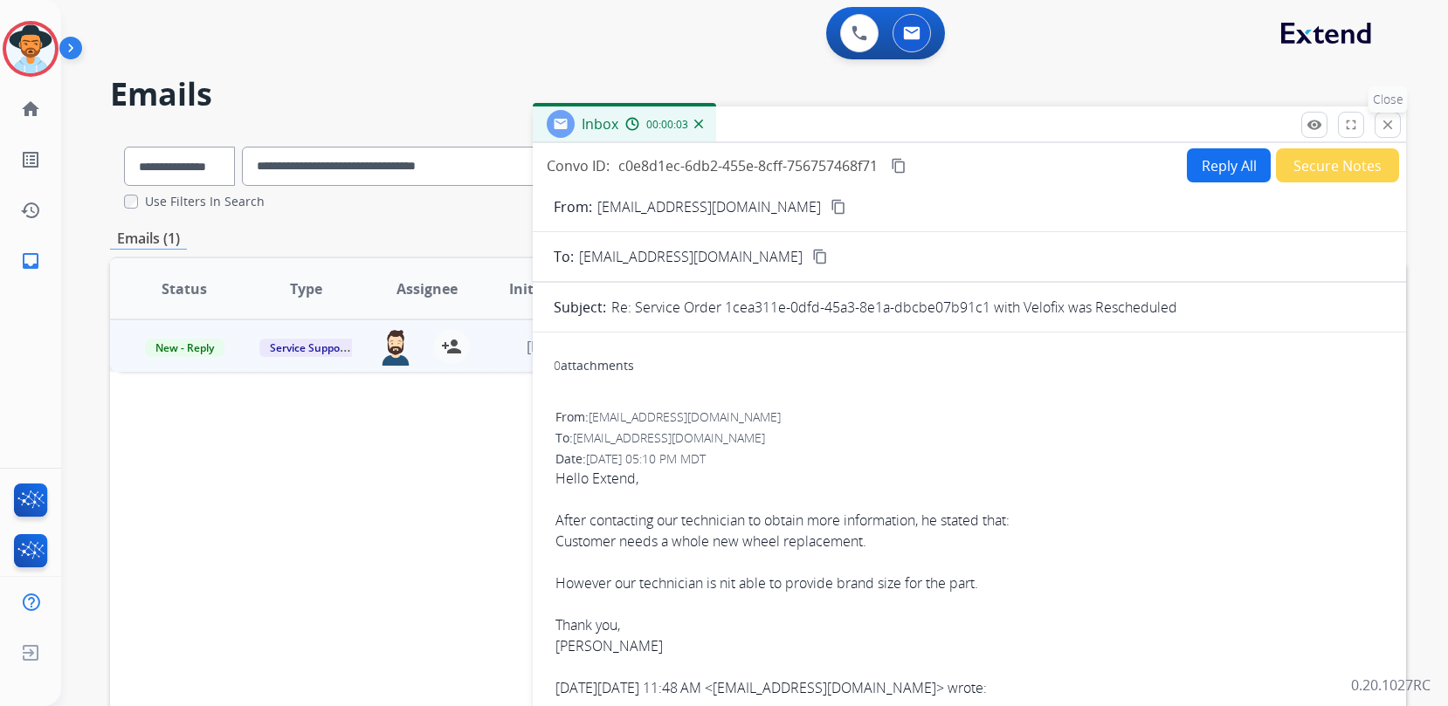
click at [1392, 128] on mat-icon "close" at bounding box center [1388, 125] width 16 height 16
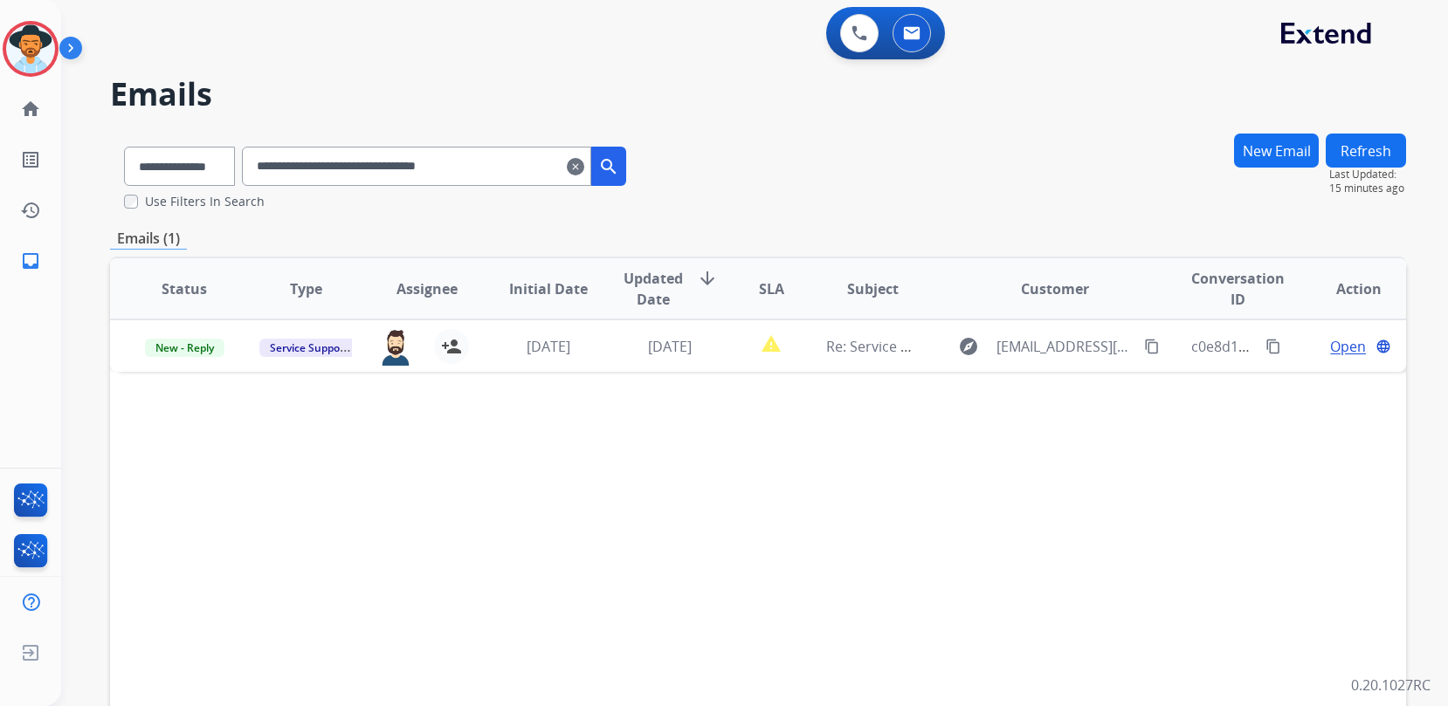
drag, startPoint x: 500, startPoint y: 157, endPoint x: 154, endPoint y: 136, distance: 346.5
click at [279, 142] on div "**********" at bounding box center [375, 163] width 530 height 60
paste input "text"
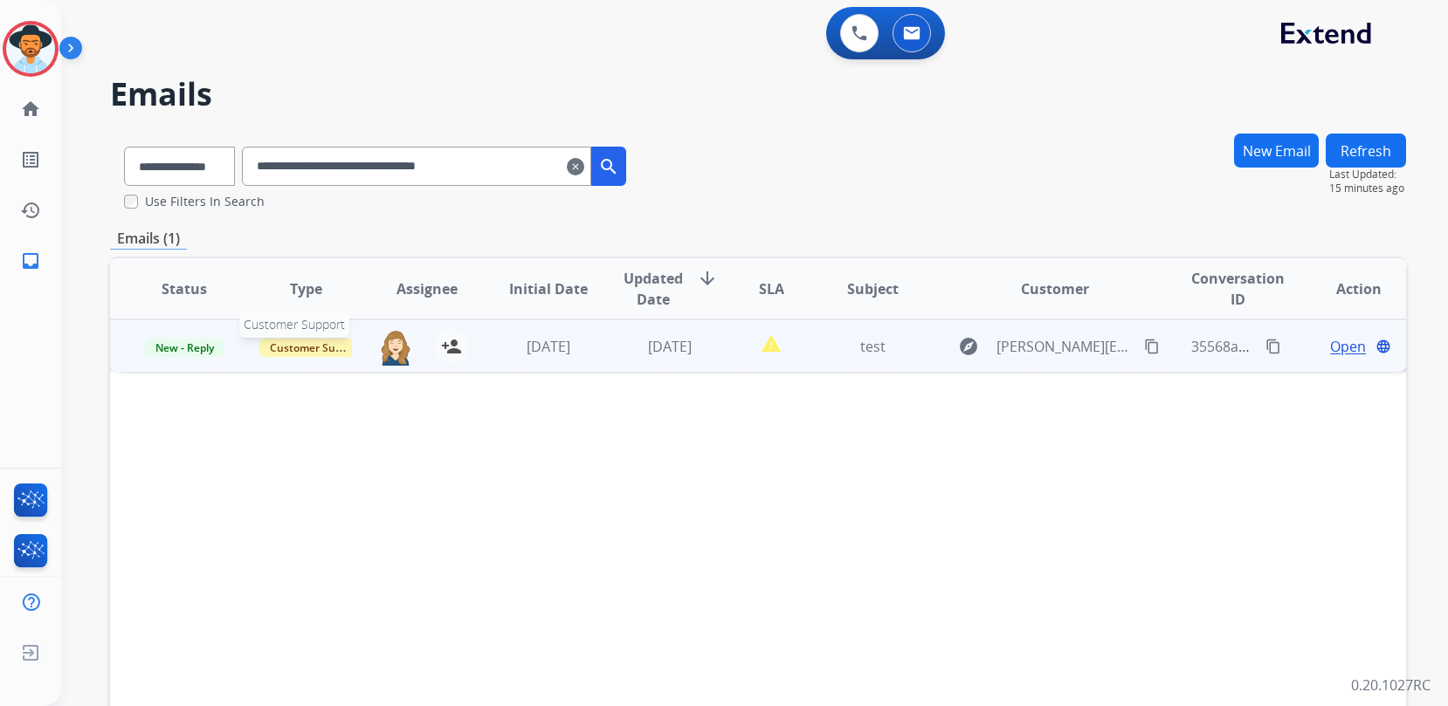
click at [279, 352] on span "Customer Support" at bounding box center [316, 348] width 114 height 18
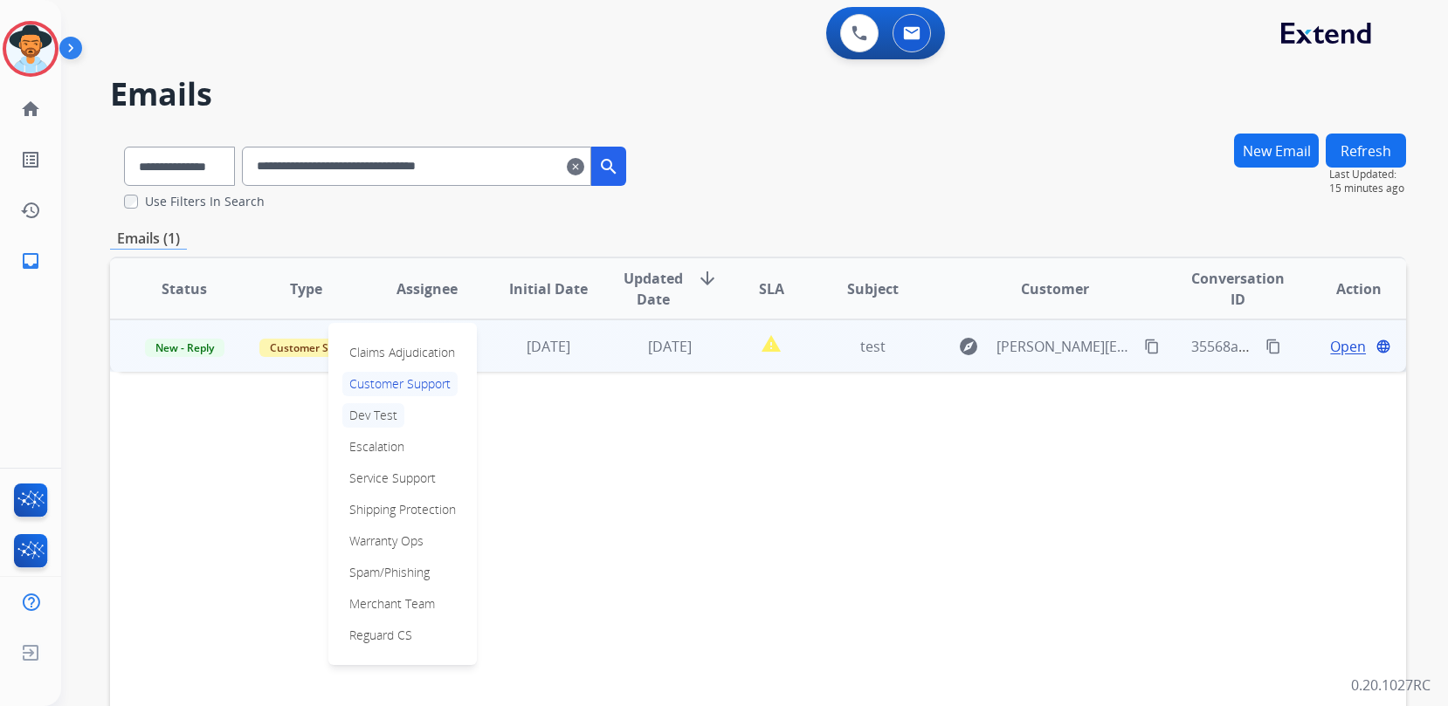
click at [396, 412] on p "Dev Test" at bounding box center [373, 415] width 62 height 24
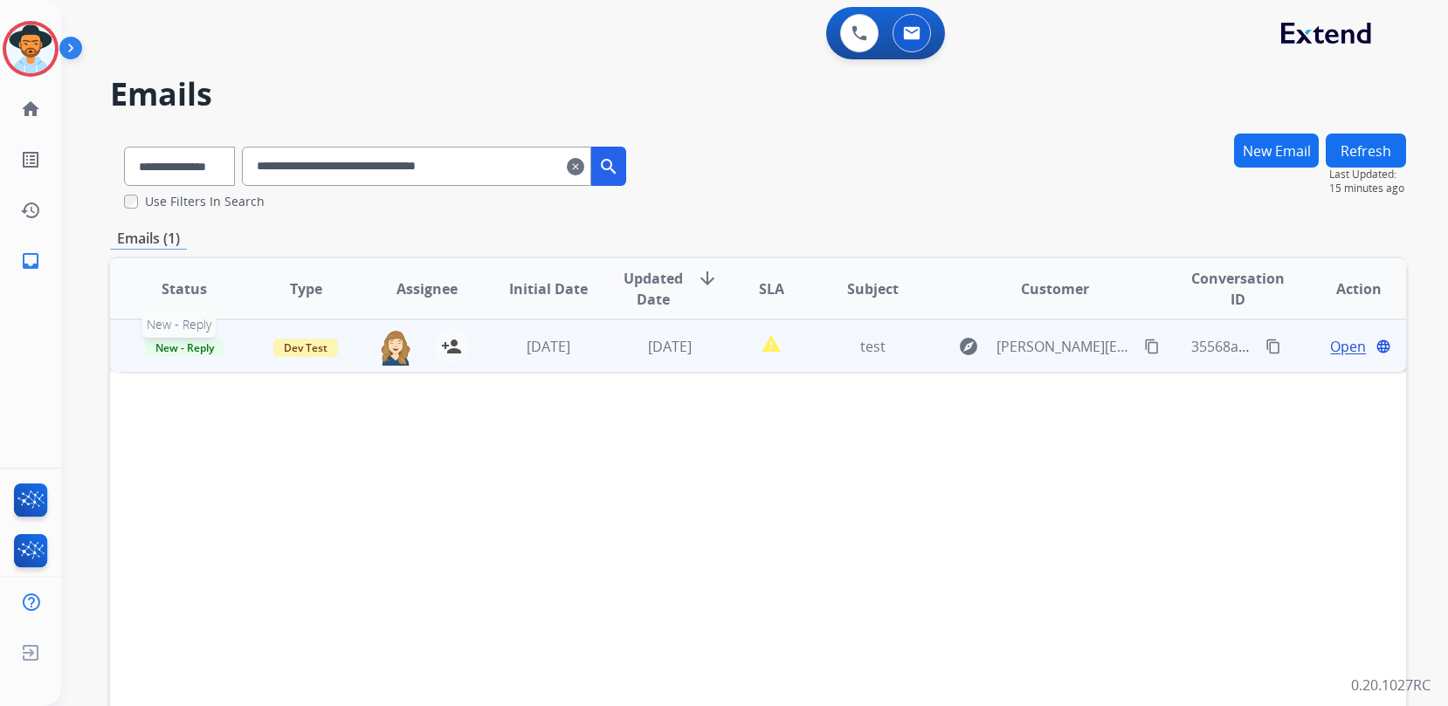
click at [197, 342] on span "New - Reply" at bounding box center [184, 348] width 79 height 18
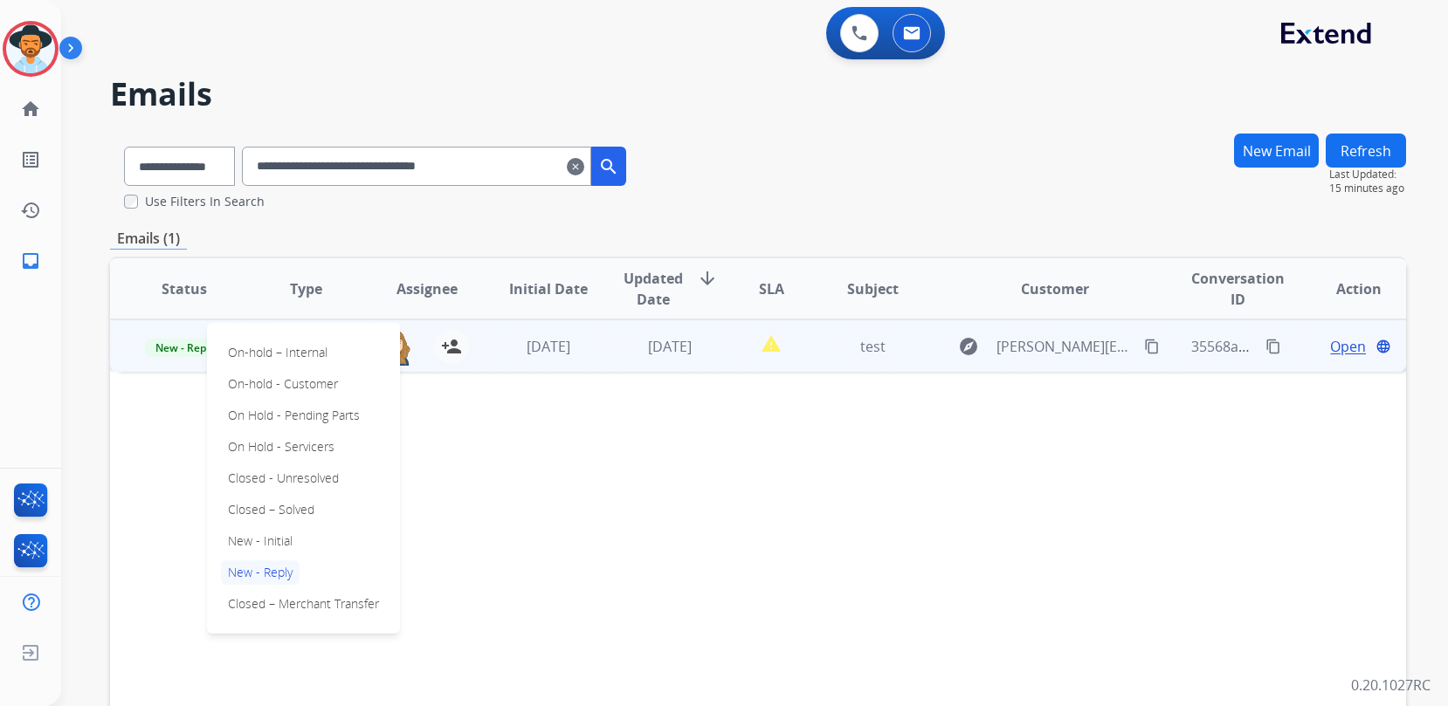
click at [321, 508] on div "On-hold – Internal On-hold - Customer On Hold - Pending Parts On Hold - Service…" at bounding box center [303, 478] width 193 height 311
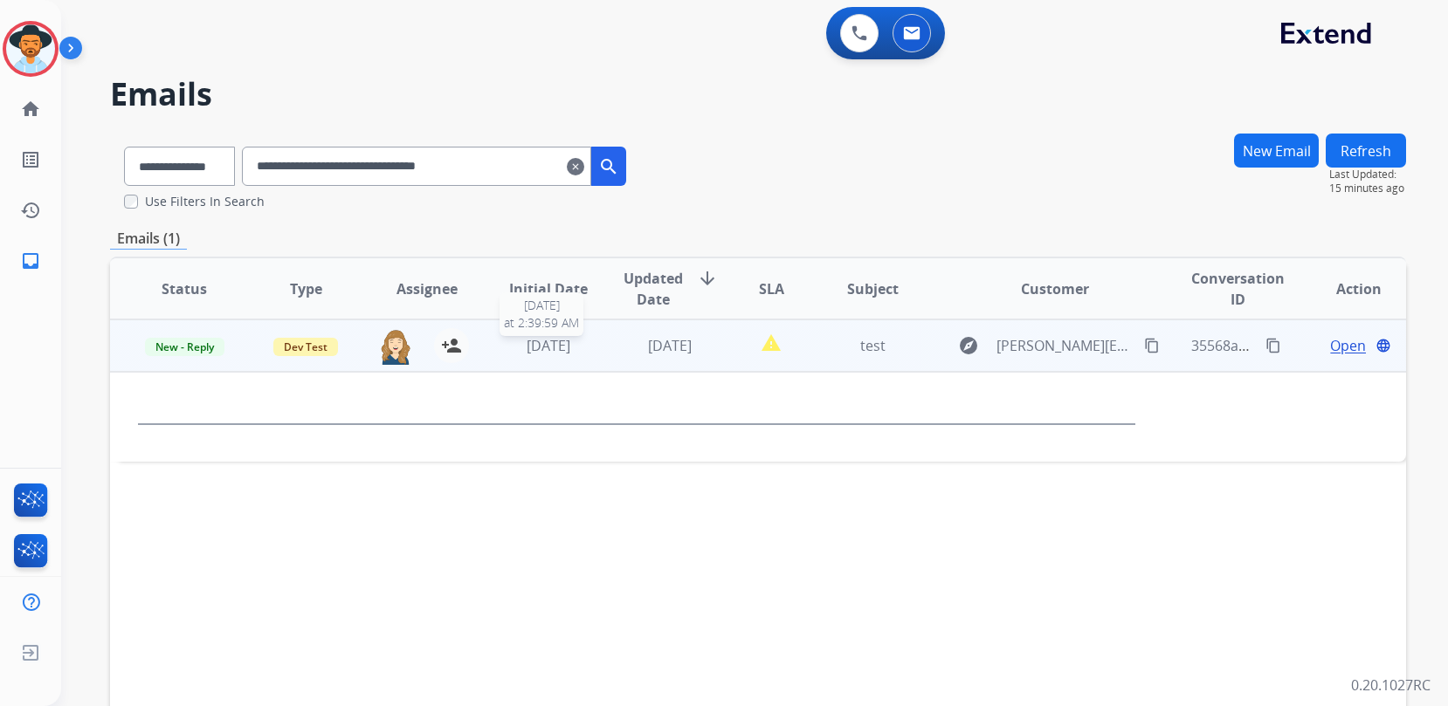
click at [561, 344] on span "[DATE]" at bounding box center [549, 345] width 44 height 19
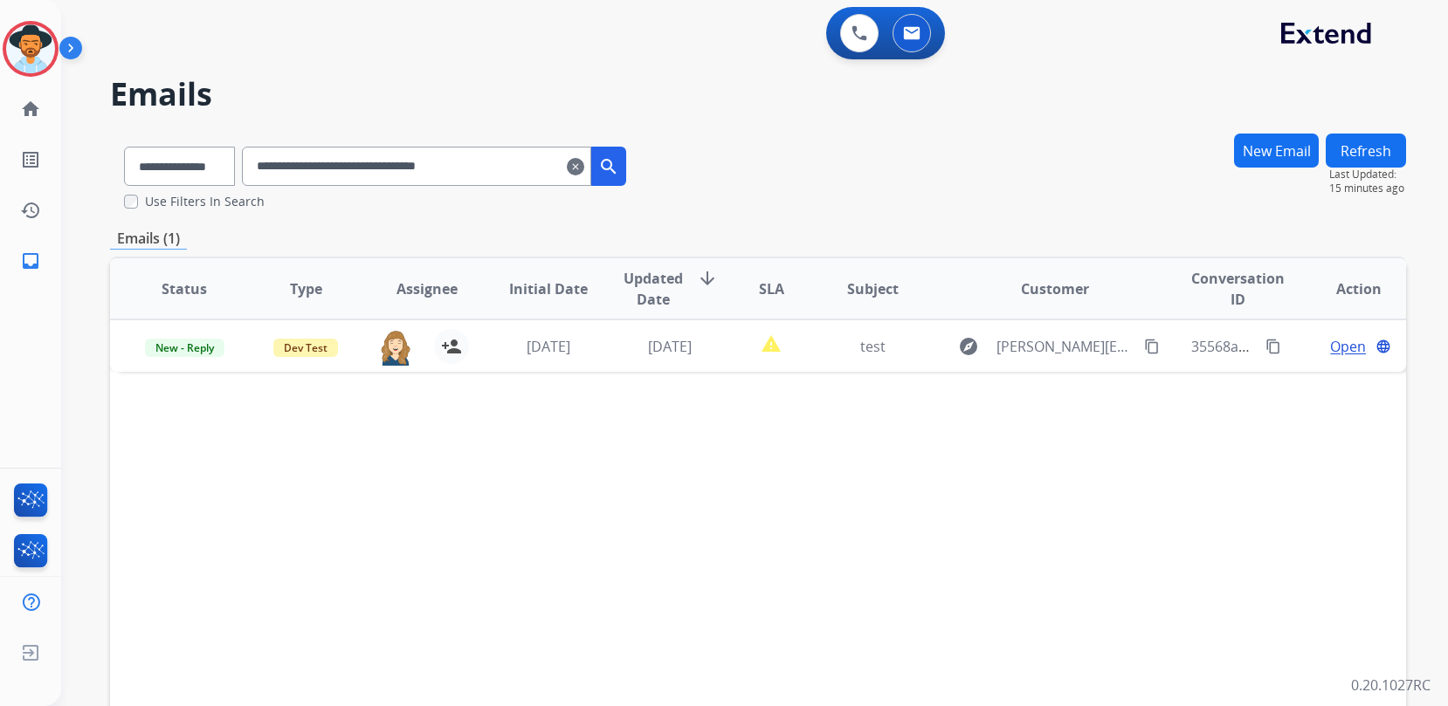
drag, startPoint x: 427, startPoint y: 139, endPoint x: 132, endPoint y: 104, distance: 297.2
click at [204, 111] on div "**********" at bounding box center [733, 416] width 1345 height 706
paste input "text"
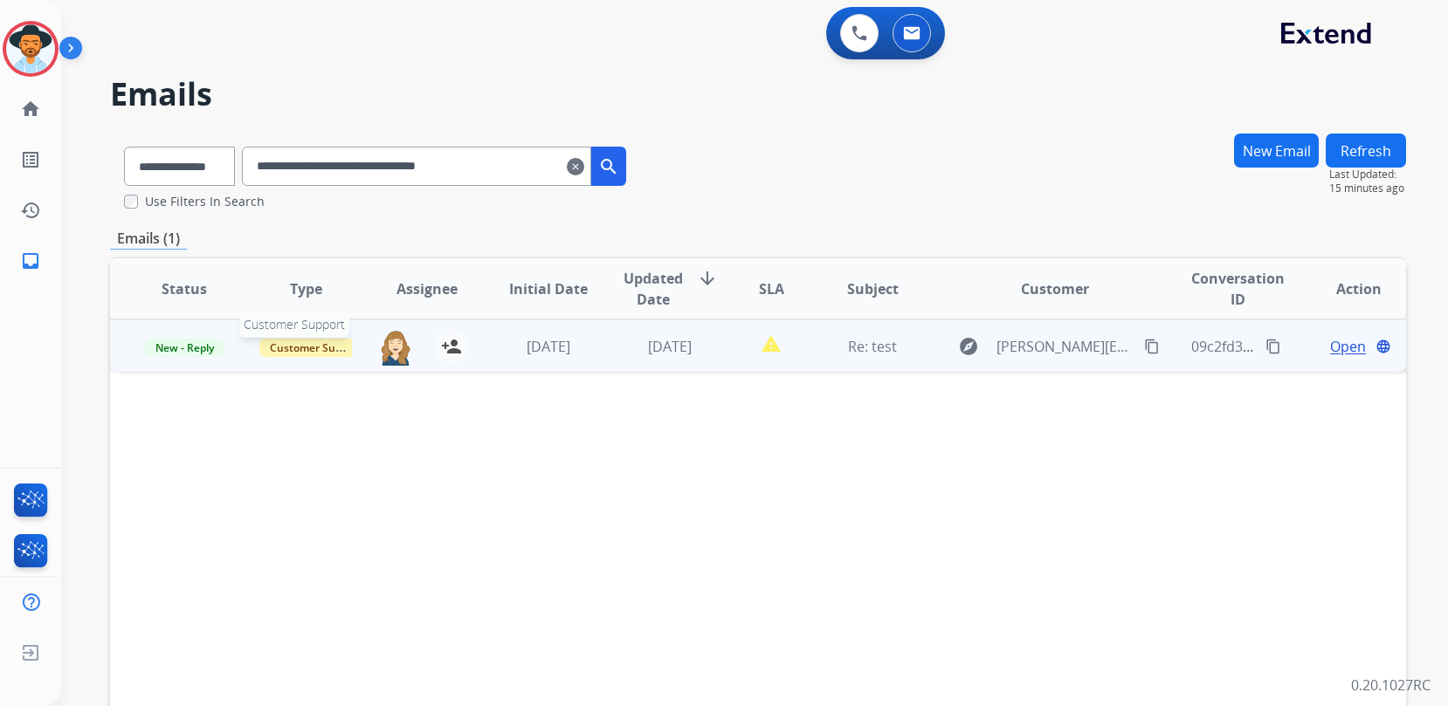
click at [310, 350] on span "Customer Support" at bounding box center [316, 348] width 114 height 18
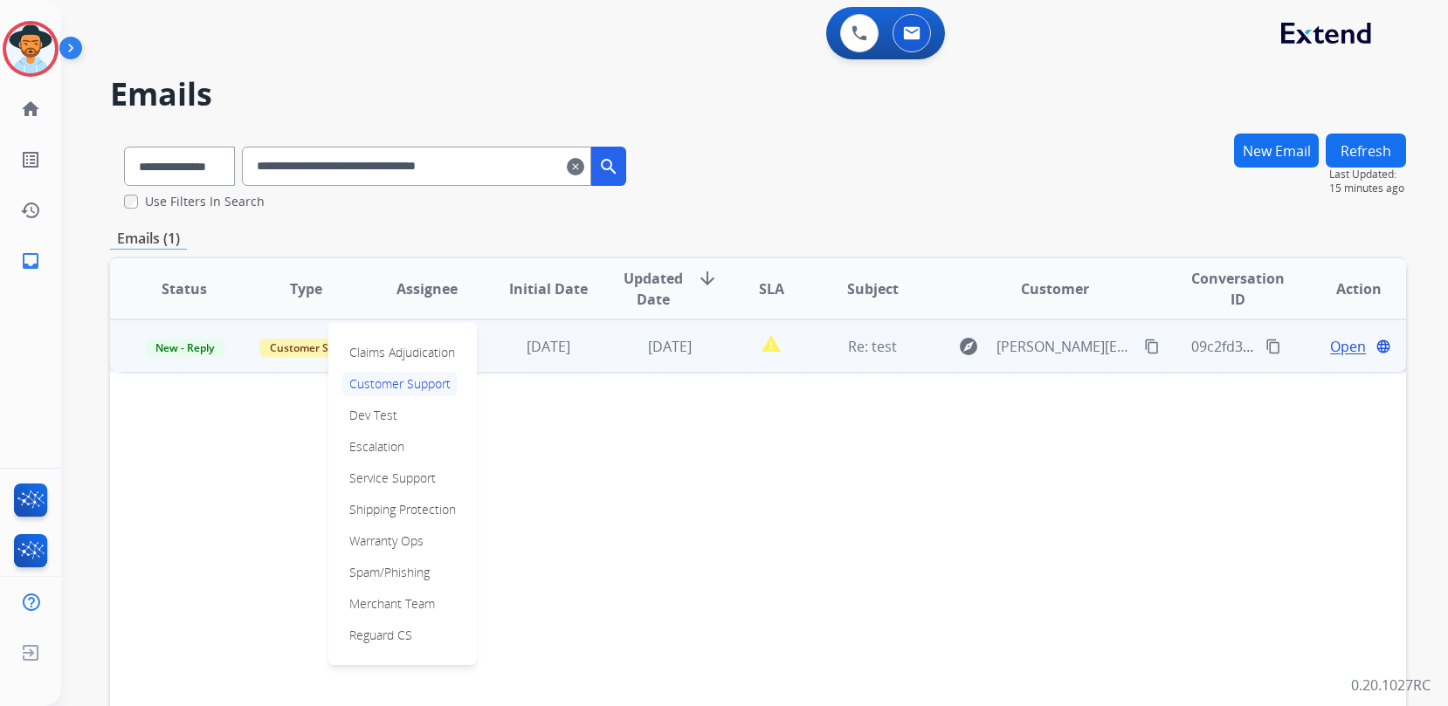
click at [398, 410] on p "Dev Test" at bounding box center [373, 415] width 62 height 24
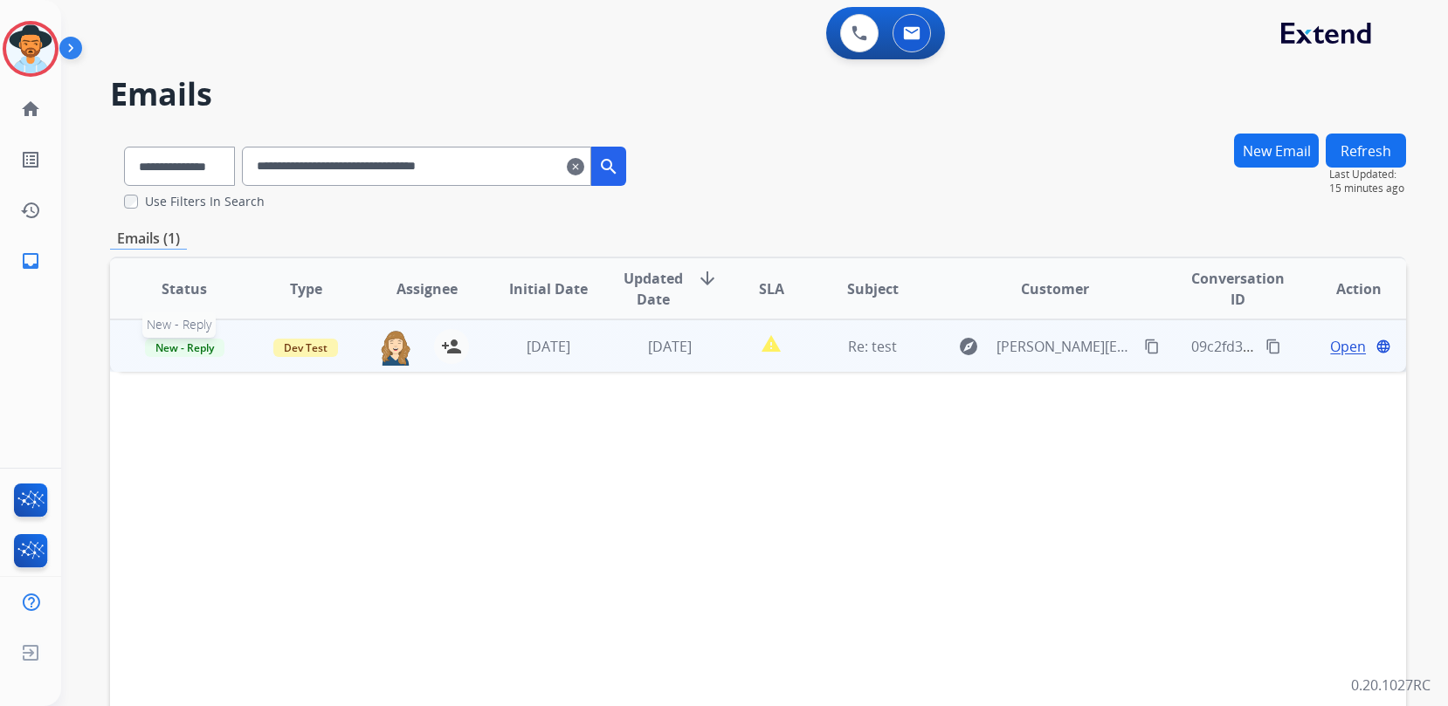
click at [186, 348] on span "New - Reply" at bounding box center [184, 348] width 79 height 18
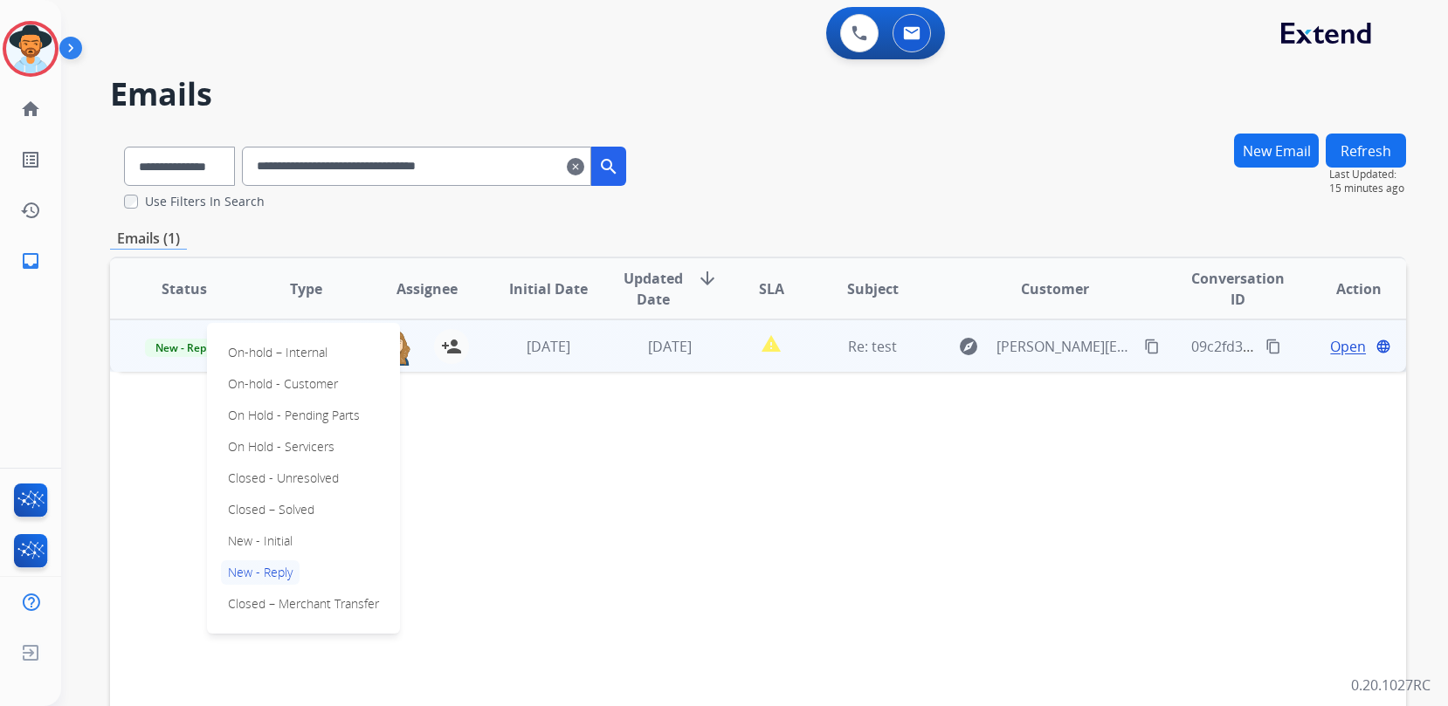
drag, startPoint x: 294, startPoint y: 506, endPoint x: 309, endPoint y: 503, distance: 15.1
click at [294, 506] on p "Closed – Solved" at bounding box center [271, 510] width 100 height 24
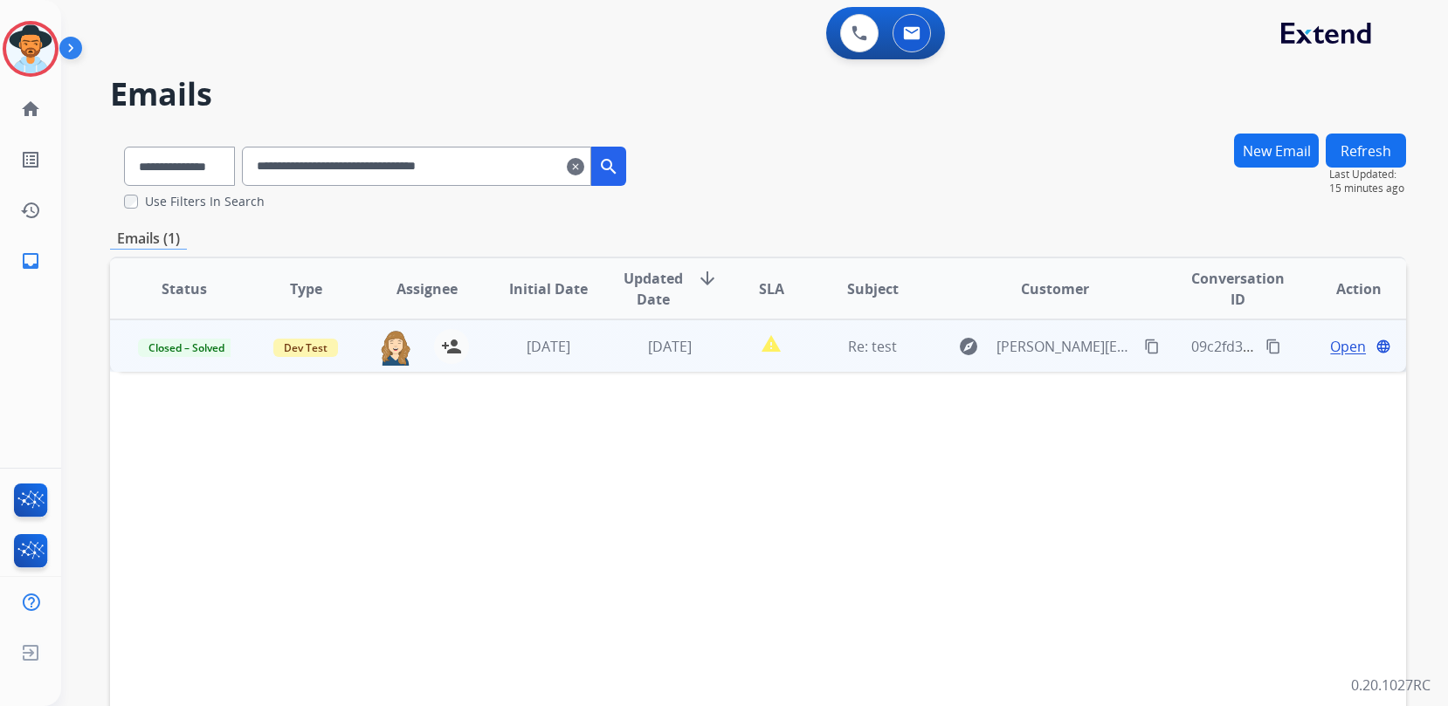
drag, startPoint x: 460, startPoint y: 155, endPoint x: 262, endPoint y: 128, distance: 200.0
click at [283, 130] on div "**********" at bounding box center [733, 416] width 1345 height 706
paste input "text"
click at [1347, 352] on span "Open" at bounding box center [1348, 346] width 36 height 21
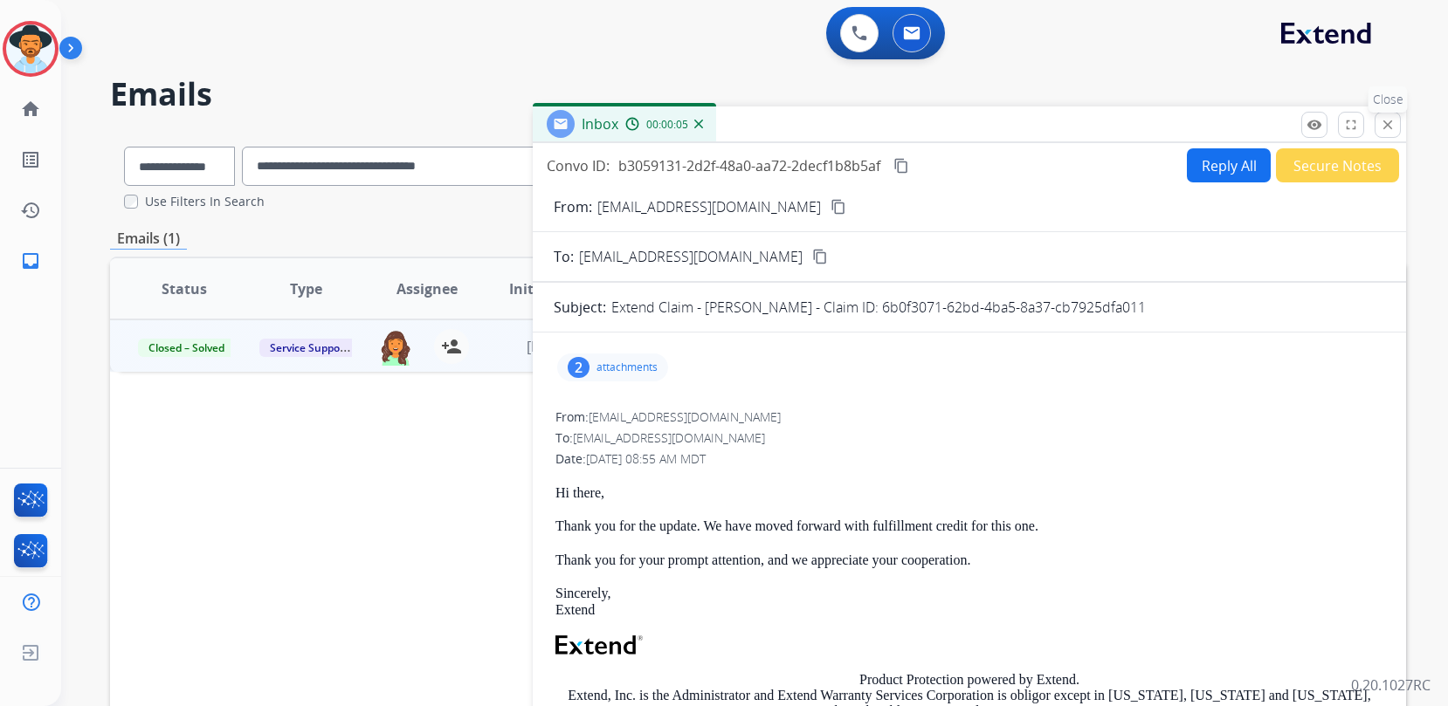
click at [1386, 127] on mat-icon "close" at bounding box center [1388, 125] width 16 height 16
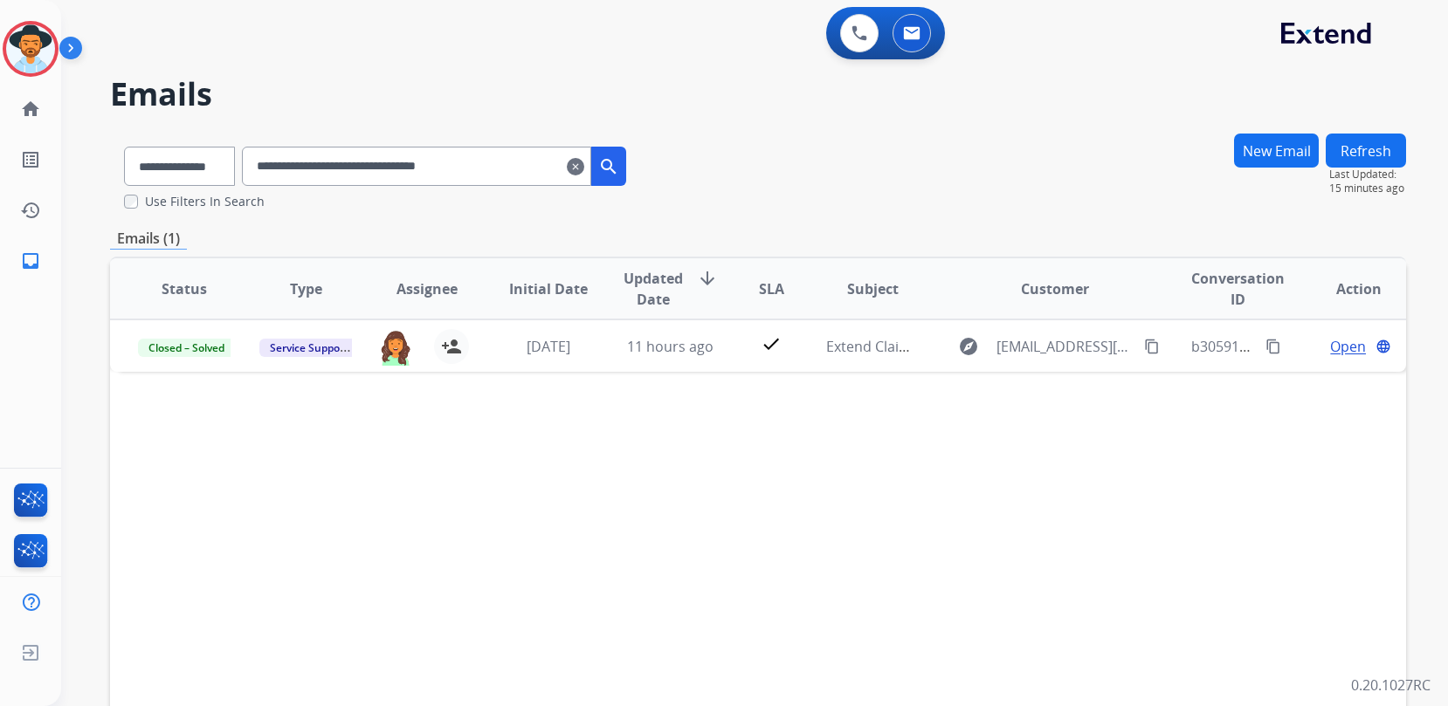
drag, startPoint x: 533, startPoint y: 160, endPoint x: 129, endPoint y: 125, distance: 405.0
click at [173, 131] on div "**********" at bounding box center [733, 416] width 1345 height 706
paste input "text"
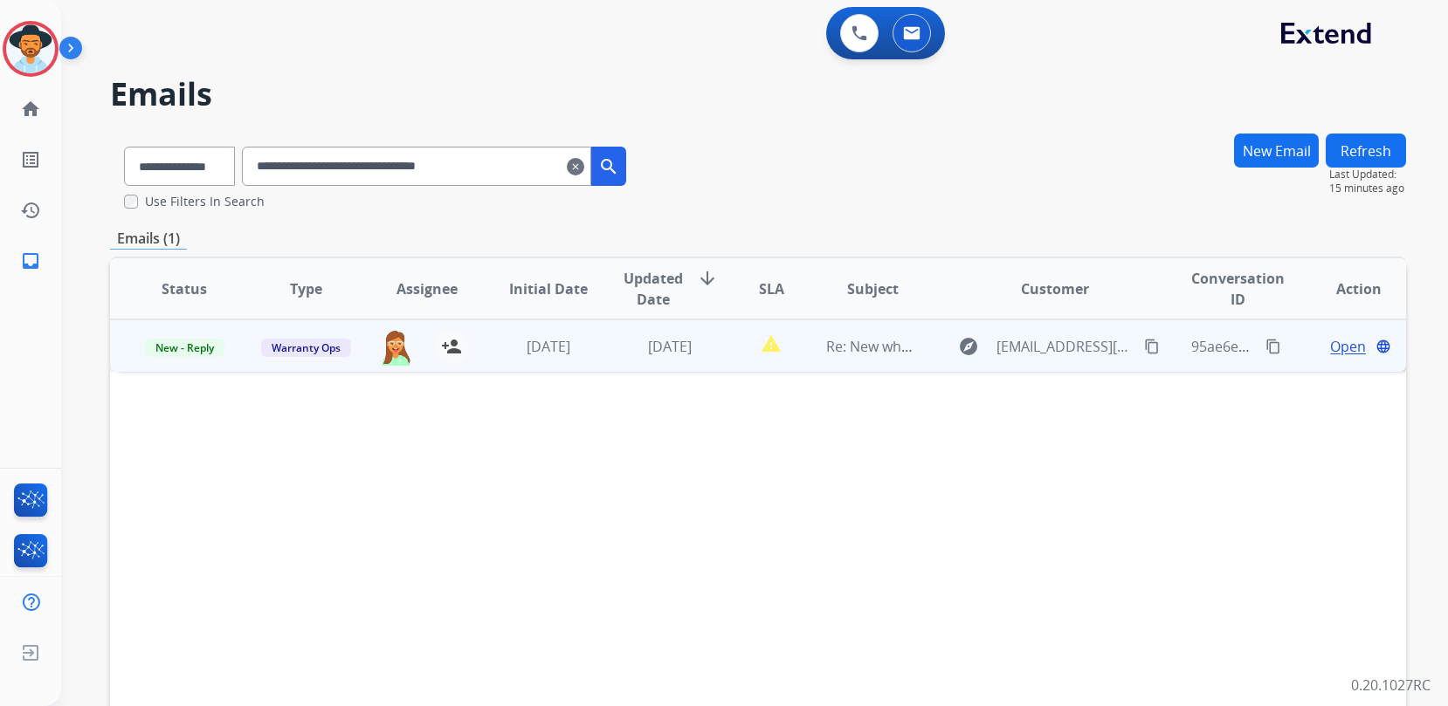
click at [1340, 348] on span "Open" at bounding box center [1348, 346] width 36 height 21
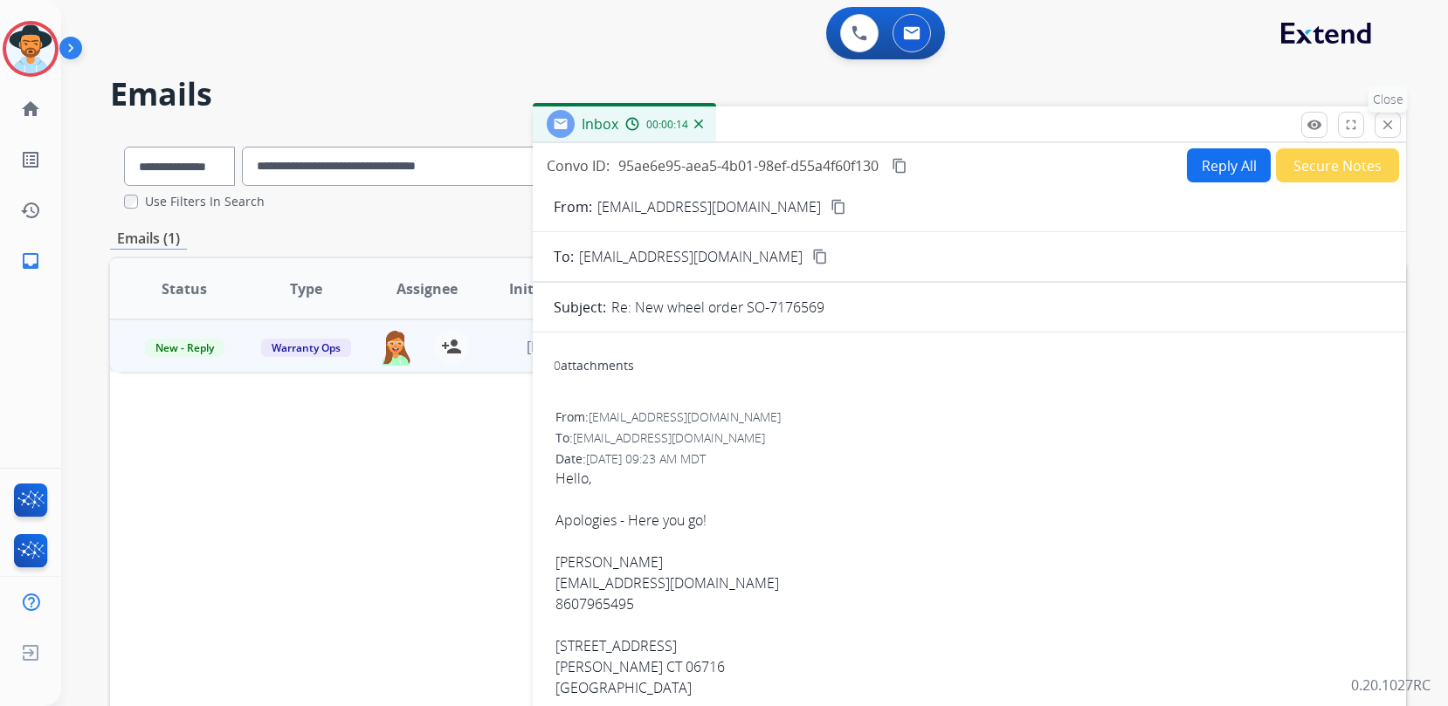
click at [1393, 119] on mat-icon "close" at bounding box center [1388, 125] width 16 height 16
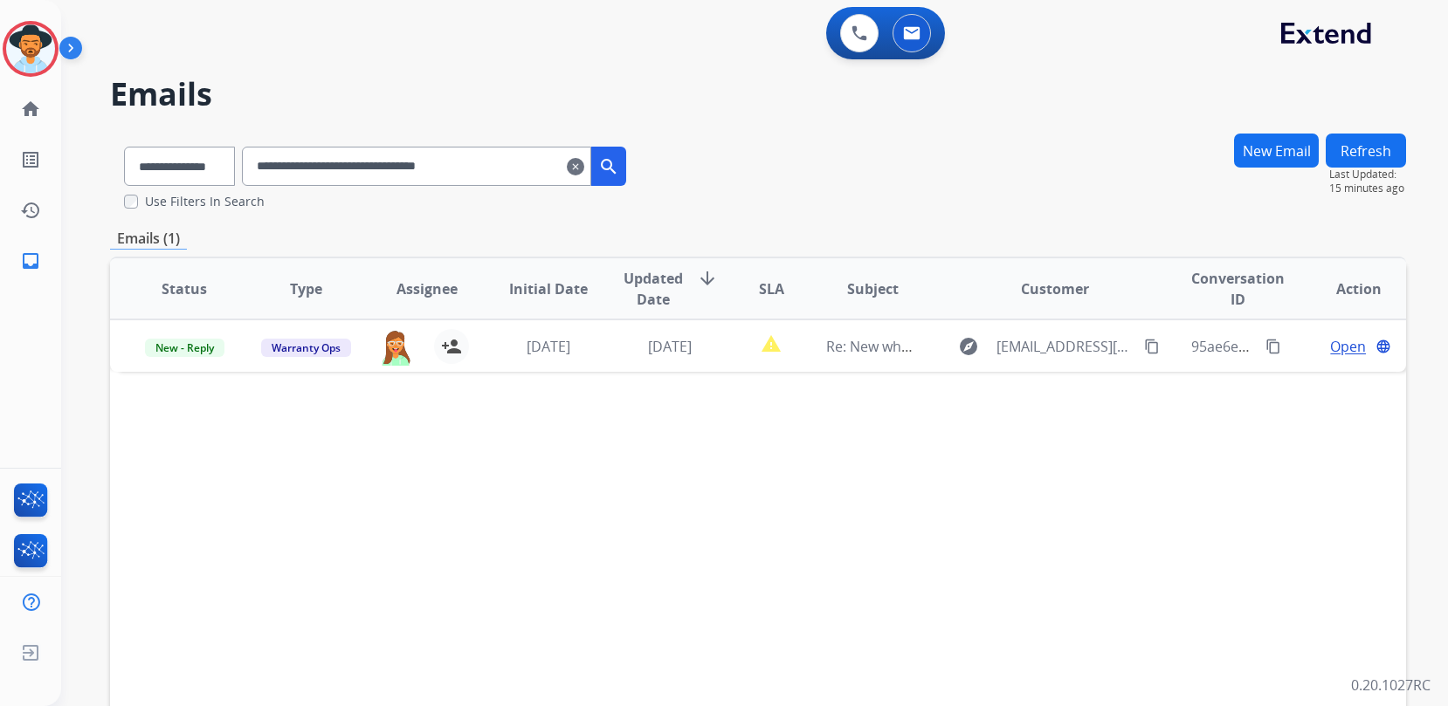
drag, startPoint x: 527, startPoint y: 168, endPoint x: 174, endPoint y: 118, distance: 356.3
click at [229, 127] on div "**********" at bounding box center [733, 416] width 1345 height 706
paste input "text"
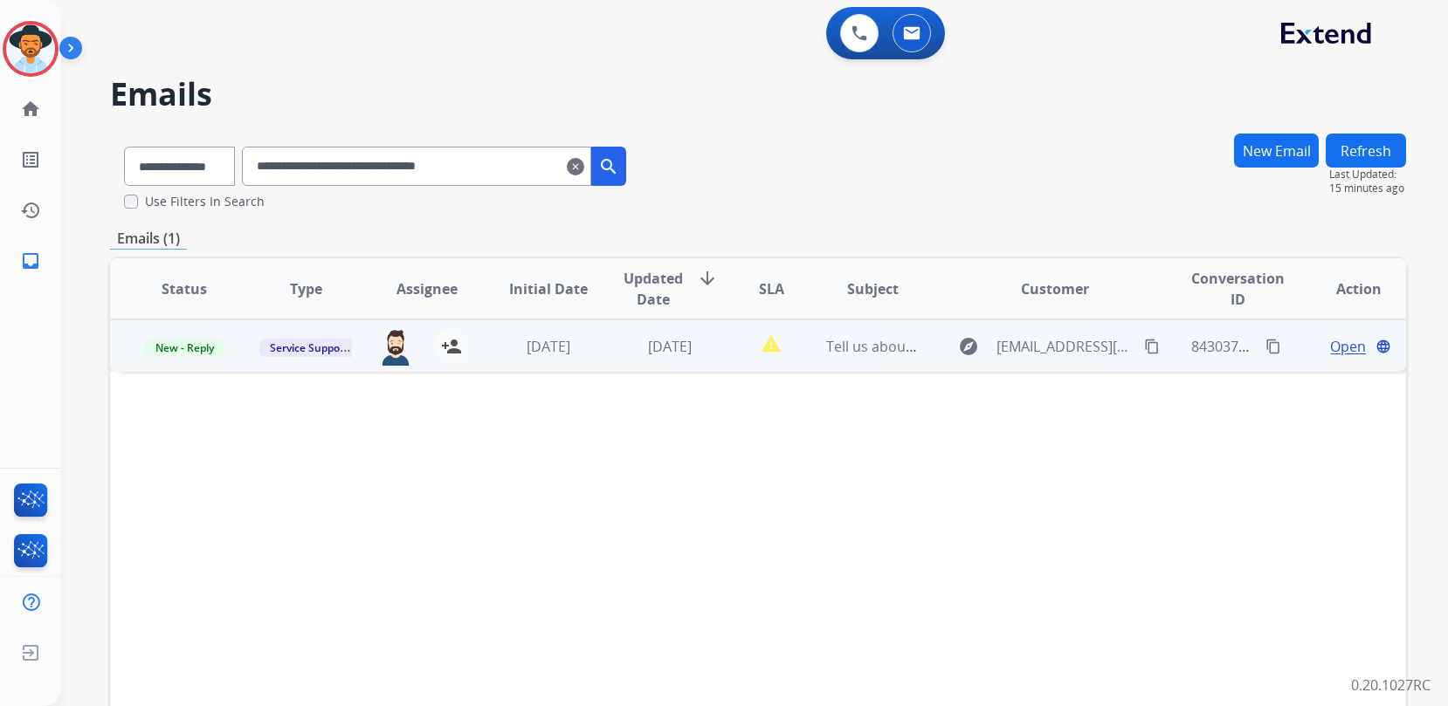
click at [1349, 351] on span "Open" at bounding box center [1348, 346] width 36 height 21
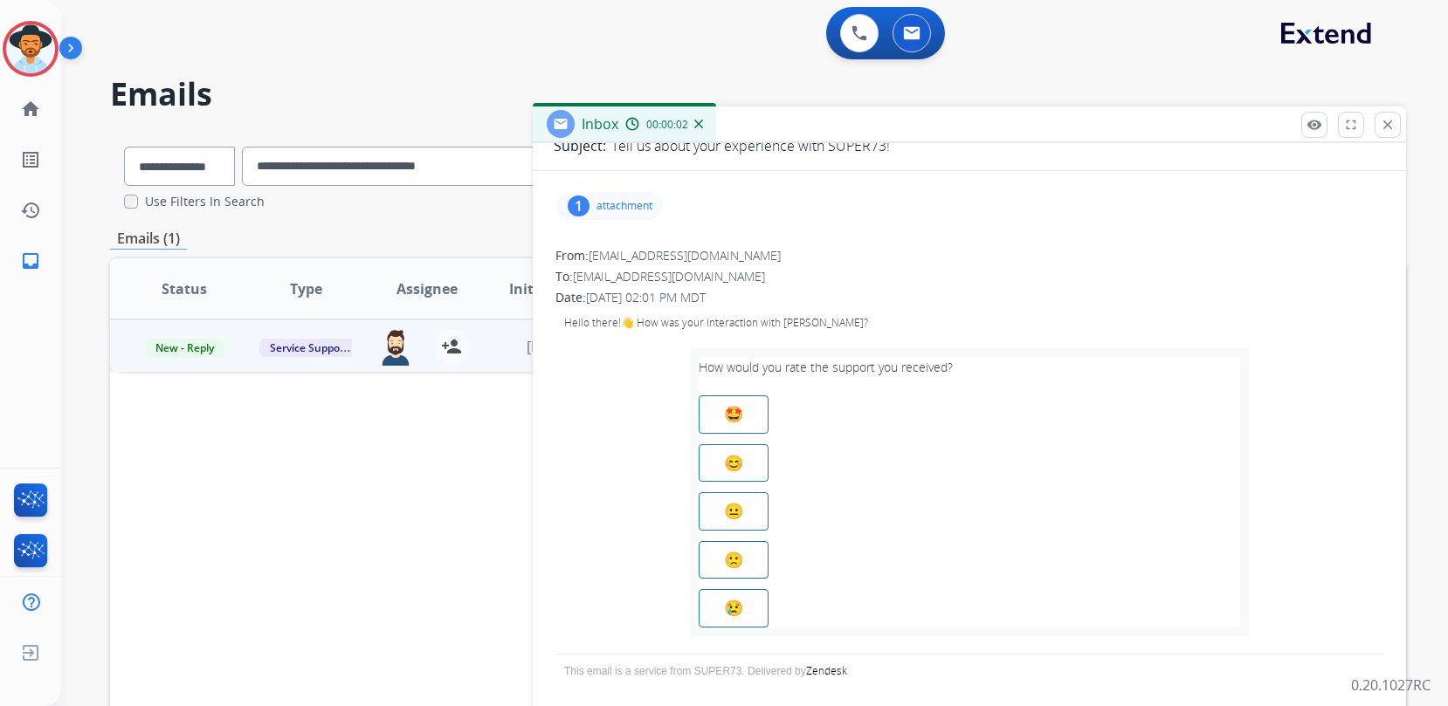
scroll to position [164, 0]
click at [1382, 124] on mat-icon "close" at bounding box center [1388, 125] width 16 height 16
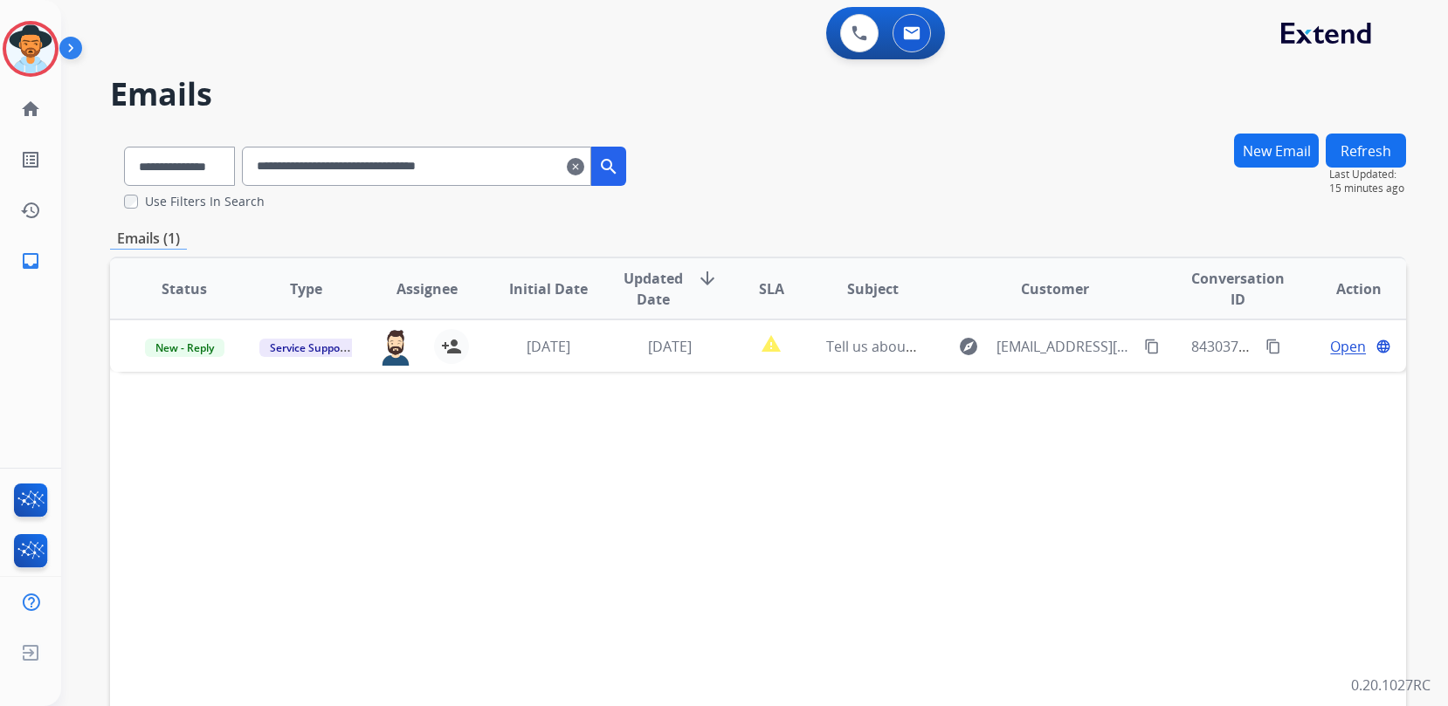
drag, startPoint x: 403, startPoint y: 157, endPoint x: 162, endPoint y: 154, distance: 241.0
click at [162, 154] on div "**********" at bounding box center [375, 163] width 530 height 60
paste input "text"
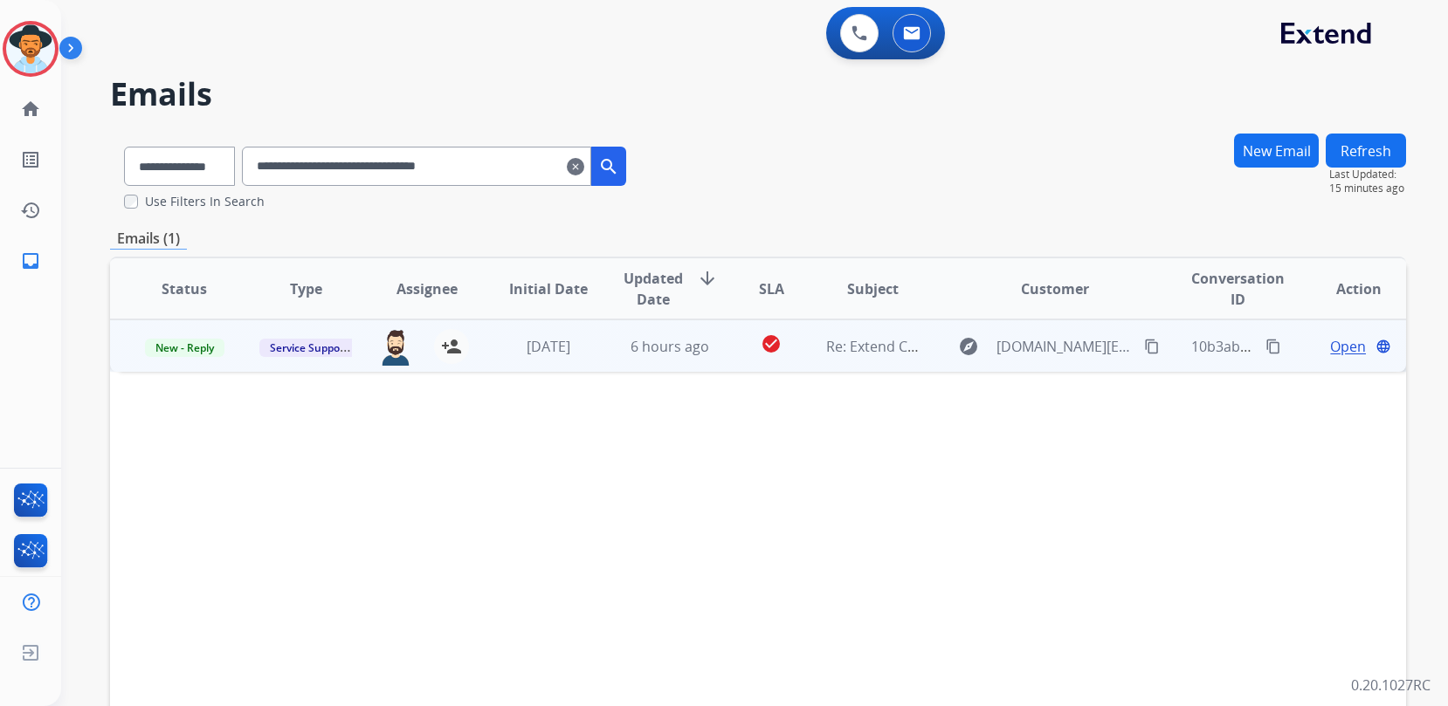
click at [1345, 350] on span "Open" at bounding box center [1348, 346] width 36 height 21
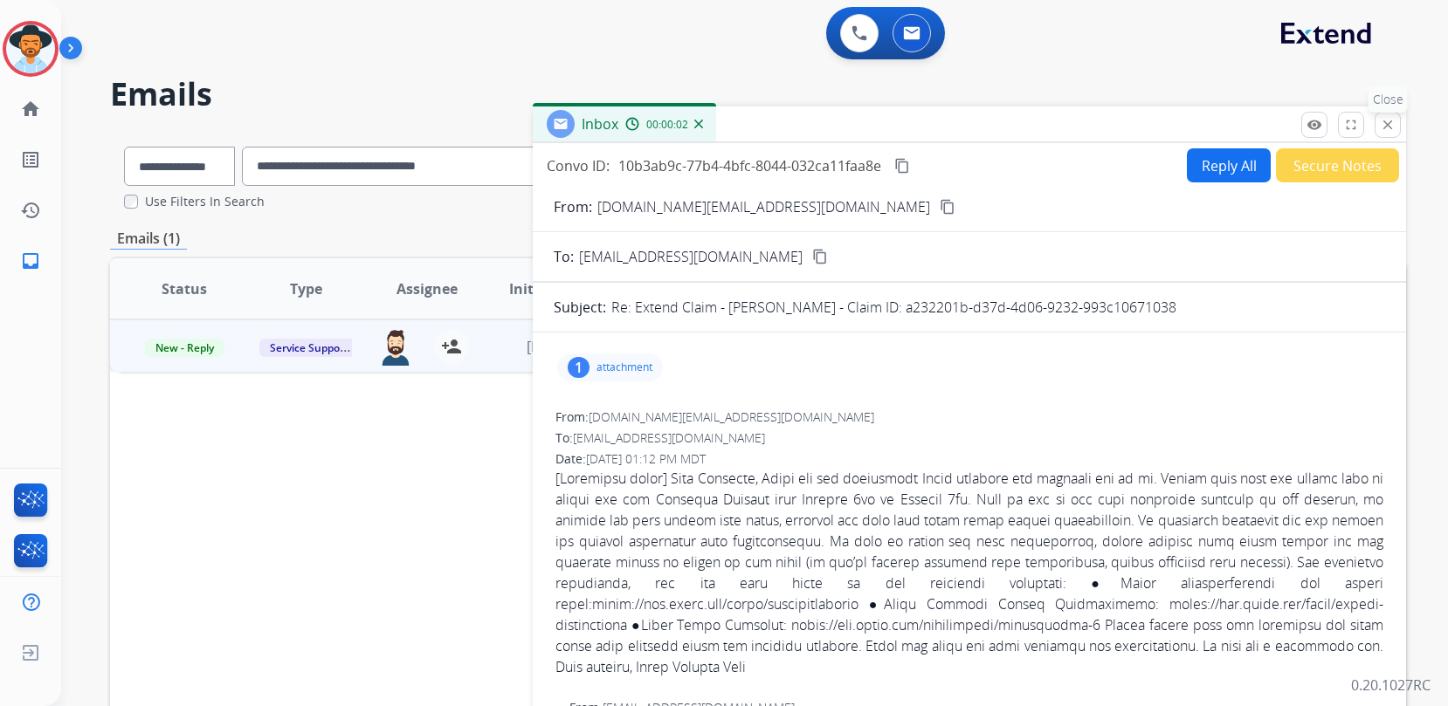
click at [1382, 125] on mat-icon "close" at bounding box center [1388, 125] width 16 height 16
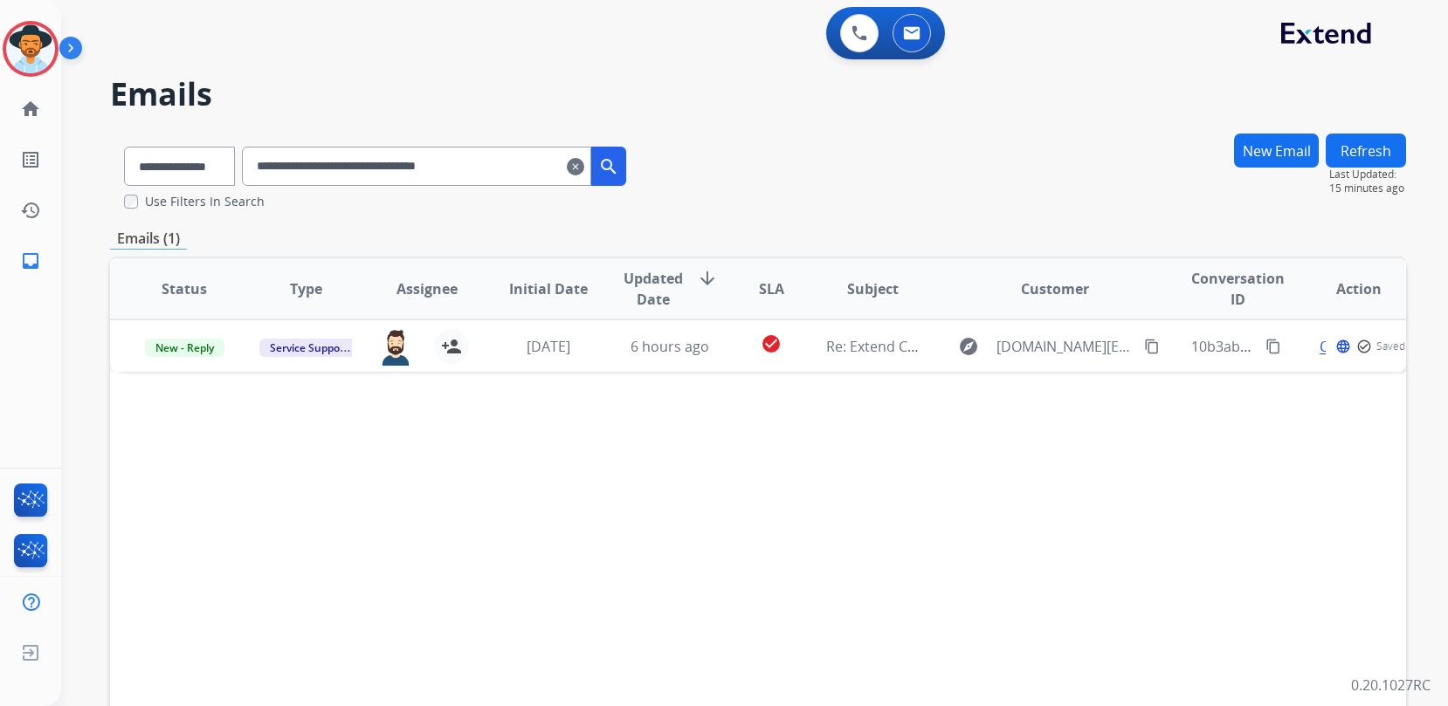
click at [568, 429] on div "Status Type Assignee Initial Date Updated Date arrow_downward SLA Subject Custo…" at bounding box center [758, 549] width 1296 height 585
drag, startPoint x: 552, startPoint y: 169, endPoint x: 64, endPoint y: 147, distance: 488.6
click at [64, 147] on div "**********" at bounding box center [733, 416] width 1345 height 706
paste input "text"
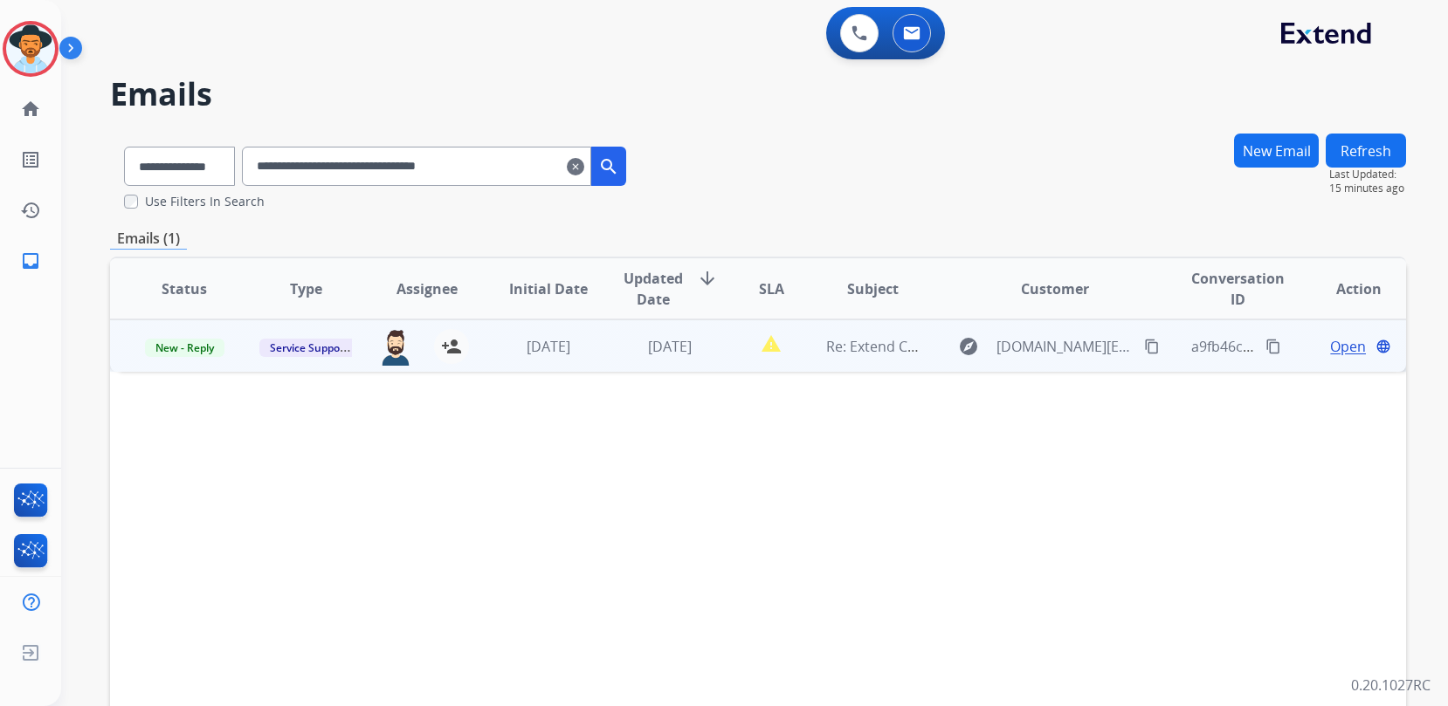
click at [1344, 347] on span "Open" at bounding box center [1348, 346] width 36 height 21
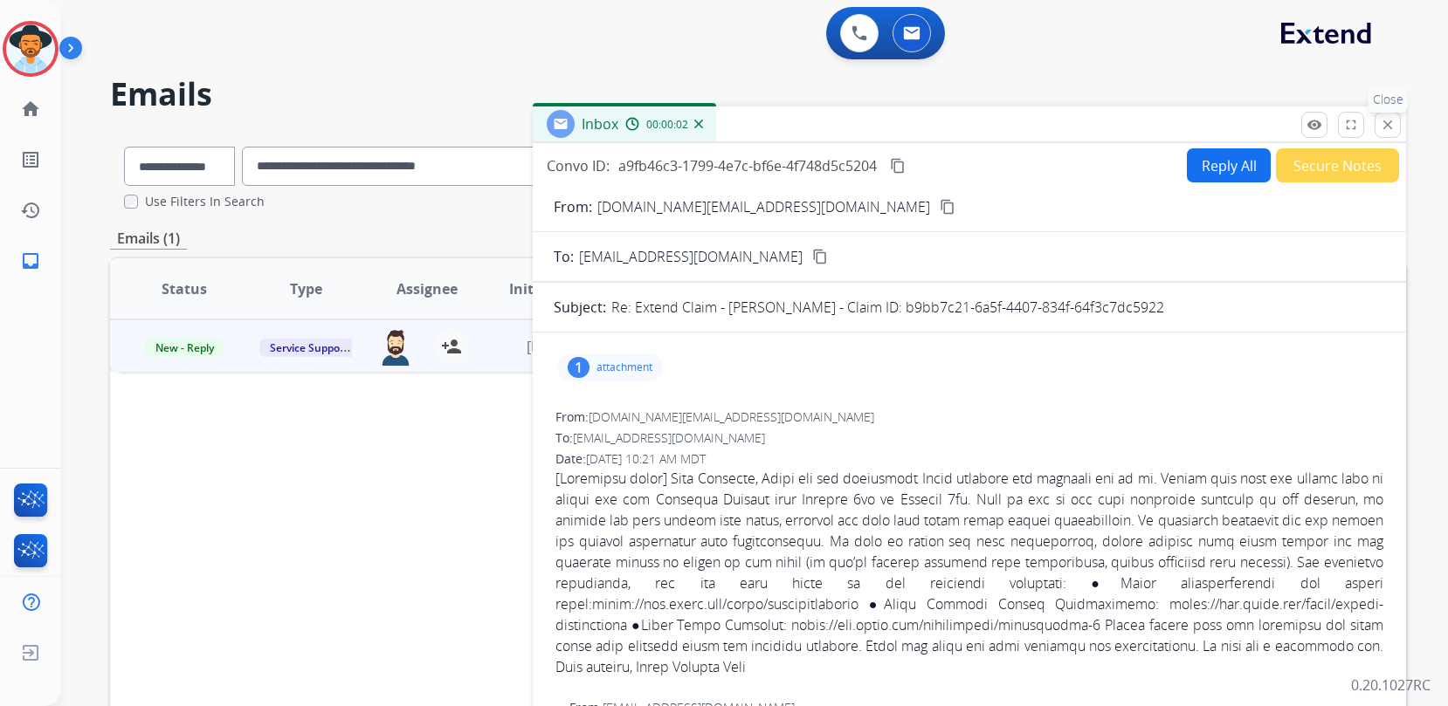
click at [1385, 123] on mat-icon "close" at bounding box center [1388, 125] width 16 height 16
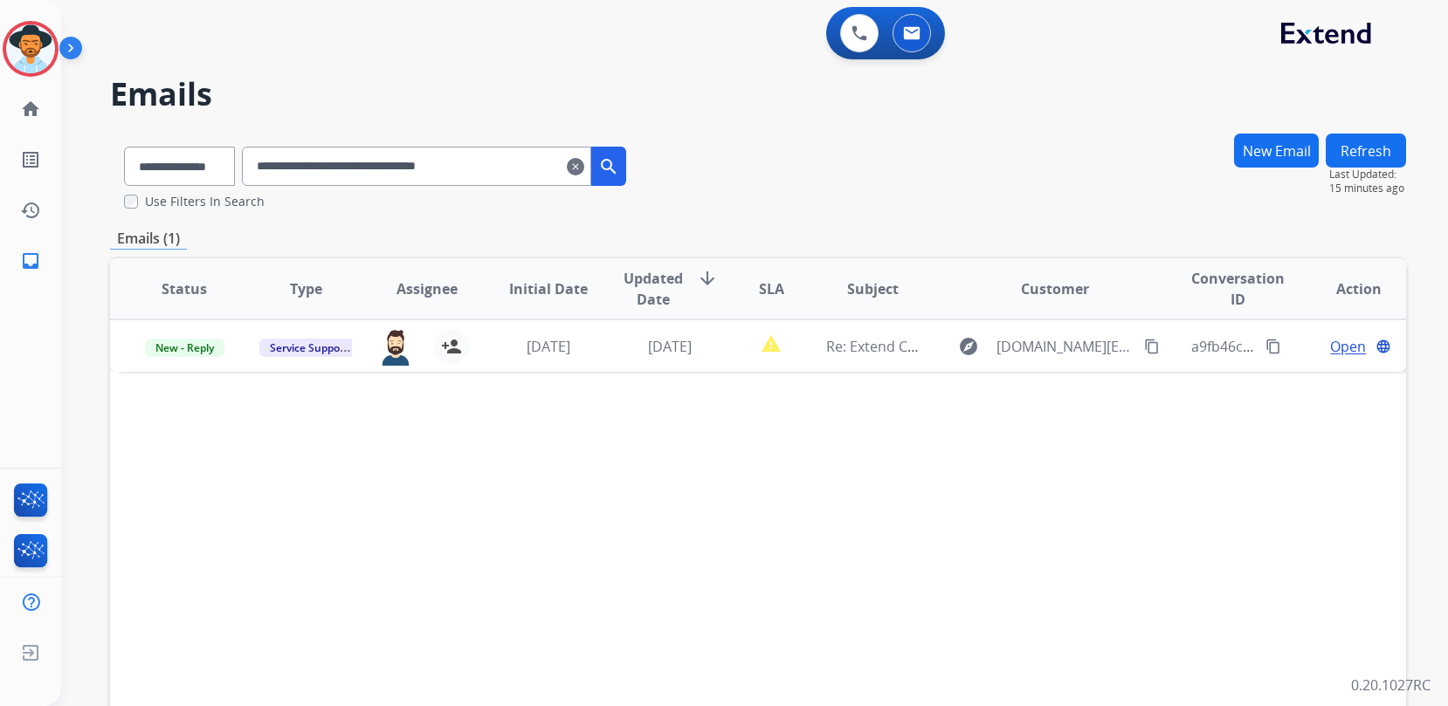
drag, startPoint x: 536, startPoint y: 163, endPoint x: 193, endPoint y: 148, distance: 343.6
click at [237, 148] on div "**********" at bounding box center [375, 163] width 530 height 60
paste input "text"
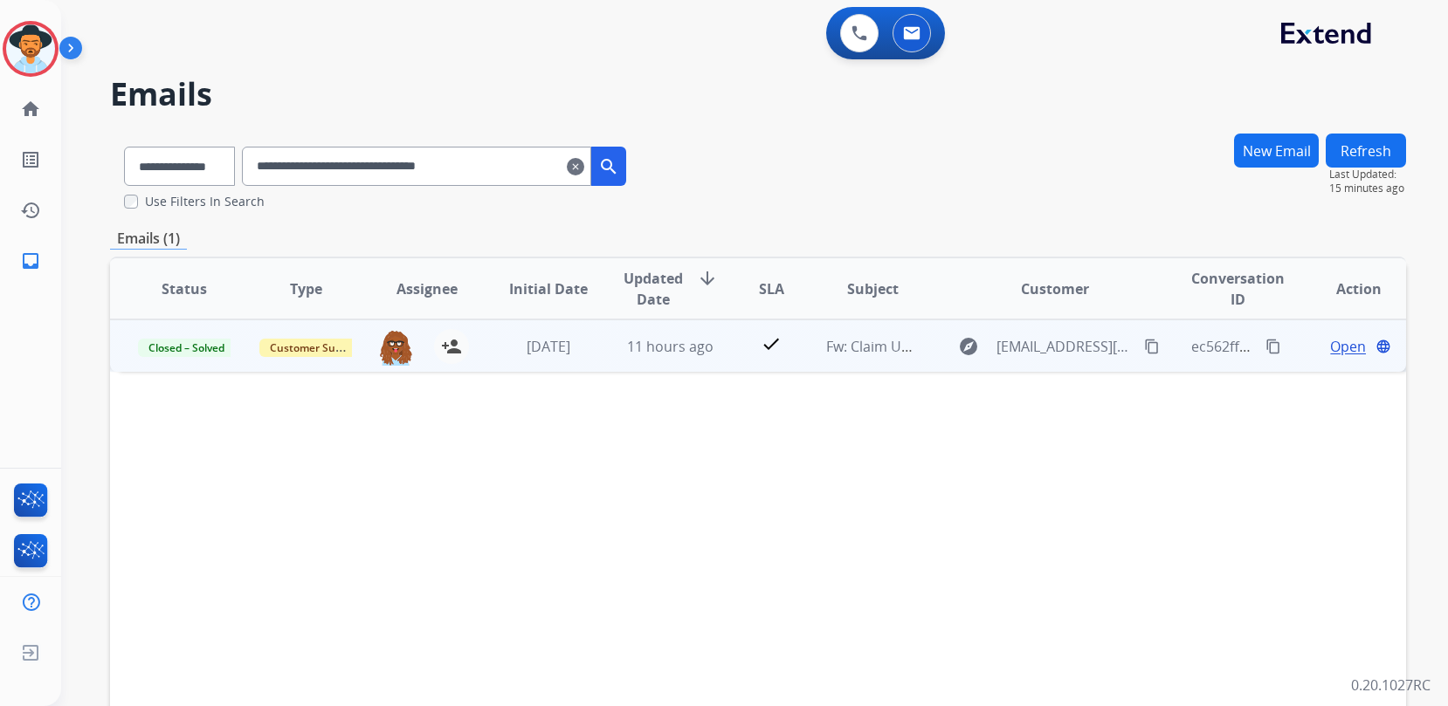
click at [1337, 355] on span "Open" at bounding box center [1348, 346] width 36 height 21
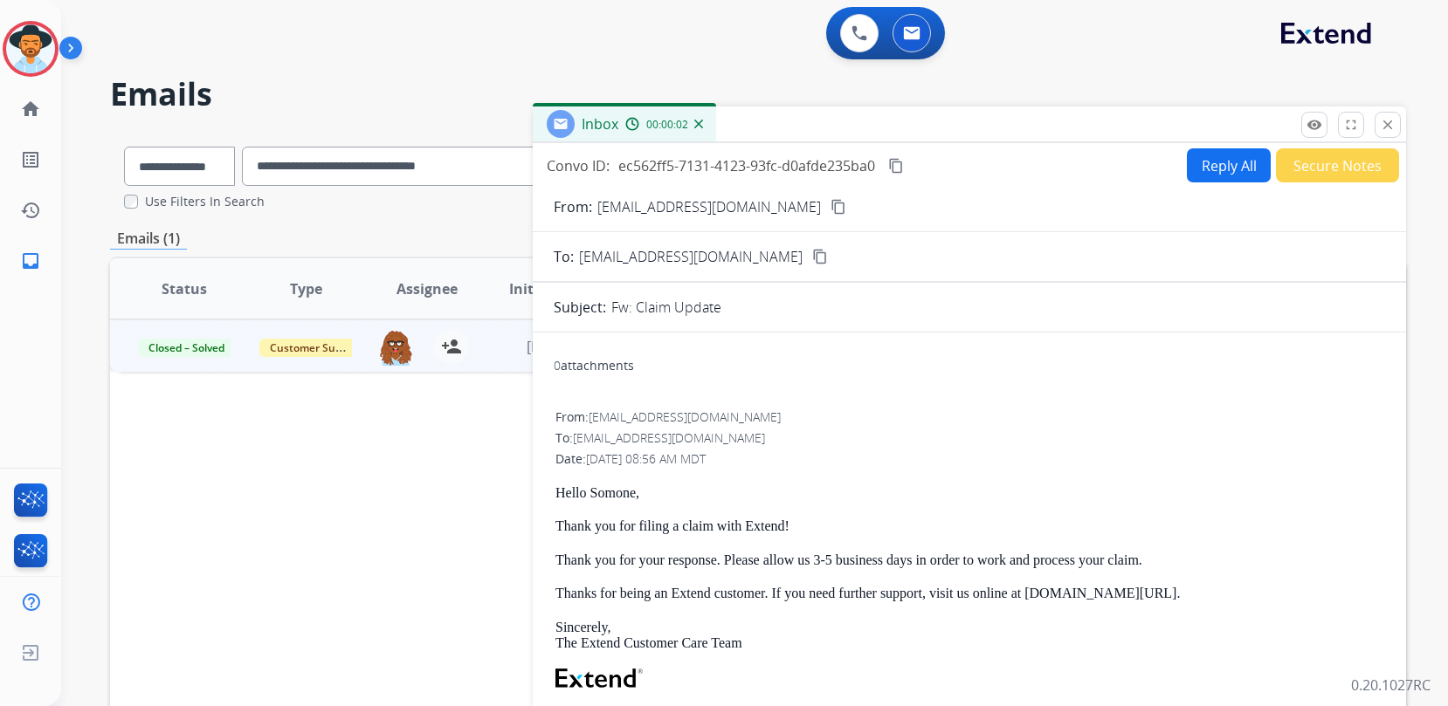
click at [1370, 123] on div "remove_red_eye Logs fullscreen Expand close Close" at bounding box center [1351, 125] width 100 height 26
click at [1382, 129] on mat-icon "close" at bounding box center [1388, 125] width 16 height 16
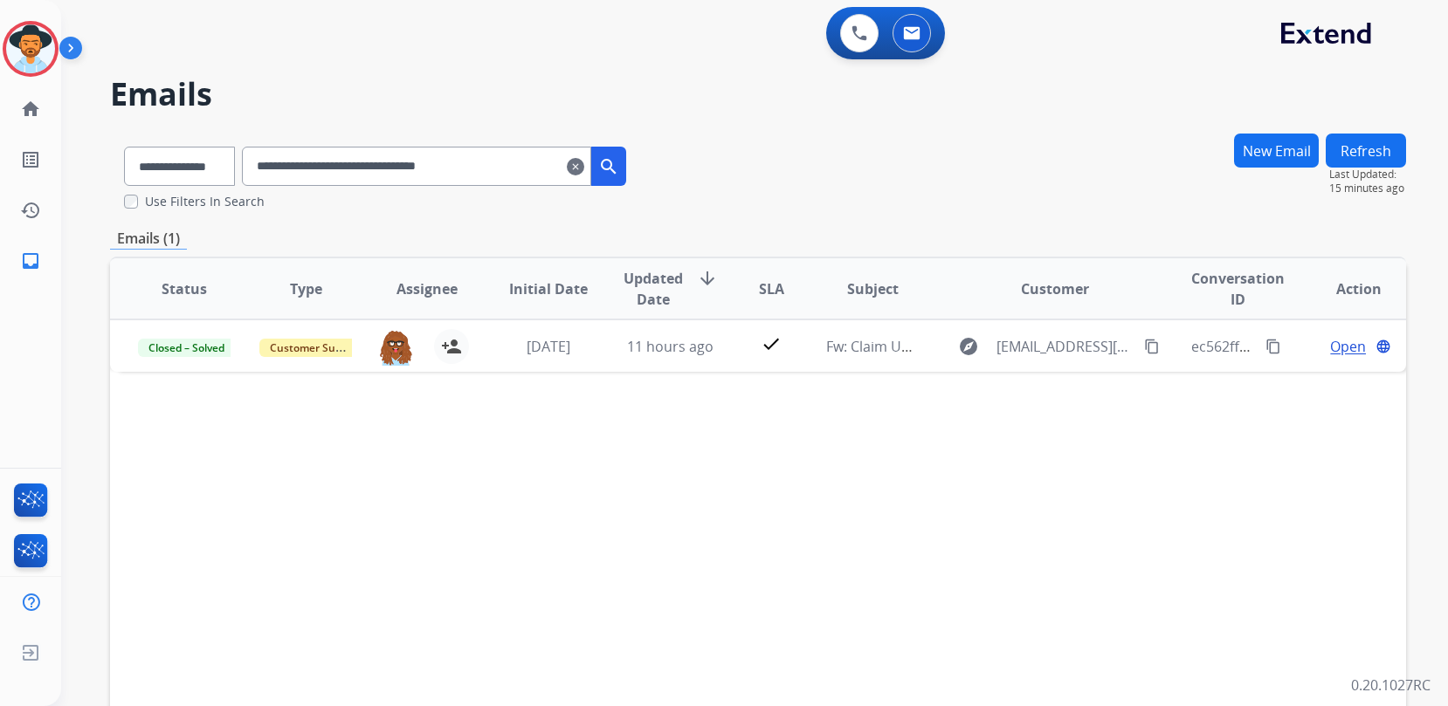
drag, startPoint x: 421, startPoint y: 155, endPoint x: 263, endPoint y: 151, distance: 158.1
click at [294, 151] on input "**********" at bounding box center [416, 166] width 349 height 39
paste input "text"
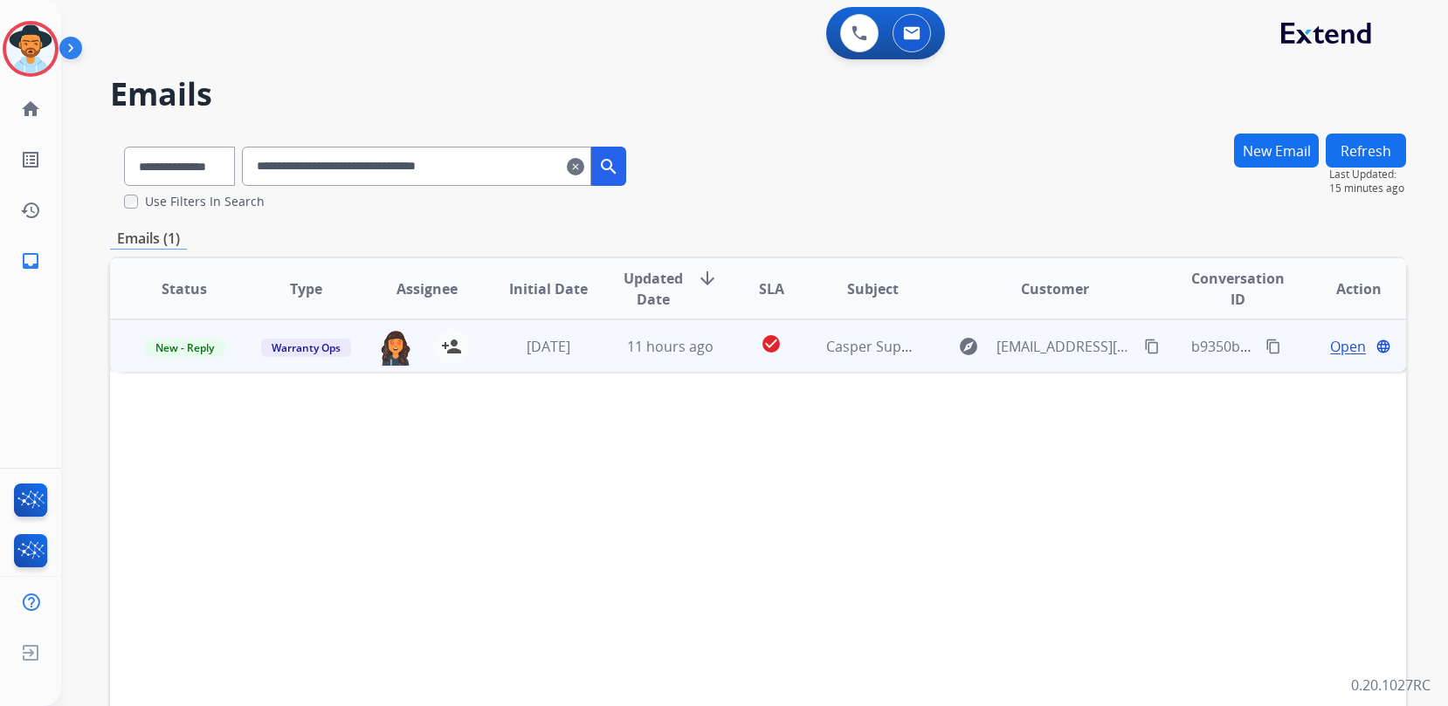
click at [1335, 349] on span "Open" at bounding box center [1348, 346] width 36 height 21
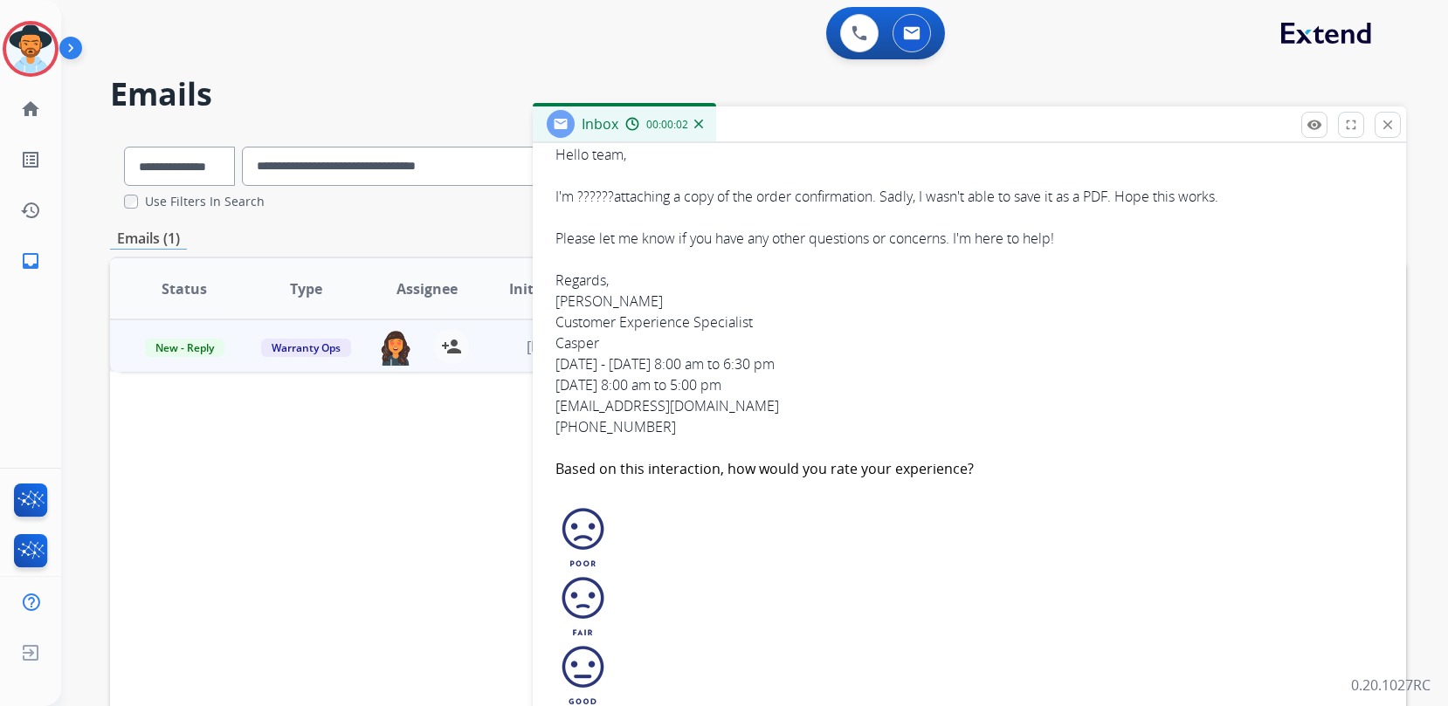
scroll to position [0, 0]
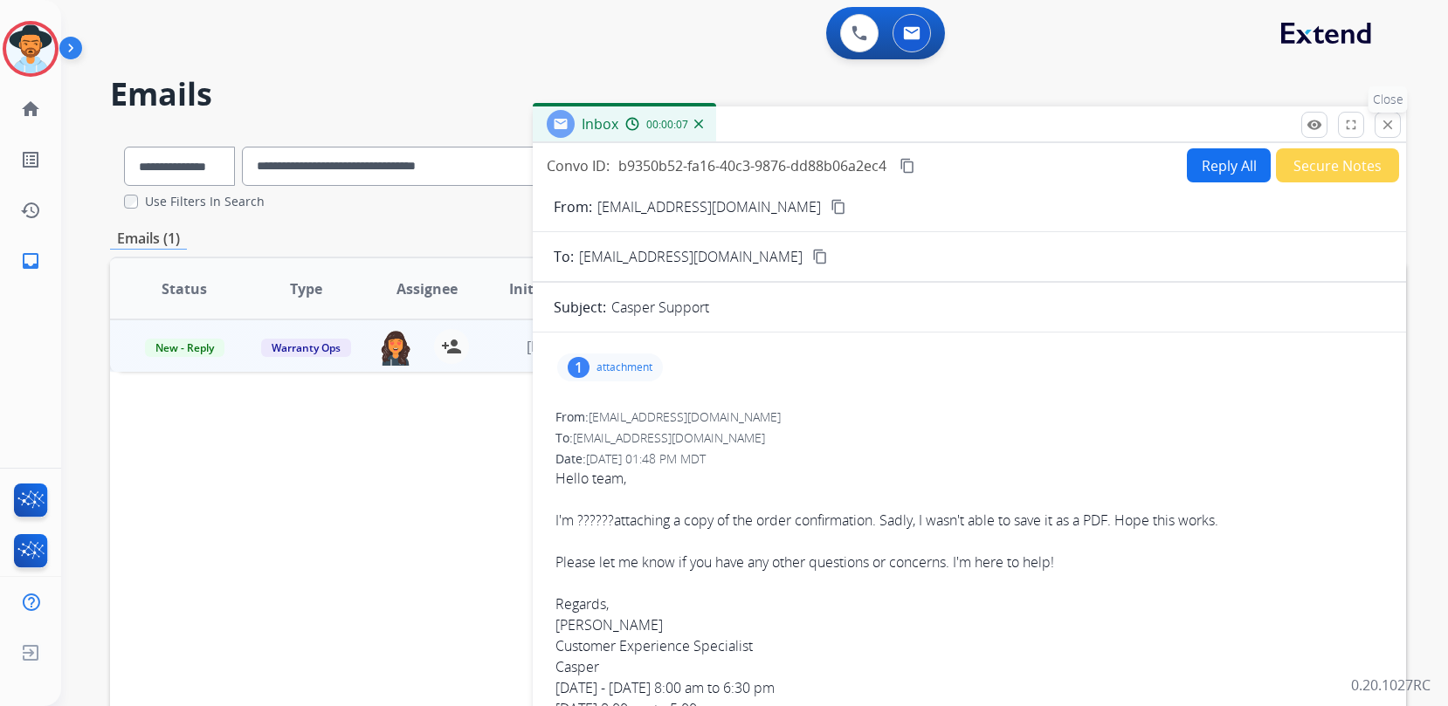
click at [1391, 120] on mat-icon "close" at bounding box center [1388, 125] width 16 height 16
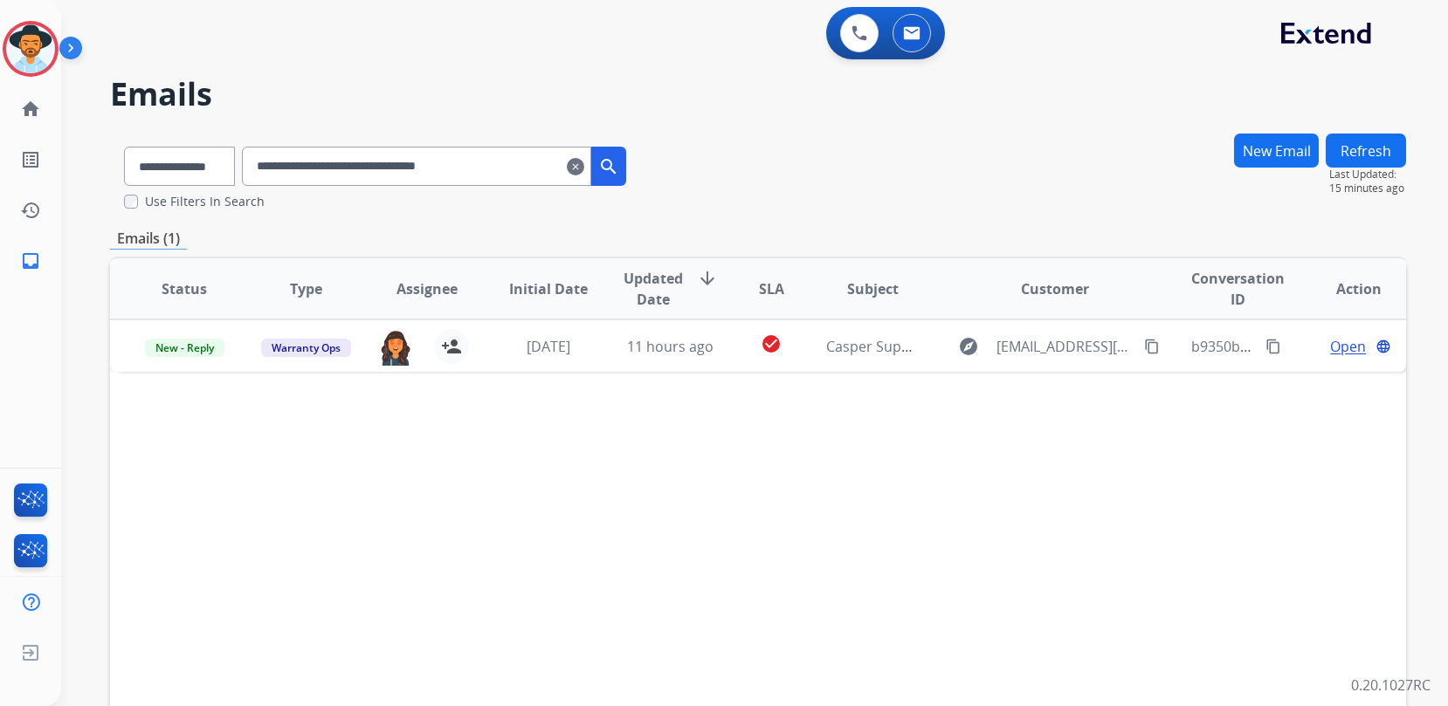
drag, startPoint x: 546, startPoint y: 168, endPoint x: 161, endPoint y: 157, distance: 385.3
click at [359, 160] on input "**********" at bounding box center [416, 166] width 349 height 39
paste input "**********"
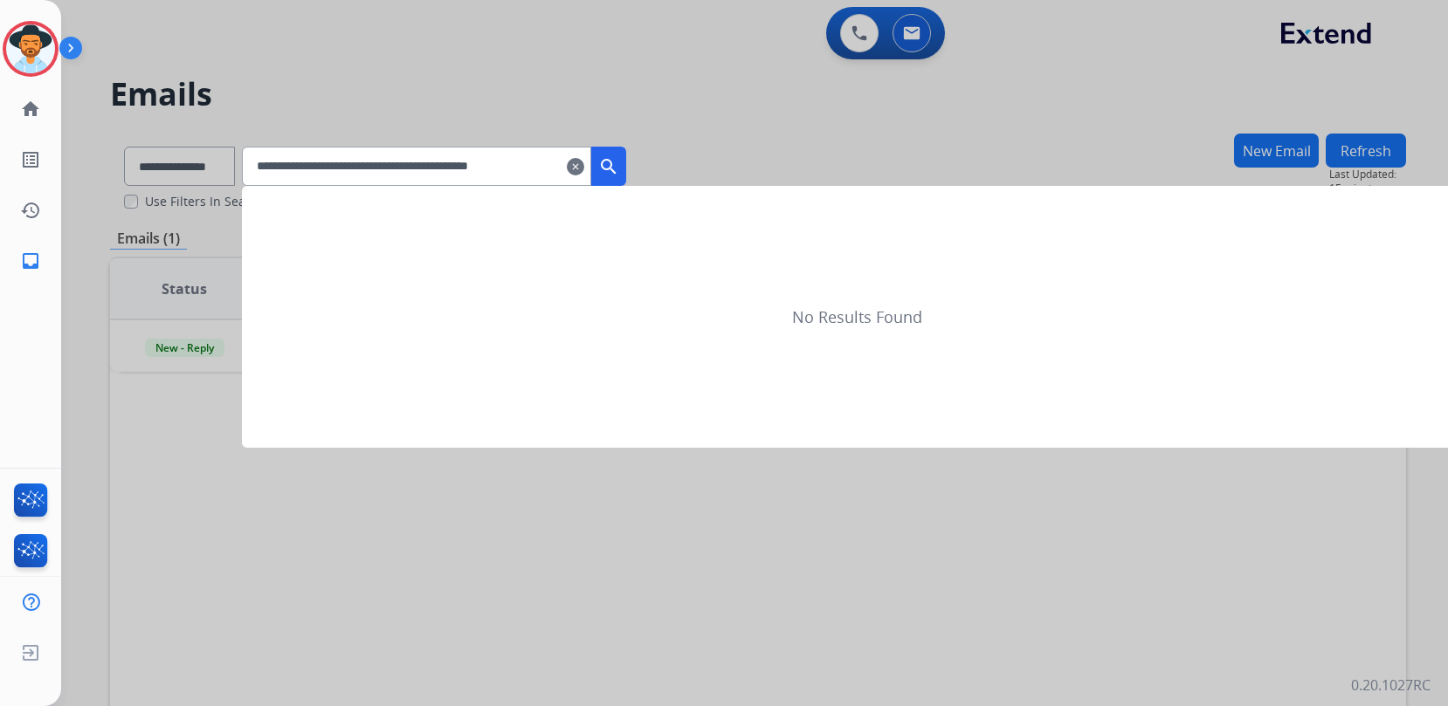
type input "**********"
click at [584, 163] on mat-icon "clear" at bounding box center [575, 166] width 17 height 21
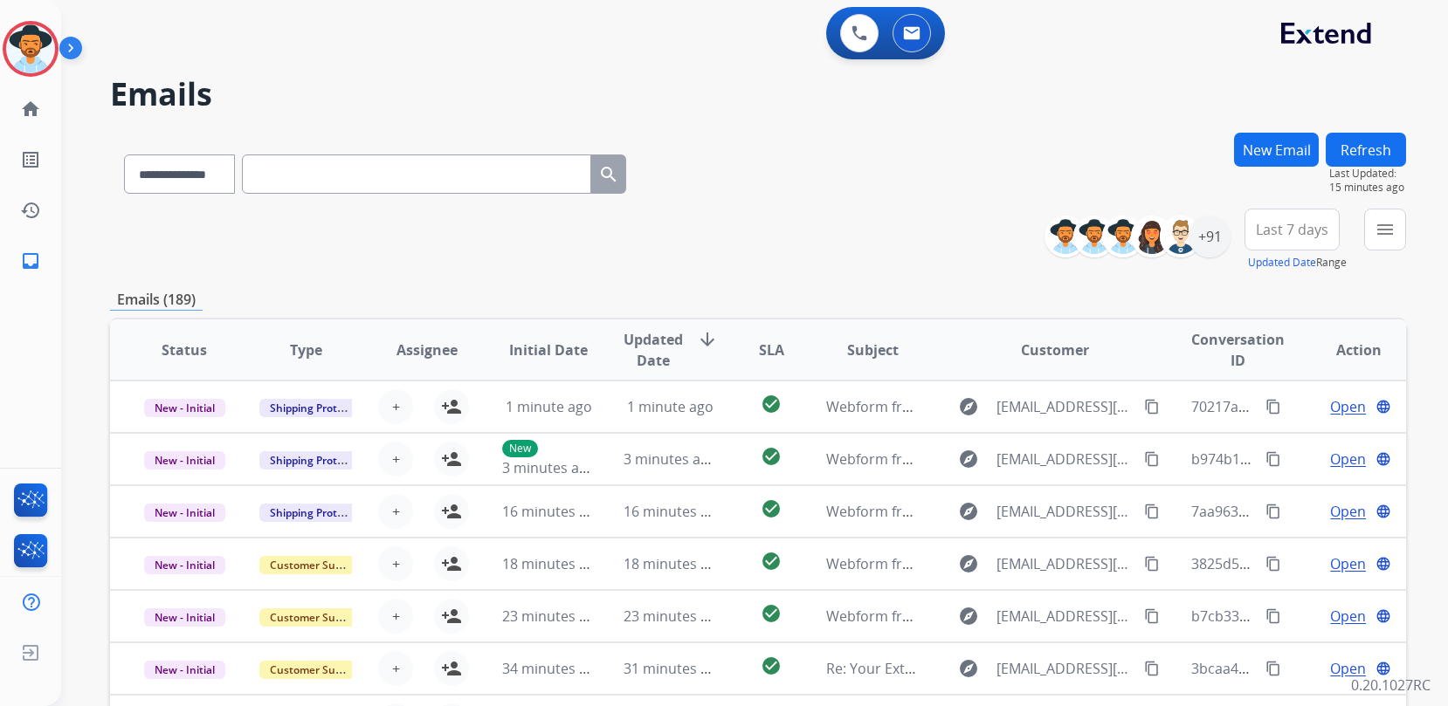
click at [385, 172] on input "text" at bounding box center [416, 174] width 349 height 39
paste input "**********"
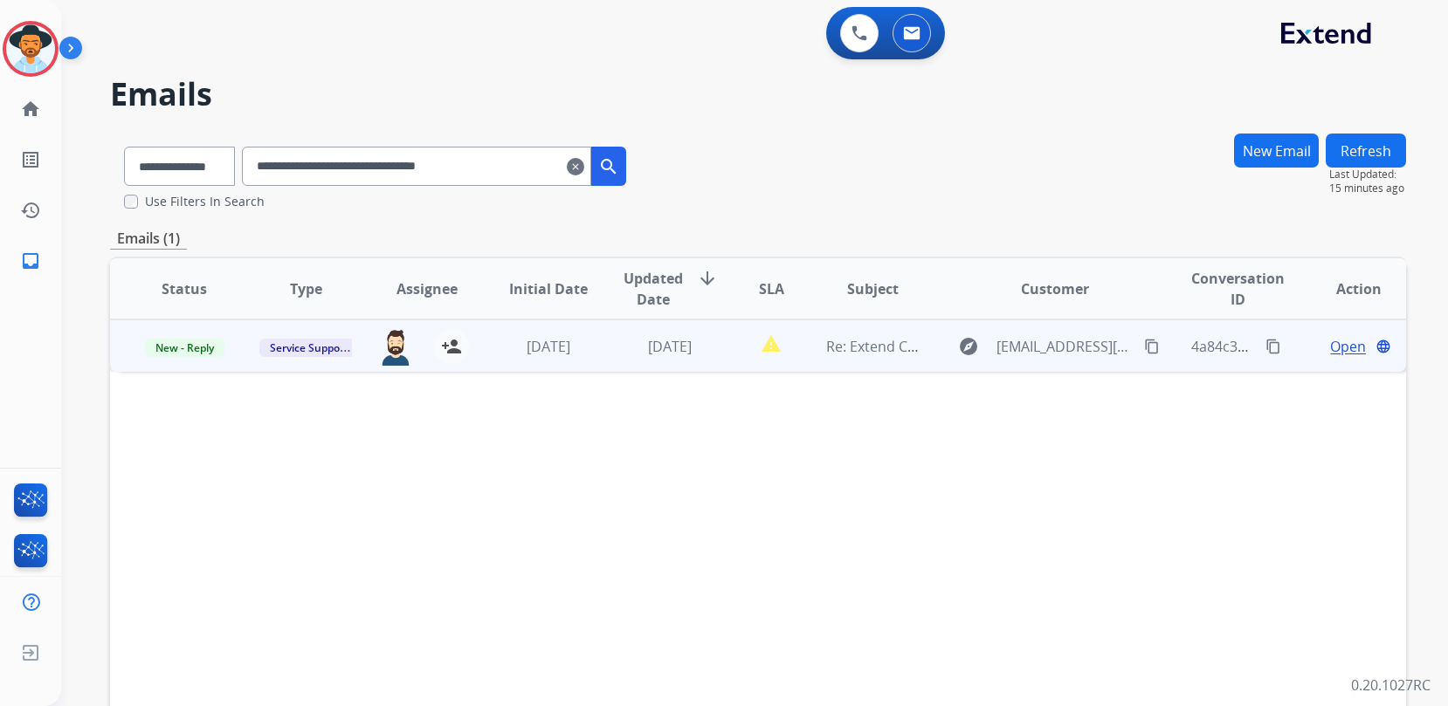
click at [1330, 353] on span "Open" at bounding box center [1348, 346] width 36 height 21
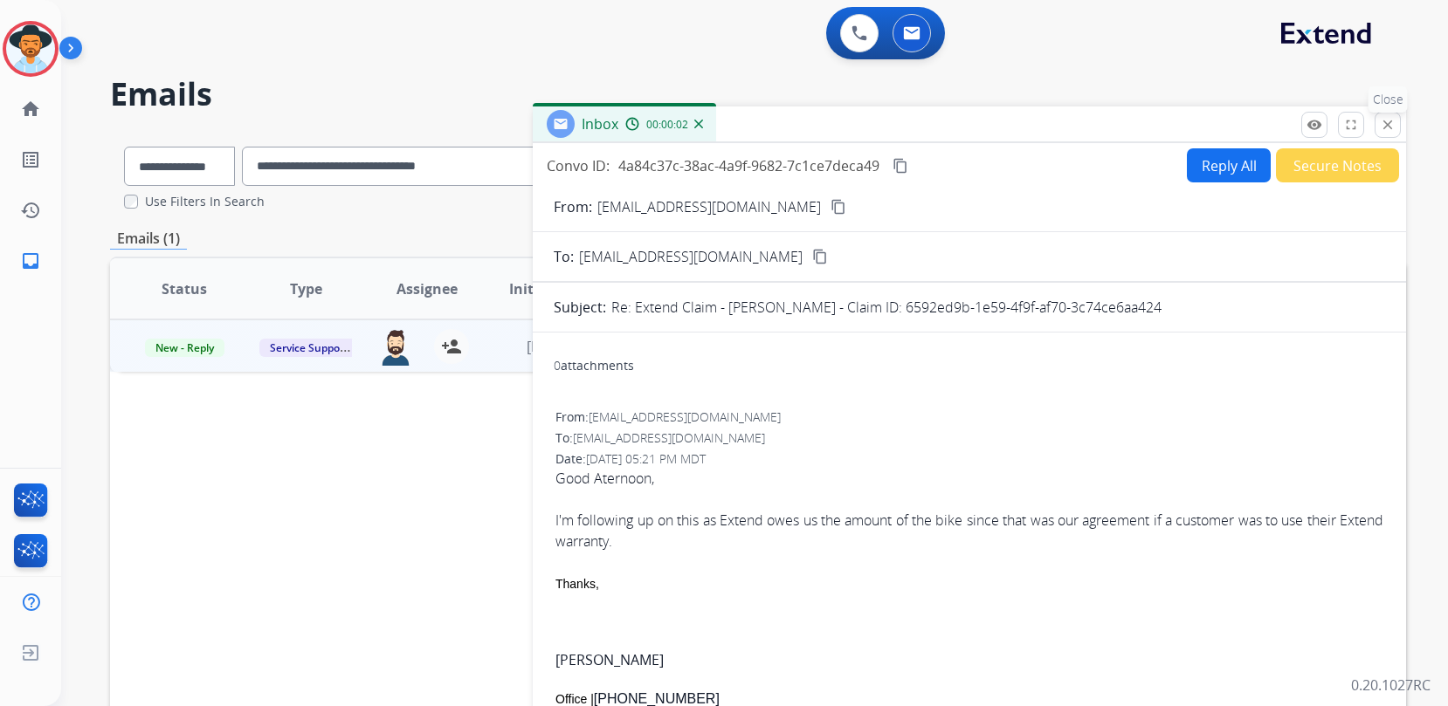
click at [1395, 132] on button "close Close" at bounding box center [1388, 125] width 26 height 26
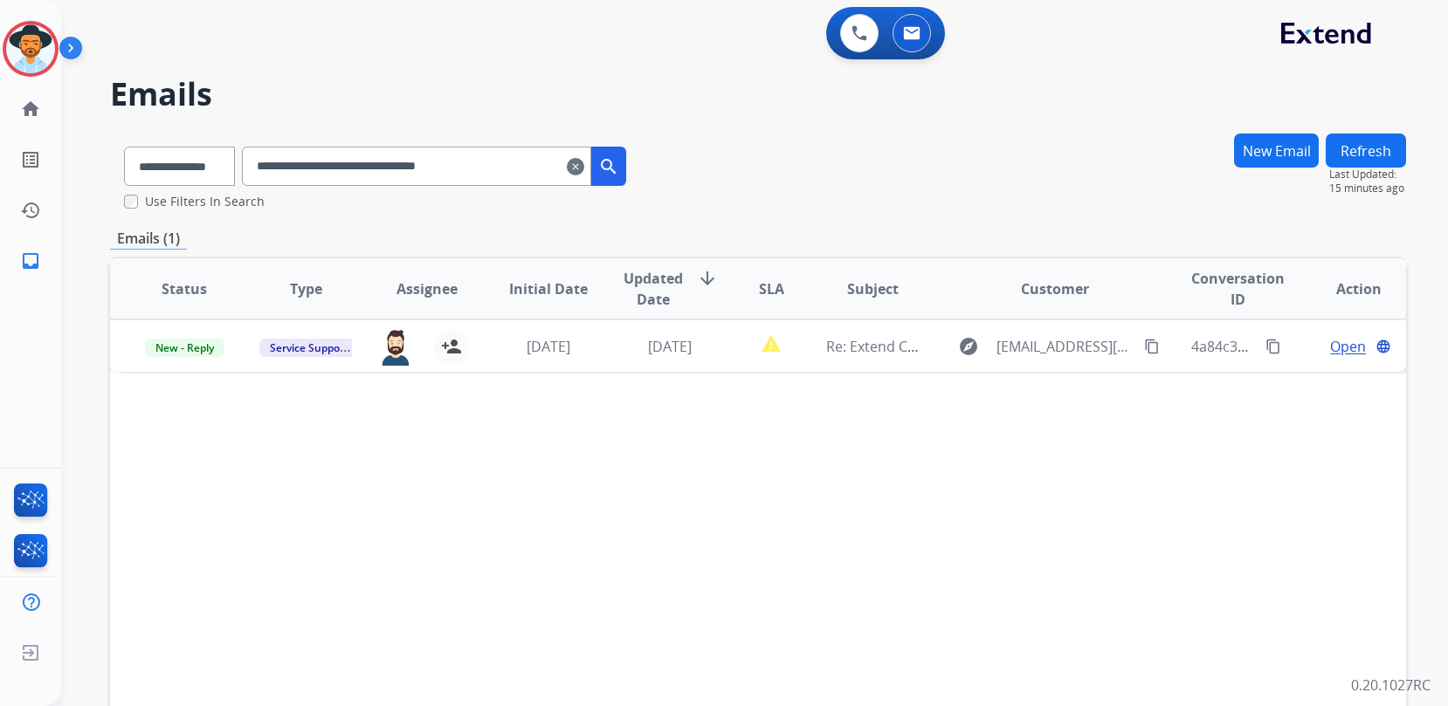
drag, startPoint x: 529, startPoint y: 165, endPoint x: 91, endPoint y: 135, distance: 439.4
click at [166, 142] on div "**********" at bounding box center [375, 163] width 530 height 60
paste input "text"
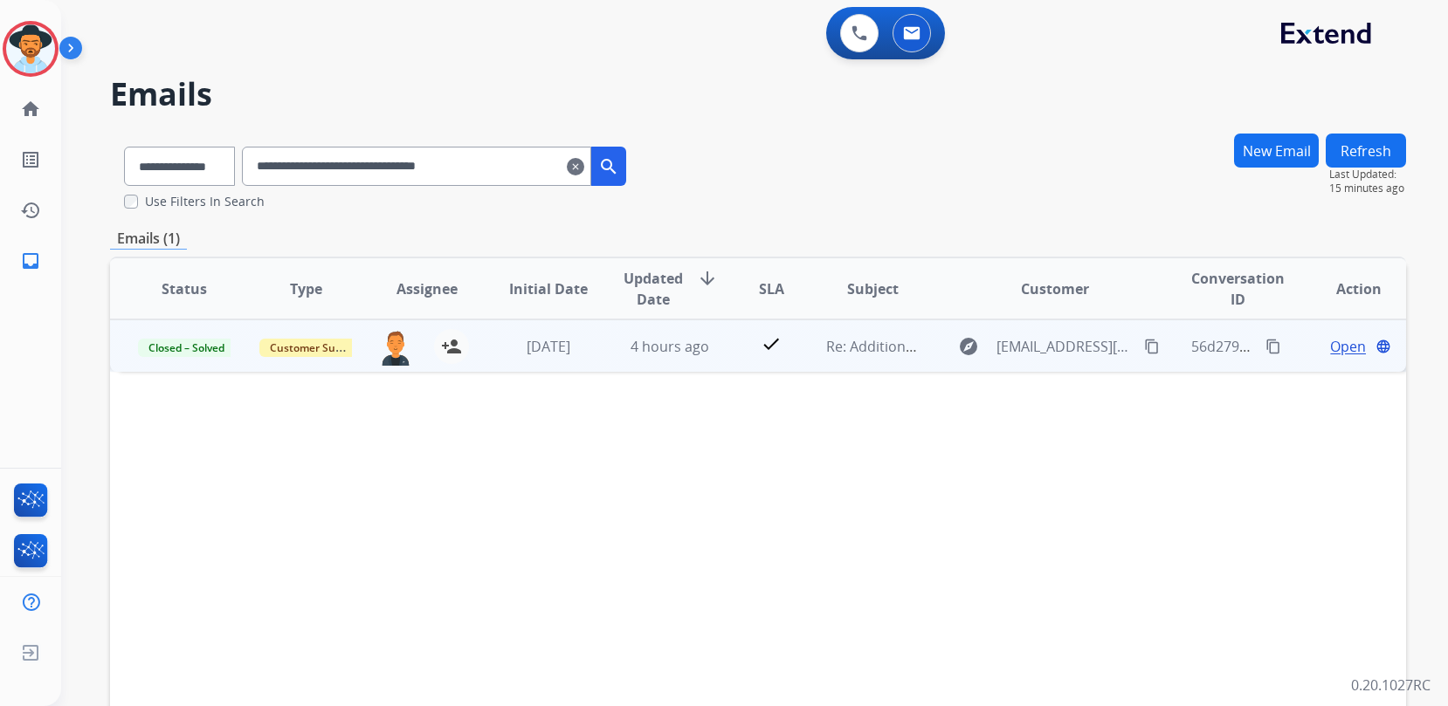
click at [1340, 354] on span "Open" at bounding box center [1348, 346] width 36 height 21
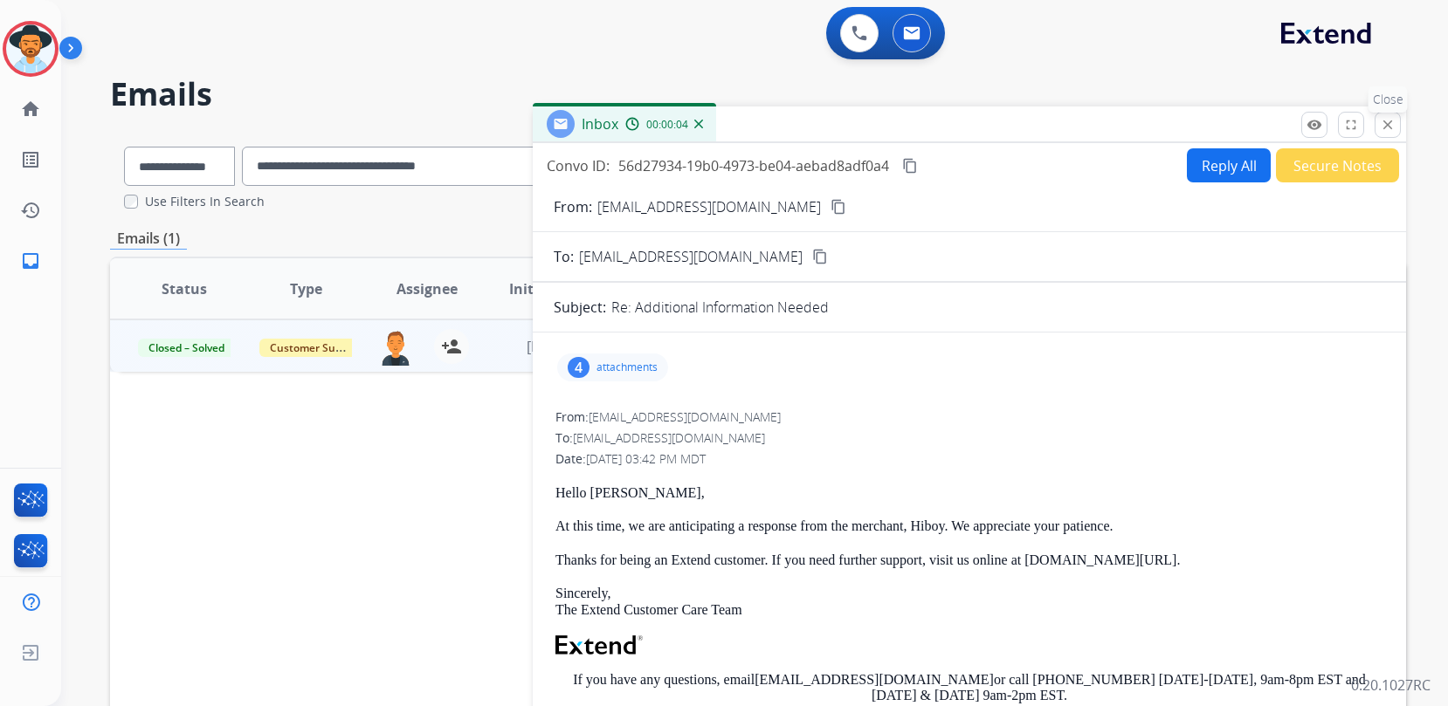
click at [1387, 127] on mat-icon "close" at bounding box center [1388, 125] width 16 height 16
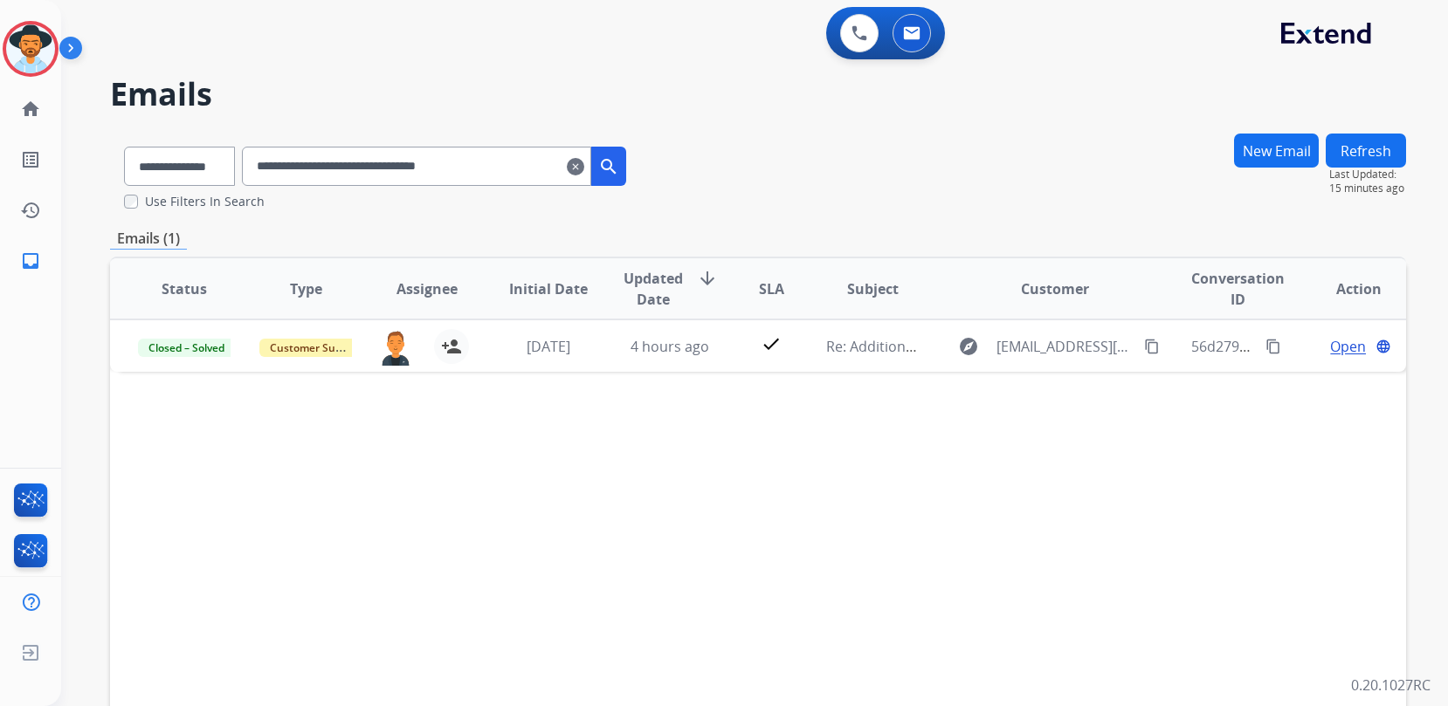
drag, startPoint x: 413, startPoint y: 164, endPoint x: 185, endPoint y: 155, distance: 228.1
click at [197, 156] on div "**********" at bounding box center [375, 163] width 530 height 60
paste input "text"
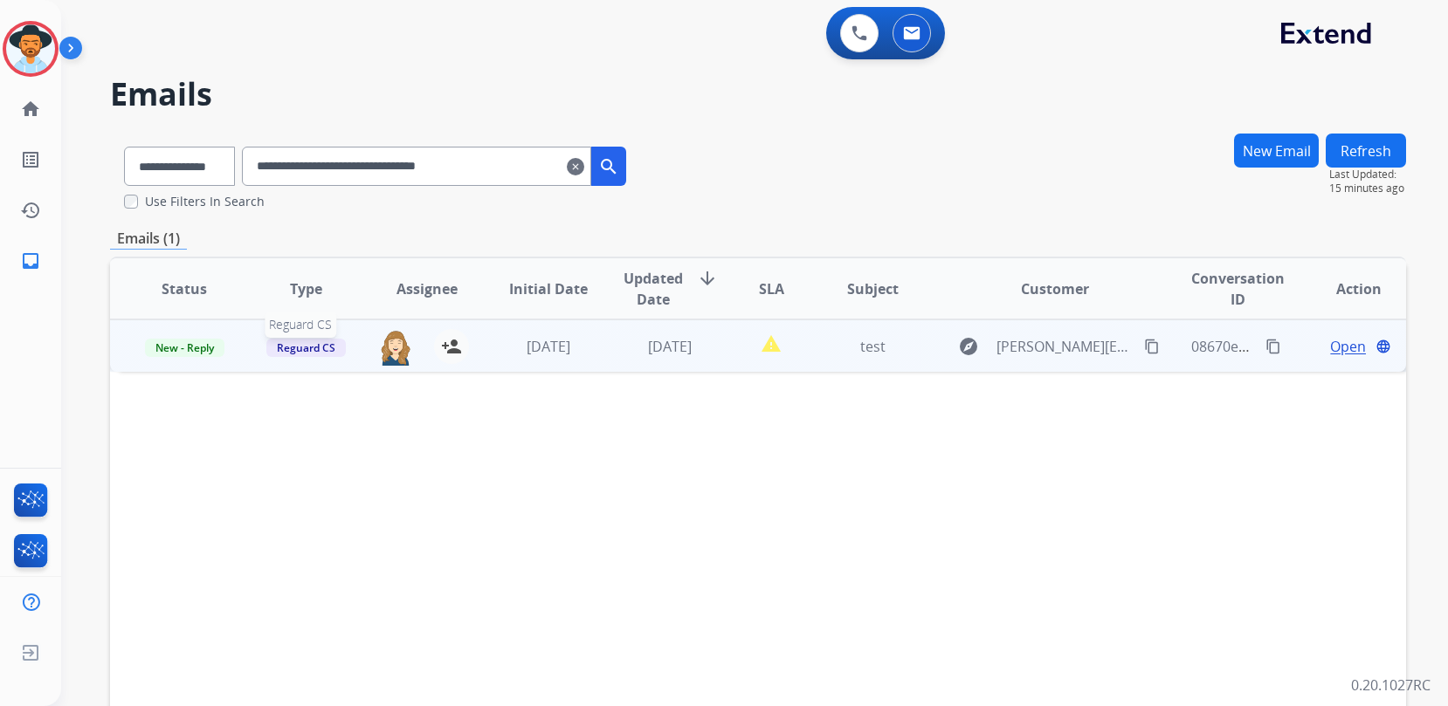
click at [325, 352] on span "Reguard CS" at bounding box center [305, 348] width 79 height 18
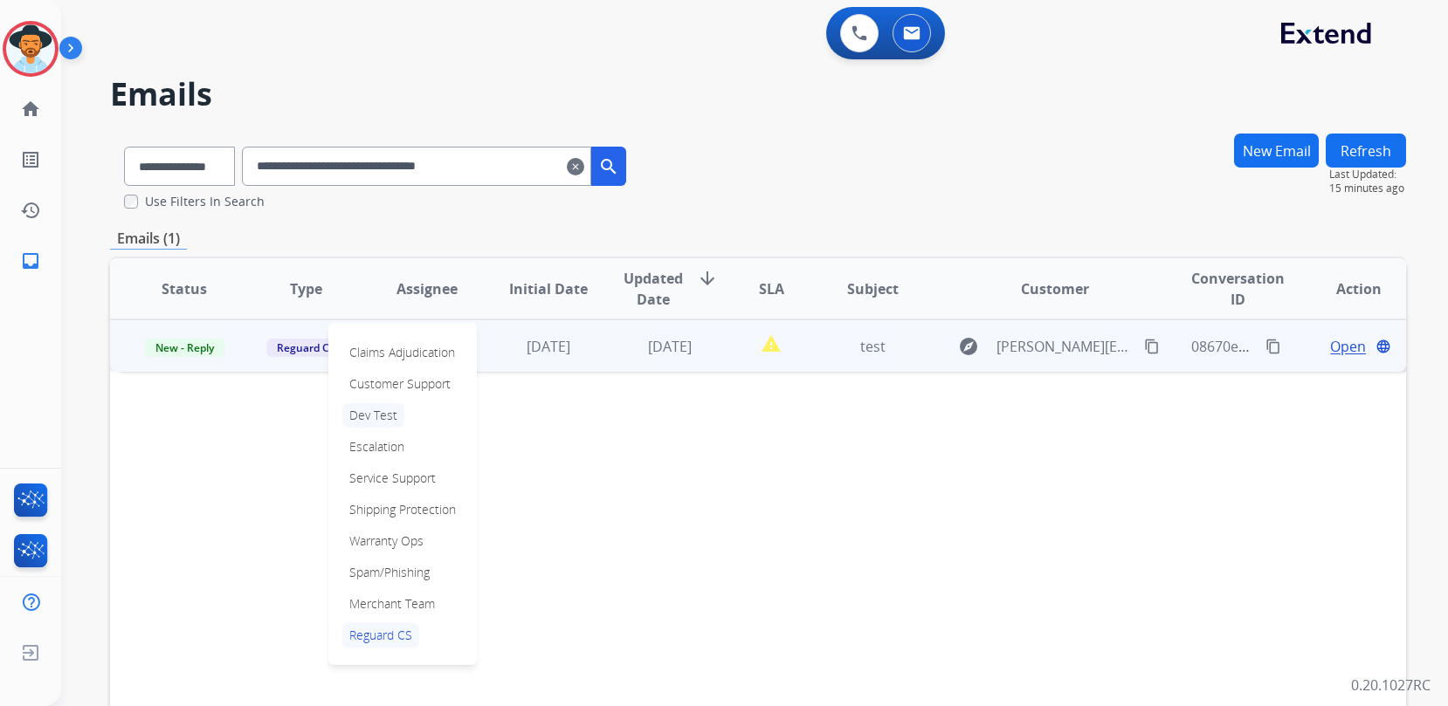
click at [389, 419] on p "Dev Test" at bounding box center [373, 415] width 62 height 24
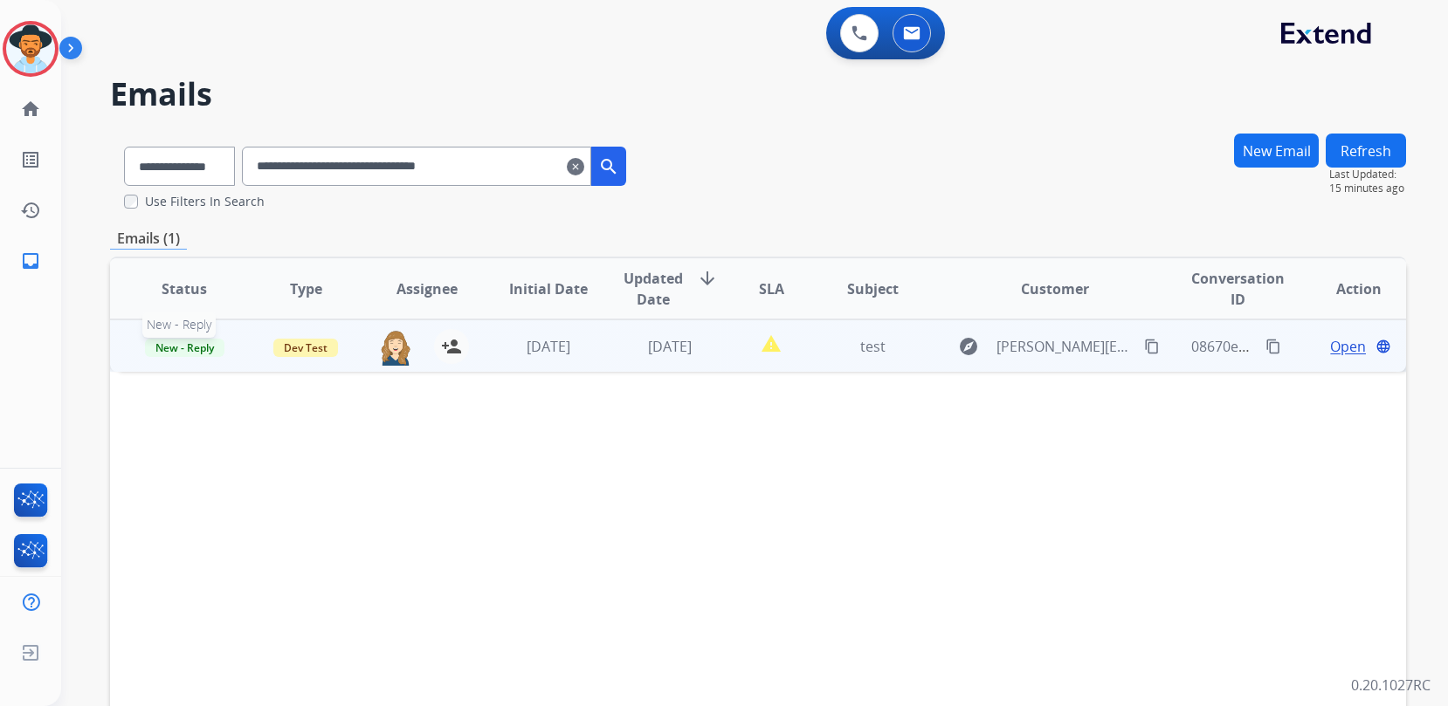
click at [181, 347] on span "New - Reply" at bounding box center [184, 348] width 79 height 18
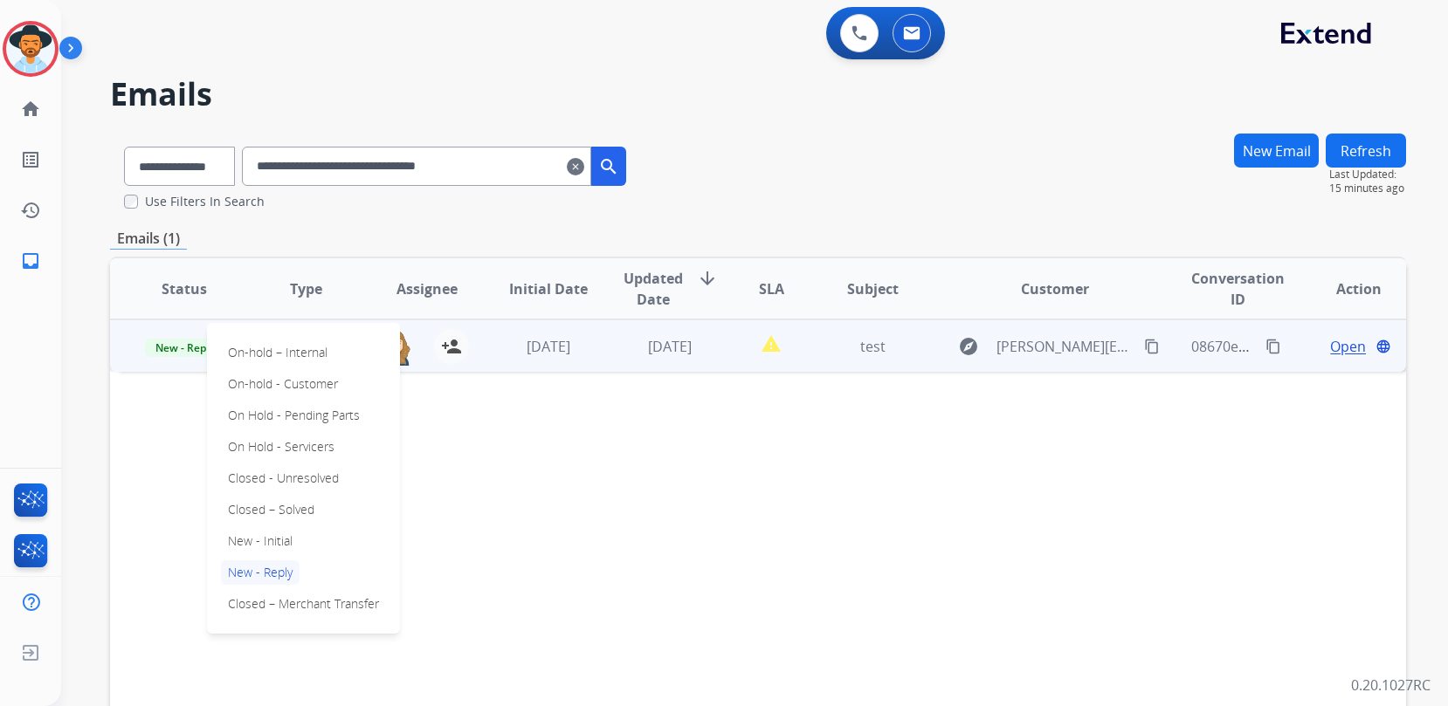
click at [315, 507] on p "Closed – Solved" at bounding box center [271, 510] width 100 height 24
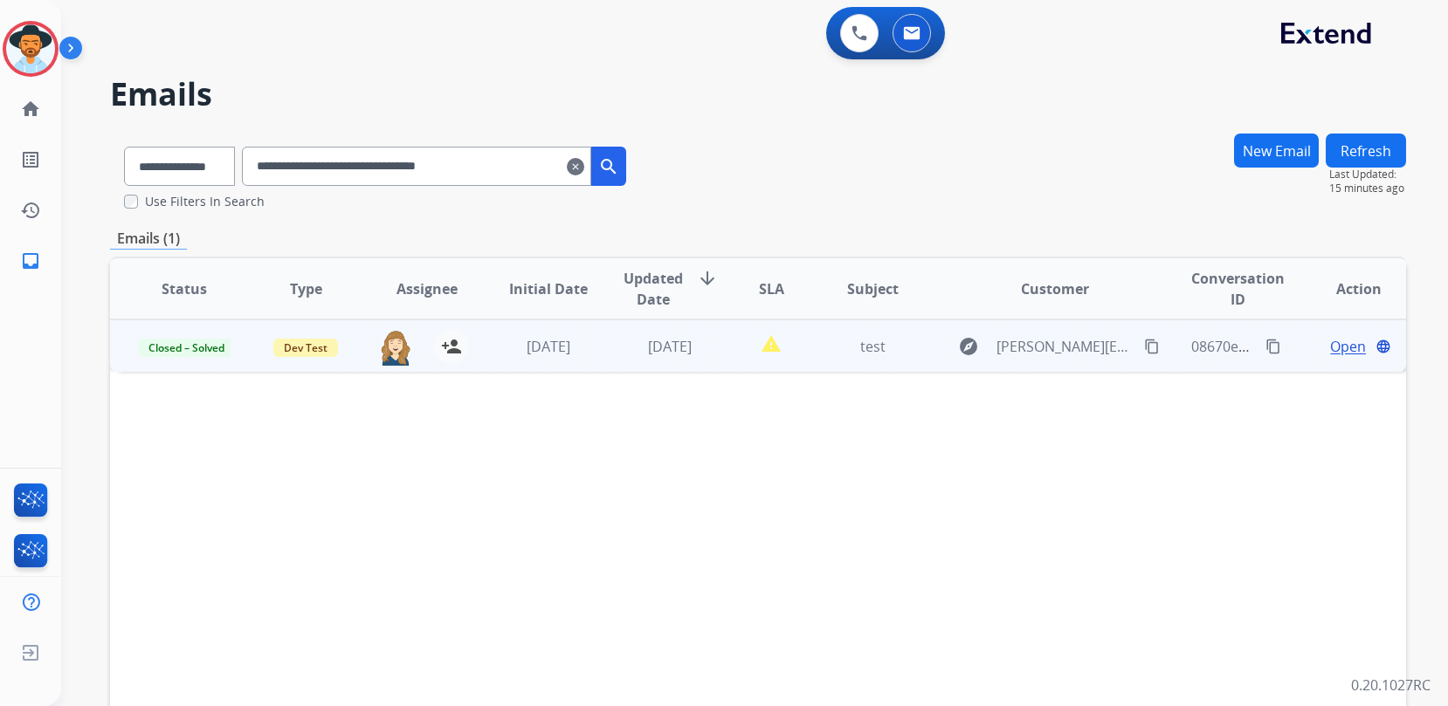
click at [699, 506] on div "Status Type Assignee Initial Date Updated Date arrow_downward SLA Subject Custo…" at bounding box center [758, 549] width 1296 height 585
drag, startPoint x: 497, startPoint y: 159, endPoint x: 67, endPoint y: 86, distance: 435.7
click at [118, 97] on div "**********" at bounding box center [733, 416] width 1345 height 706
paste input "text"
click at [1333, 347] on span "Open" at bounding box center [1348, 346] width 36 height 21
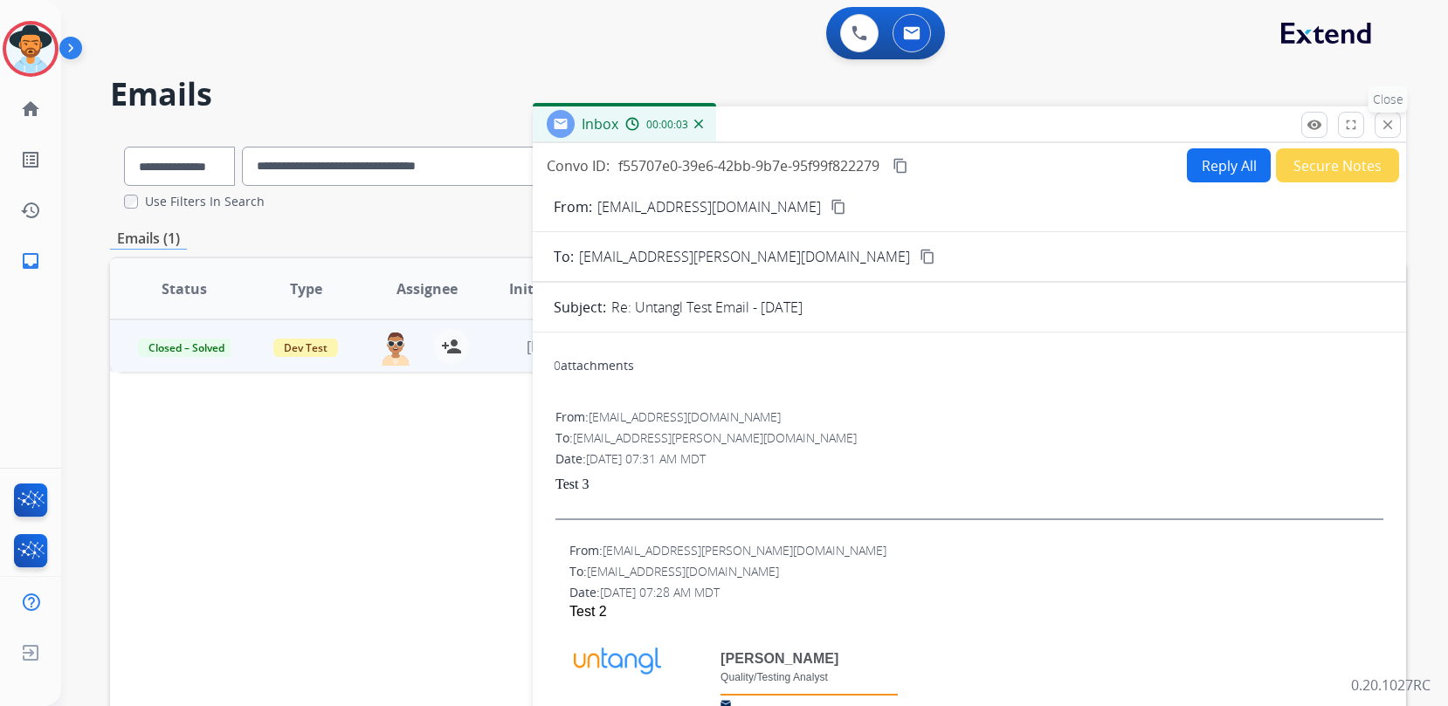
click at [1391, 130] on mat-icon "close" at bounding box center [1388, 125] width 16 height 16
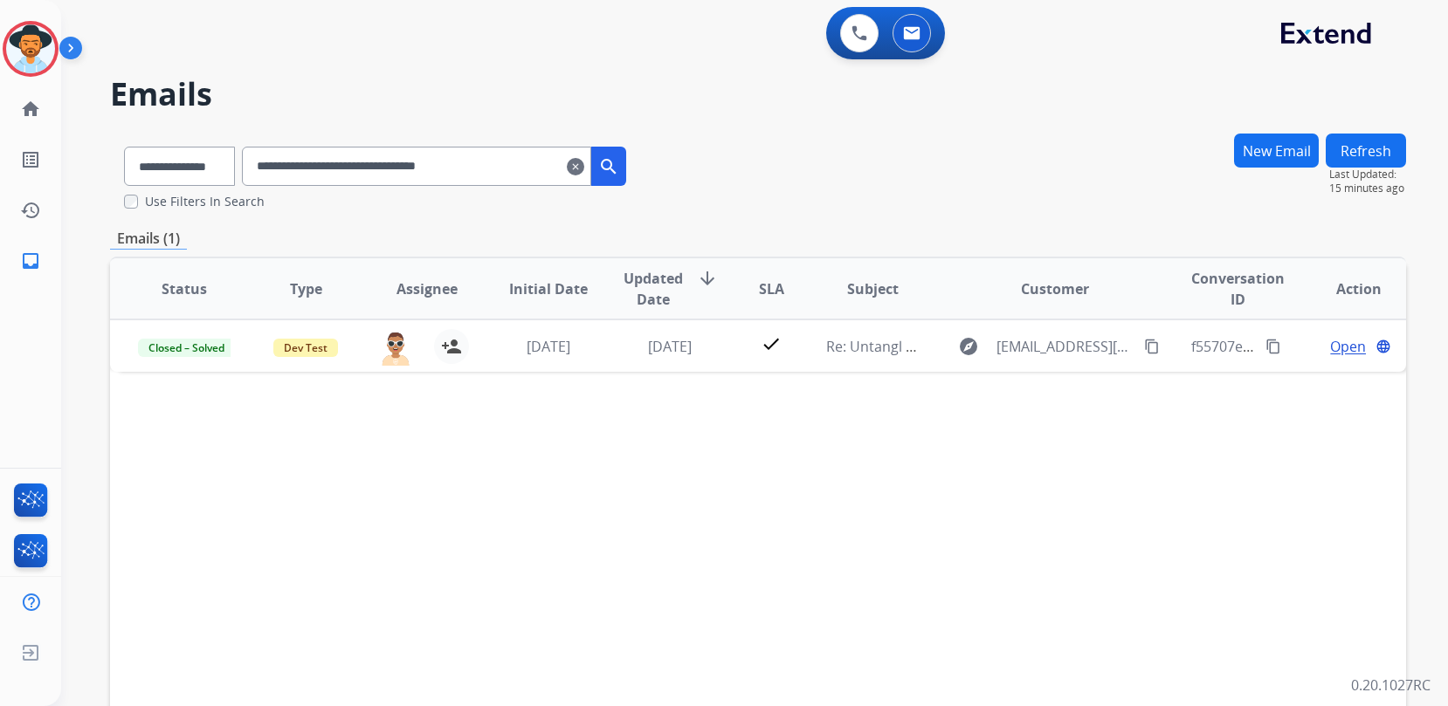
drag, startPoint x: 548, startPoint y: 162, endPoint x: 155, endPoint y: 136, distance: 393.8
click at [155, 136] on div "**********" at bounding box center [375, 163] width 530 height 60
paste input "text"
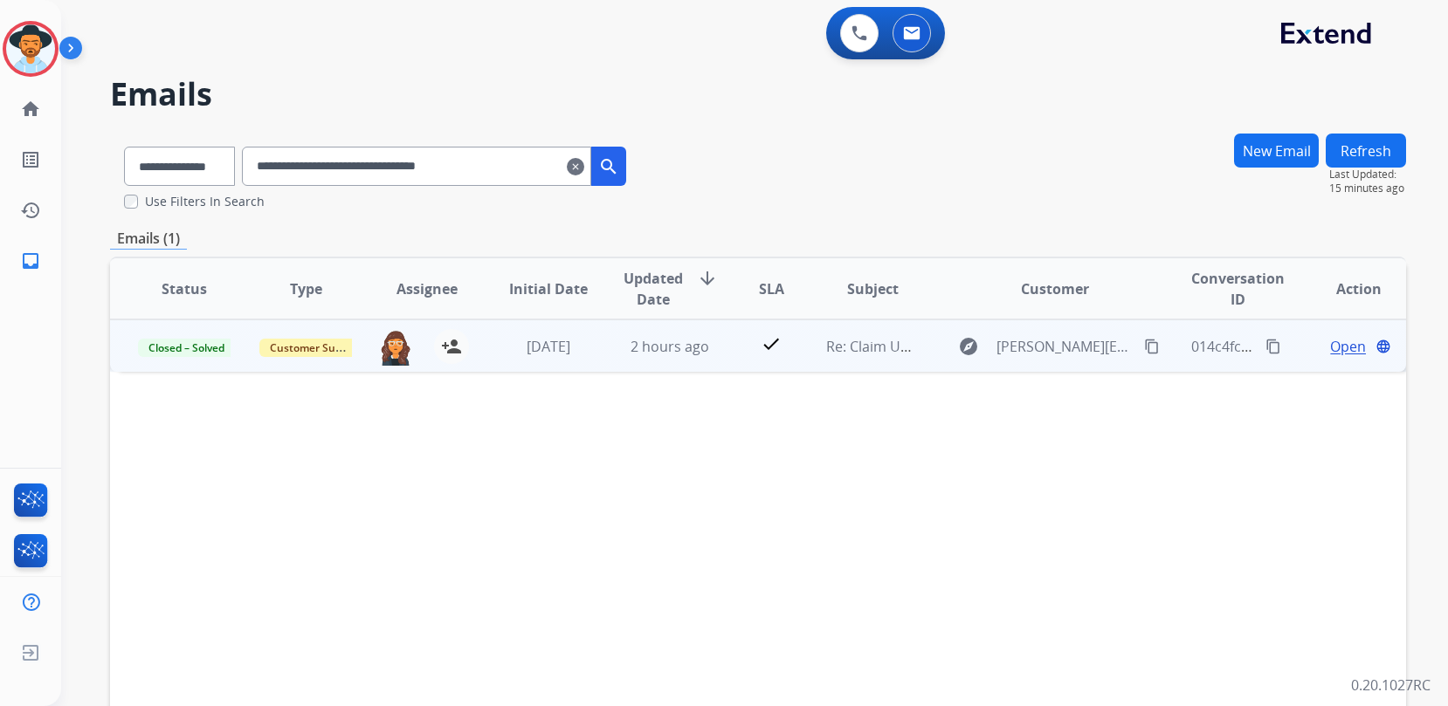
click at [1335, 352] on span "Open" at bounding box center [1348, 346] width 36 height 21
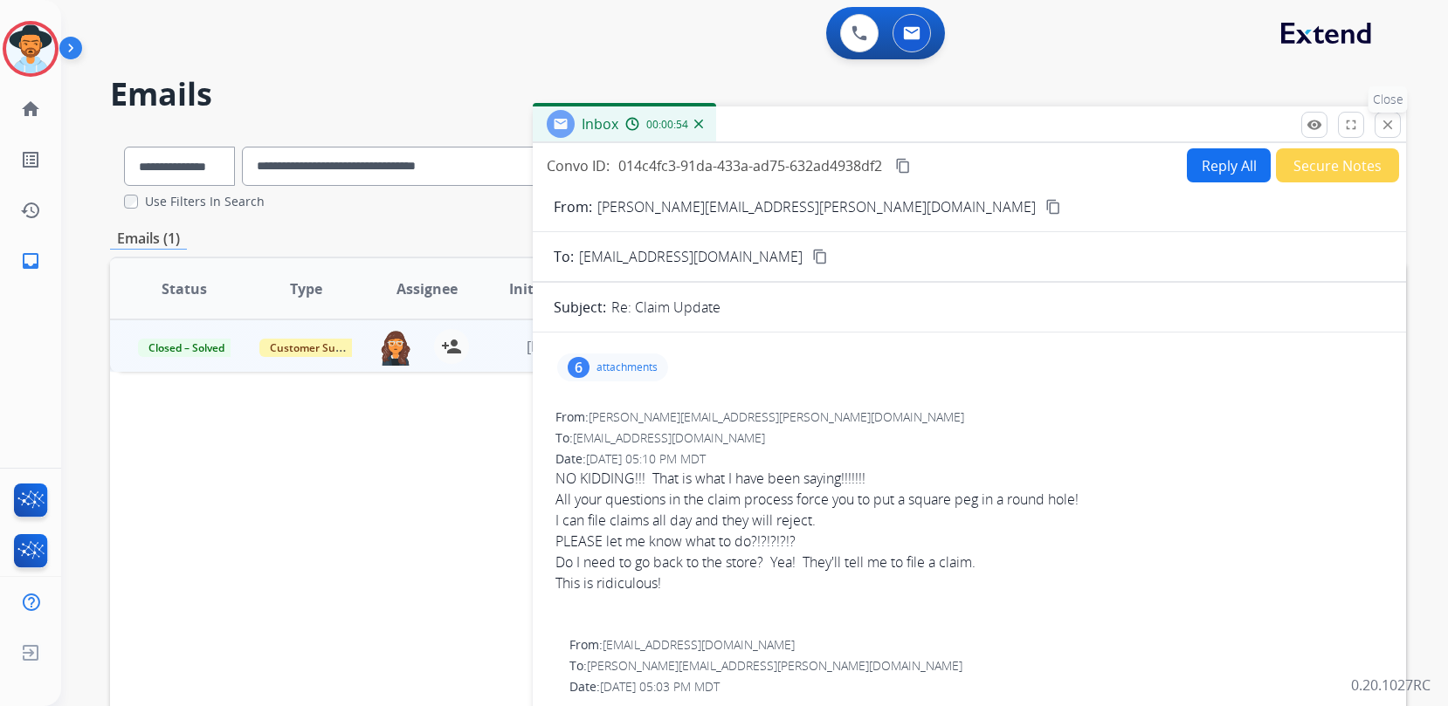
click at [1389, 127] on mat-icon "close" at bounding box center [1388, 125] width 16 height 16
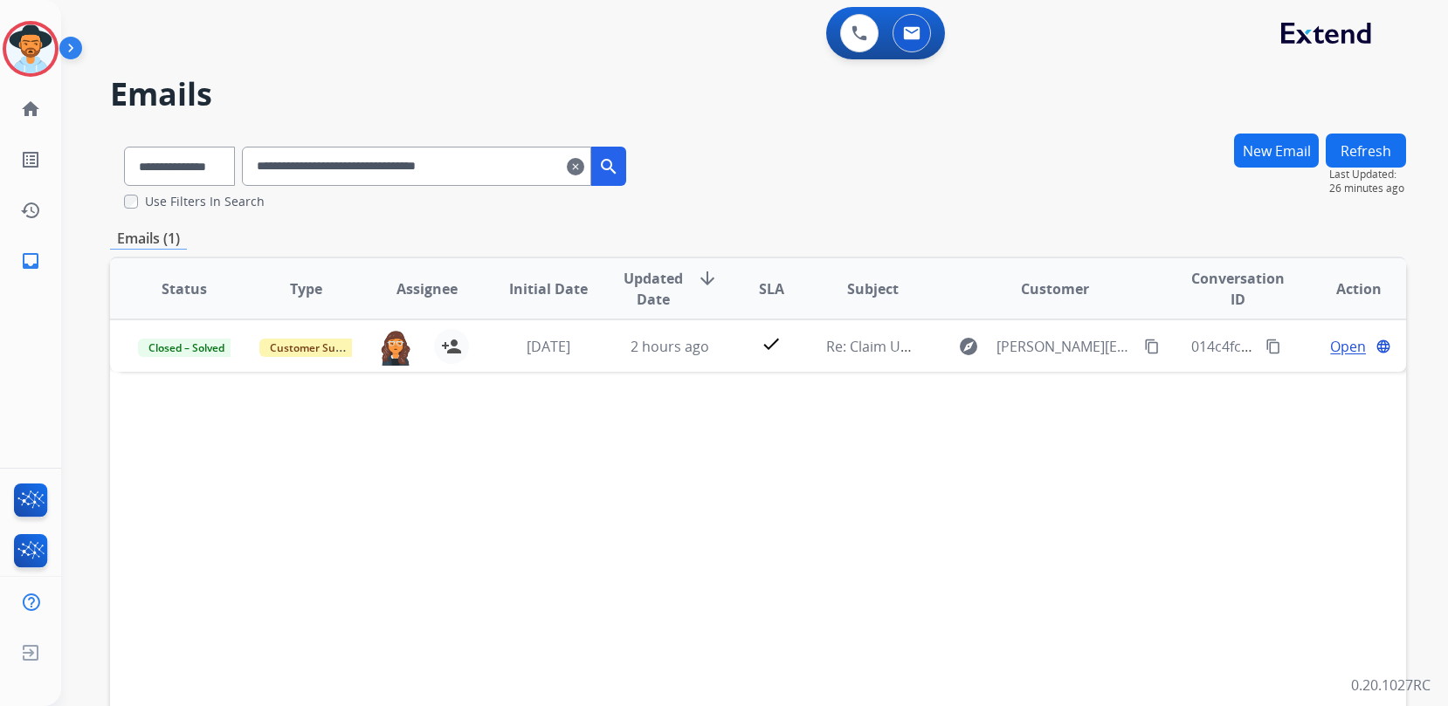
drag, startPoint x: 536, startPoint y: 168, endPoint x: 124, endPoint y: 149, distance: 412.6
click at [261, 153] on div "**********" at bounding box center [375, 163] width 530 height 60
paste input "text"
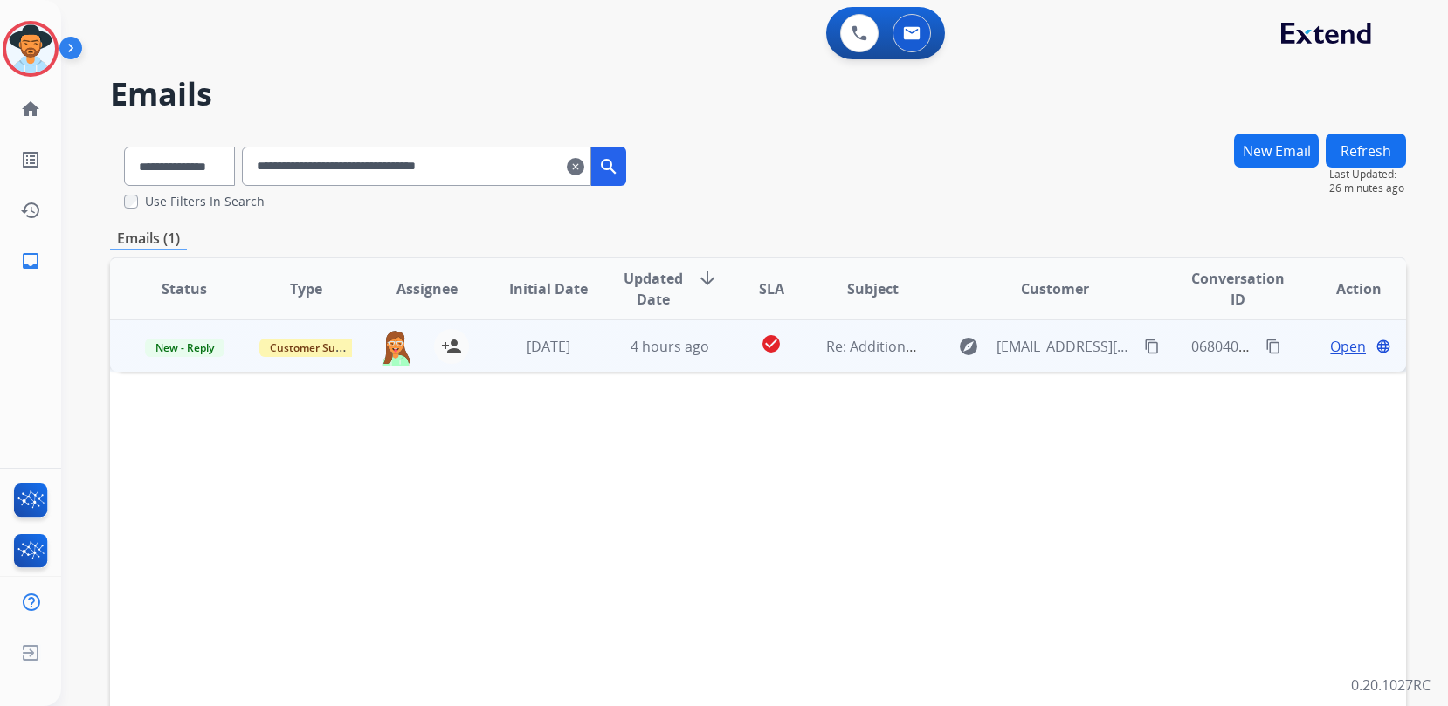
click at [1338, 347] on span "Open" at bounding box center [1348, 346] width 36 height 21
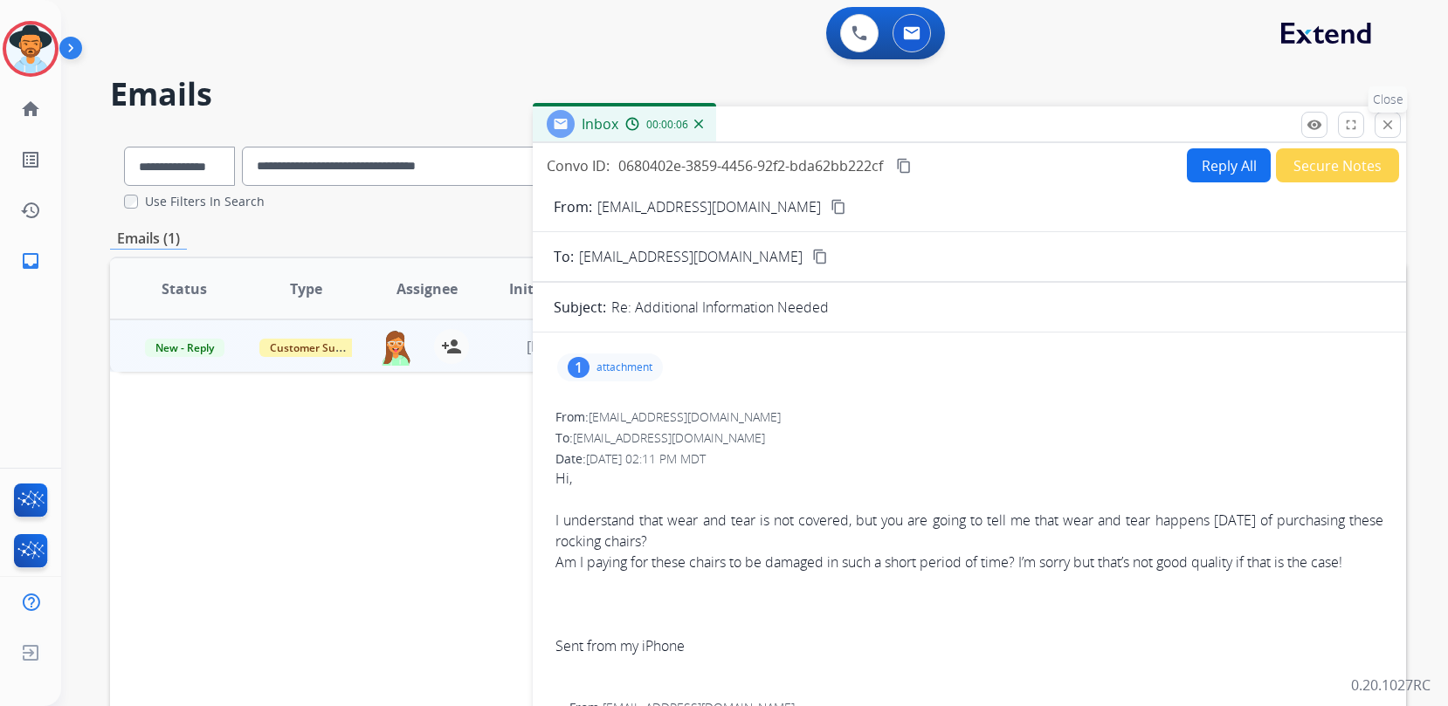
click at [1385, 127] on mat-icon "close" at bounding box center [1388, 125] width 16 height 16
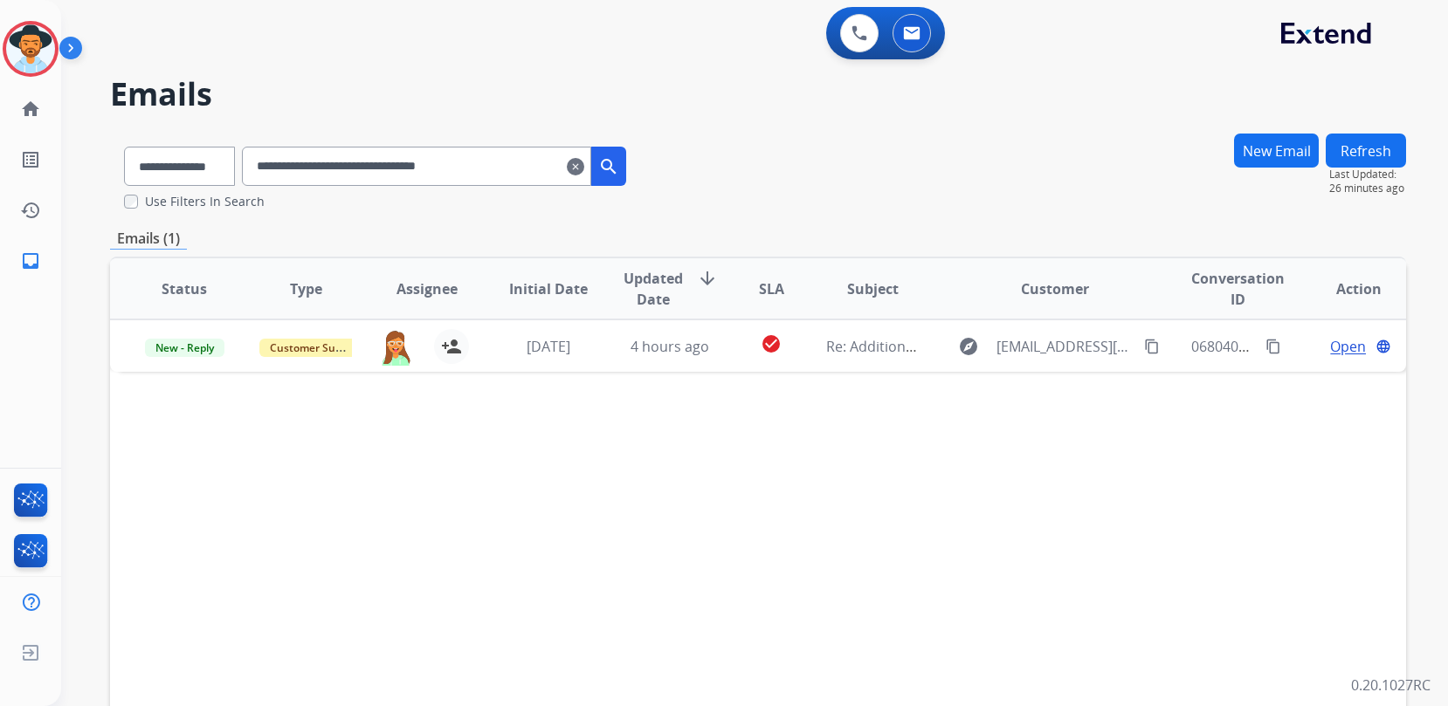
drag, startPoint x: 491, startPoint y: 155, endPoint x: 86, endPoint y: 138, distance: 404.7
click at [113, 140] on div "**********" at bounding box center [375, 163] width 530 height 60
paste input "text"
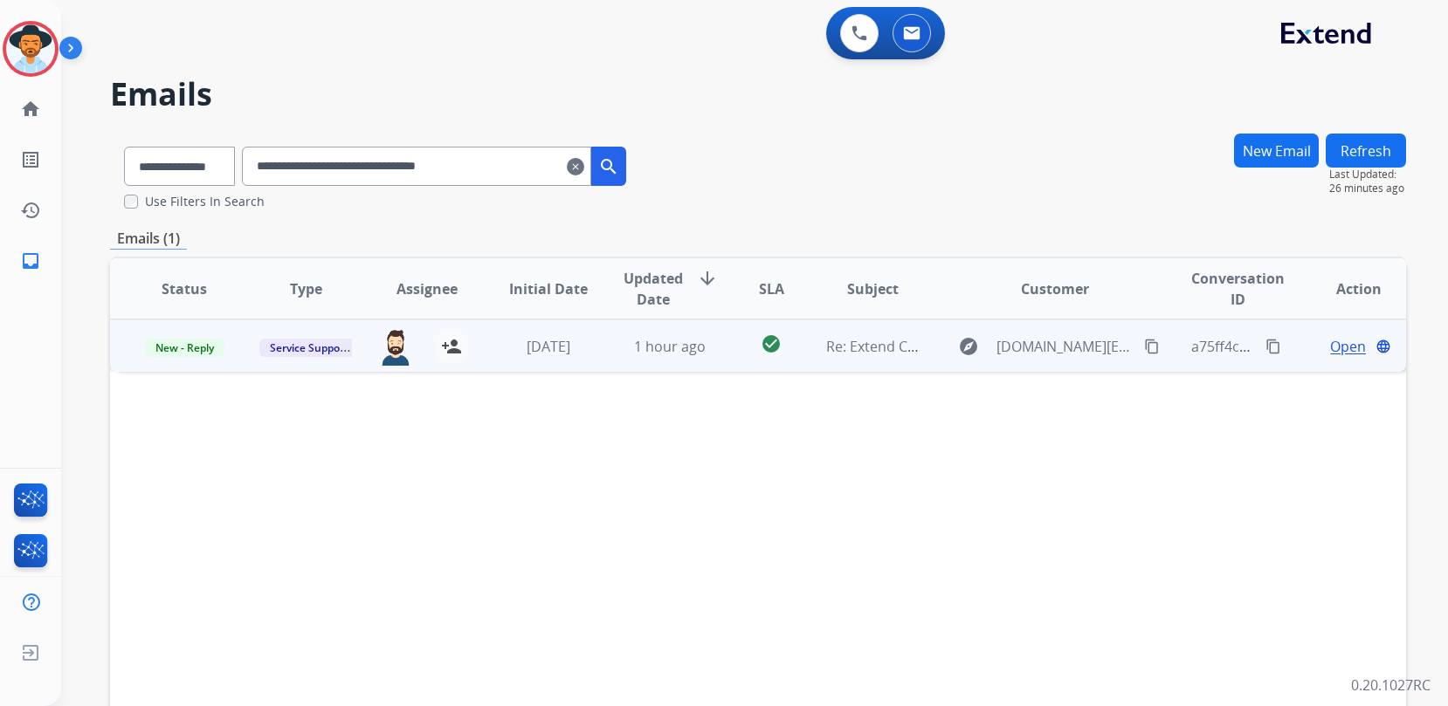
click at [1336, 347] on span "Open" at bounding box center [1348, 346] width 36 height 21
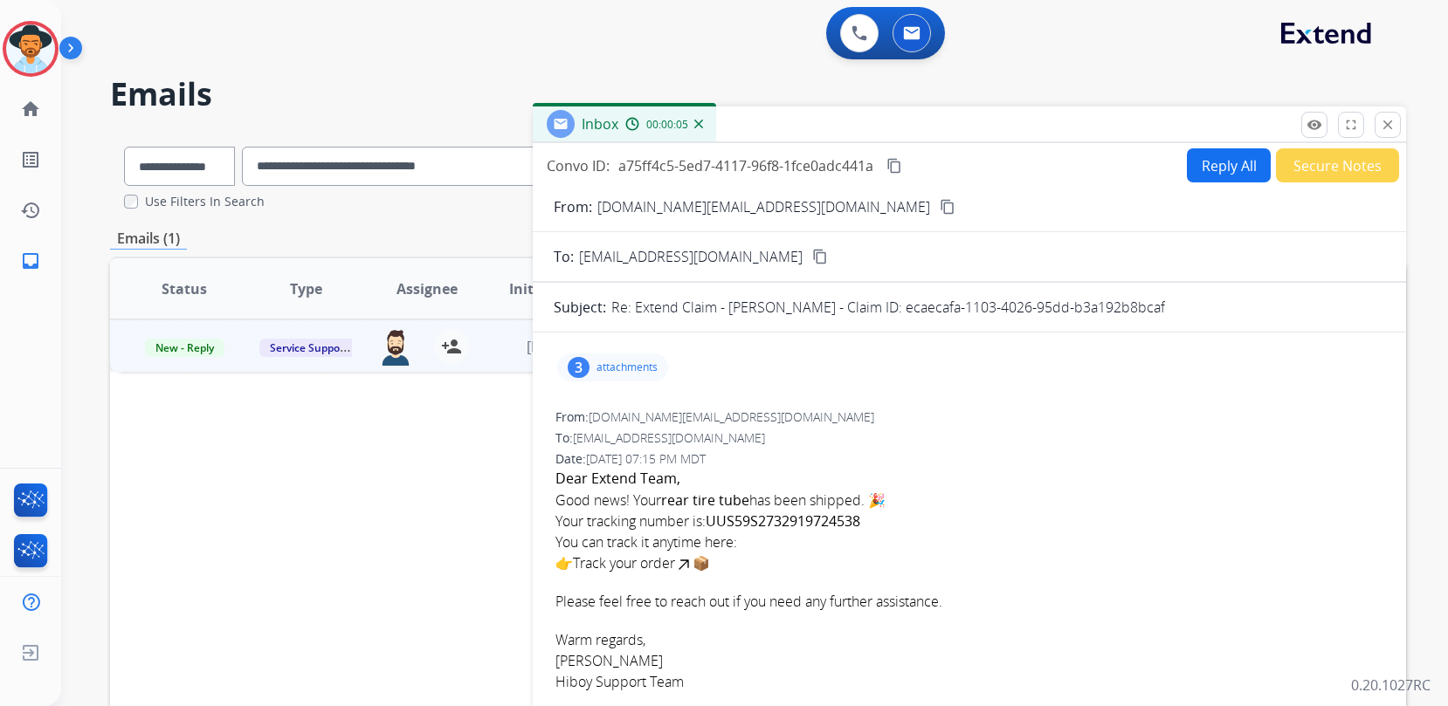
click at [1396, 126] on button "close Close" at bounding box center [1388, 125] width 26 height 26
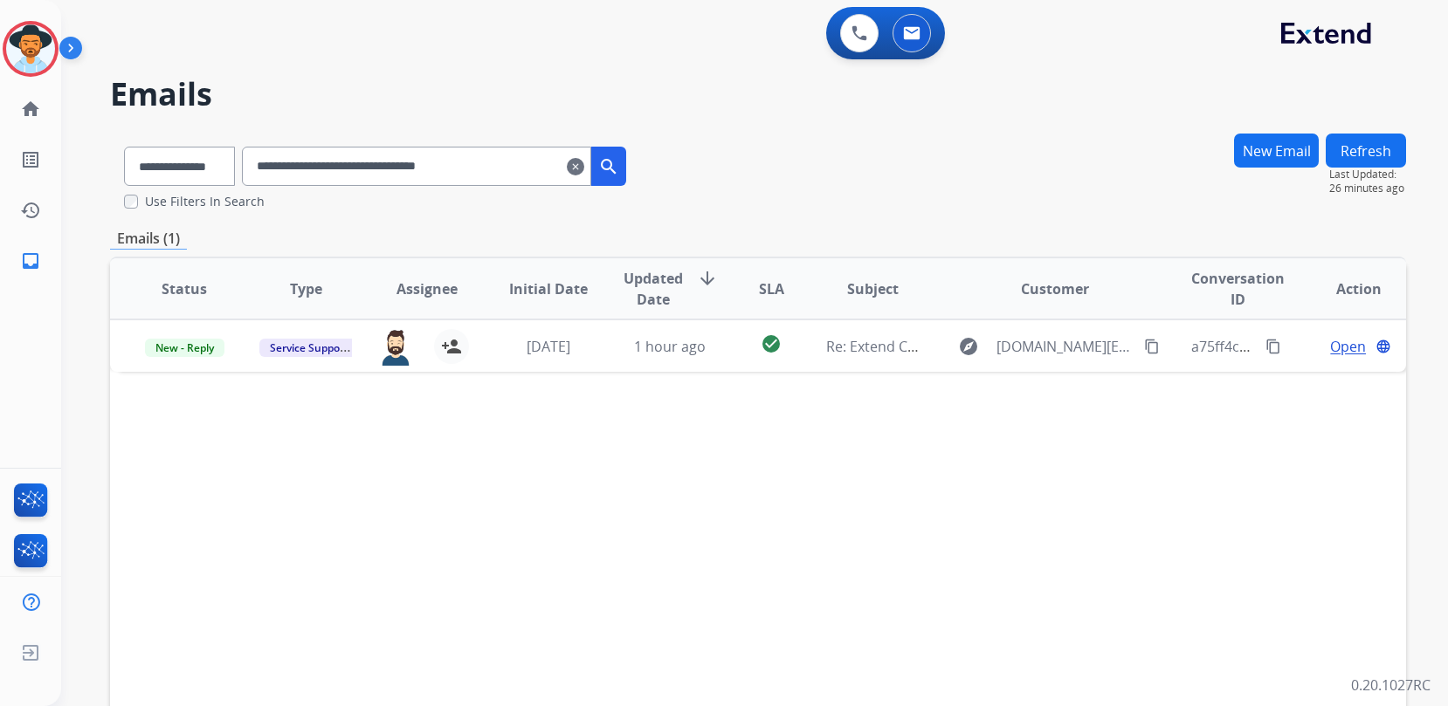
drag, startPoint x: 537, startPoint y: 168, endPoint x: 143, endPoint y: 112, distance: 397.8
click at [143, 112] on div "**********" at bounding box center [733, 416] width 1345 height 706
paste input "text"
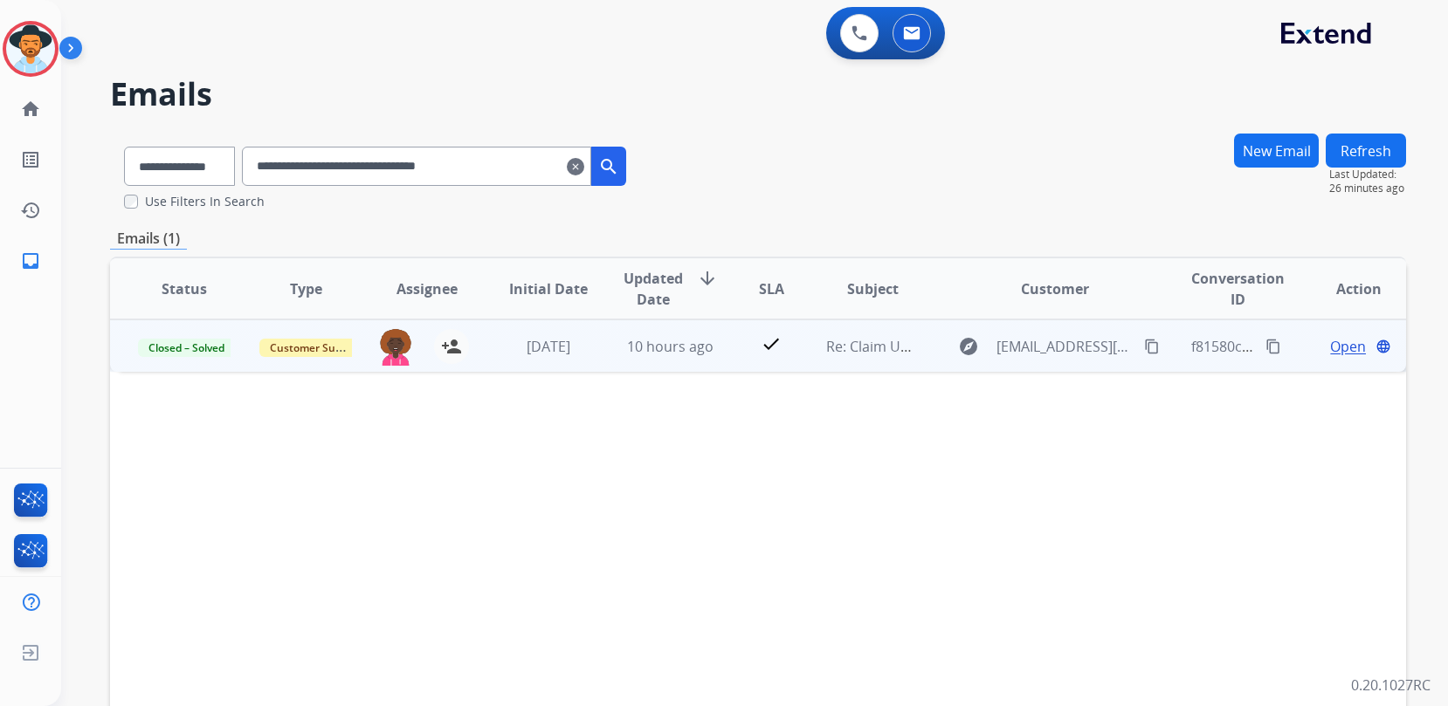
click at [1334, 346] on span "Open" at bounding box center [1348, 346] width 36 height 21
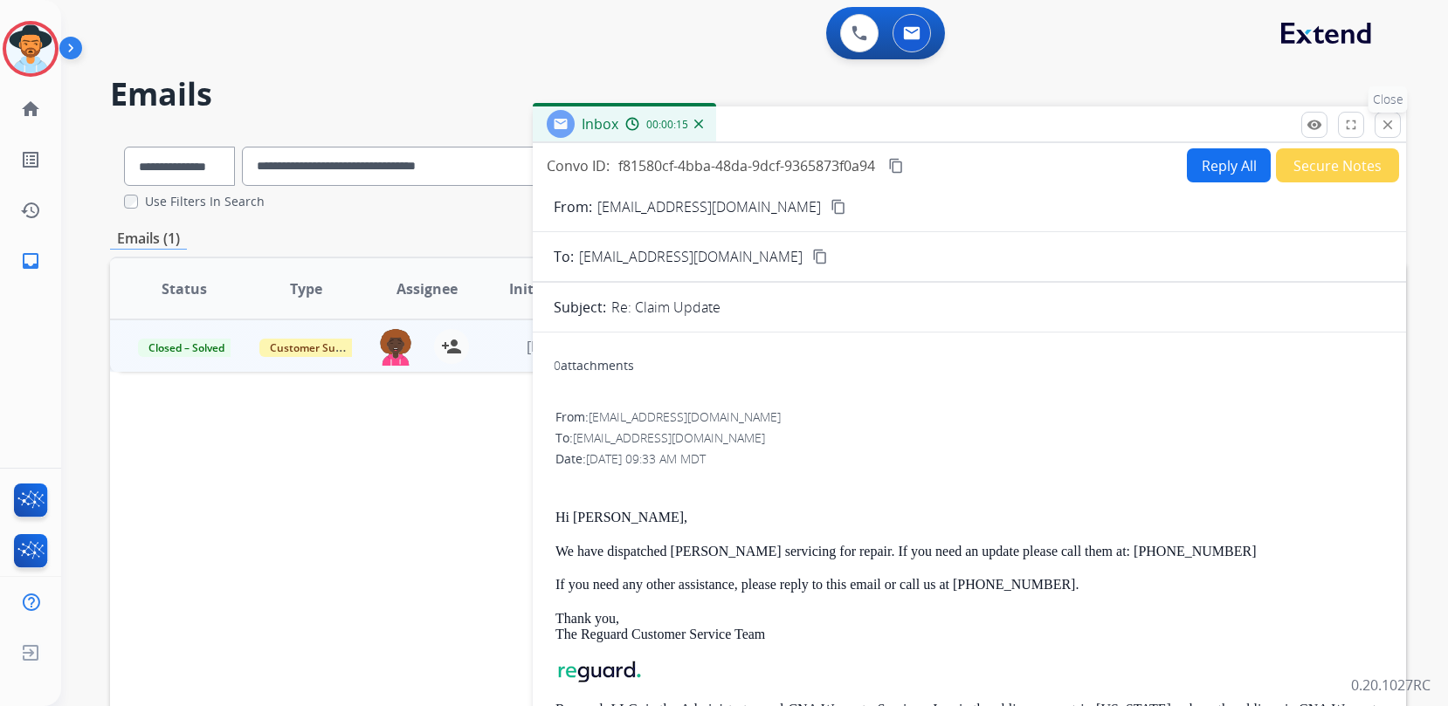
click at [1382, 131] on mat-icon "close" at bounding box center [1388, 125] width 16 height 16
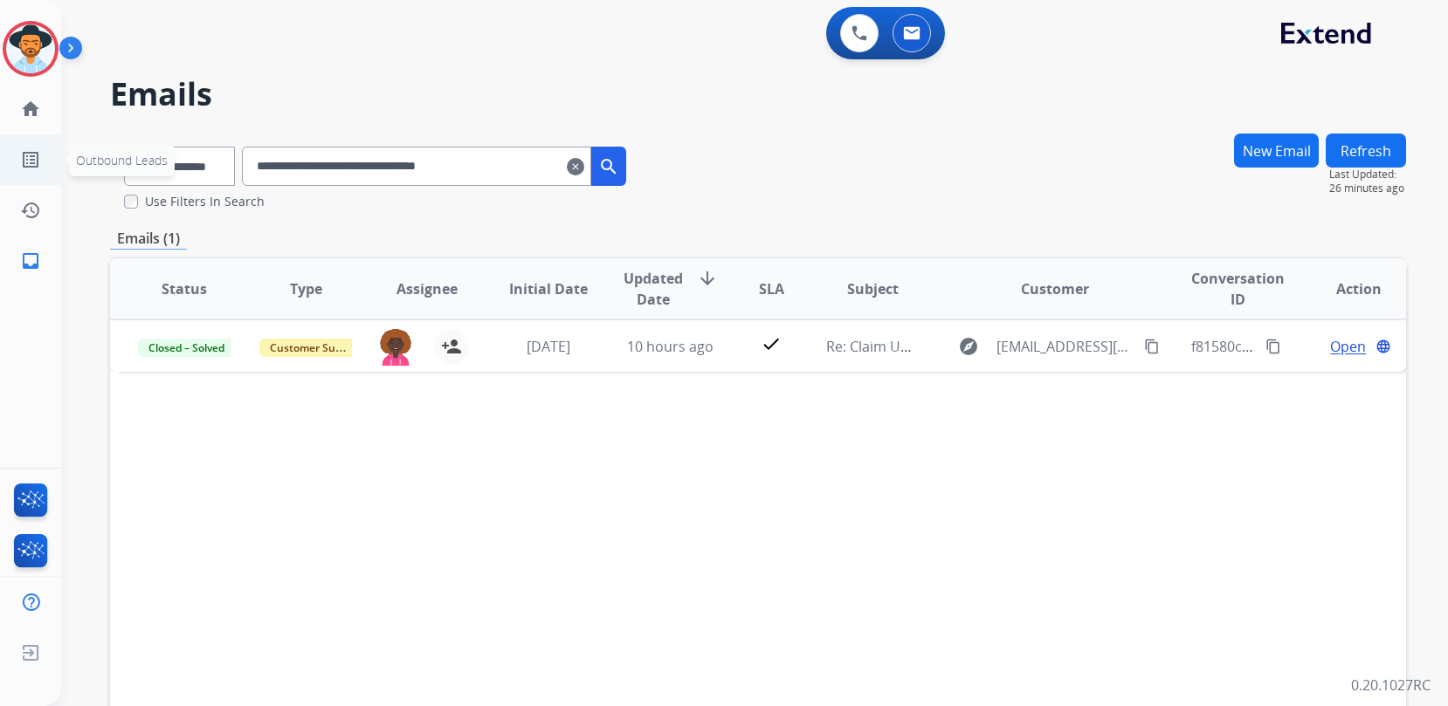
drag, startPoint x: 554, startPoint y: 168, endPoint x: 33, endPoint y: 153, distance: 520.7
click at [65, 154] on div "**********" at bounding box center [733, 416] width 1345 height 706
paste input "text"
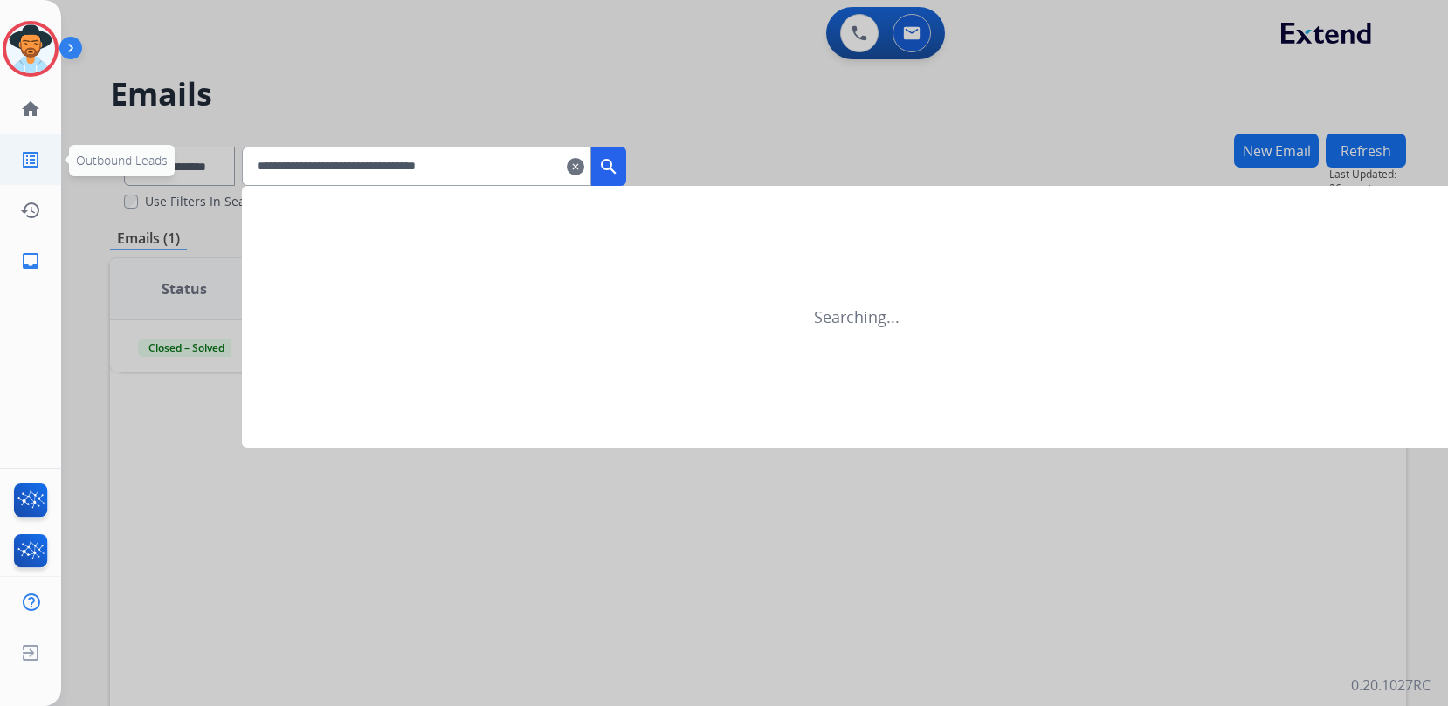
type input "**********"
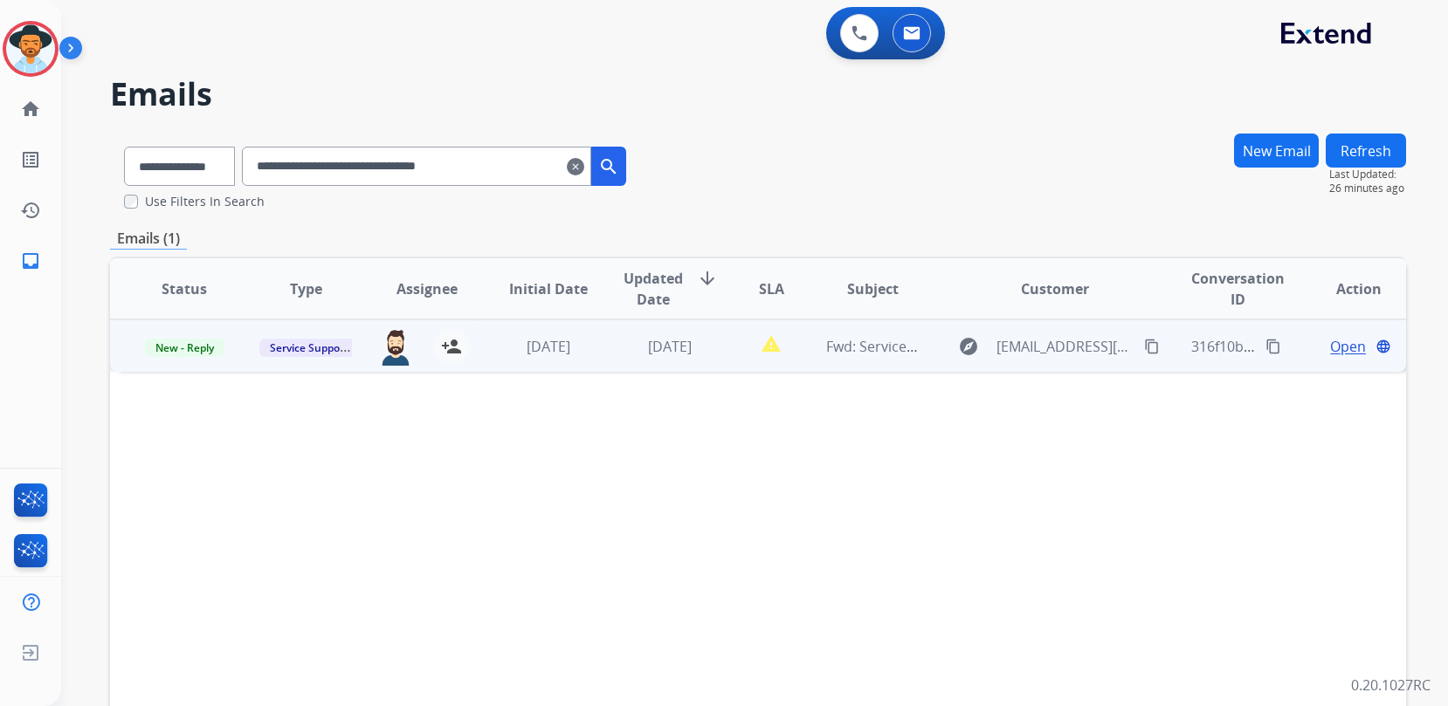
click at [1341, 347] on span "Open" at bounding box center [1348, 346] width 36 height 21
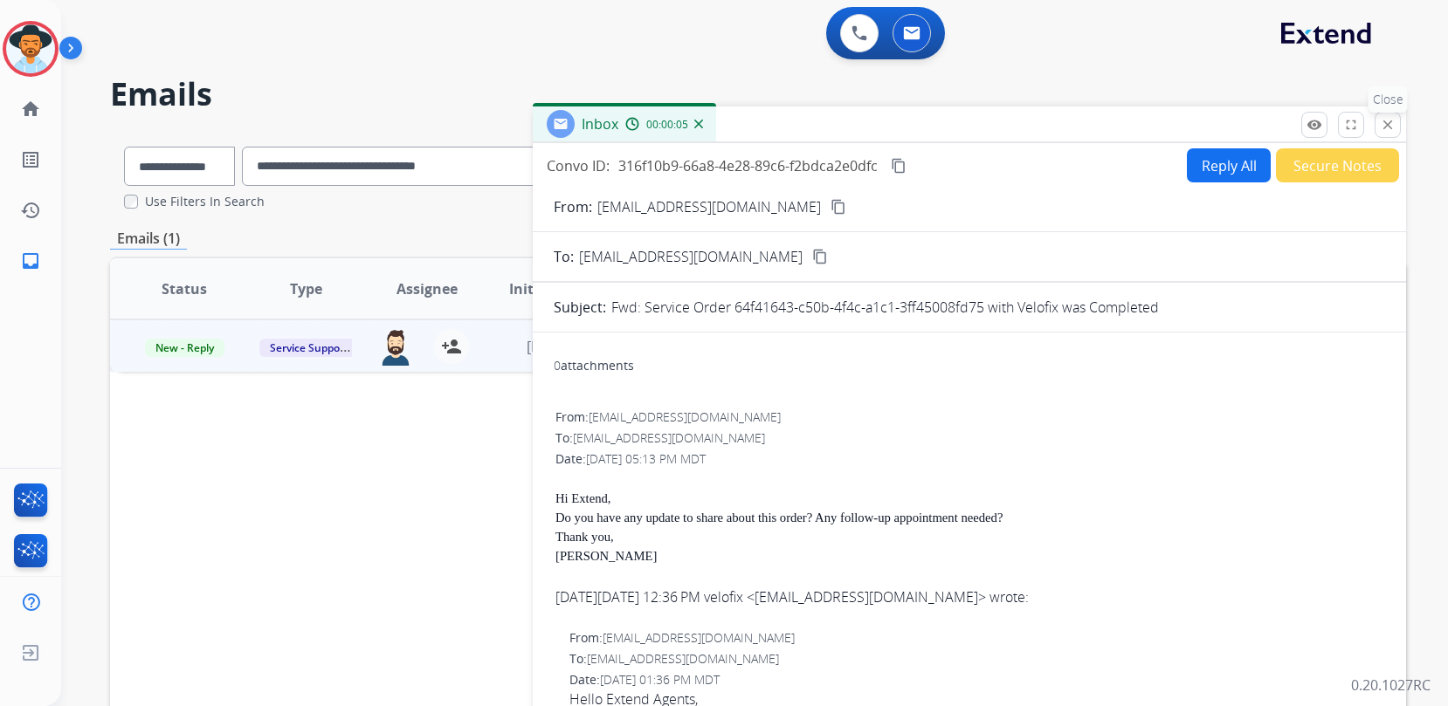
click at [1387, 130] on mat-icon "close" at bounding box center [1388, 125] width 16 height 16
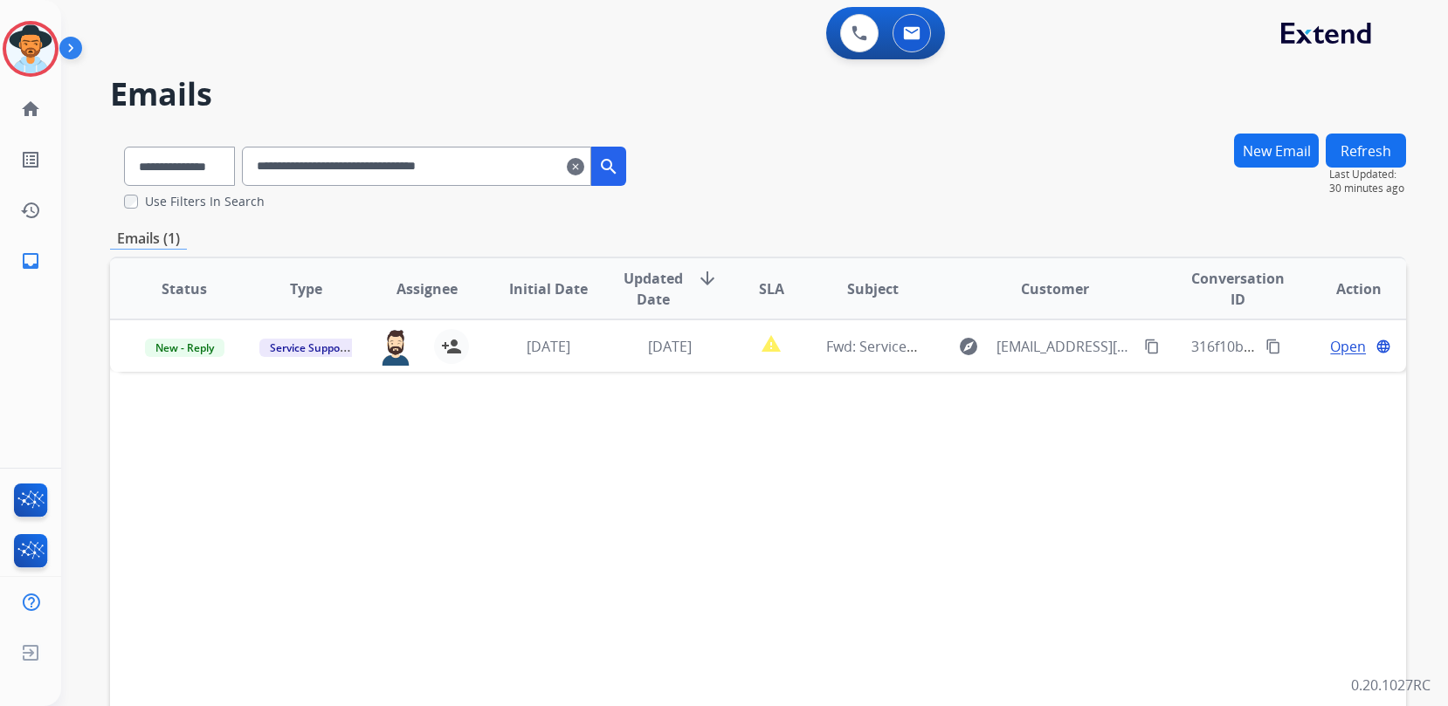
click at [584, 169] on mat-icon "clear" at bounding box center [575, 166] width 17 height 21
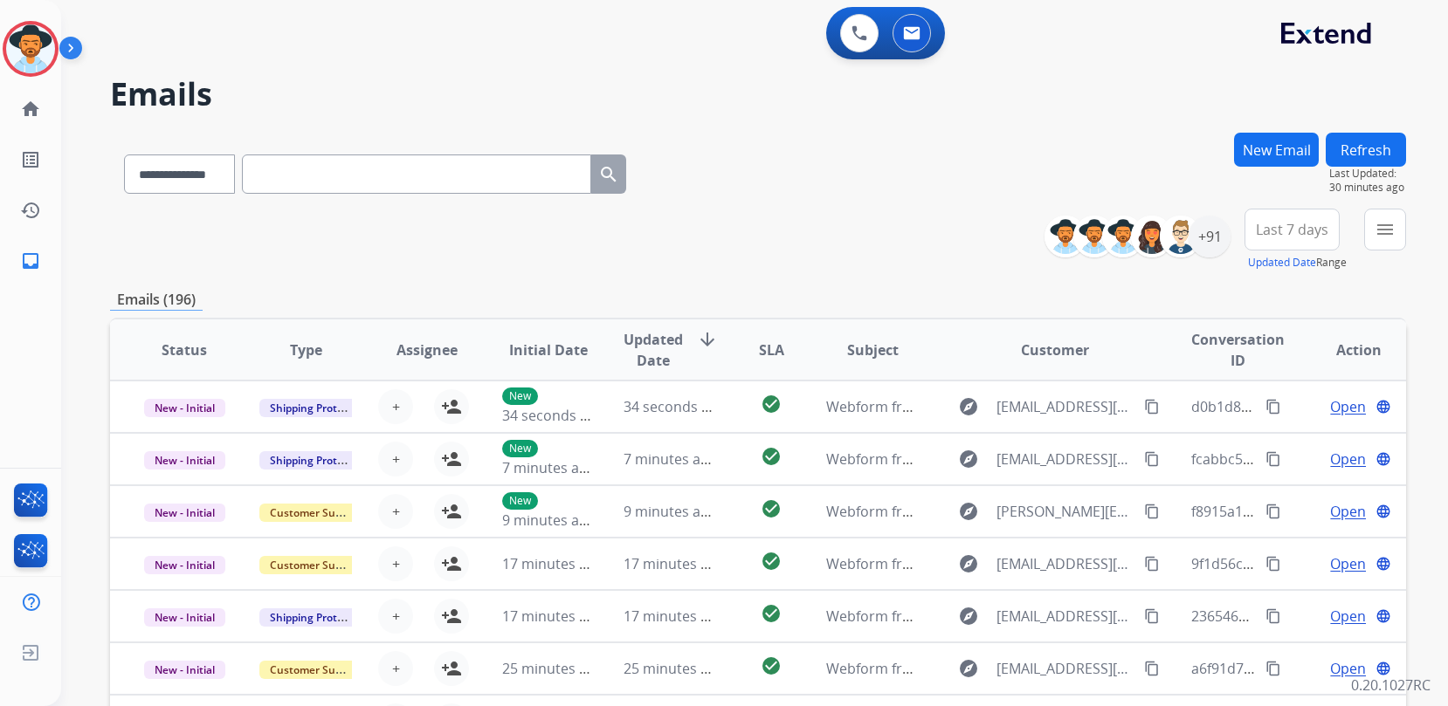
click at [348, 175] on input "text" at bounding box center [416, 174] width 349 height 39
paste input "**********"
type input "**********"
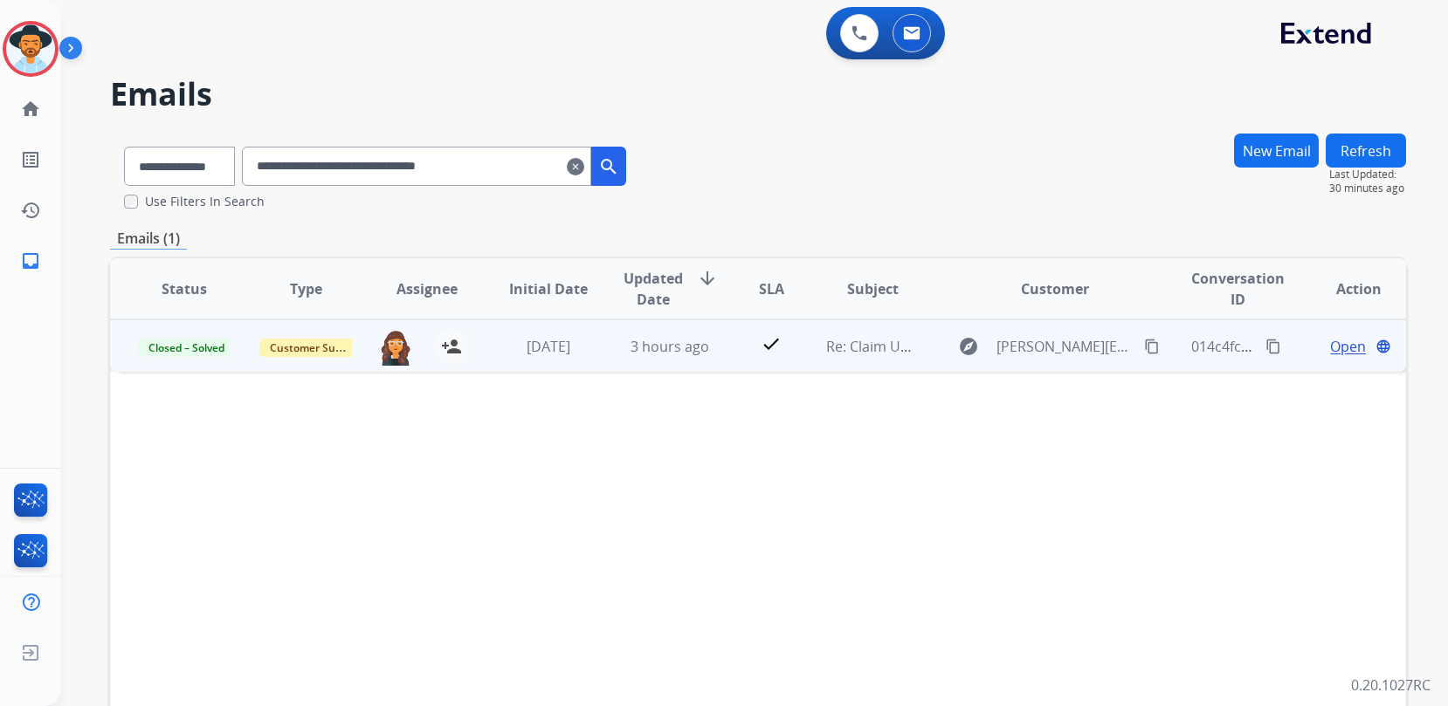
click at [1347, 347] on span "Open" at bounding box center [1348, 346] width 36 height 21
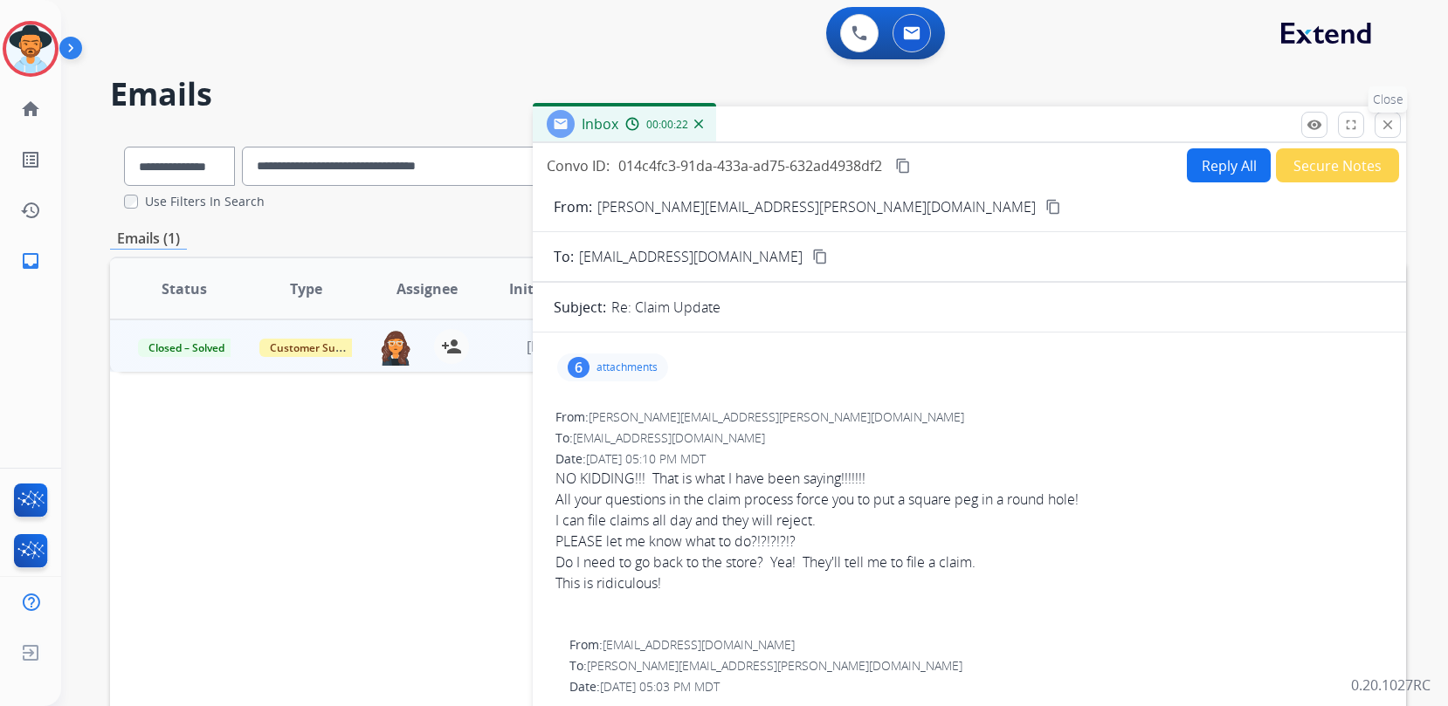
click at [1395, 126] on button "close Close" at bounding box center [1388, 125] width 26 height 26
